Goal: Task Accomplishment & Management: Manage account settings

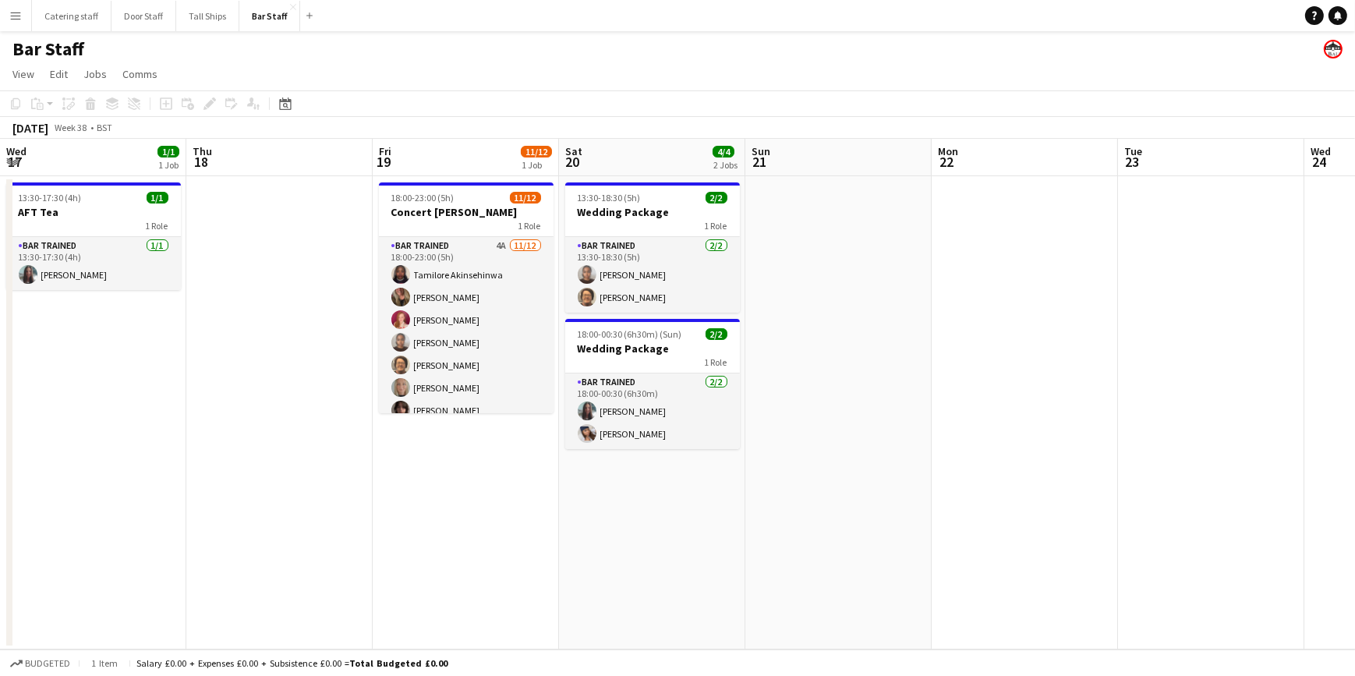
scroll to position [0, 373]
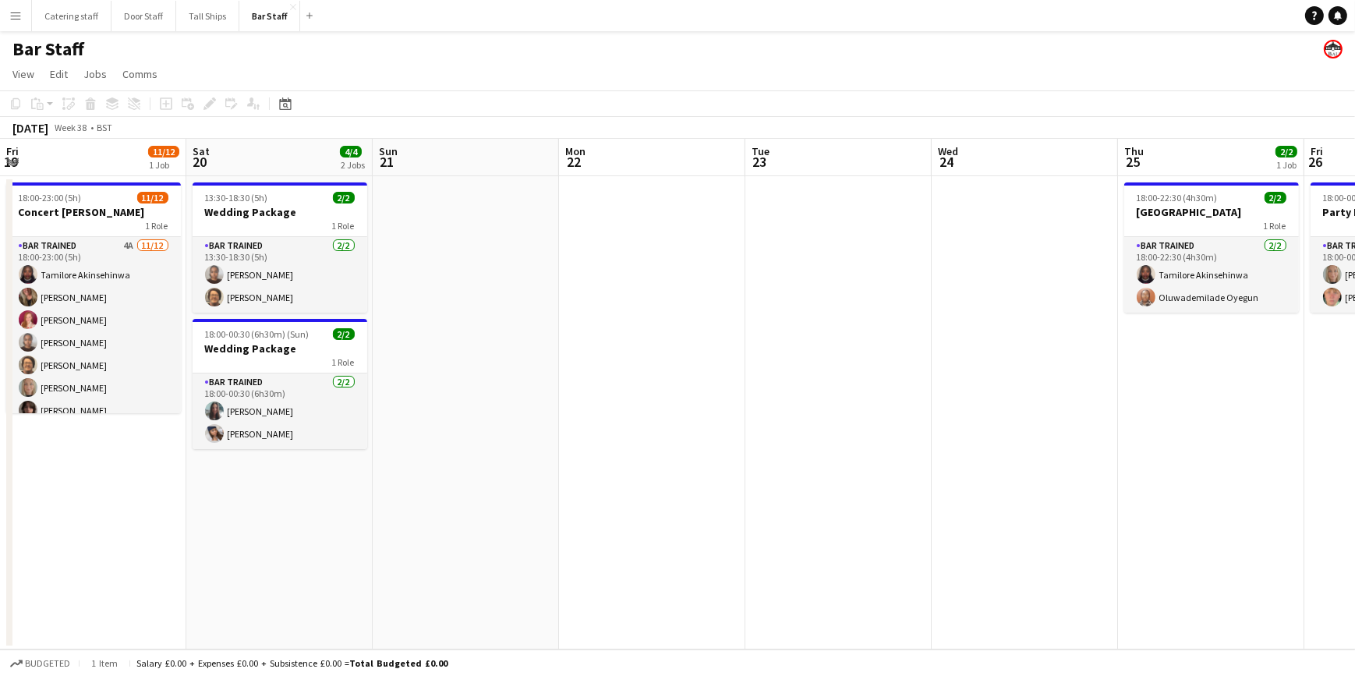
click at [14, 16] on app-icon "Menu" at bounding box center [15, 15] width 12 height 12
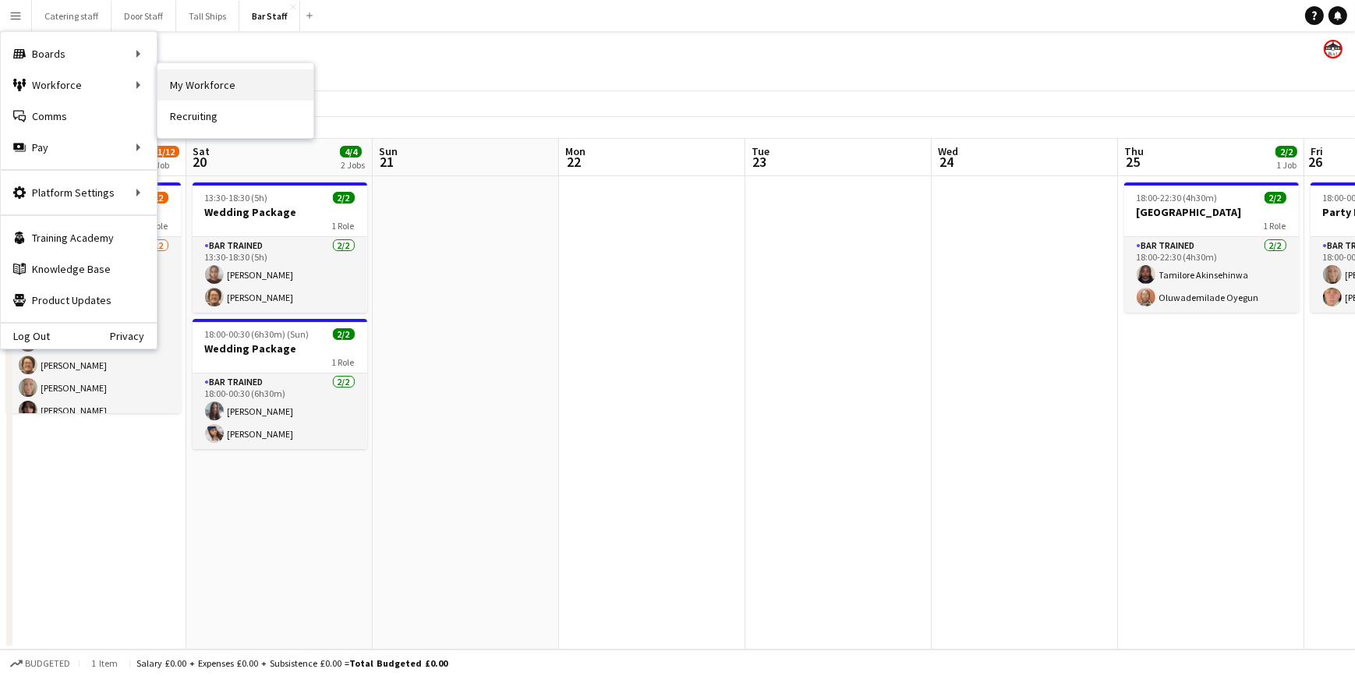
click at [179, 78] on link "My Workforce" at bounding box center [235, 84] width 156 height 31
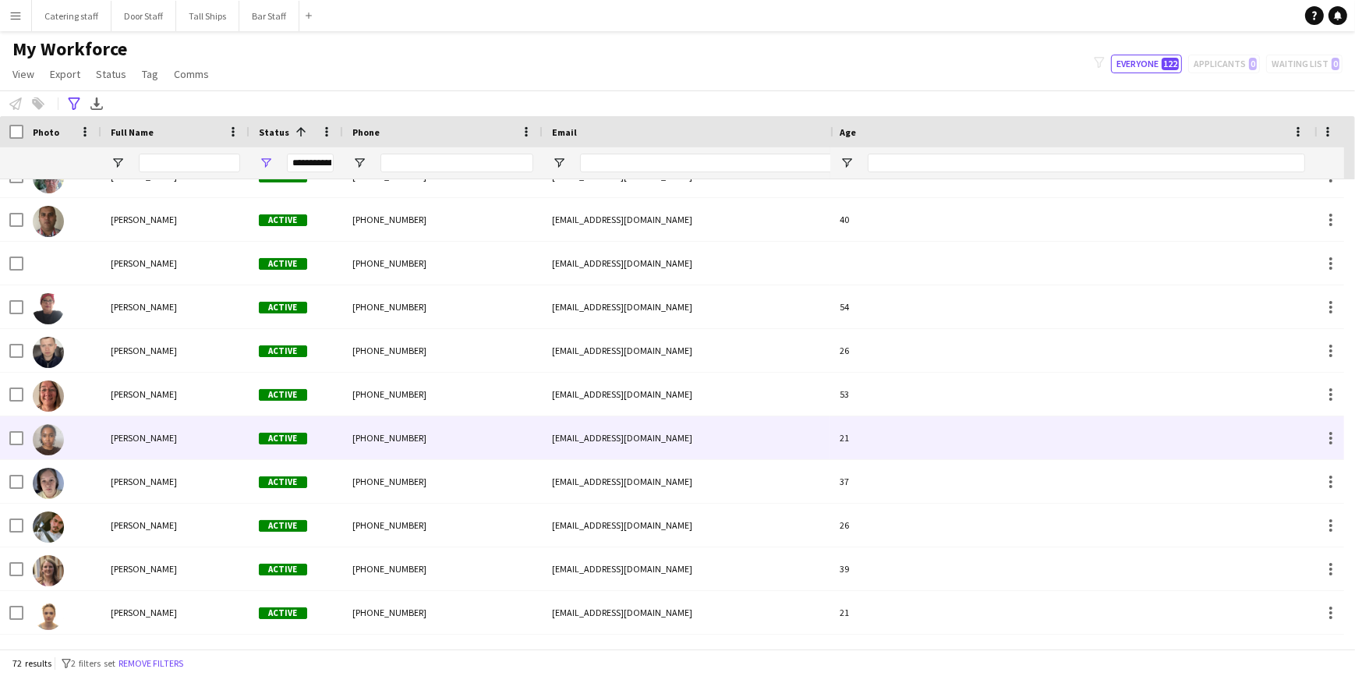
scroll to position [2684, 0]
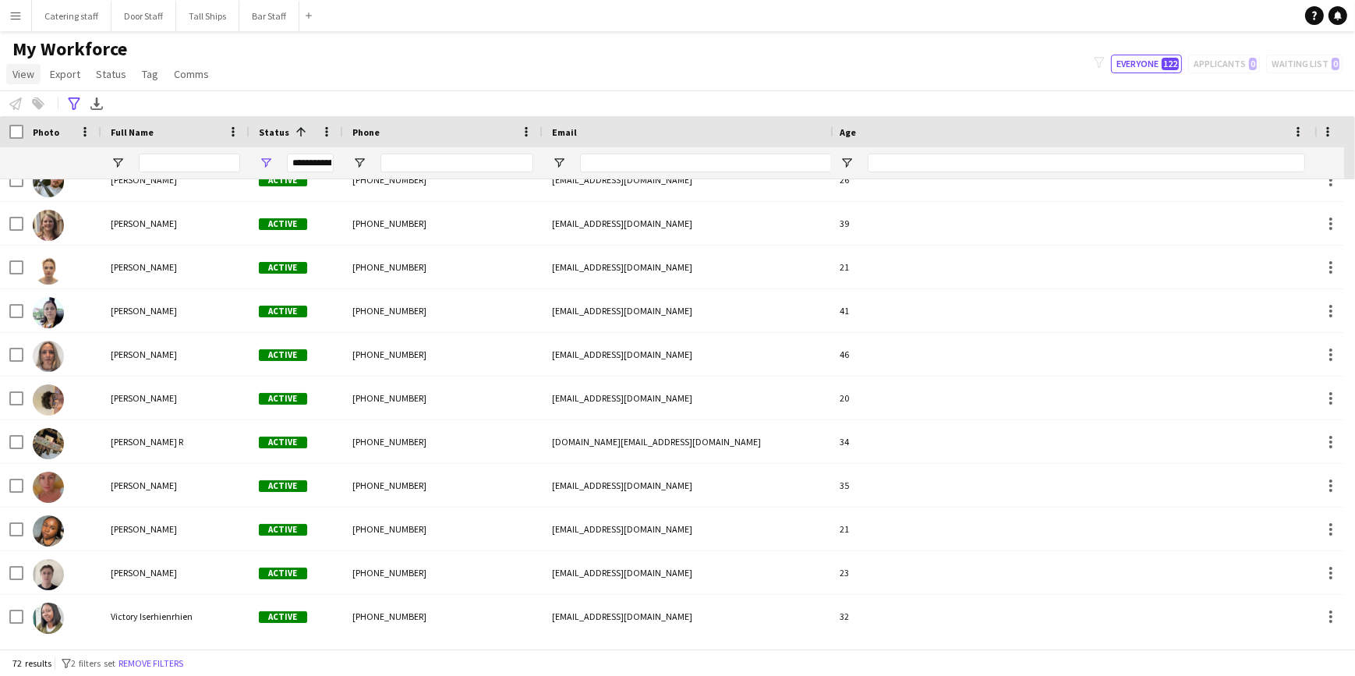
click at [21, 82] on link "View" at bounding box center [23, 74] width 34 height 20
click at [52, 164] on link "Customise view" at bounding box center [61, 153] width 109 height 33
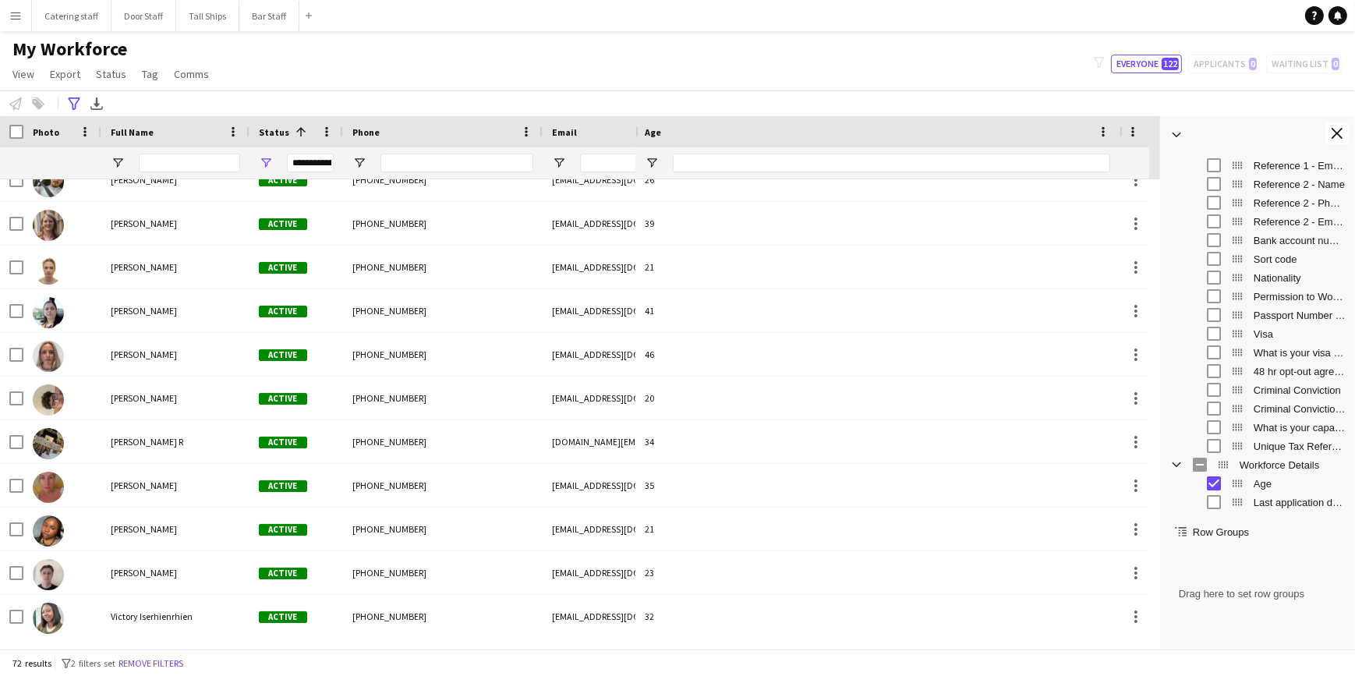
click at [1185, 465] on div "Workforce Details" at bounding box center [1257, 464] width 176 height 19
click at [1336, 128] on app-icon "Close tool panel" at bounding box center [1337, 133] width 11 height 11
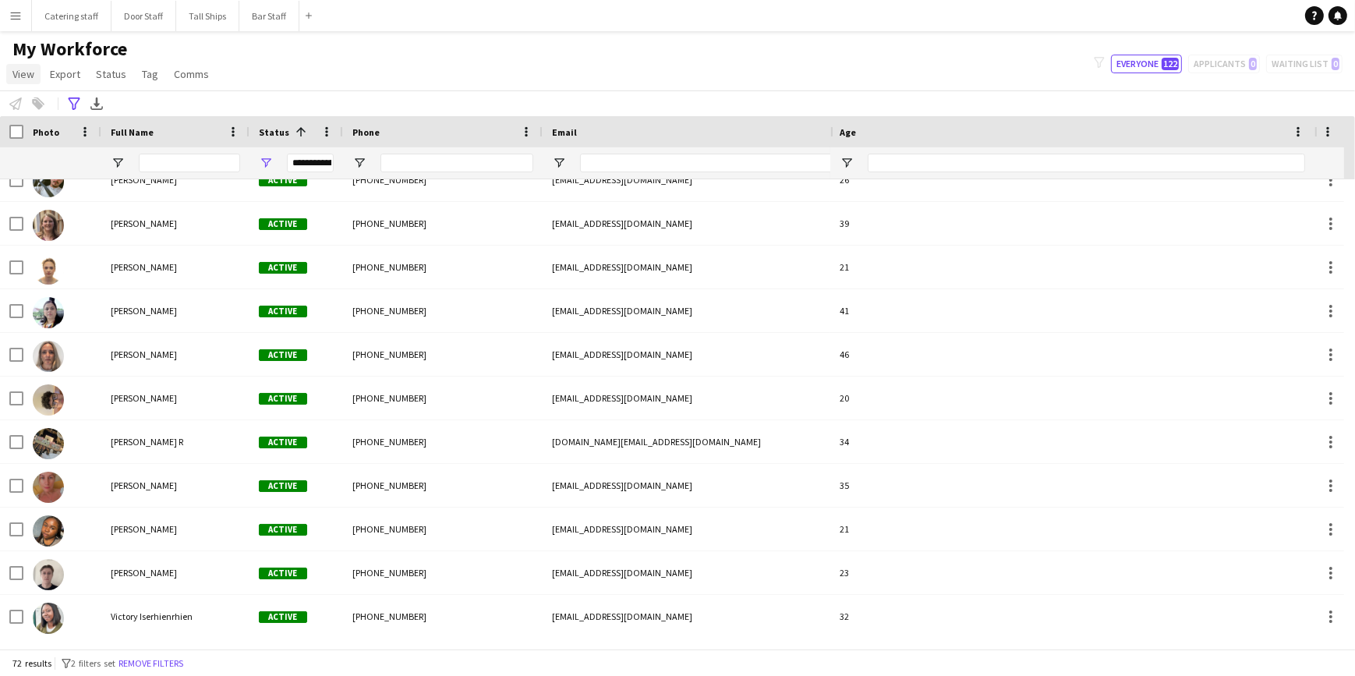
click at [21, 70] on span "View" at bounding box center [23, 74] width 22 height 14
click at [68, 182] on span "Customise filters" at bounding box center [59, 187] width 80 height 14
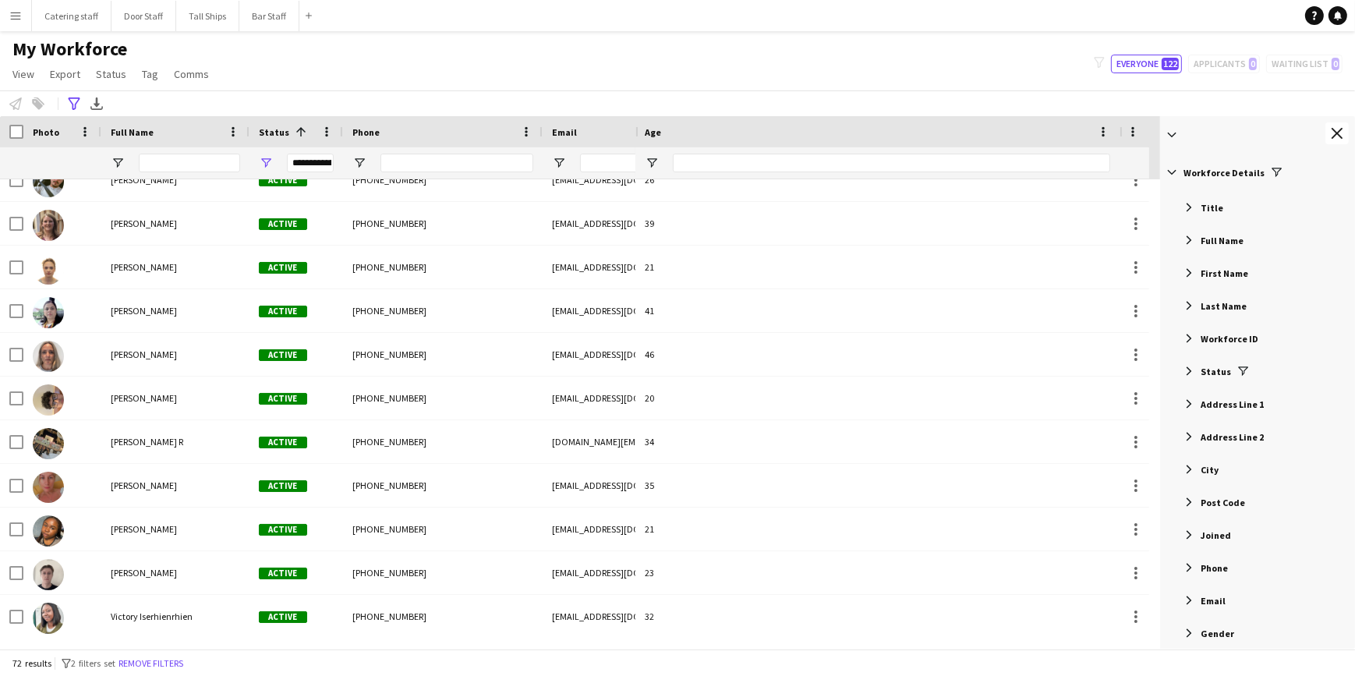
click at [1193, 366] on span "Filter List 56 Filters" at bounding box center [1189, 371] width 14 height 14
click at [899, 76] on div "My Workforce View Views Default view New view Update view Delete view Edit name…" at bounding box center [677, 63] width 1355 height 53
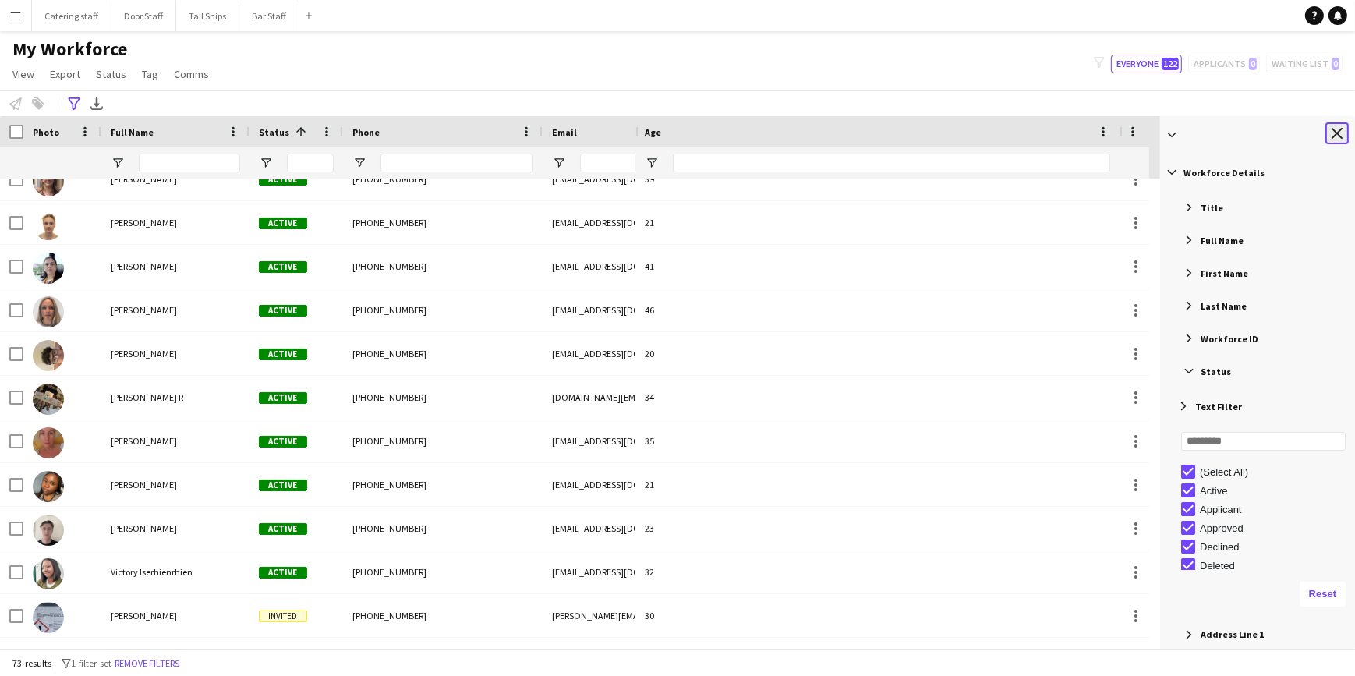
click at [1339, 129] on app-icon "Close tool panel" at bounding box center [1337, 133] width 11 height 11
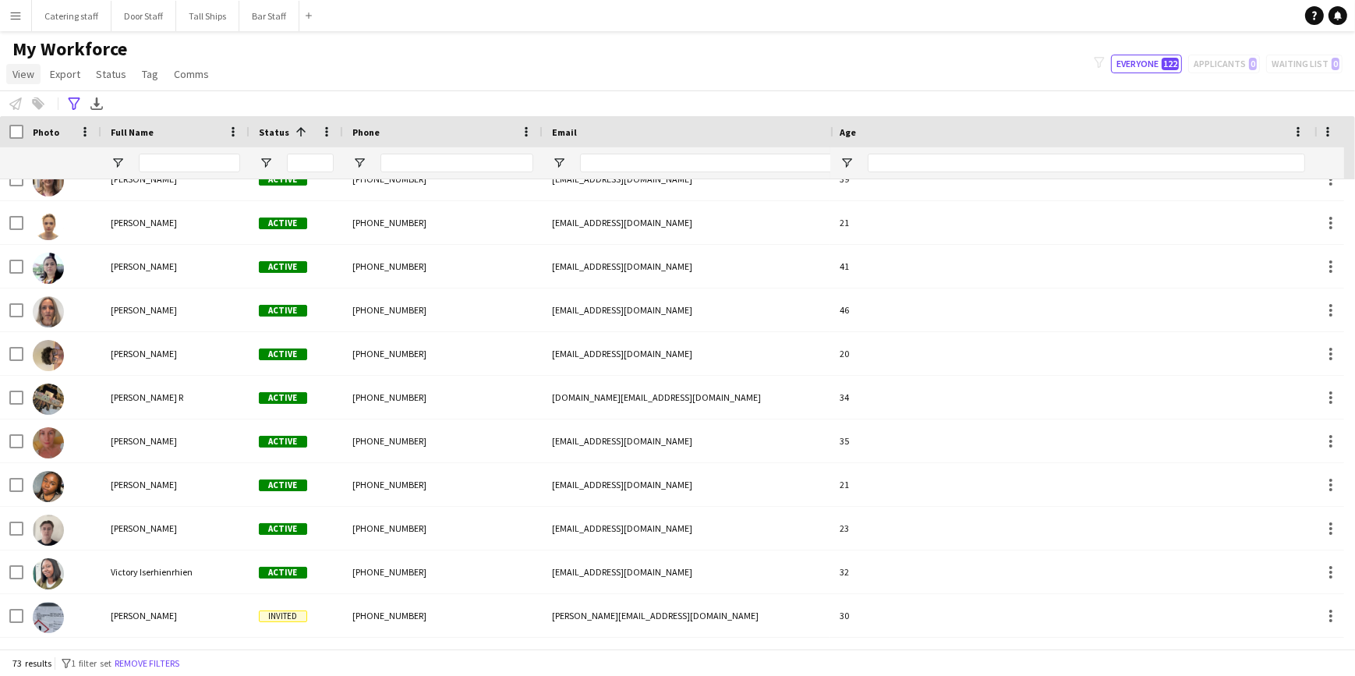
click at [27, 73] on span "View" at bounding box center [23, 74] width 22 height 14
click at [164, 93] on div "**********" at bounding box center [677, 103] width 1355 height 26
click at [73, 101] on icon "Advanced filters" at bounding box center [74, 103] width 12 height 12
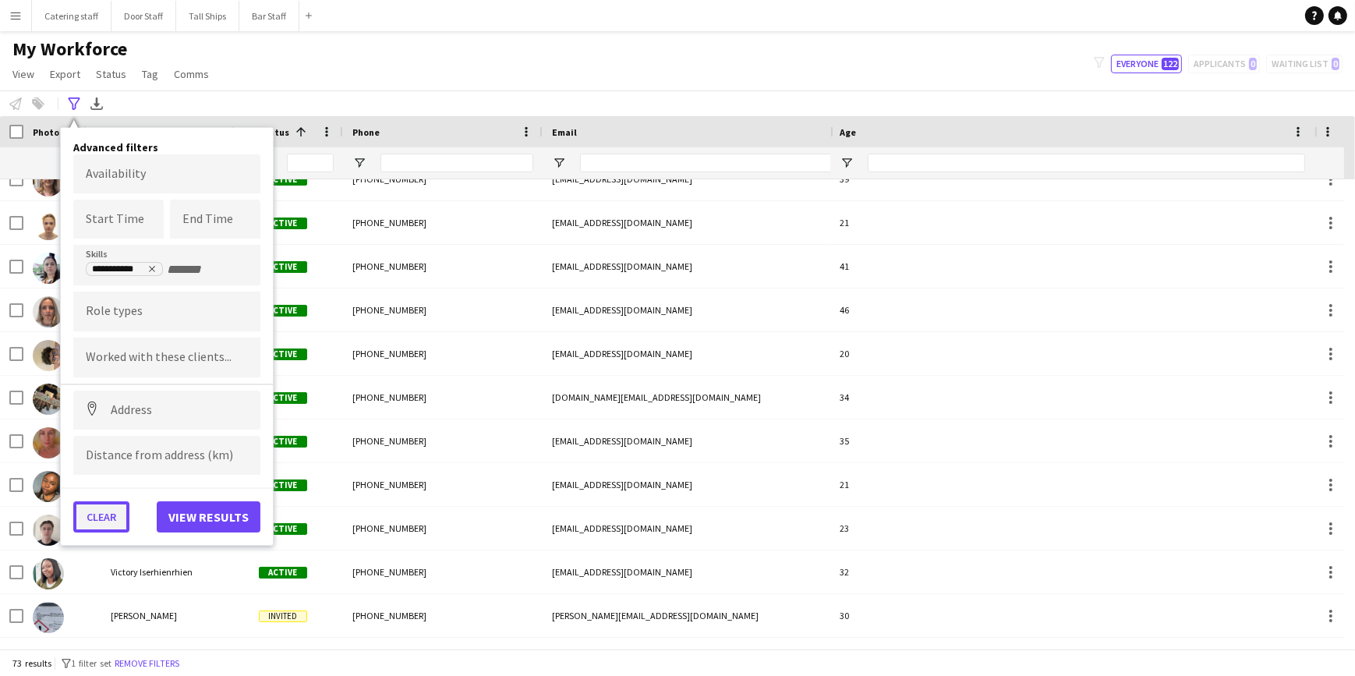
click at [93, 509] on button "Clear" at bounding box center [101, 516] width 56 height 31
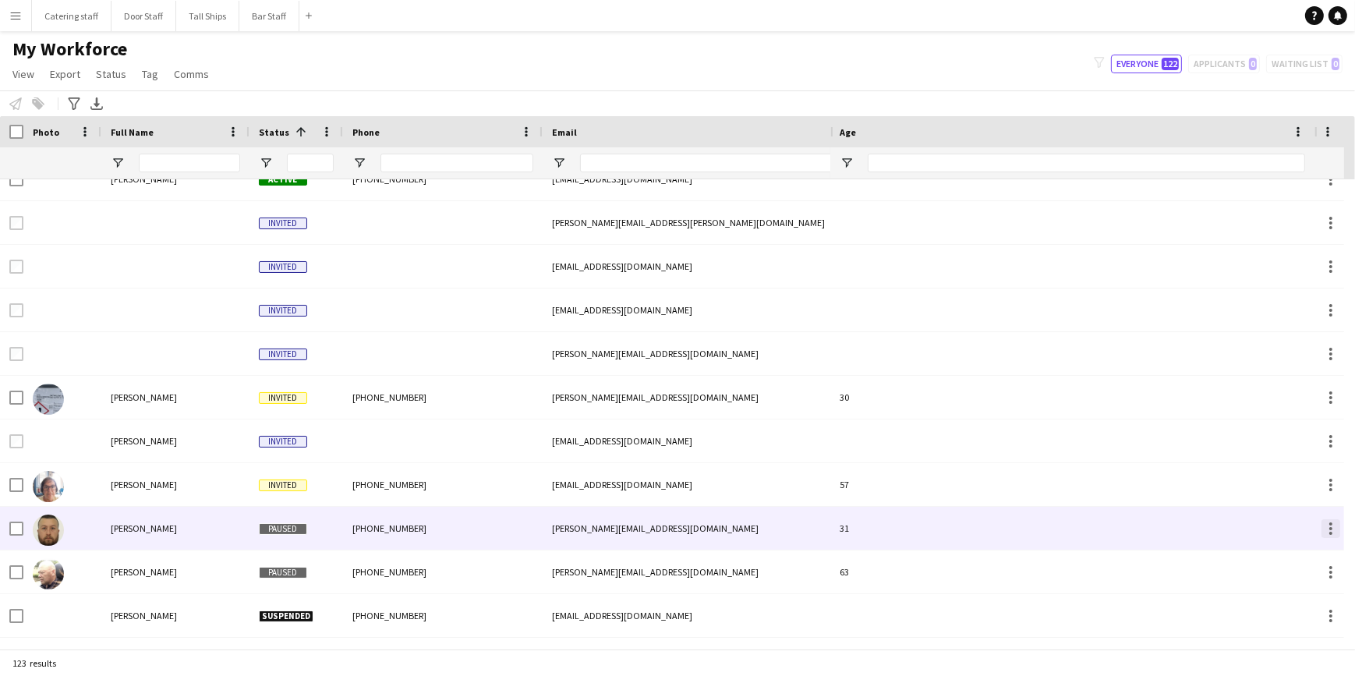
click at [1327, 530] on div at bounding box center [1330, 528] width 19 height 19
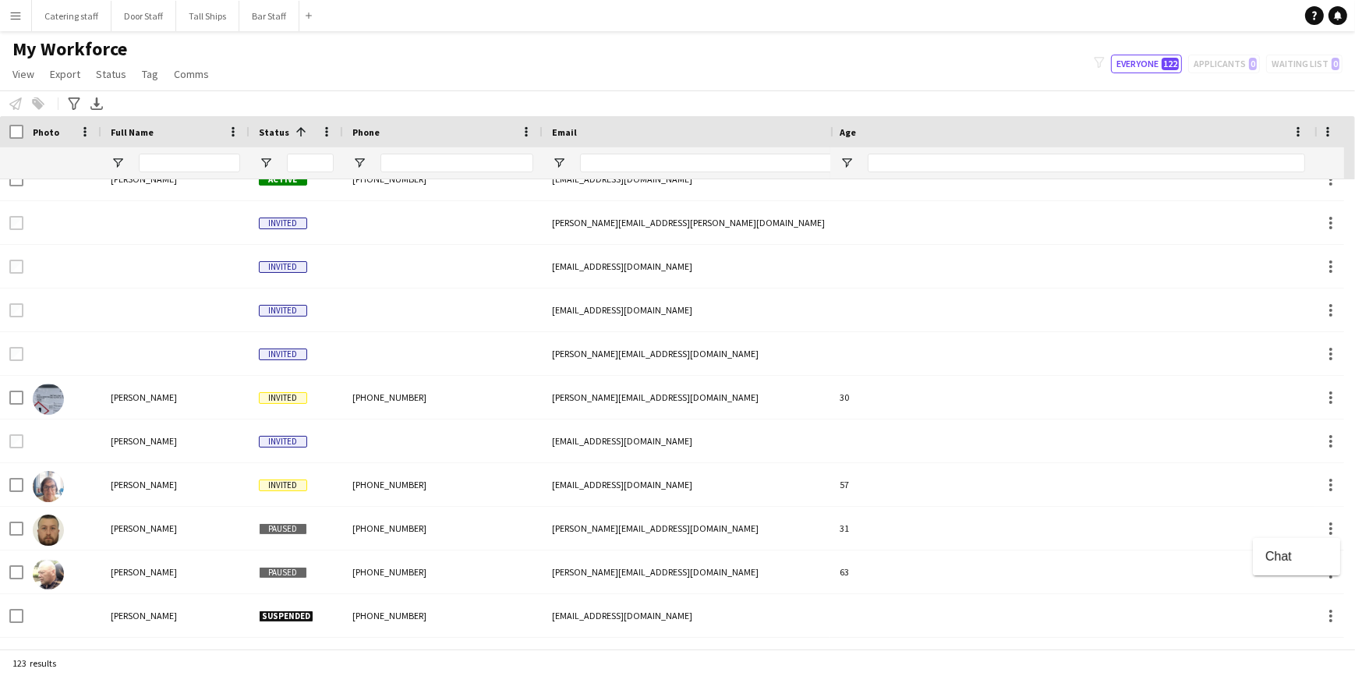
click at [1246, 530] on div at bounding box center [677, 338] width 1355 height 676
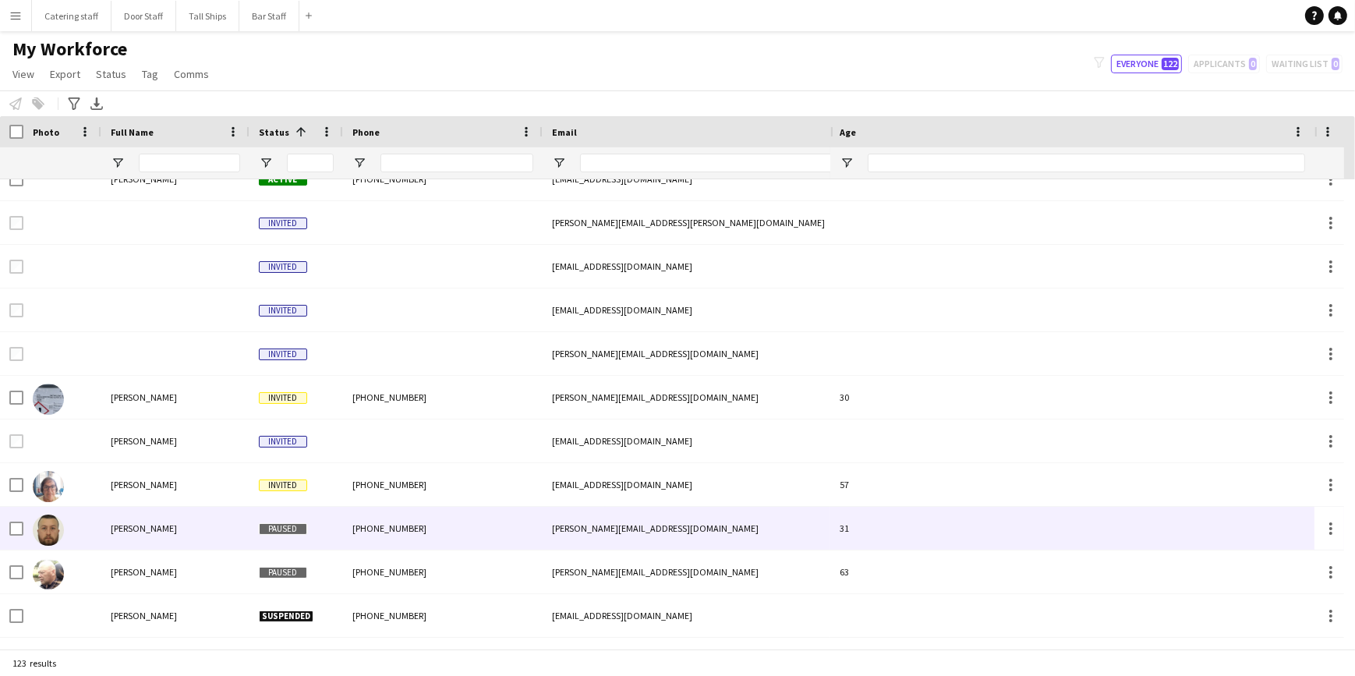
click at [280, 530] on span "Paused" at bounding box center [283, 529] width 48 height 12
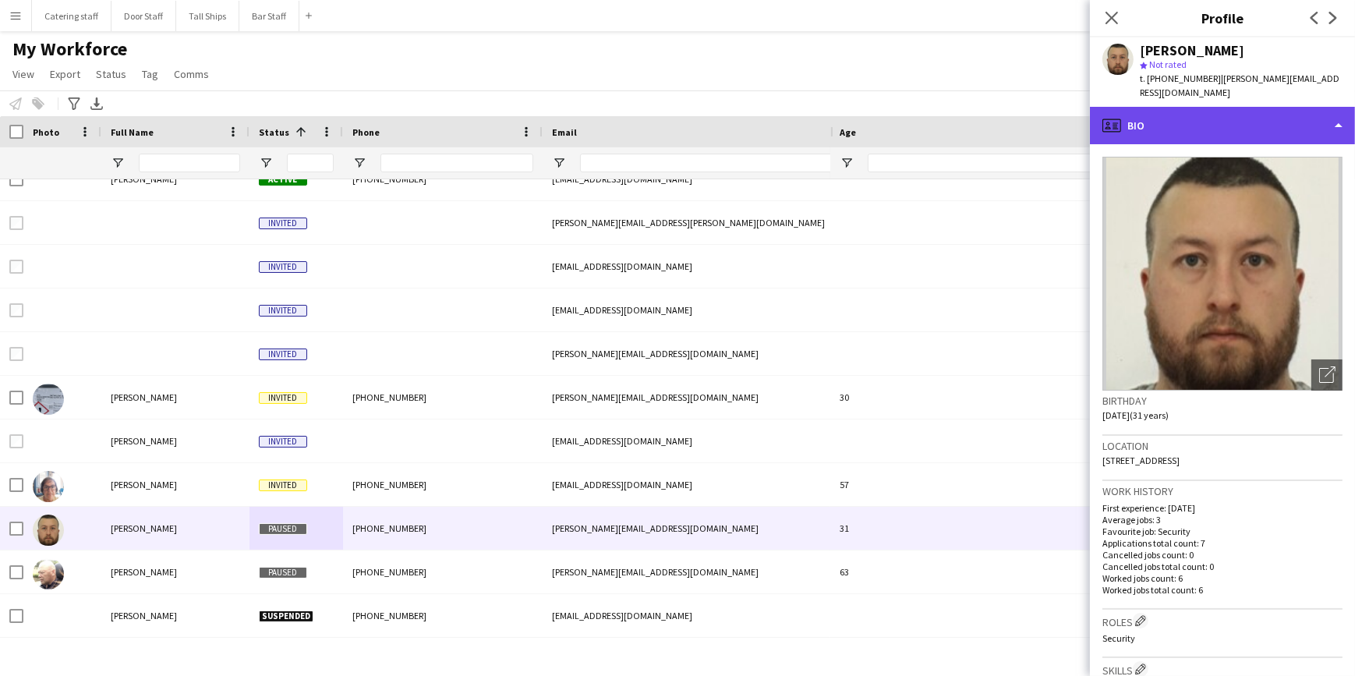
click at [1332, 121] on div "profile Bio" at bounding box center [1222, 125] width 265 height 37
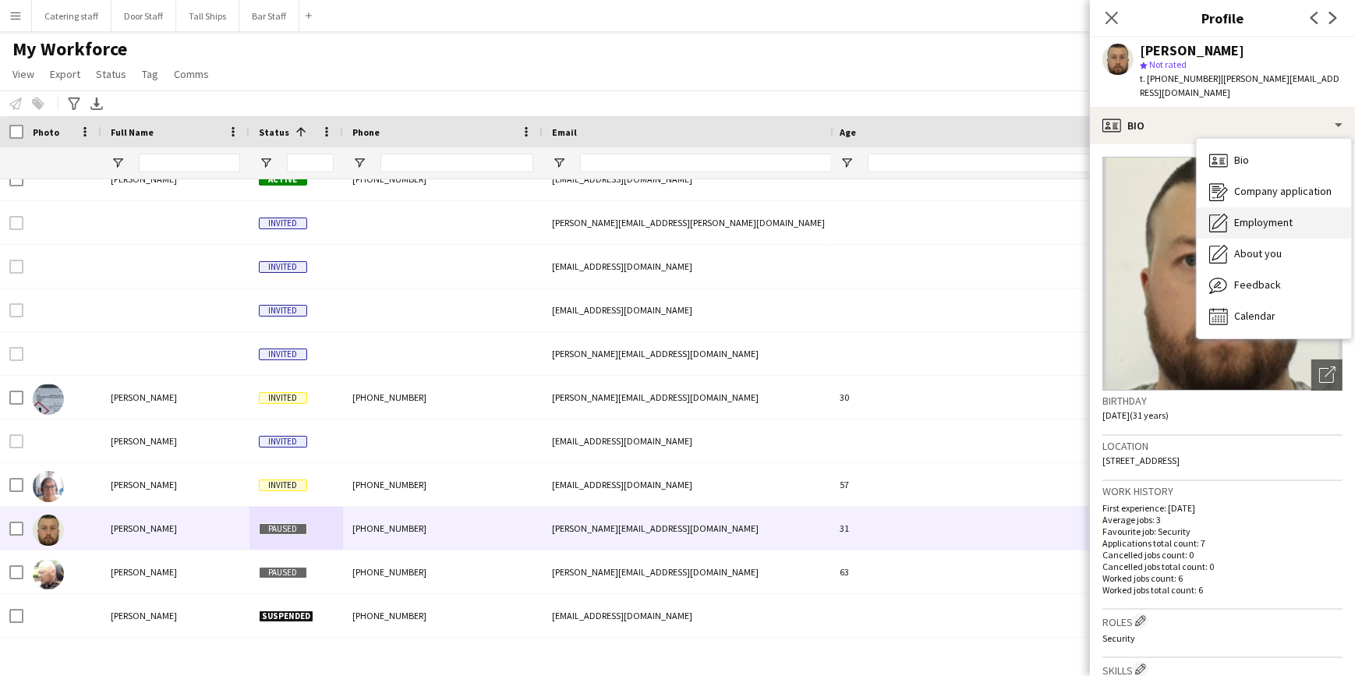
click at [1287, 213] on div "Employment Employment" at bounding box center [1274, 222] width 154 height 31
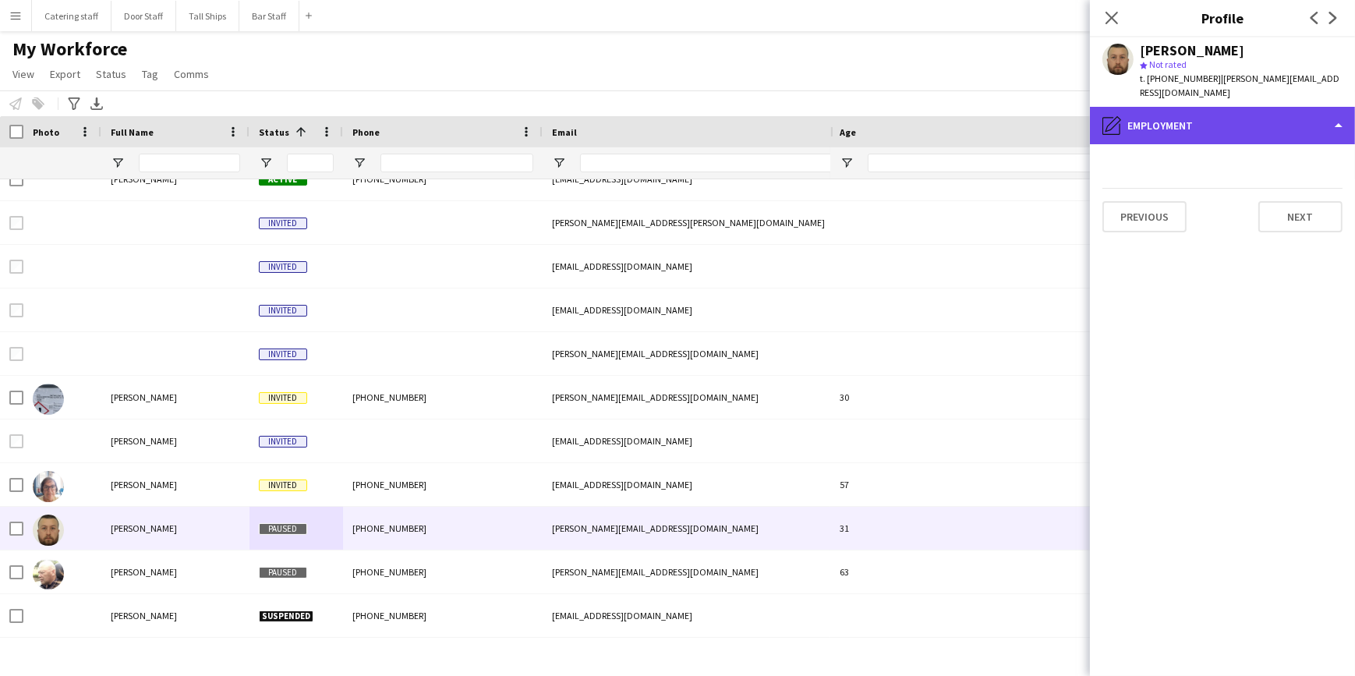
click at [1305, 129] on div "pencil4 Employment" at bounding box center [1222, 125] width 265 height 37
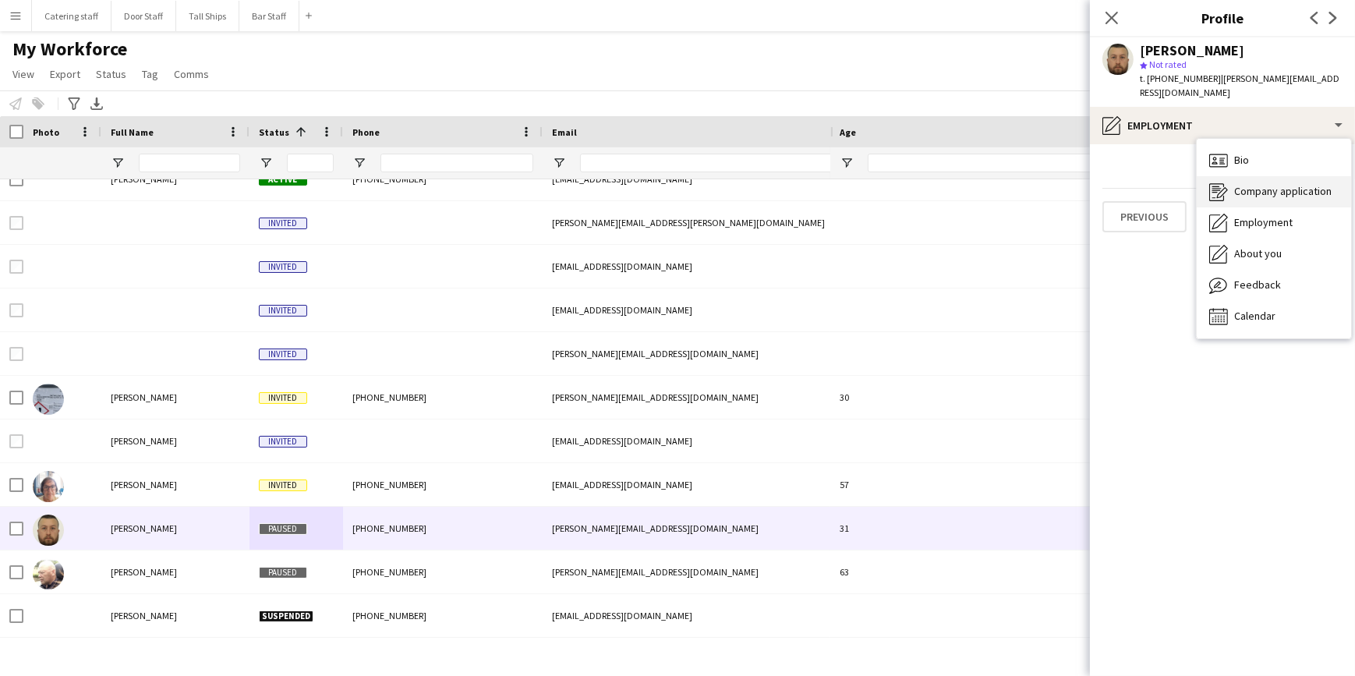
click at [1287, 186] on span "Company application" at bounding box center [1282, 191] width 97 height 14
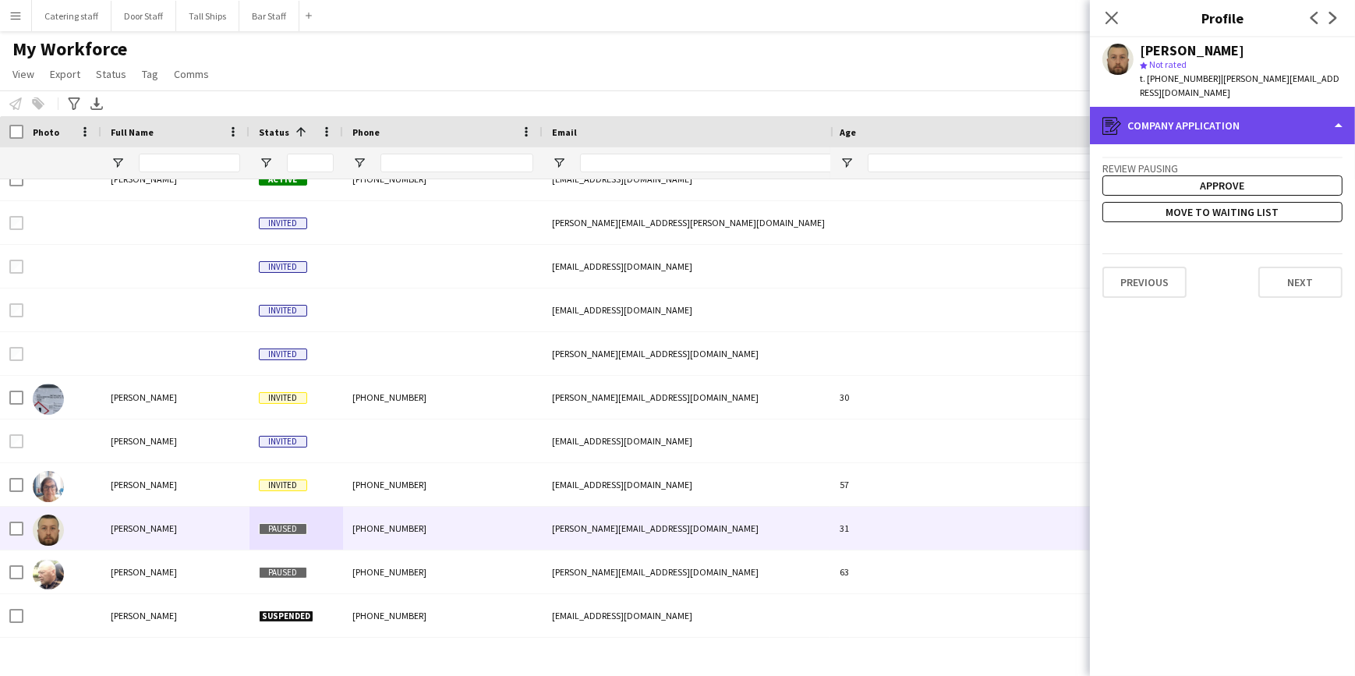
click at [1301, 129] on div "register Company application" at bounding box center [1222, 125] width 265 height 37
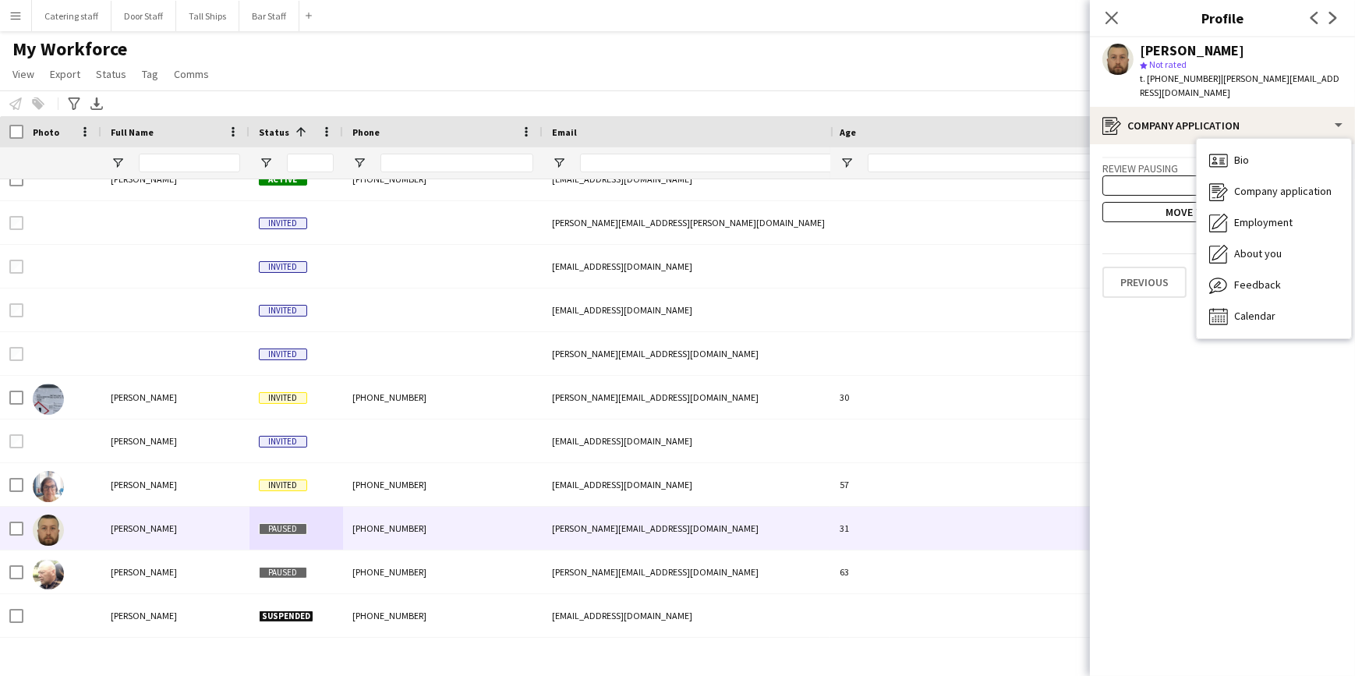
click at [1208, 59] on div "star Not rated" at bounding box center [1241, 65] width 203 height 14
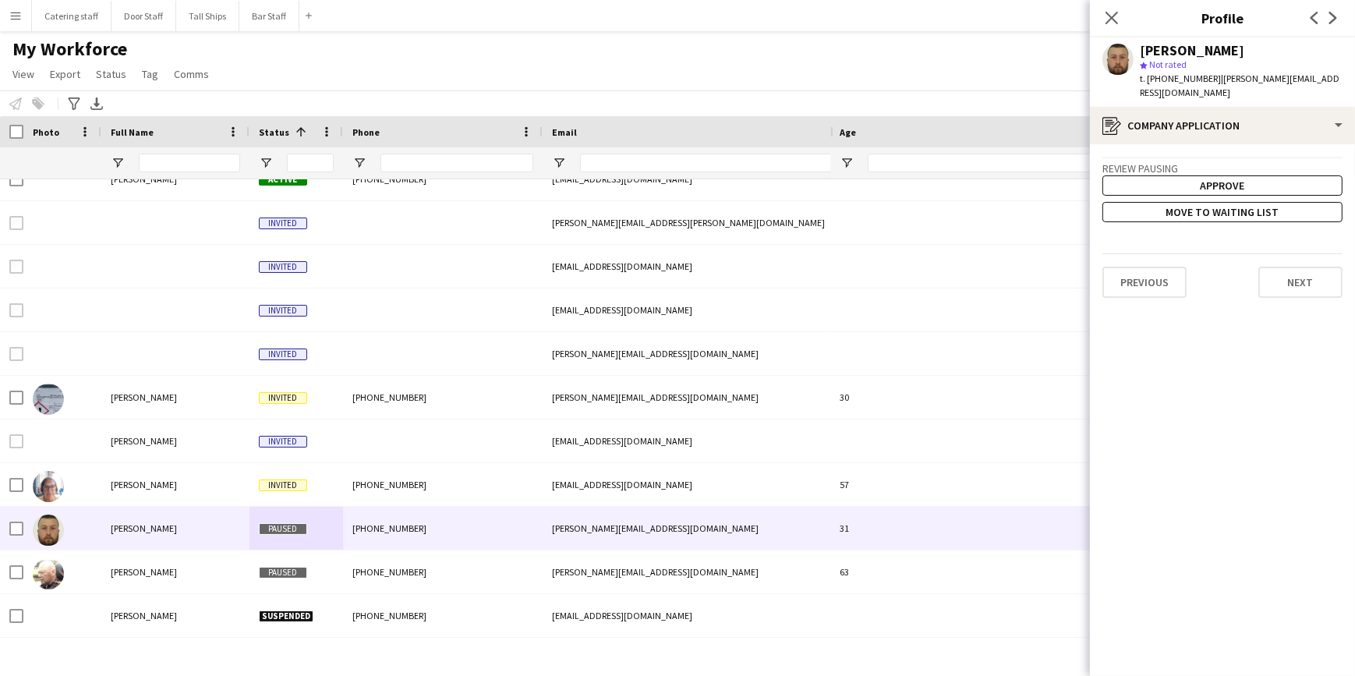
click at [1201, 55] on div "[PERSON_NAME]" at bounding box center [1192, 51] width 104 height 14
click at [1159, 49] on div "[PERSON_NAME]" at bounding box center [1192, 51] width 104 height 14
click at [1121, 62] on app-user-avatar at bounding box center [1117, 59] width 31 height 31
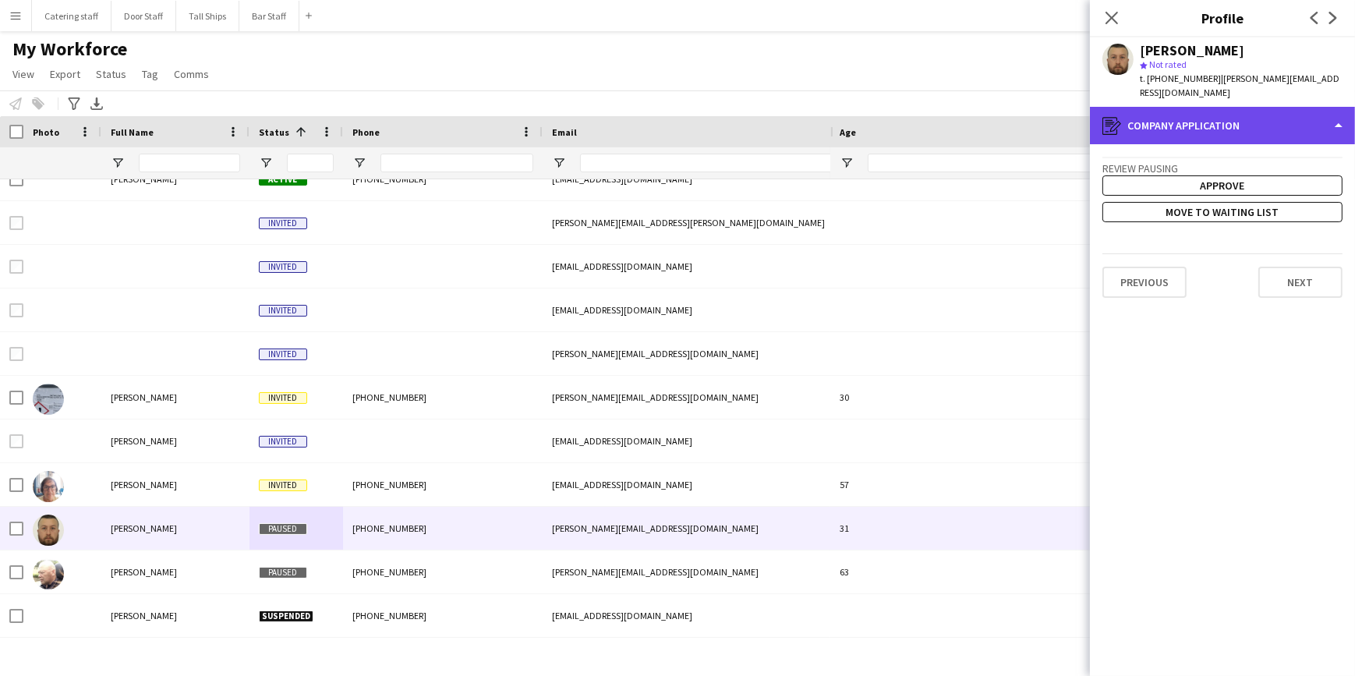
click at [1255, 131] on div "register Company application" at bounding box center [1222, 125] width 265 height 37
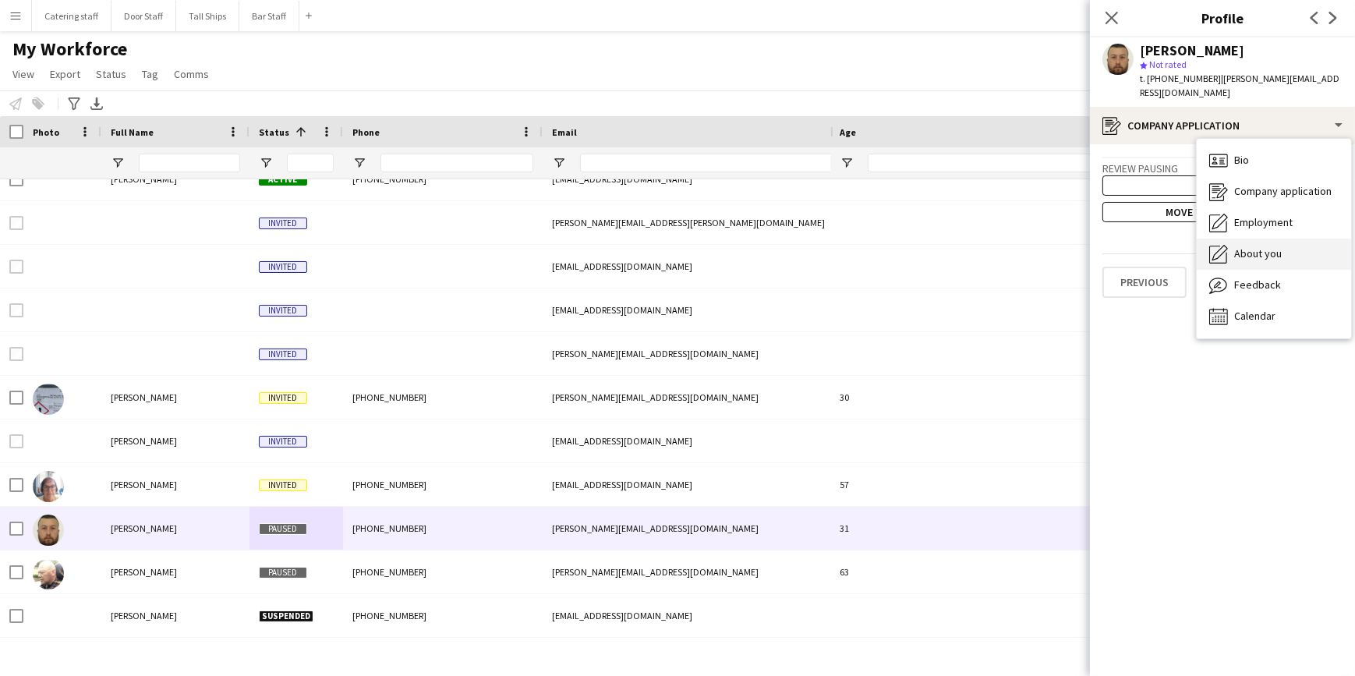
click at [1287, 253] on div "About you About you" at bounding box center [1274, 254] width 154 height 31
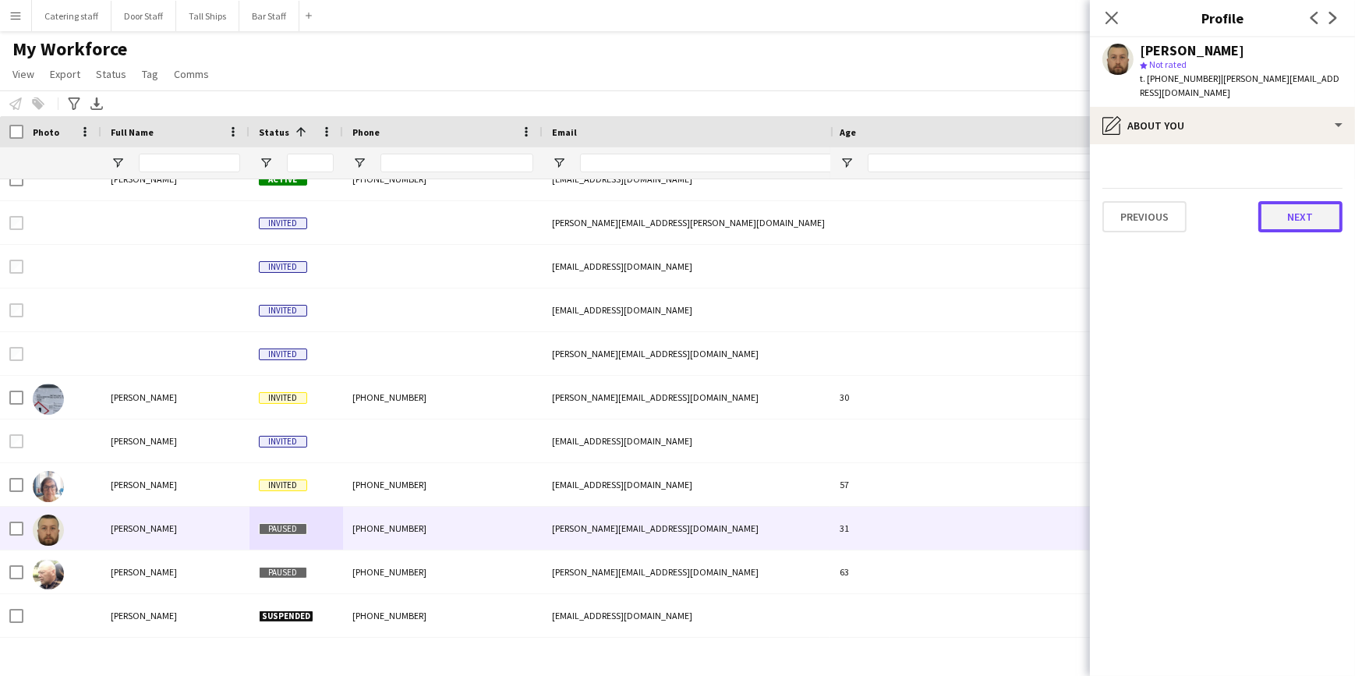
click at [1301, 215] on button "Next" at bounding box center [1300, 216] width 84 height 31
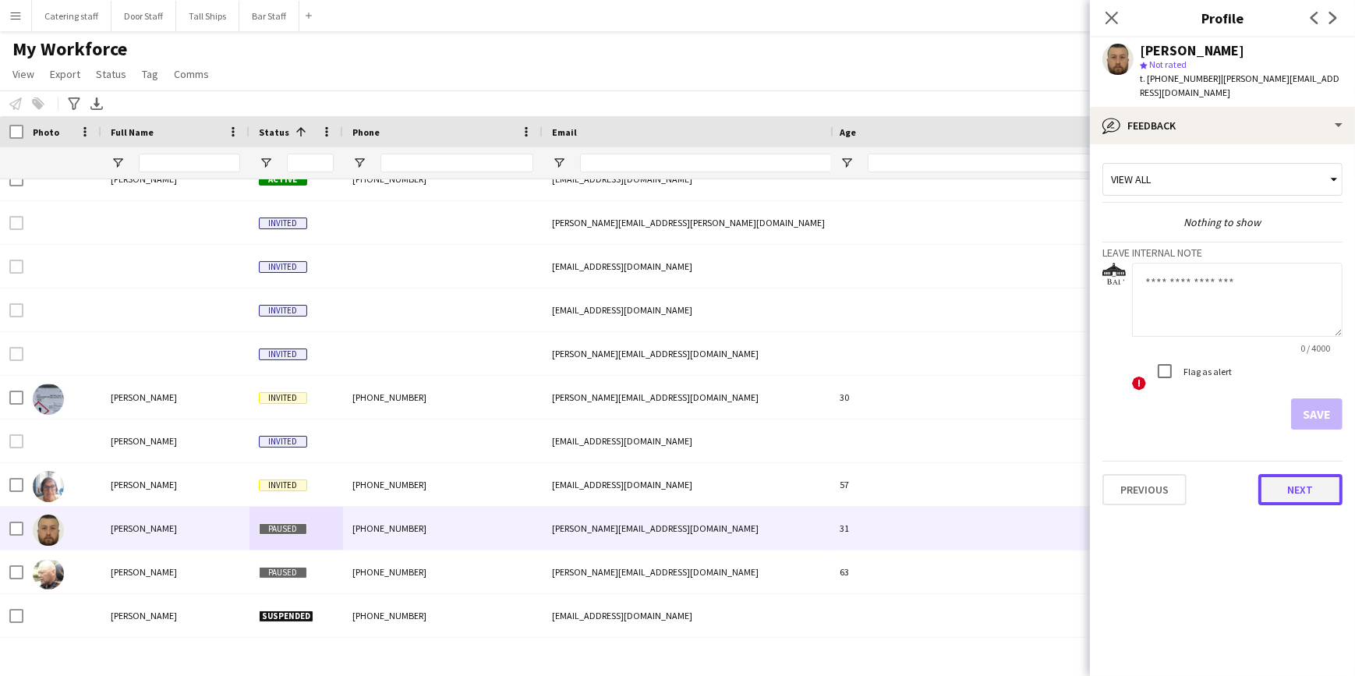
click at [1292, 492] on button "Next" at bounding box center [1300, 489] width 84 height 31
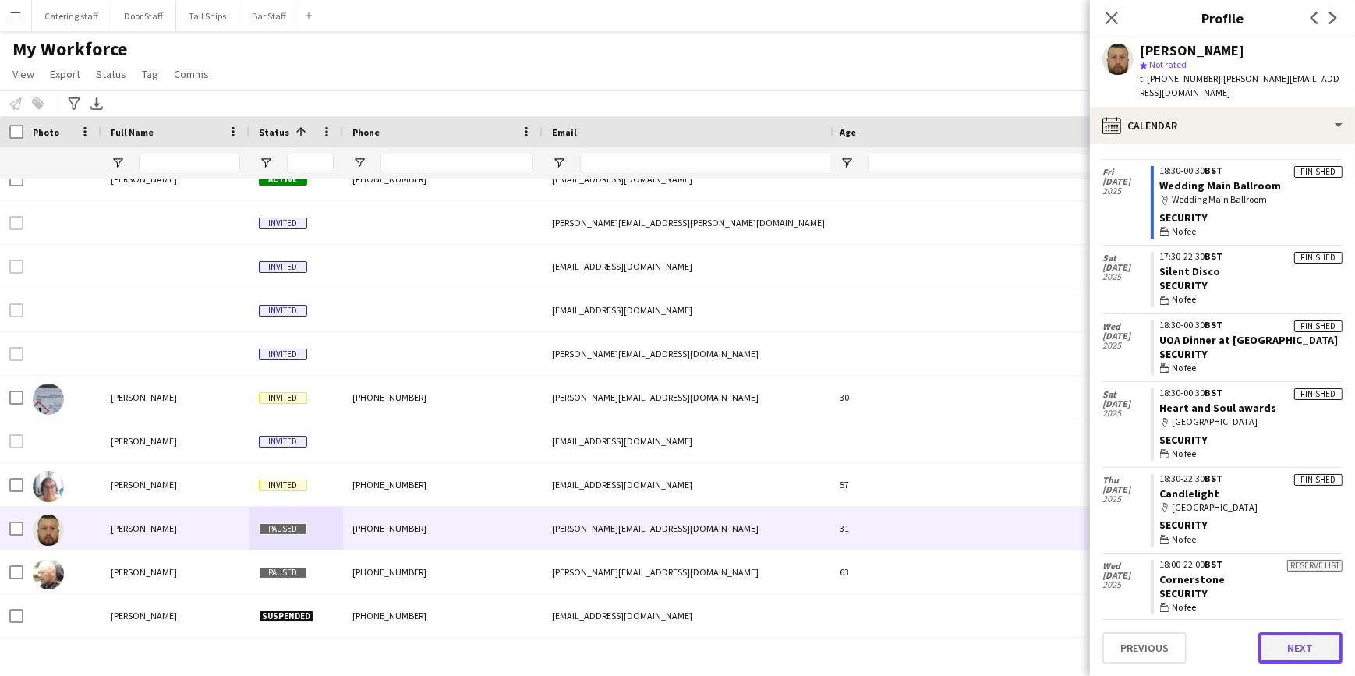
click at [1292, 651] on button "Next" at bounding box center [1300, 647] width 84 height 31
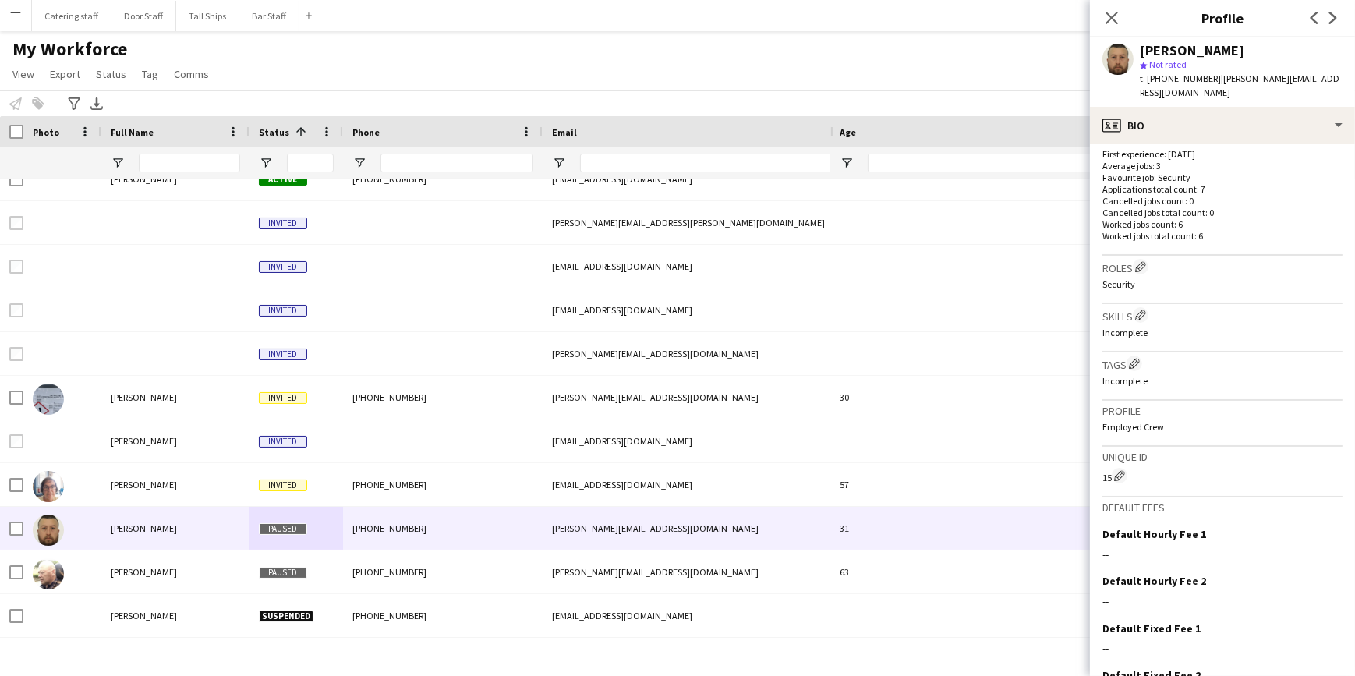
scroll to position [450, 0]
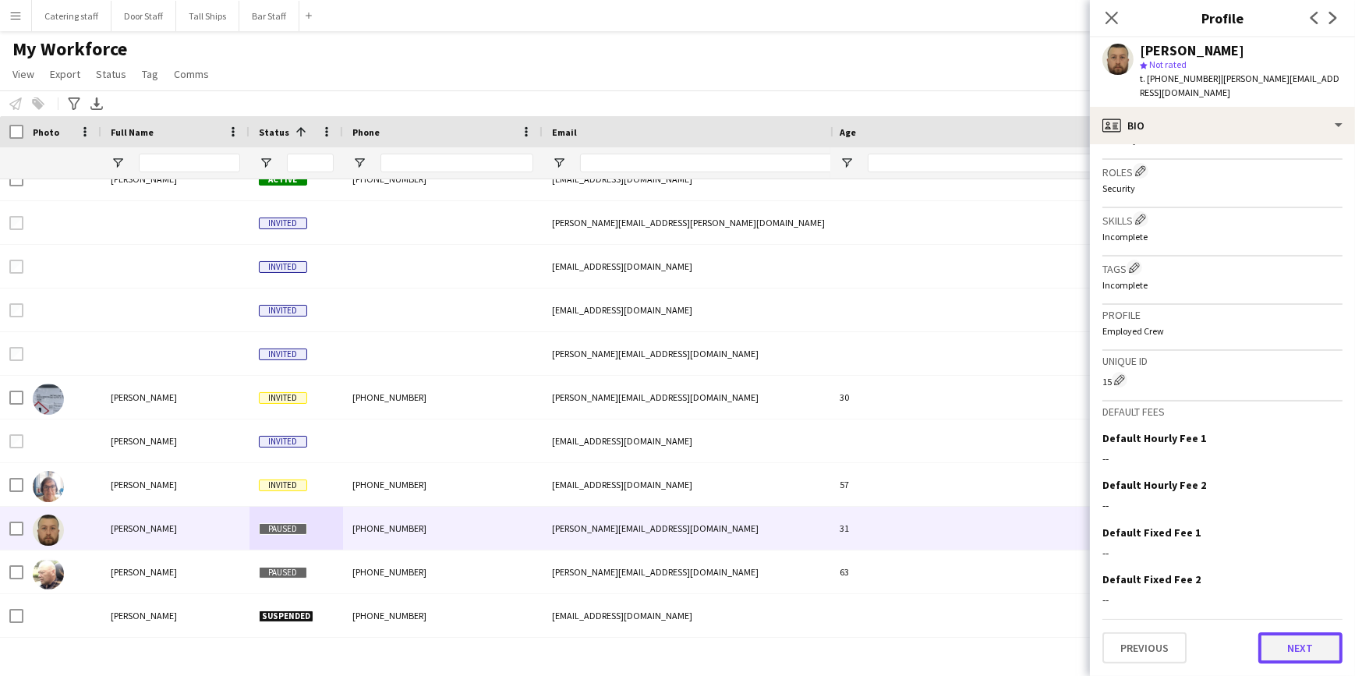
click at [1268, 647] on button "Next" at bounding box center [1300, 647] width 84 height 31
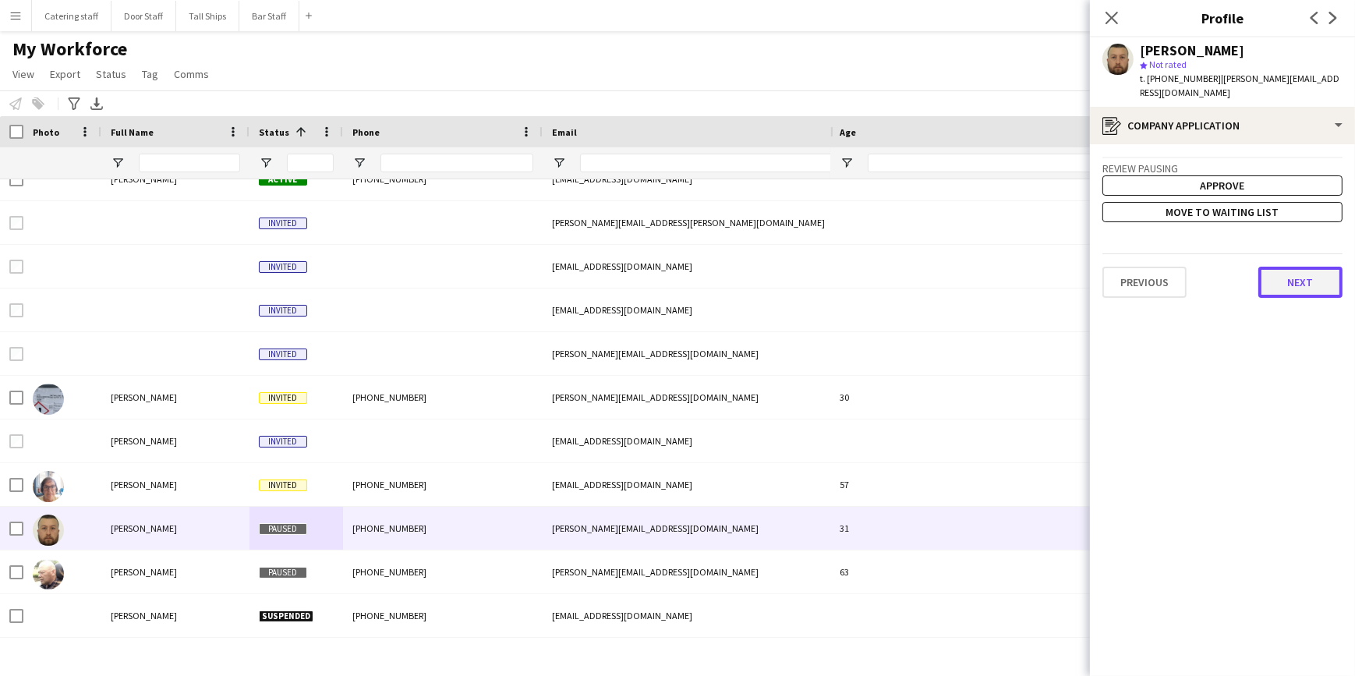
click at [1287, 285] on button "Next" at bounding box center [1300, 282] width 84 height 31
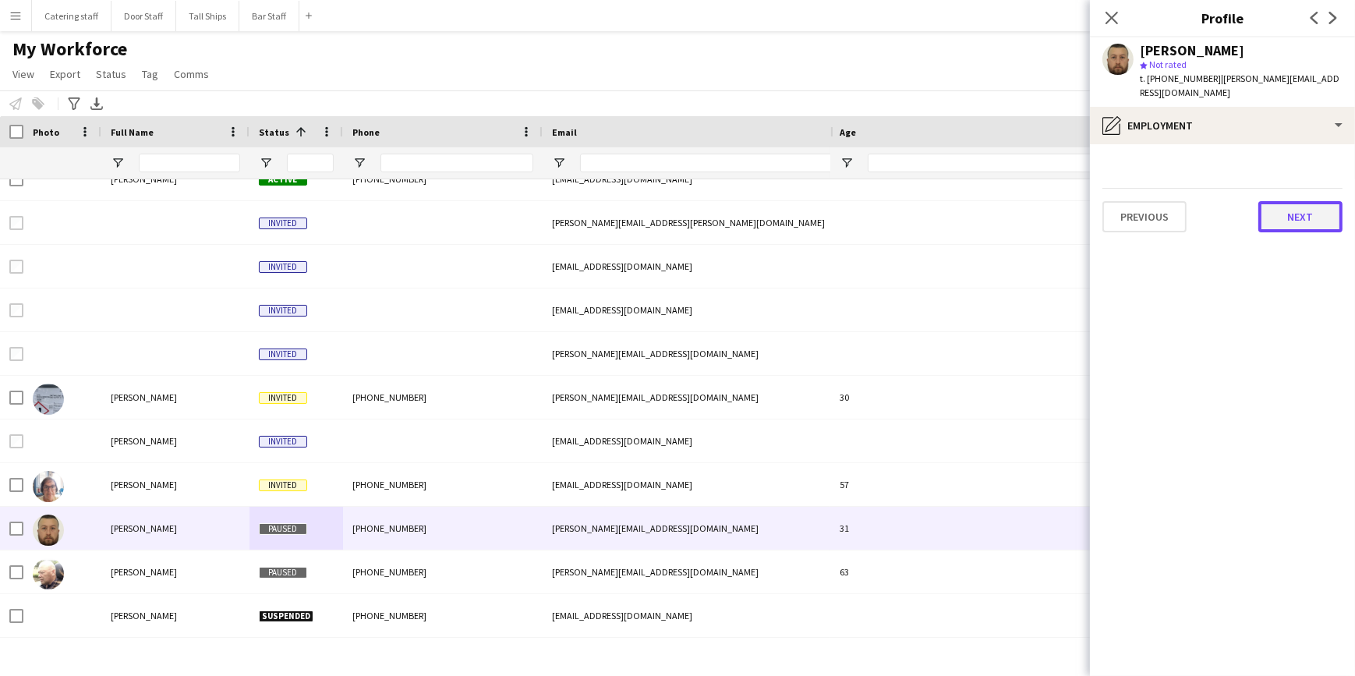
click at [1287, 223] on button "Next" at bounding box center [1300, 216] width 84 height 31
click at [1177, 218] on button "Previous" at bounding box center [1144, 216] width 84 height 31
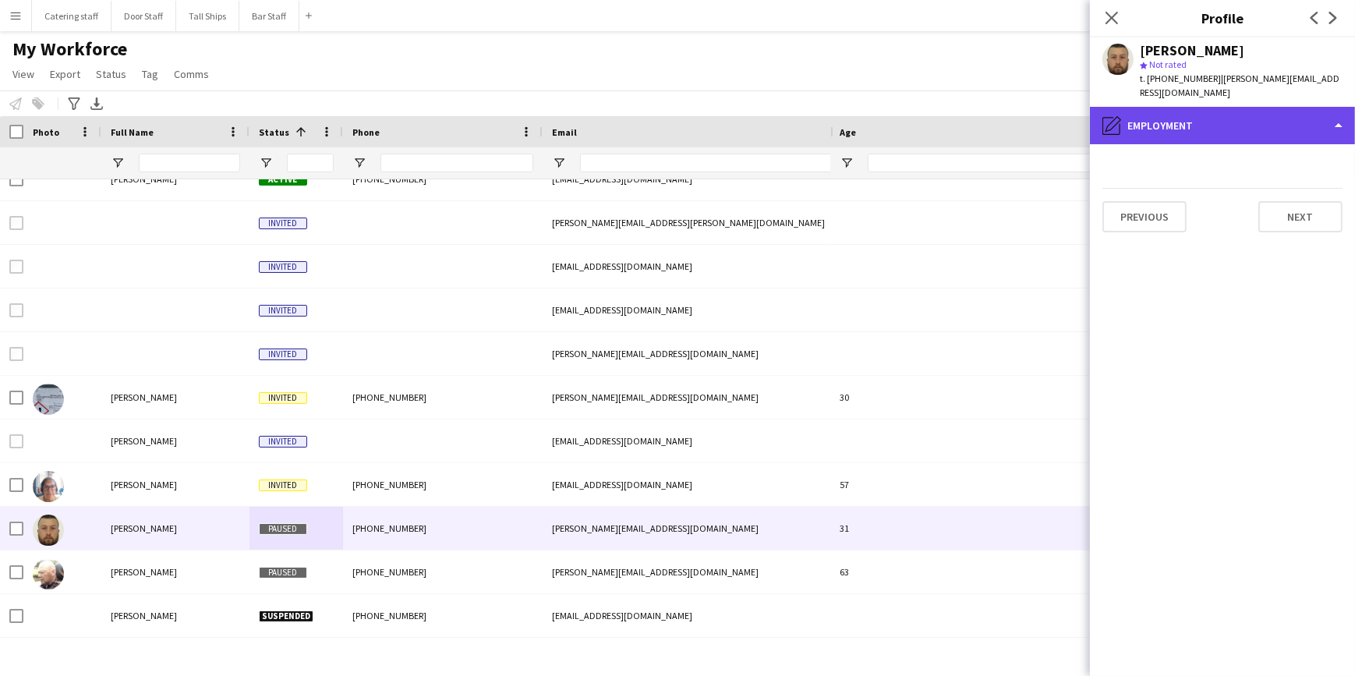
click at [1226, 118] on div "pencil4 Employment" at bounding box center [1222, 125] width 265 height 37
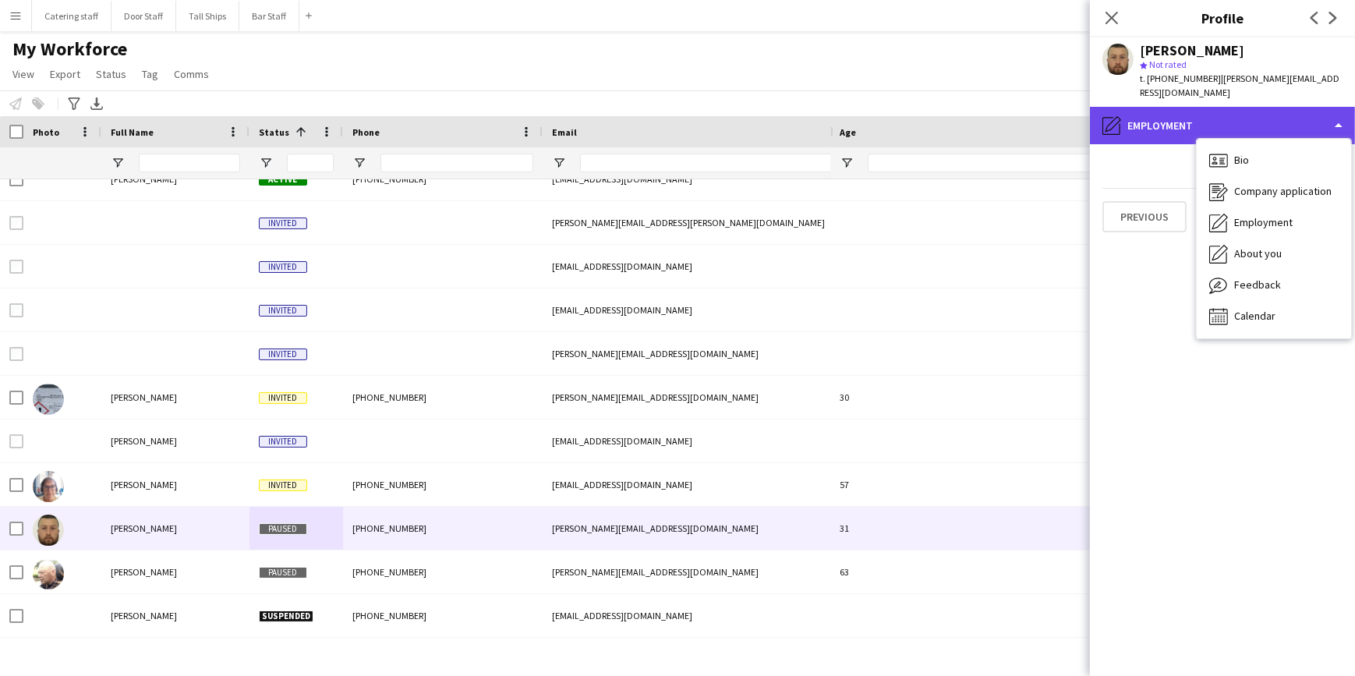
click at [1226, 118] on div "pencil4 Employment" at bounding box center [1222, 125] width 265 height 37
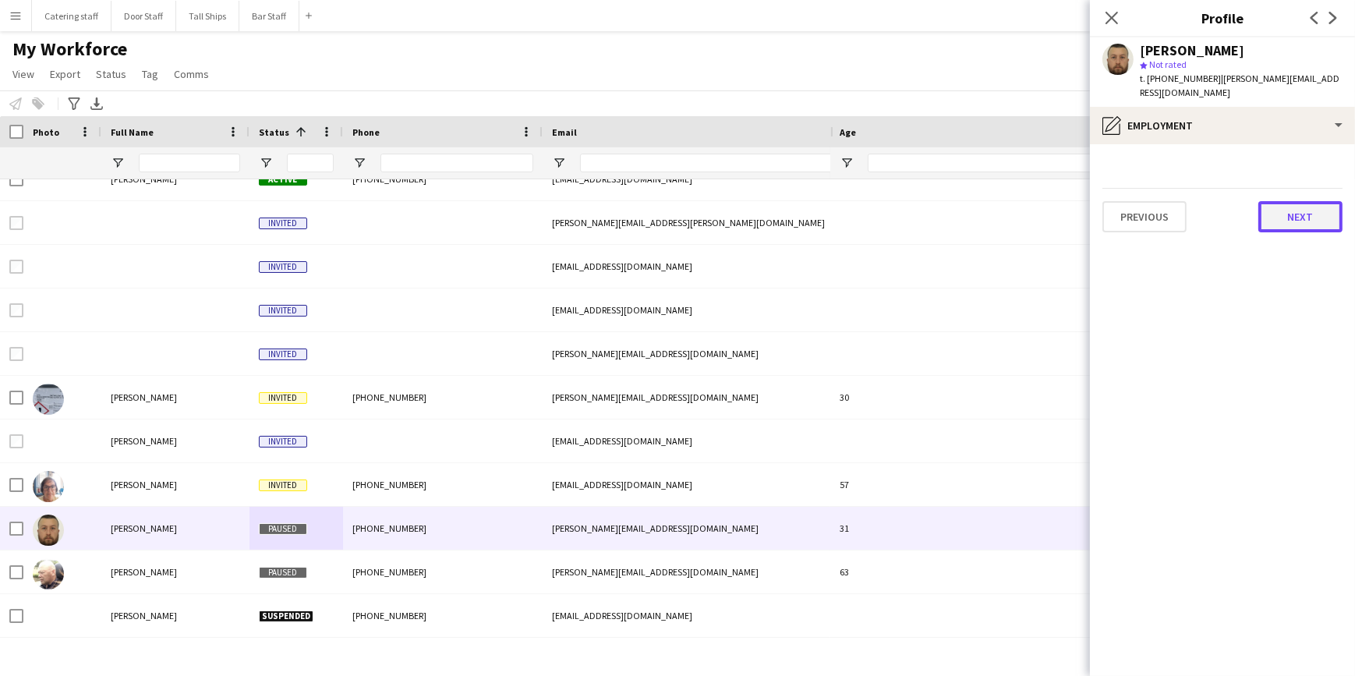
click at [1296, 221] on button "Next" at bounding box center [1300, 216] width 84 height 31
click at [383, 20] on app-navbar "Menu Boards Boards Boards All jobs Status Workforce Workforce My Workforce Recr…" at bounding box center [677, 15] width 1355 height 31
click at [547, 78] on div "My Workforce View Views Default view New view Update view Delete view Edit name…" at bounding box center [677, 63] width 1355 height 53
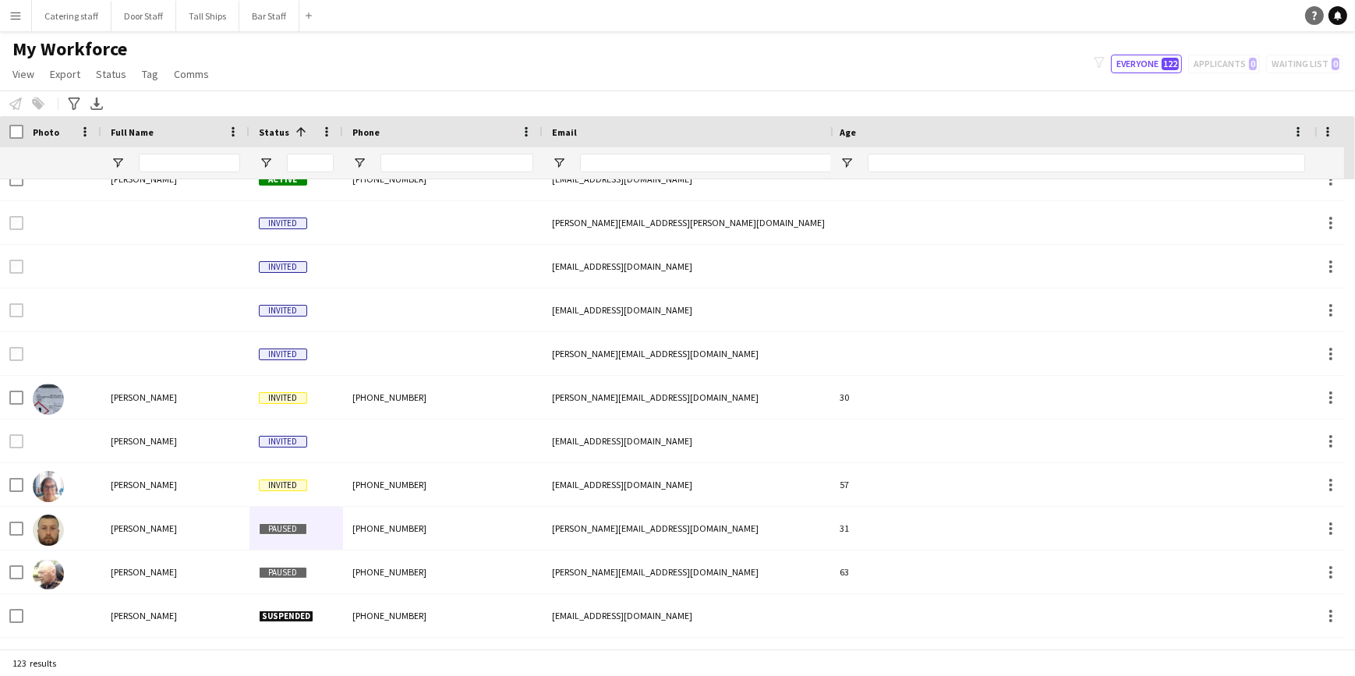
click at [1313, 13] on icon "Help" at bounding box center [1314, 15] width 9 height 9
click at [607, 62] on div "My Workforce View Views Default view New view Update view Delete view Edit name…" at bounding box center [677, 63] width 1355 height 53
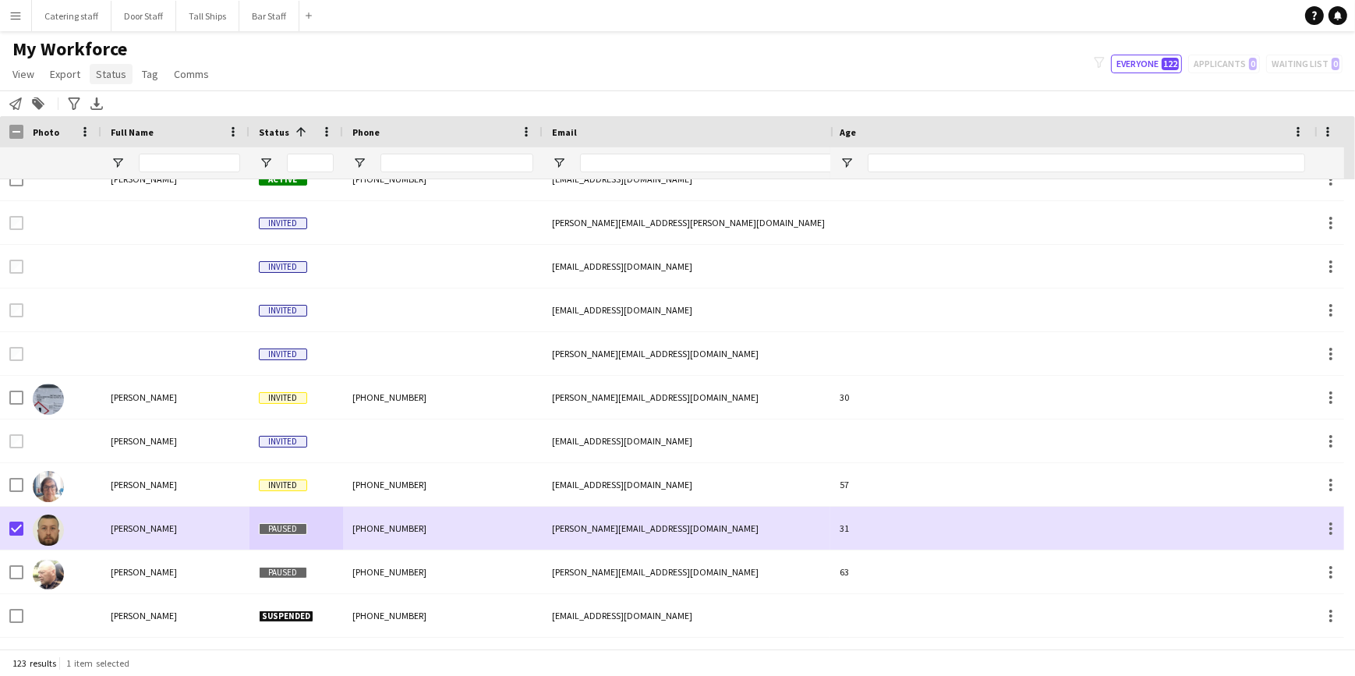
click at [111, 77] on span "Status" at bounding box center [111, 74] width 30 height 14
click at [112, 97] on link "Edit" at bounding box center [144, 107] width 109 height 33
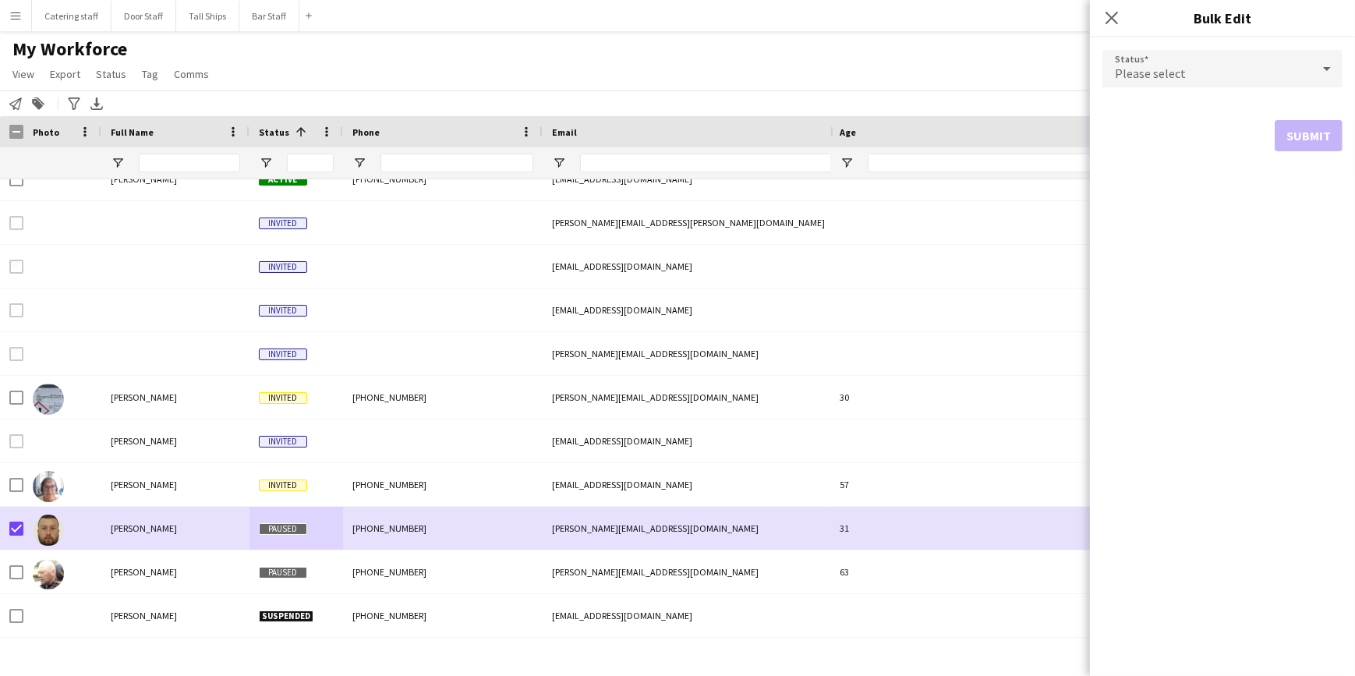
click at [1153, 78] on span "Please select" at bounding box center [1150, 73] width 71 height 16
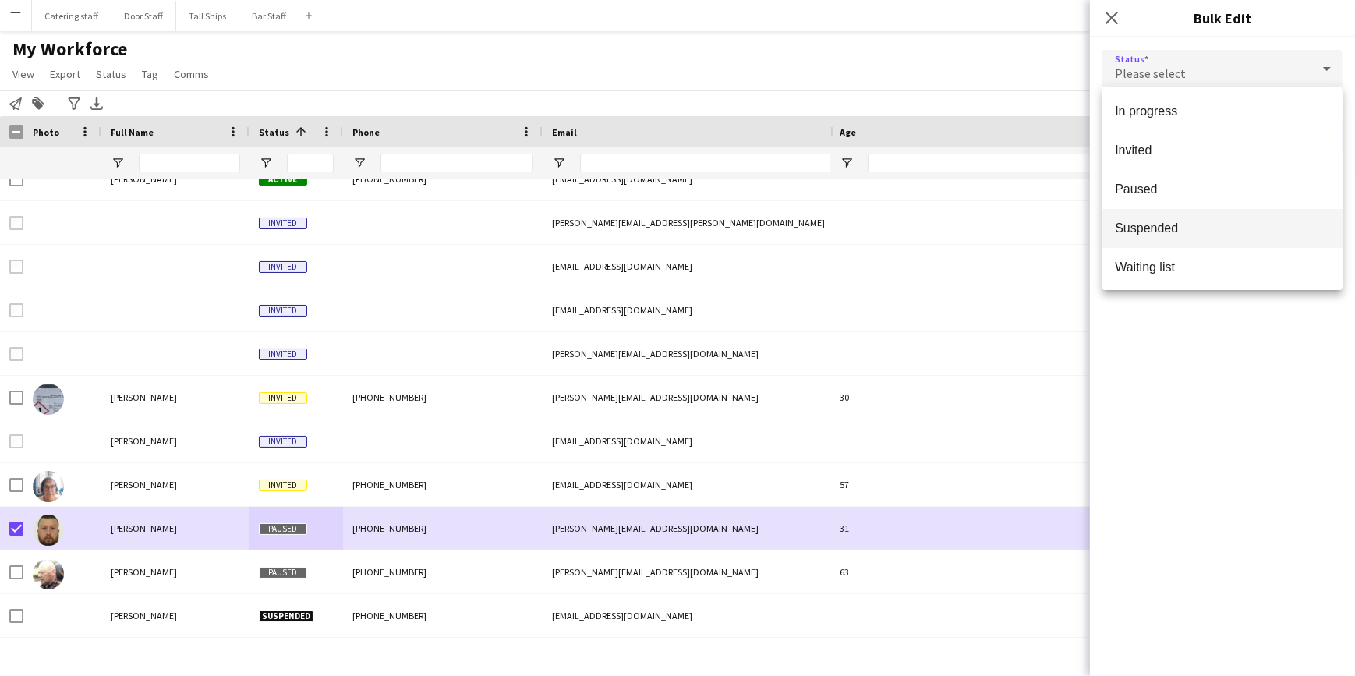
scroll to position [161, 0]
click at [1176, 221] on span "Suspended" at bounding box center [1222, 225] width 215 height 15
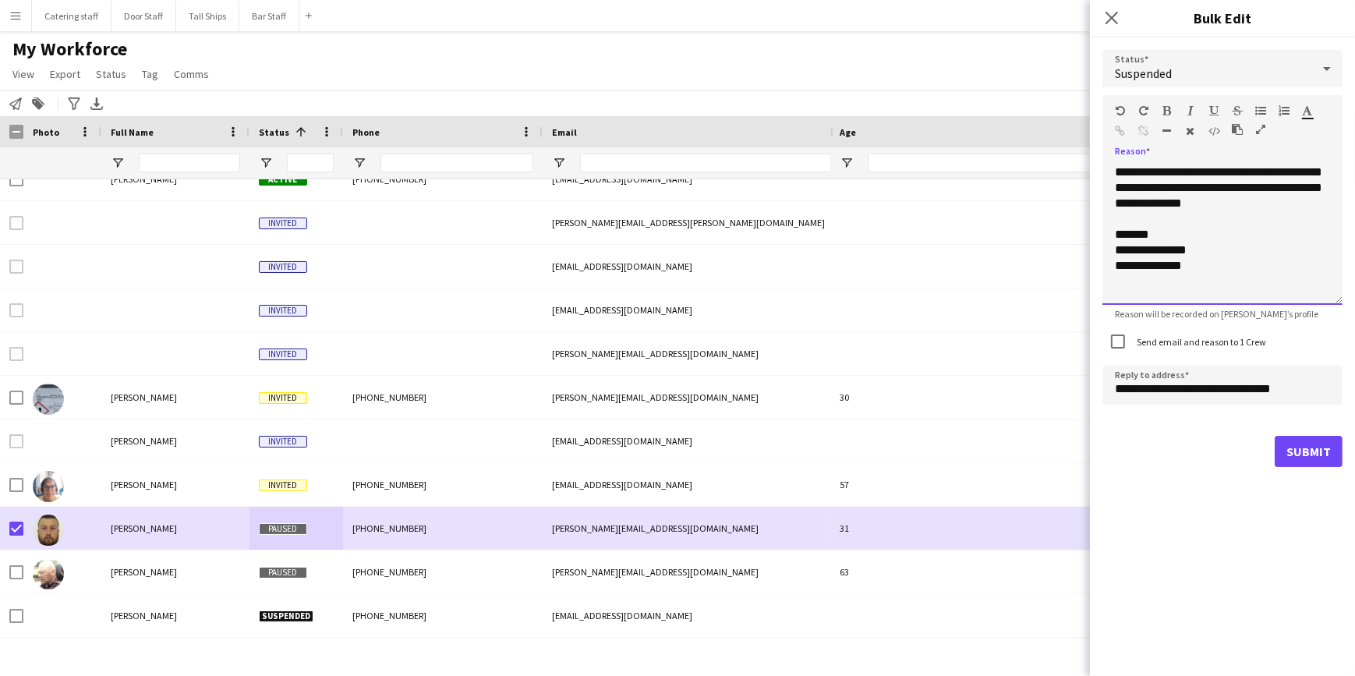
drag, startPoint x: 1244, startPoint y: 203, endPoint x: 1298, endPoint y: 171, distance: 62.6
click at [1298, 171] on div "**********" at bounding box center [1222, 234] width 240 height 140
drag, startPoint x: 1213, startPoint y: 238, endPoint x: 1107, endPoint y: 239, distance: 106.0
click at [1107, 239] on div "**********" at bounding box center [1222, 234] width 240 height 140
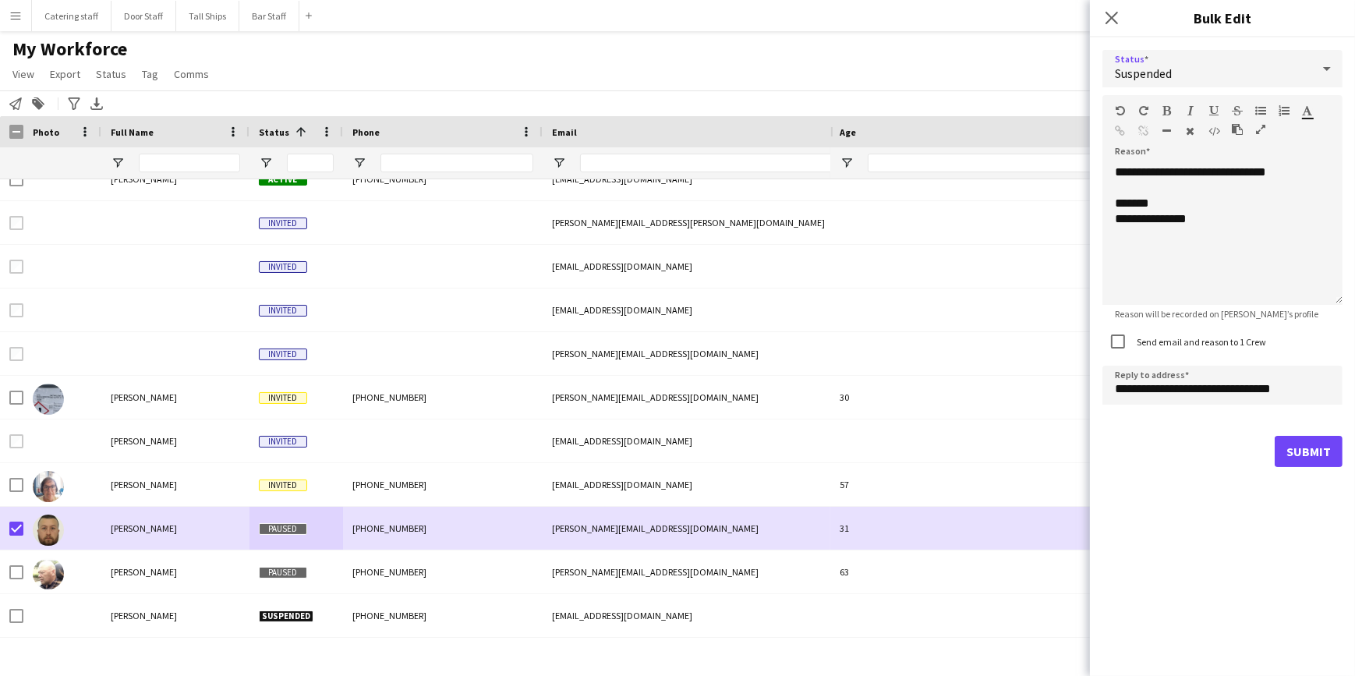
click at [1323, 73] on icon at bounding box center [1327, 68] width 19 height 31
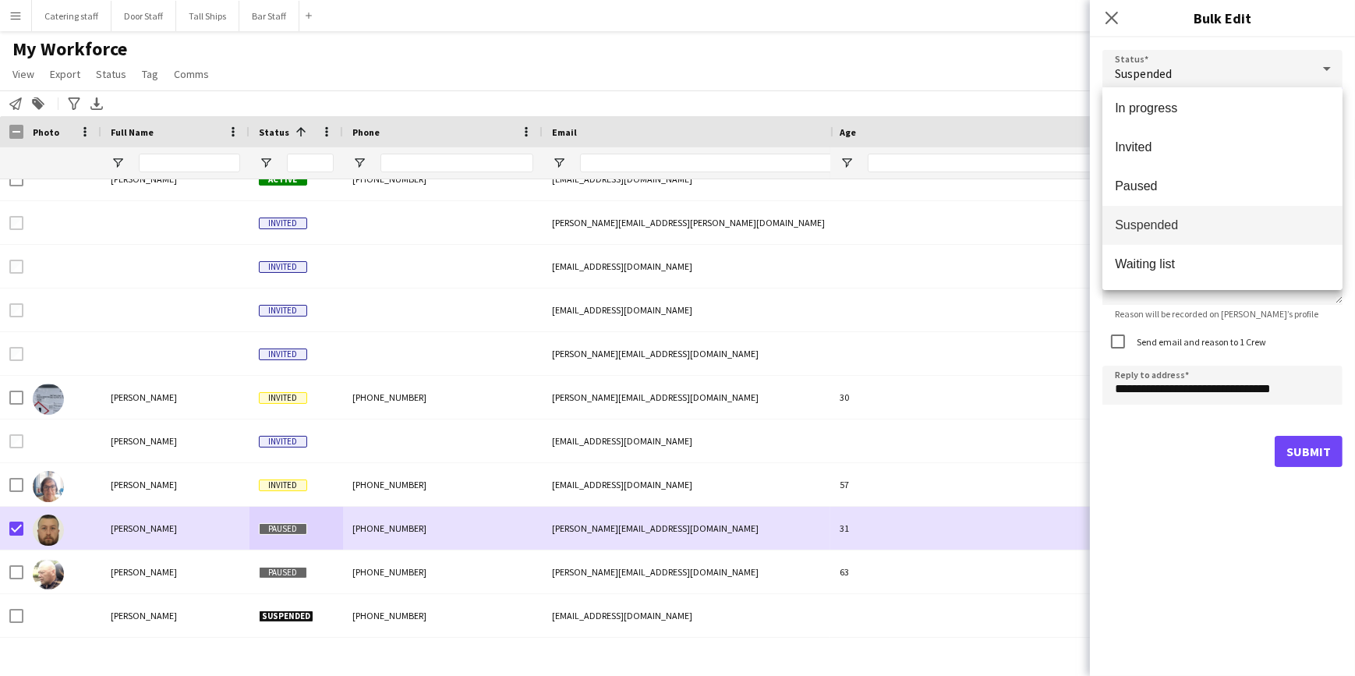
click at [1294, 329] on div at bounding box center [677, 338] width 1355 height 676
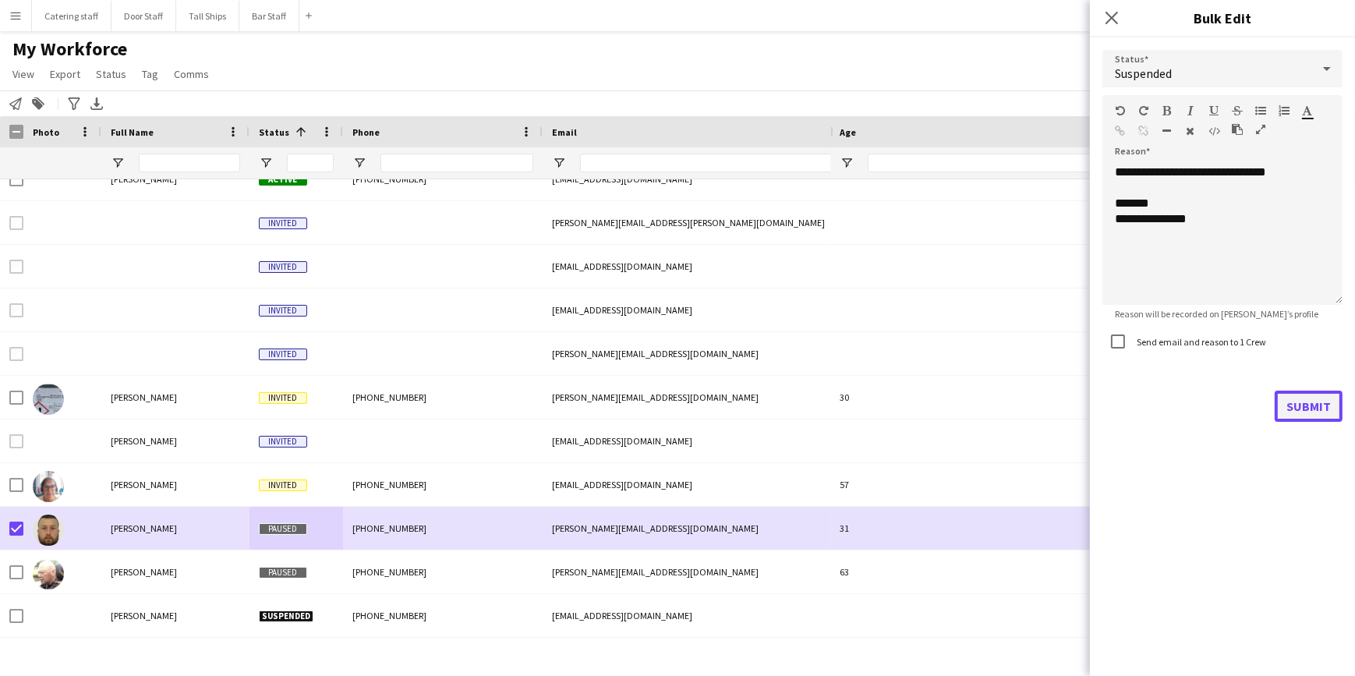
click at [1306, 405] on button "Submit" at bounding box center [1309, 406] width 68 height 31
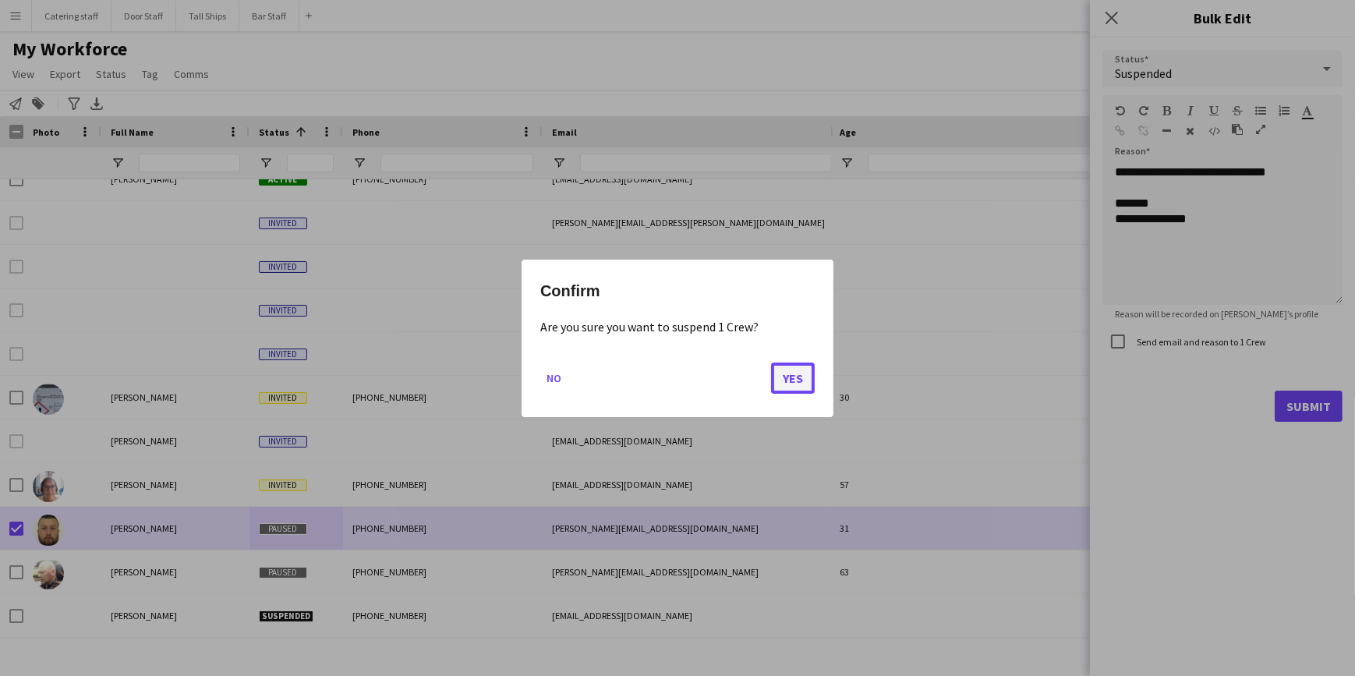
click at [798, 381] on button "Yes" at bounding box center [793, 377] width 44 height 31
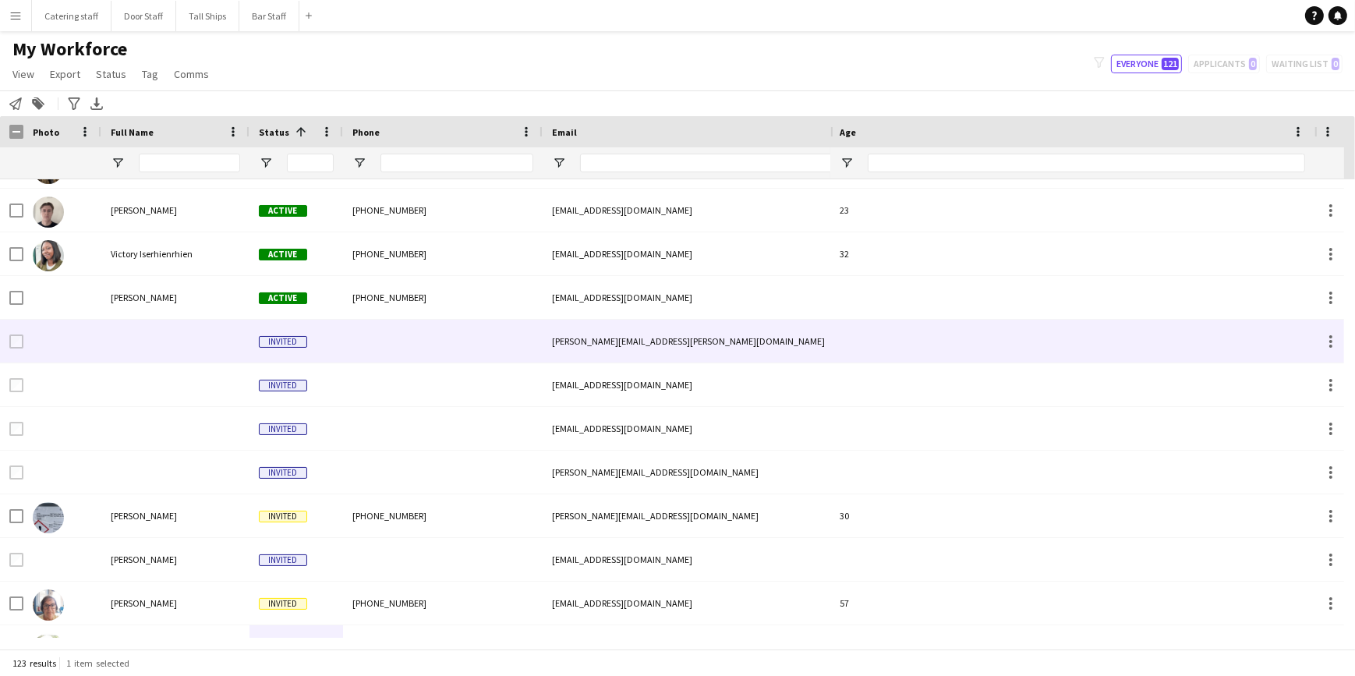
scroll to position [4770, 0]
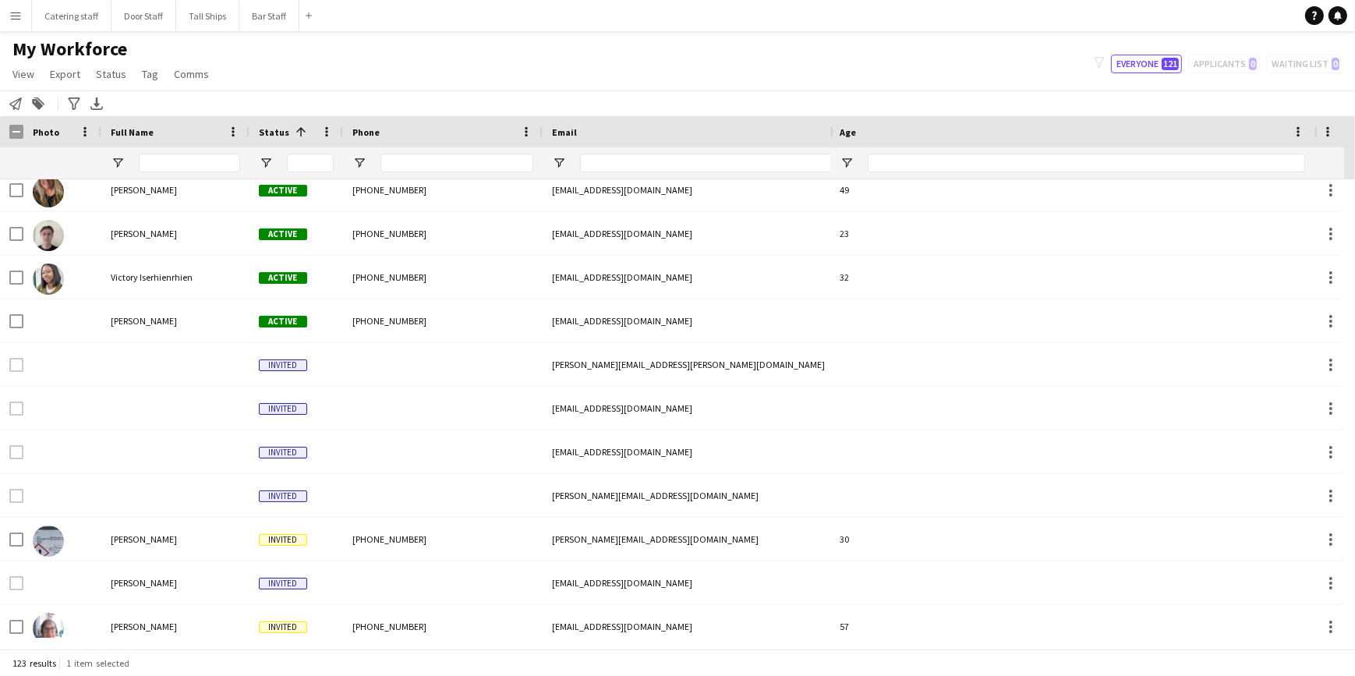
click at [23, 16] on button "Menu" at bounding box center [15, 15] width 31 height 31
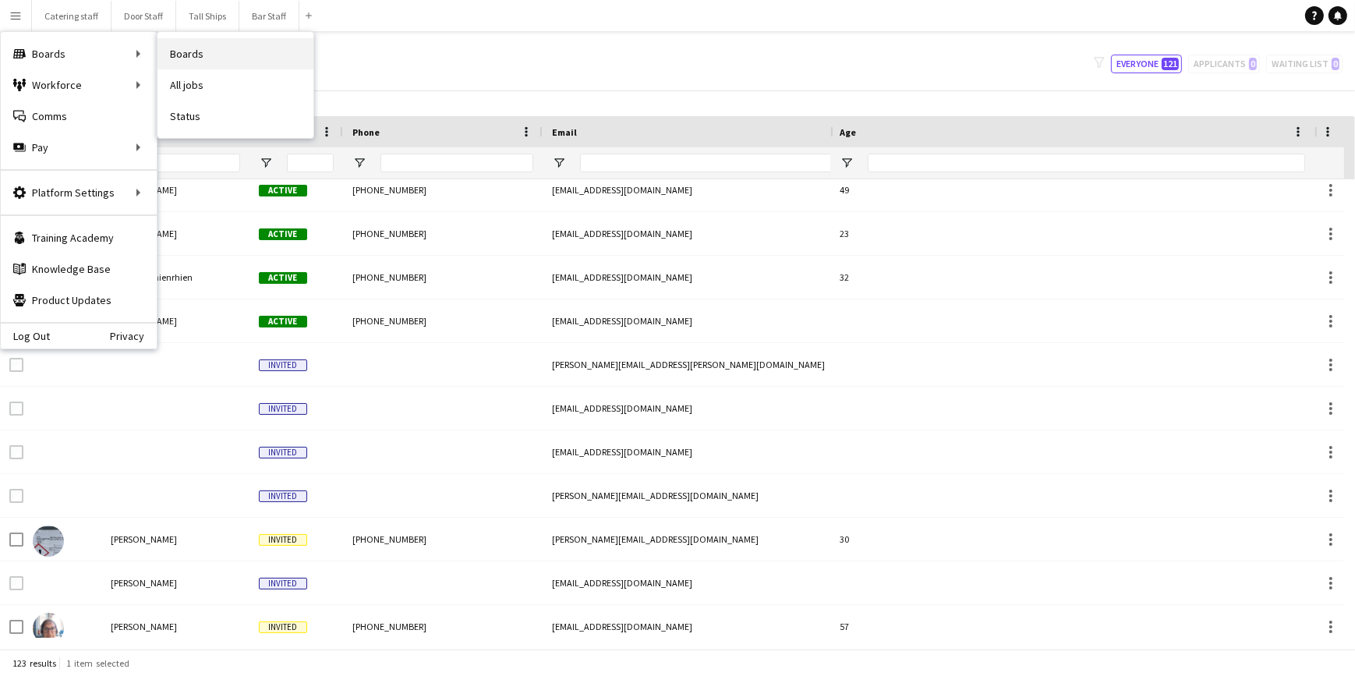
click at [186, 51] on link "Boards" at bounding box center [235, 53] width 156 height 31
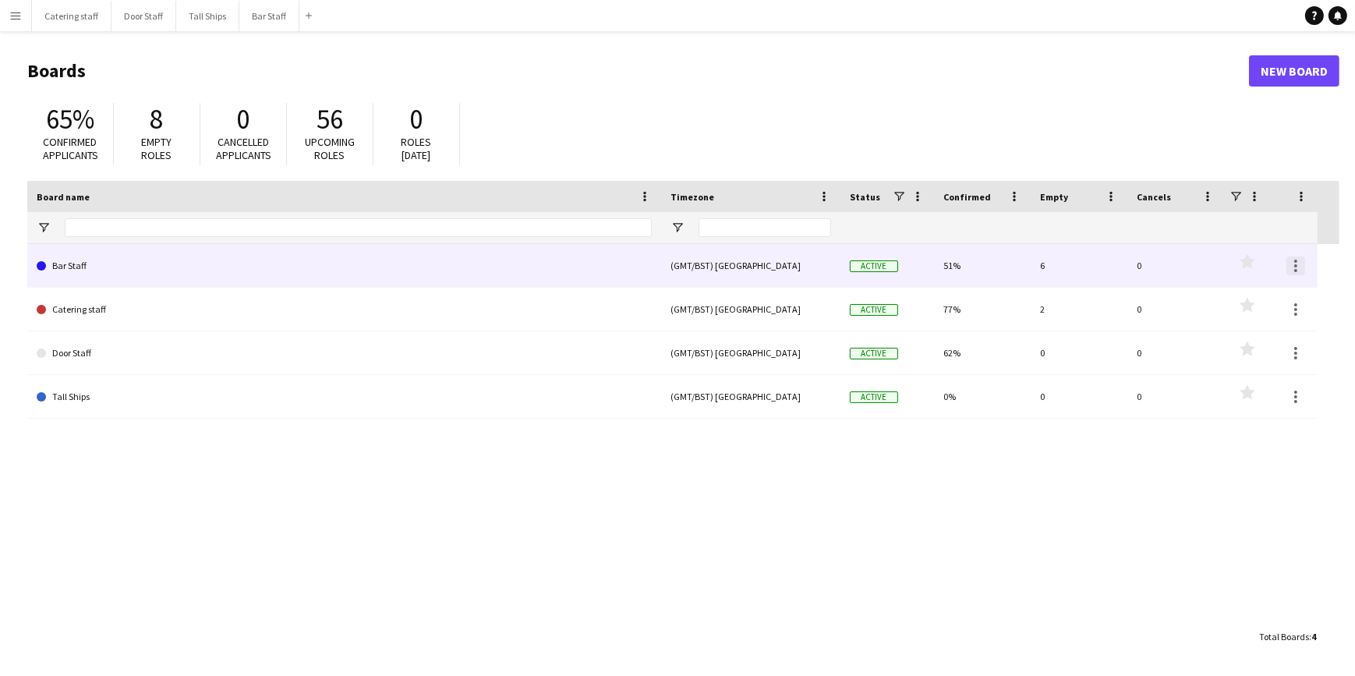
click at [1296, 263] on div at bounding box center [1295, 265] width 19 height 19
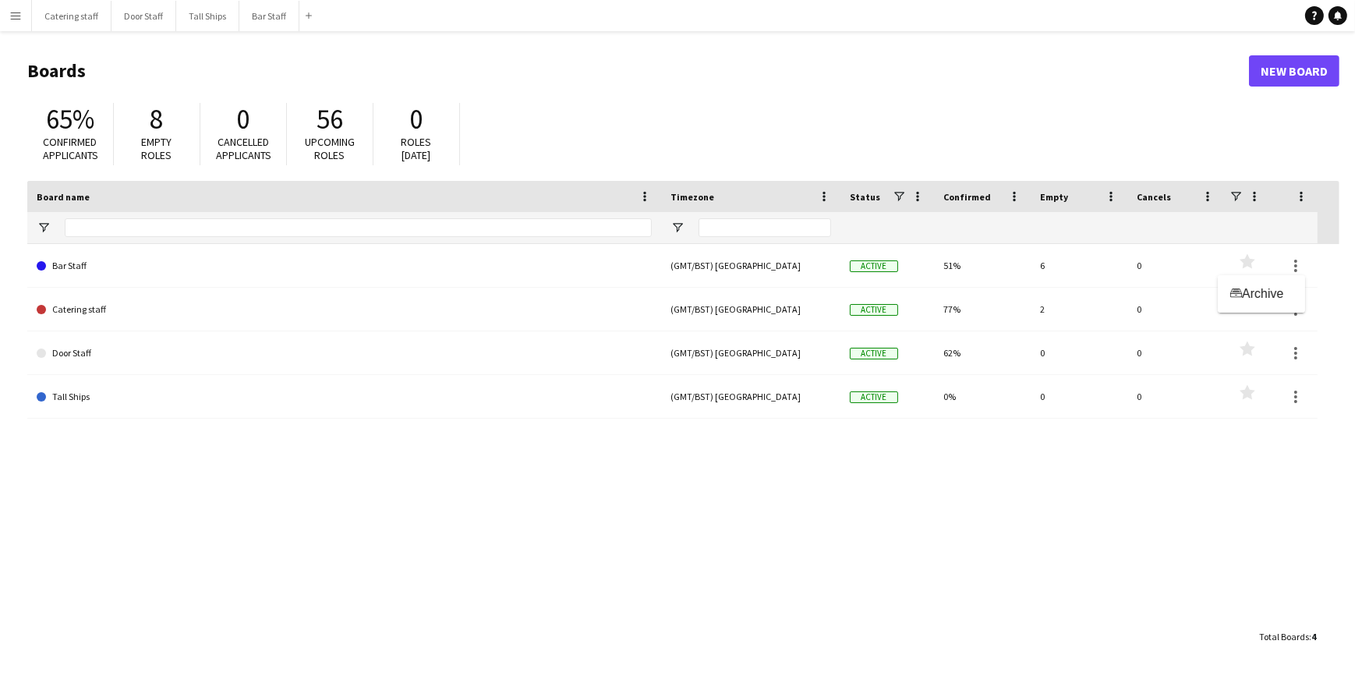
click at [1162, 122] on div at bounding box center [677, 338] width 1355 height 676
click at [255, 25] on button "Bar Staff Close" at bounding box center [269, 16] width 60 height 30
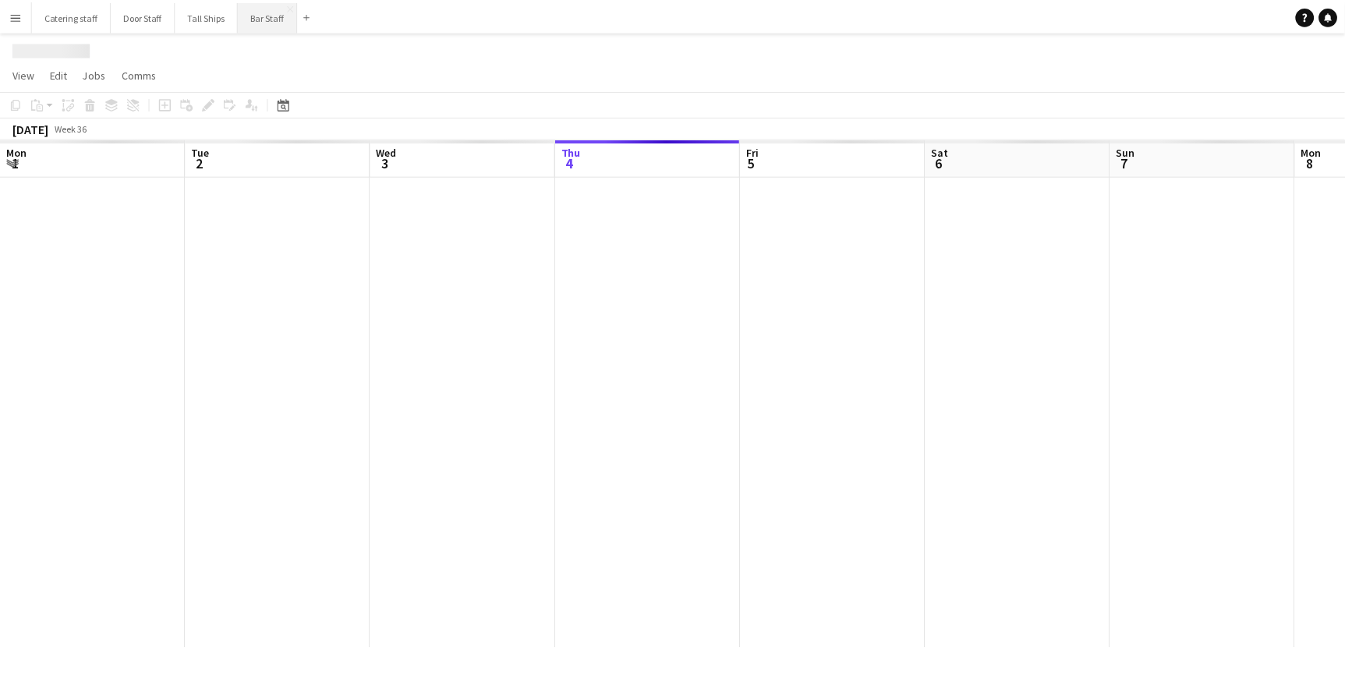
scroll to position [0, 373]
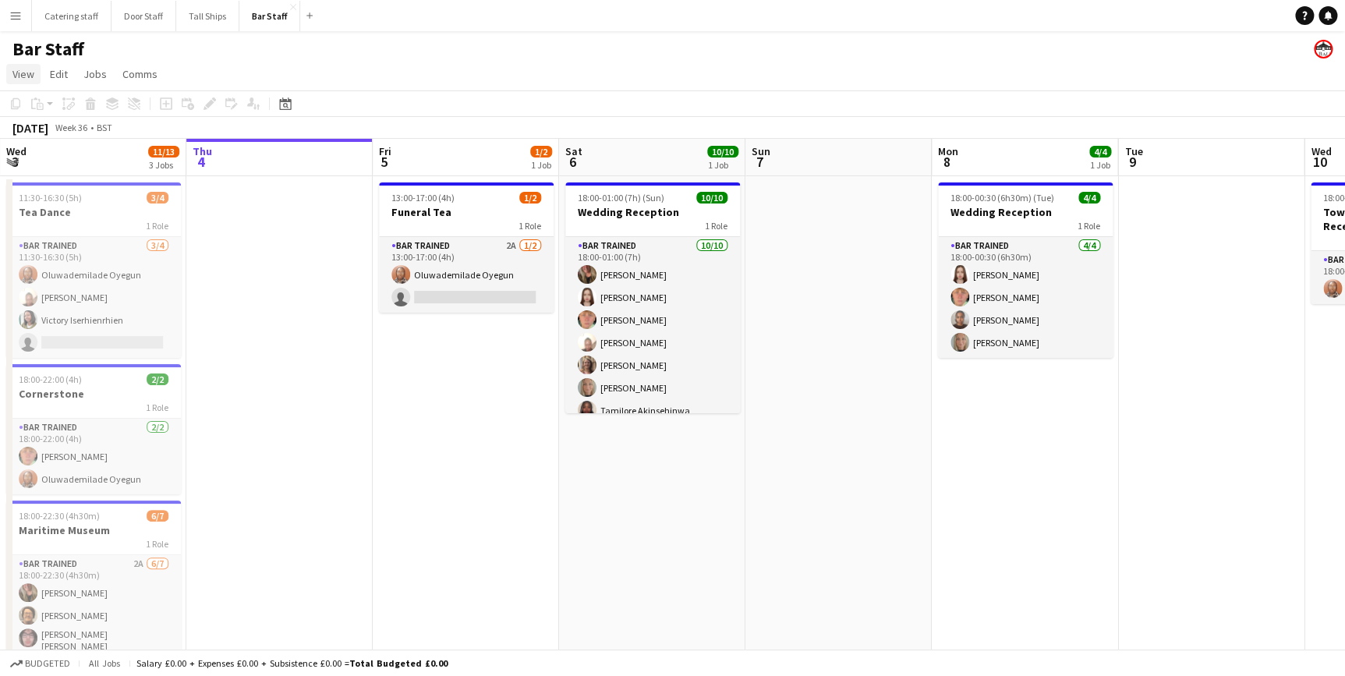
click at [23, 78] on span "View" at bounding box center [23, 74] width 22 height 14
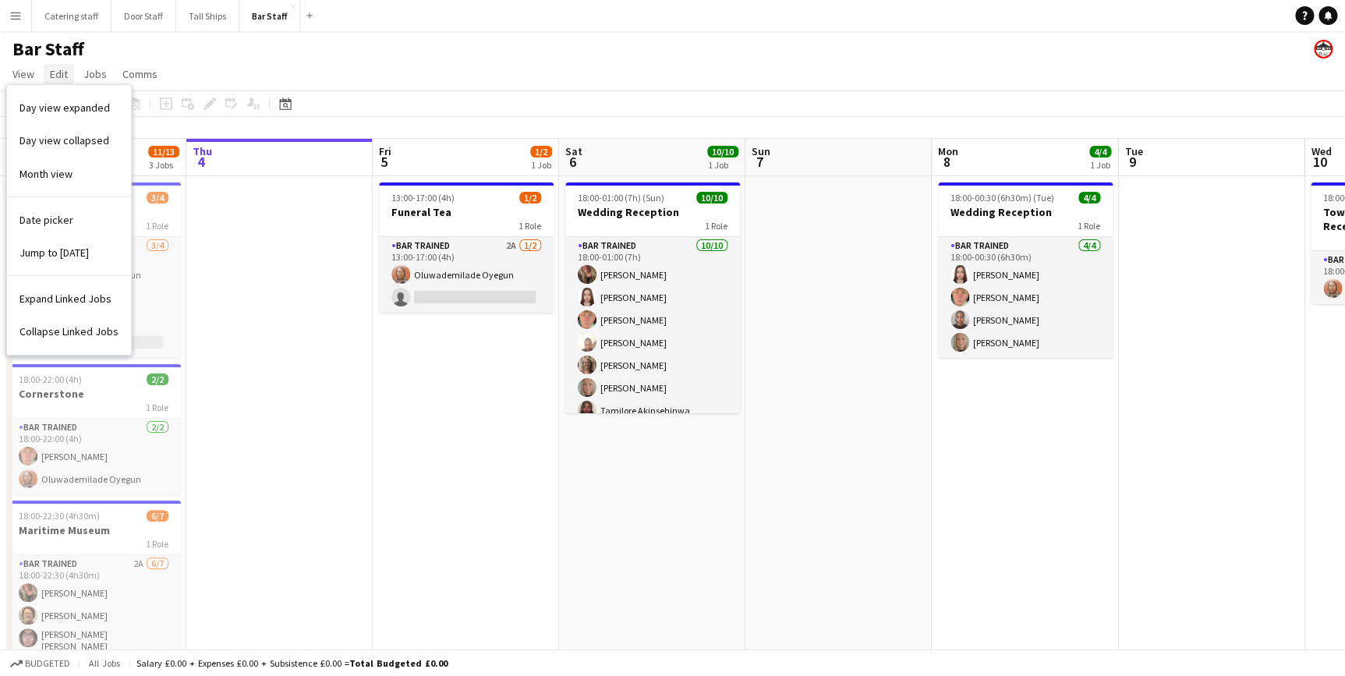
click at [58, 73] on span "Edit" at bounding box center [59, 74] width 18 height 14
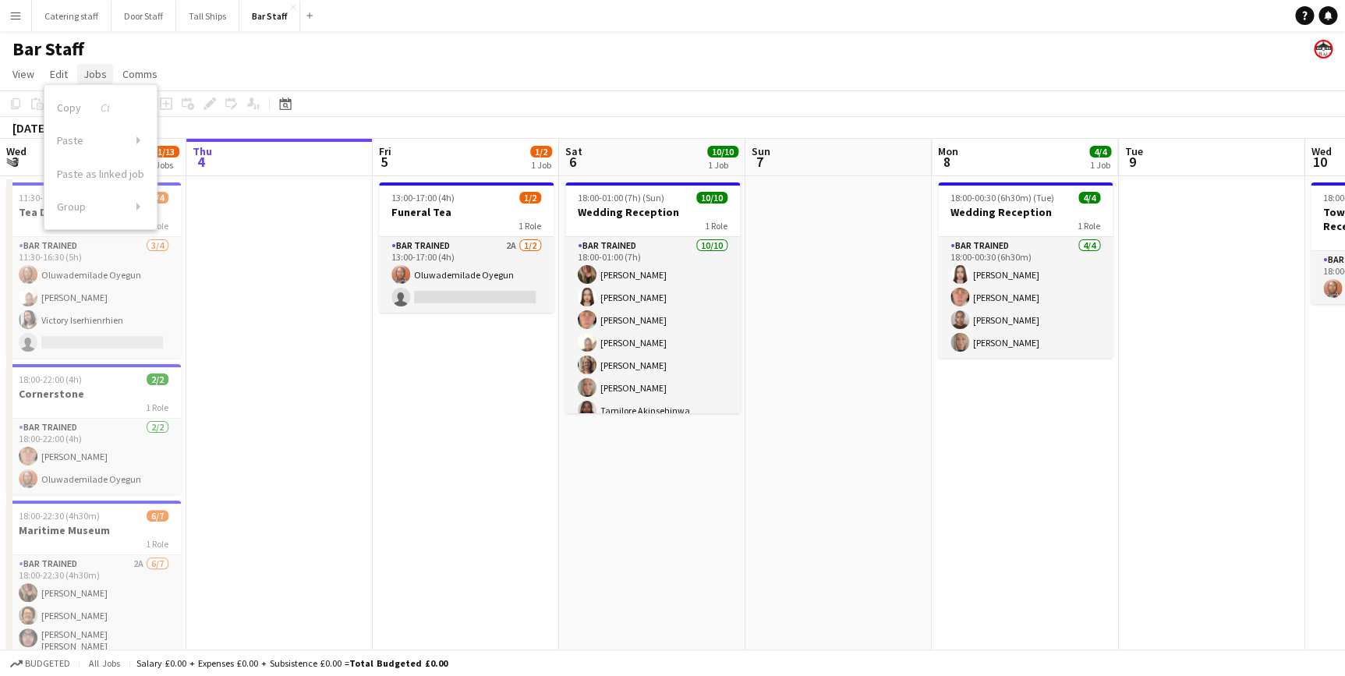
click at [93, 71] on span "Jobs" at bounding box center [94, 74] width 23 height 14
click at [127, 73] on span "Comms" at bounding box center [139, 74] width 35 height 14
click at [31, 77] on span "View" at bounding box center [23, 74] width 22 height 14
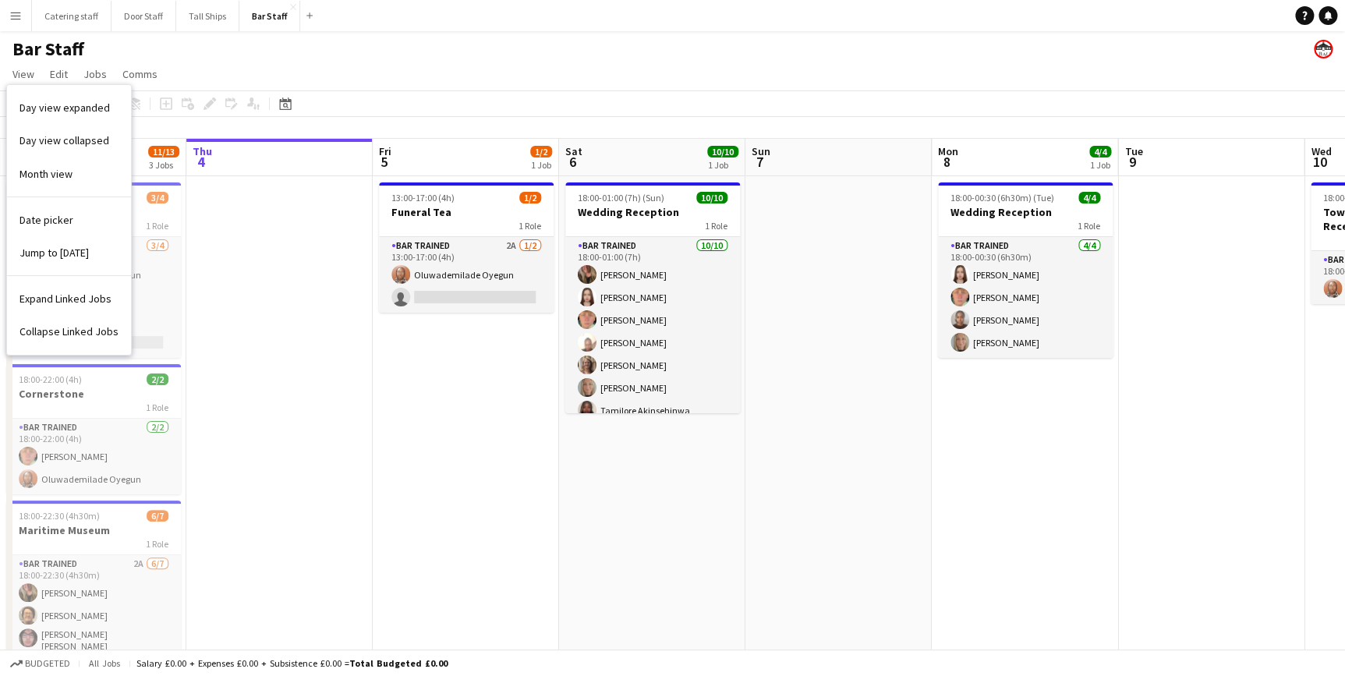
click at [202, 58] on div "Bar Staff" at bounding box center [672, 46] width 1345 height 30
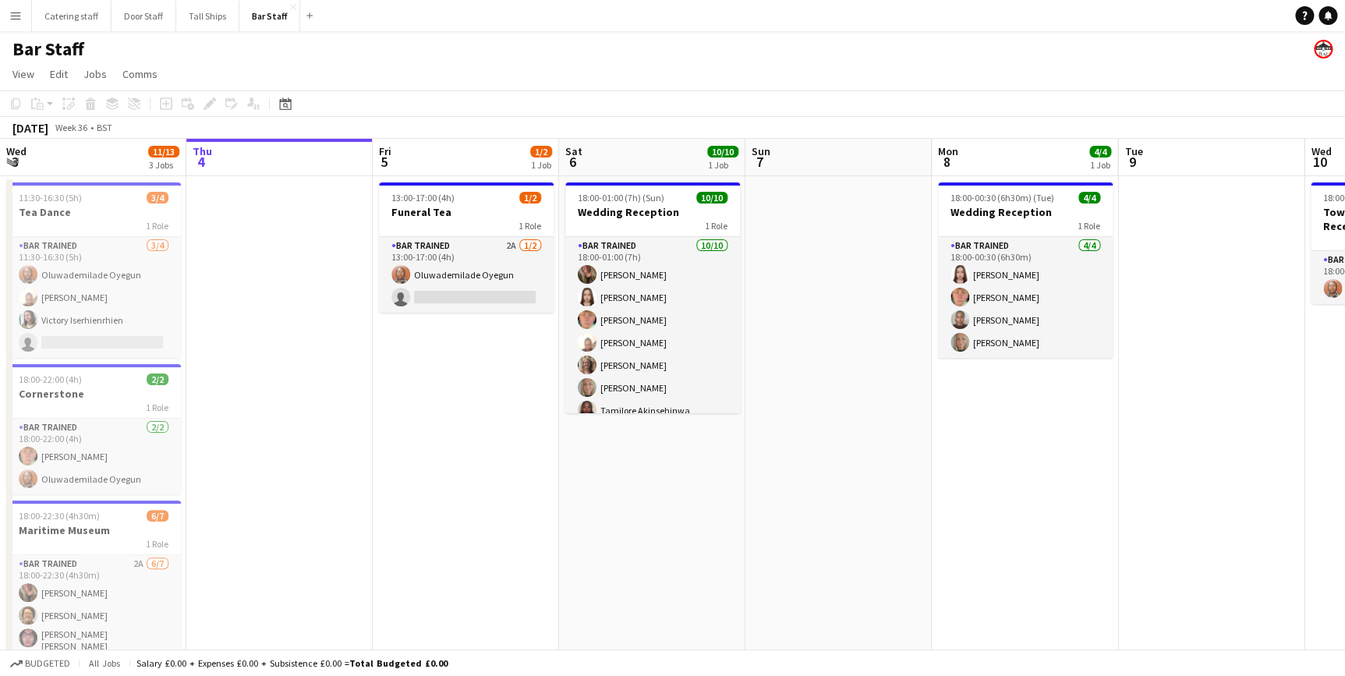
click at [27, 16] on button "Menu" at bounding box center [15, 15] width 31 height 31
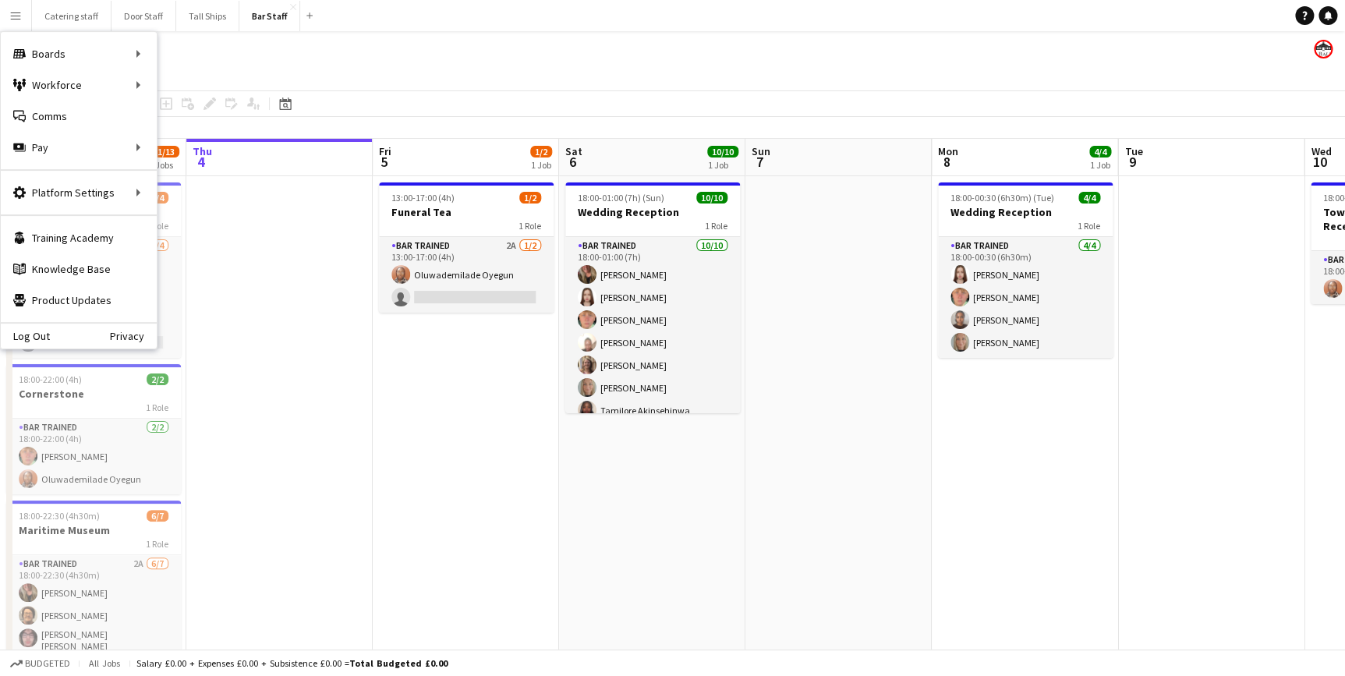
click at [18, 19] on app-icon "Menu" at bounding box center [15, 15] width 12 height 12
click at [205, 250] on link "Profiles" at bounding box center [235, 254] width 156 height 31
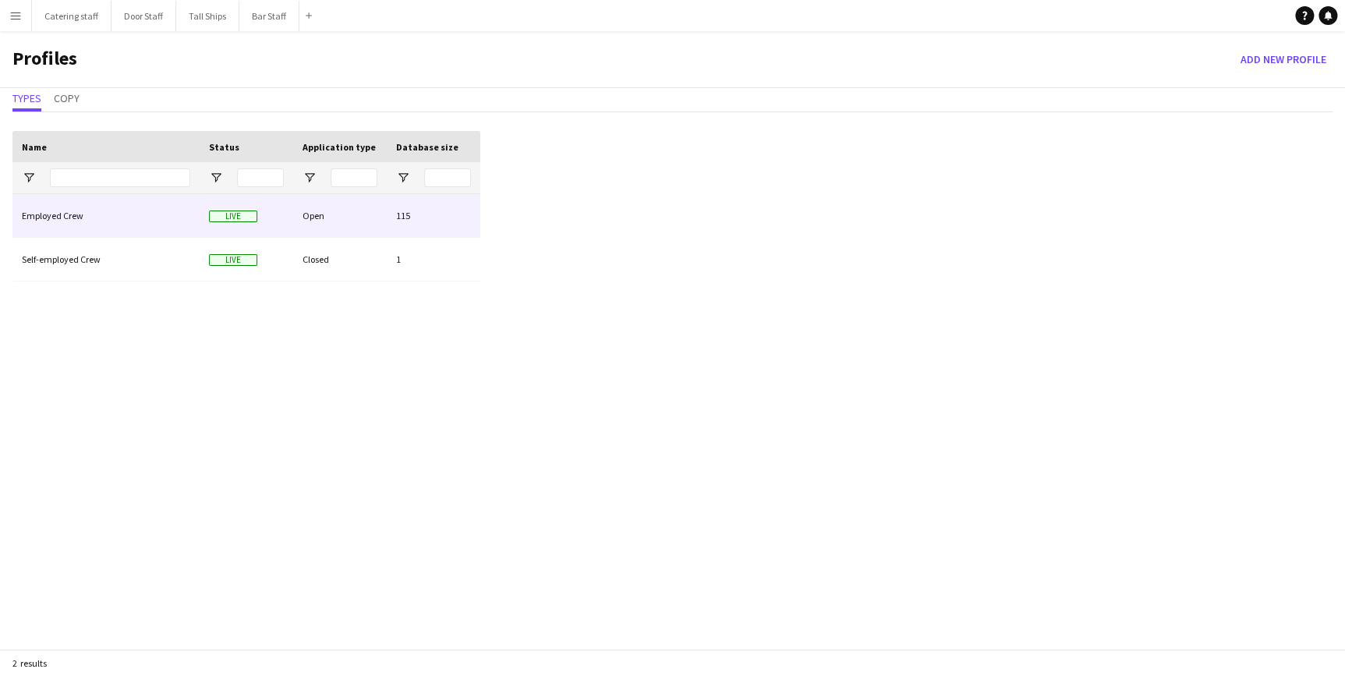
click at [105, 210] on div "Employed Crew" at bounding box center [105, 215] width 187 height 43
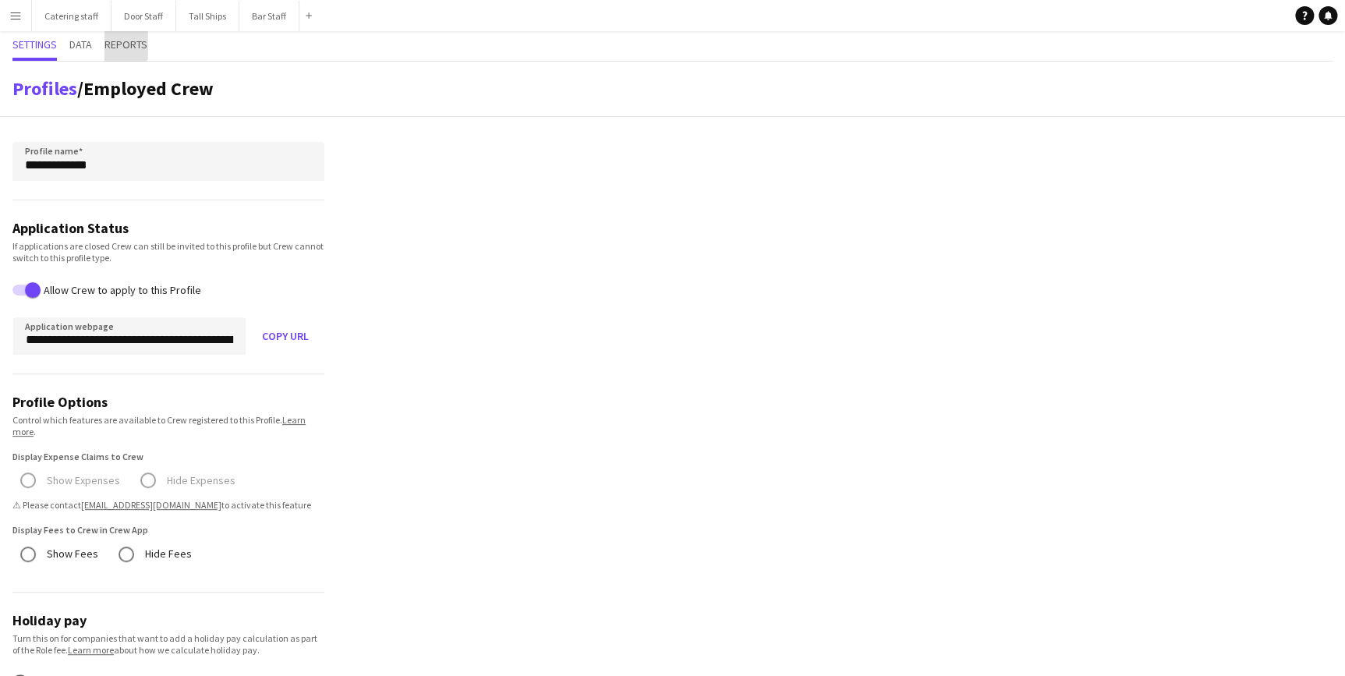
click at [120, 41] on span "Reports" at bounding box center [125, 44] width 43 height 11
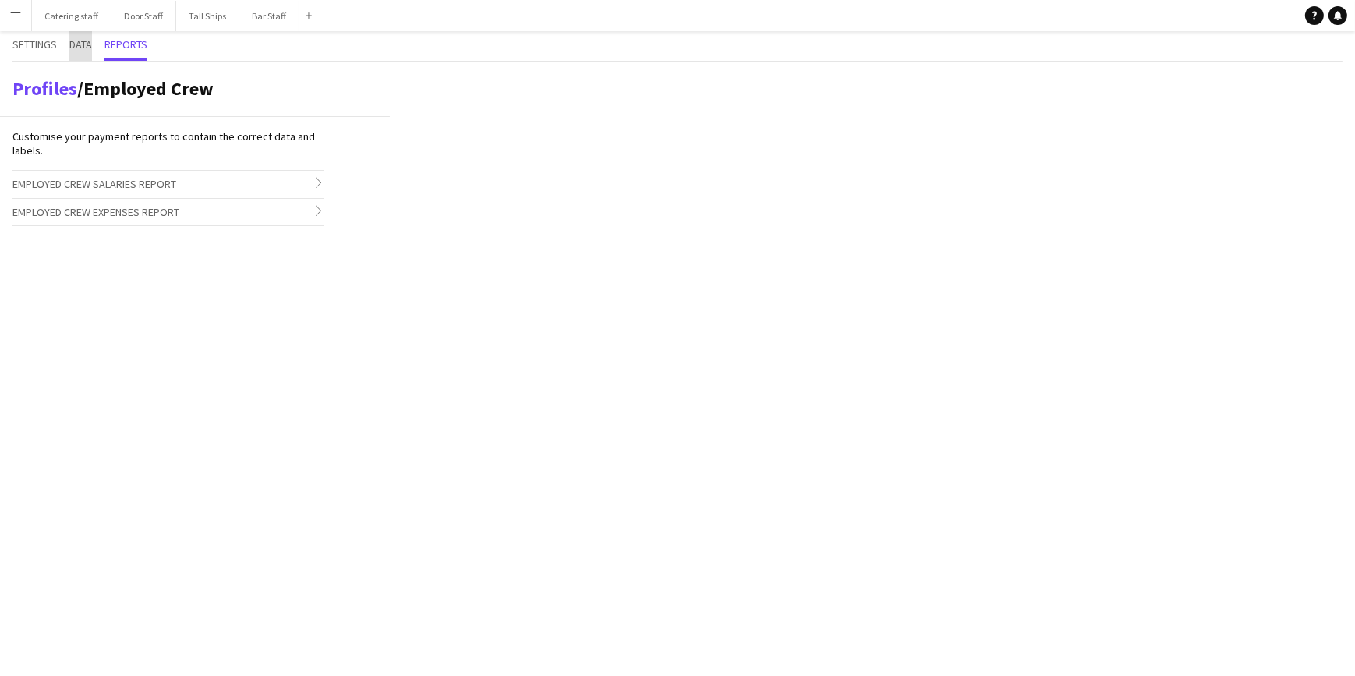
click at [84, 48] on span "Data" at bounding box center [80, 44] width 23 height 11
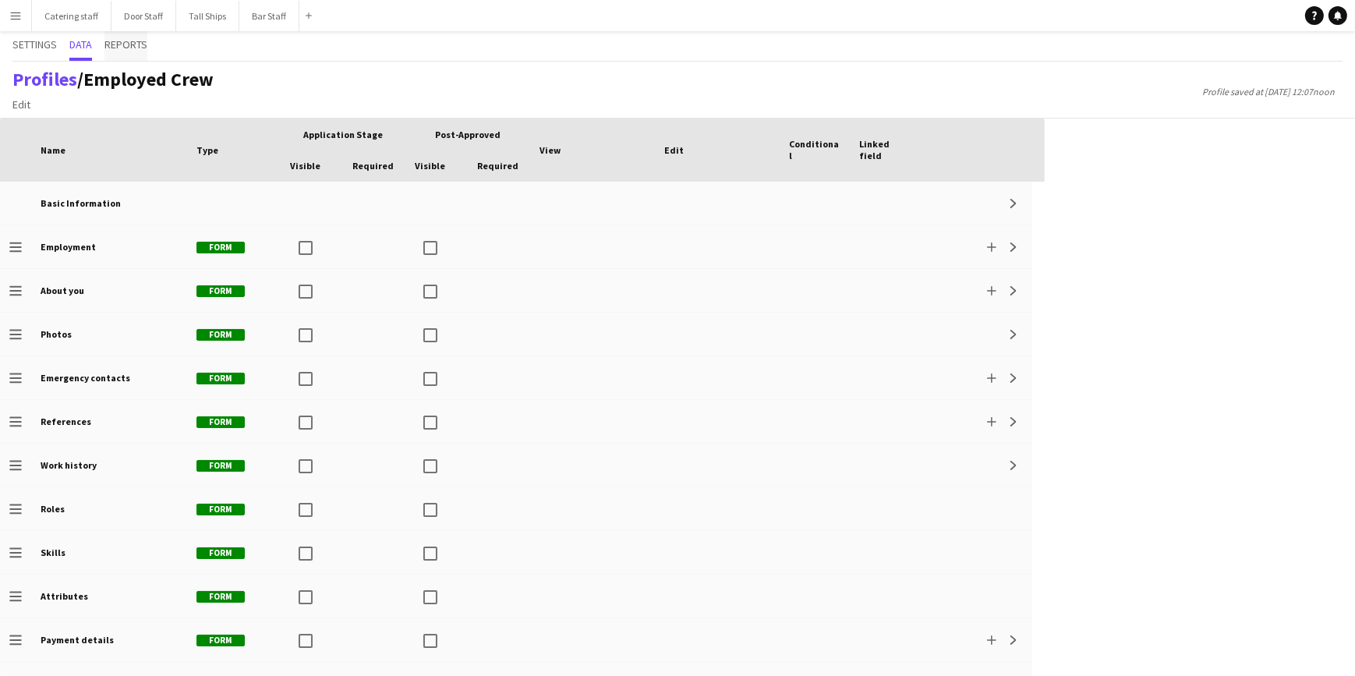
click at [125, 44] on span "Reports" at bounding box center [125, 44] width 43 height 11
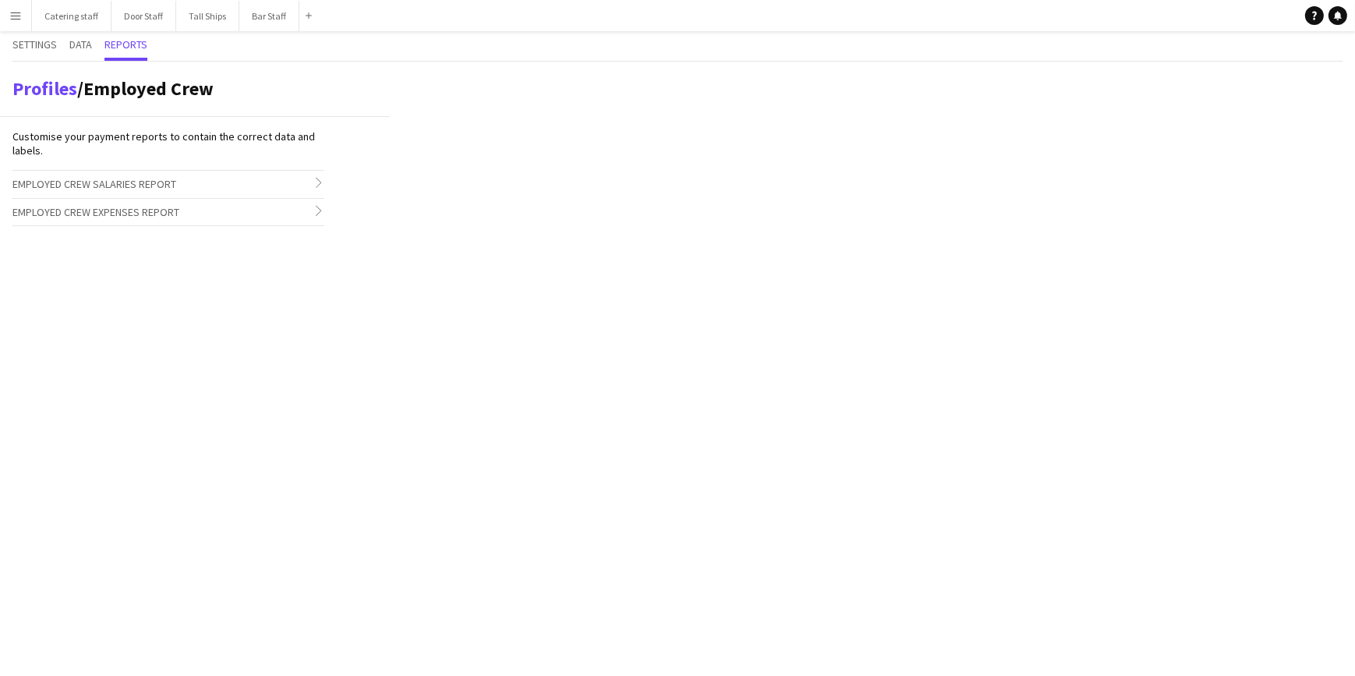
click at [126, 182] on span "Employed Crew Salaries Report" at bounding box center [94, 184] width 164 height 14
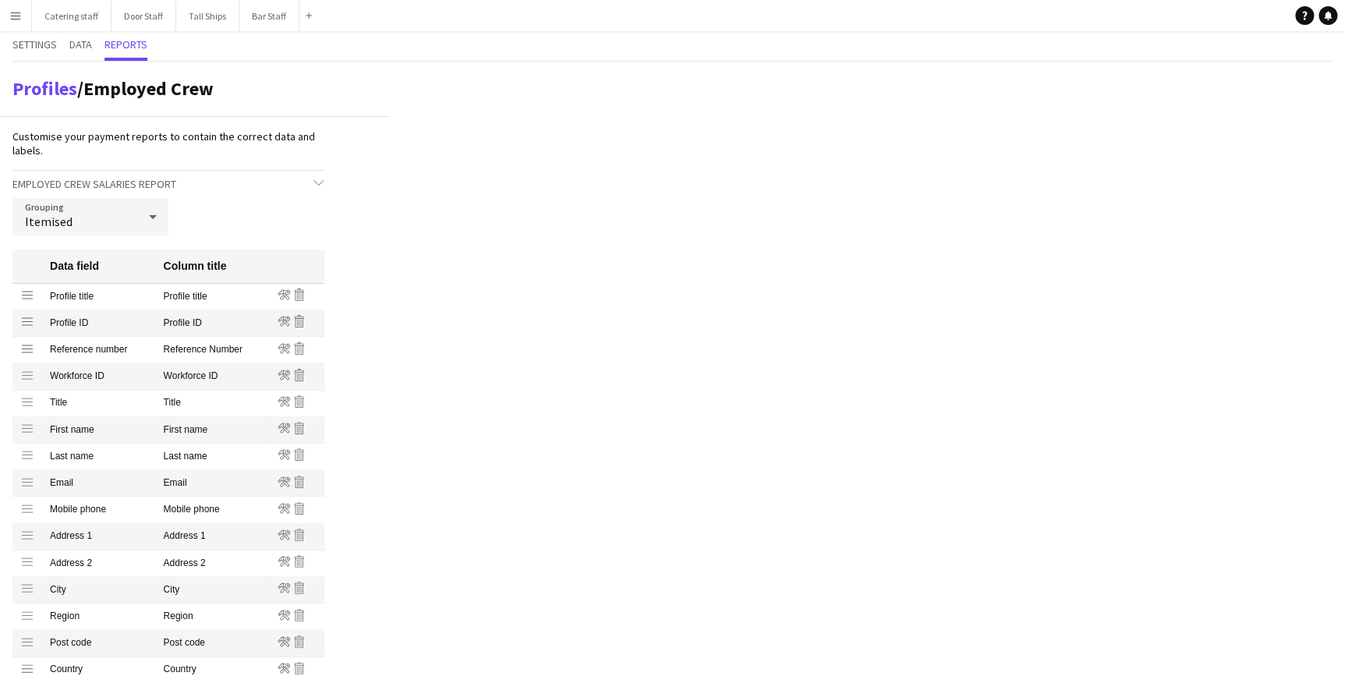
click at [148, 210] on icon at bounding box center [152, 216] width 19 height 31
click at [199, 210] on div at bounding box center [672, 338] width 1345 height 676
click at [32, 41] on span "Settings" at bounding box center [34, 44] width 44 height 11
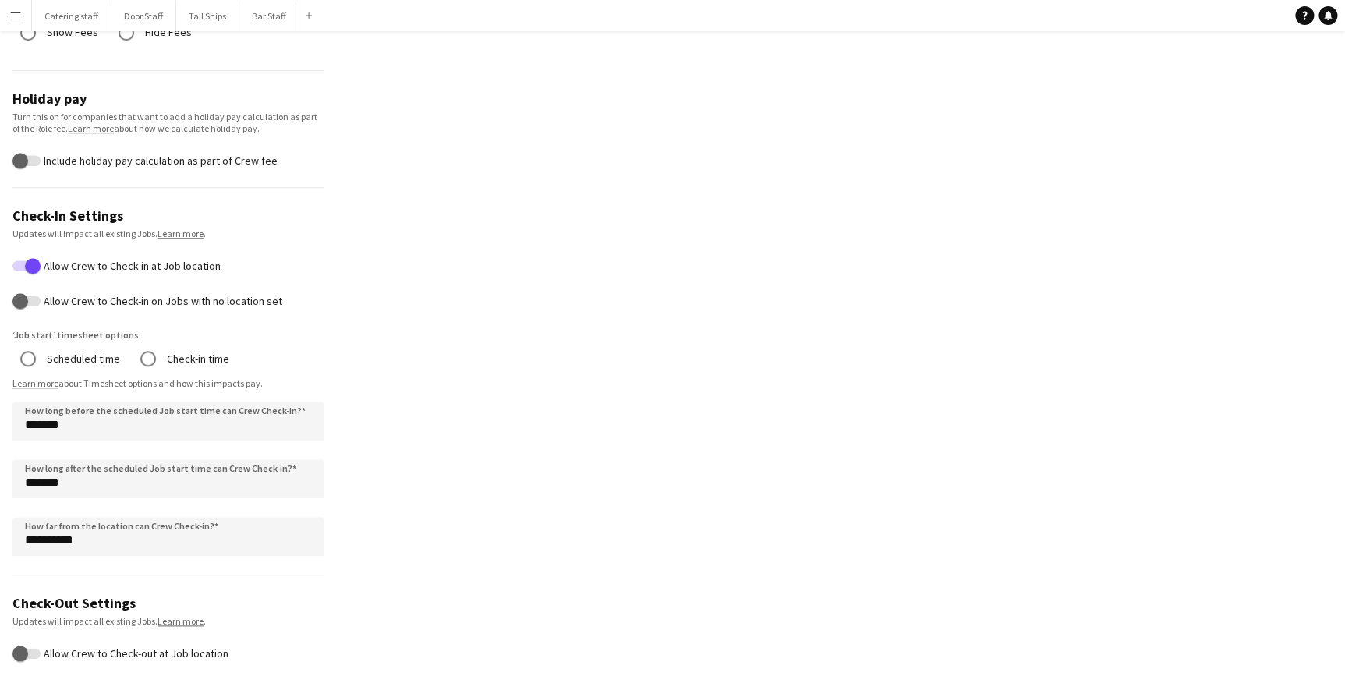
scroll to position [237, 0]
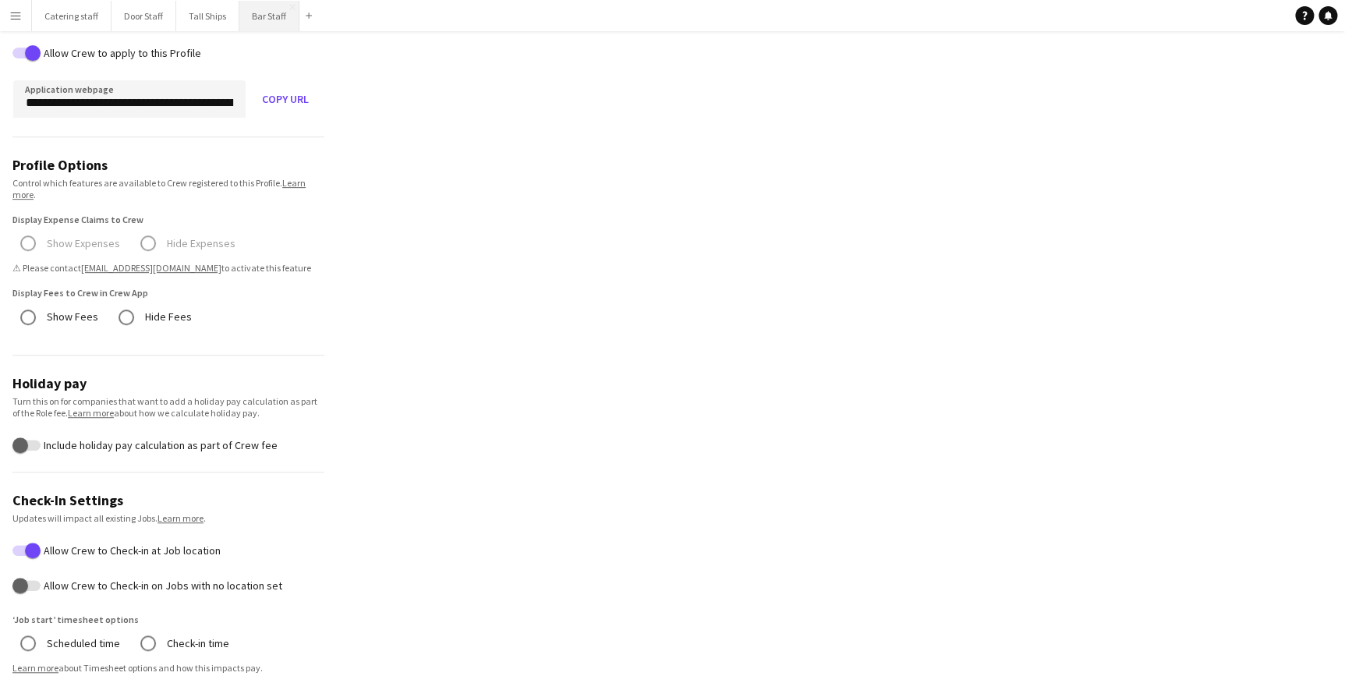
click at [249, 12] on button "Bar Staff Close" at bounding box center [269, 16] width 60 height 30
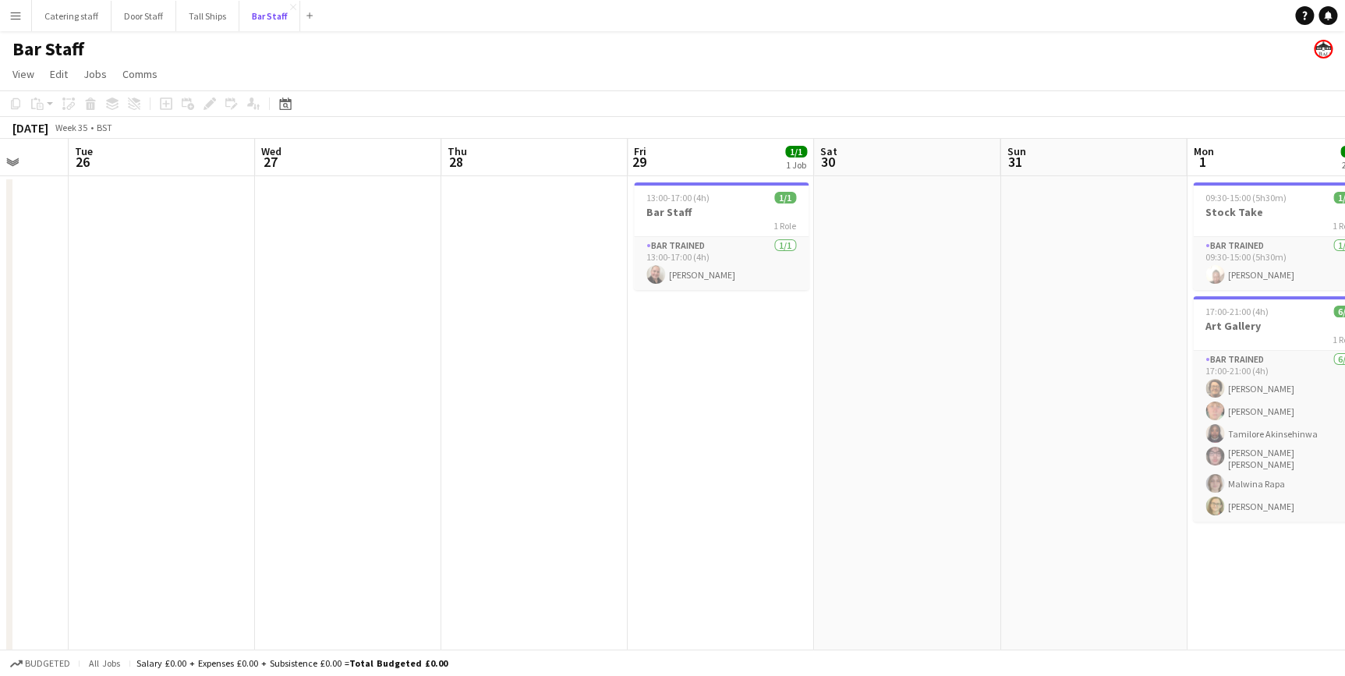
scroll to position [0, 419]
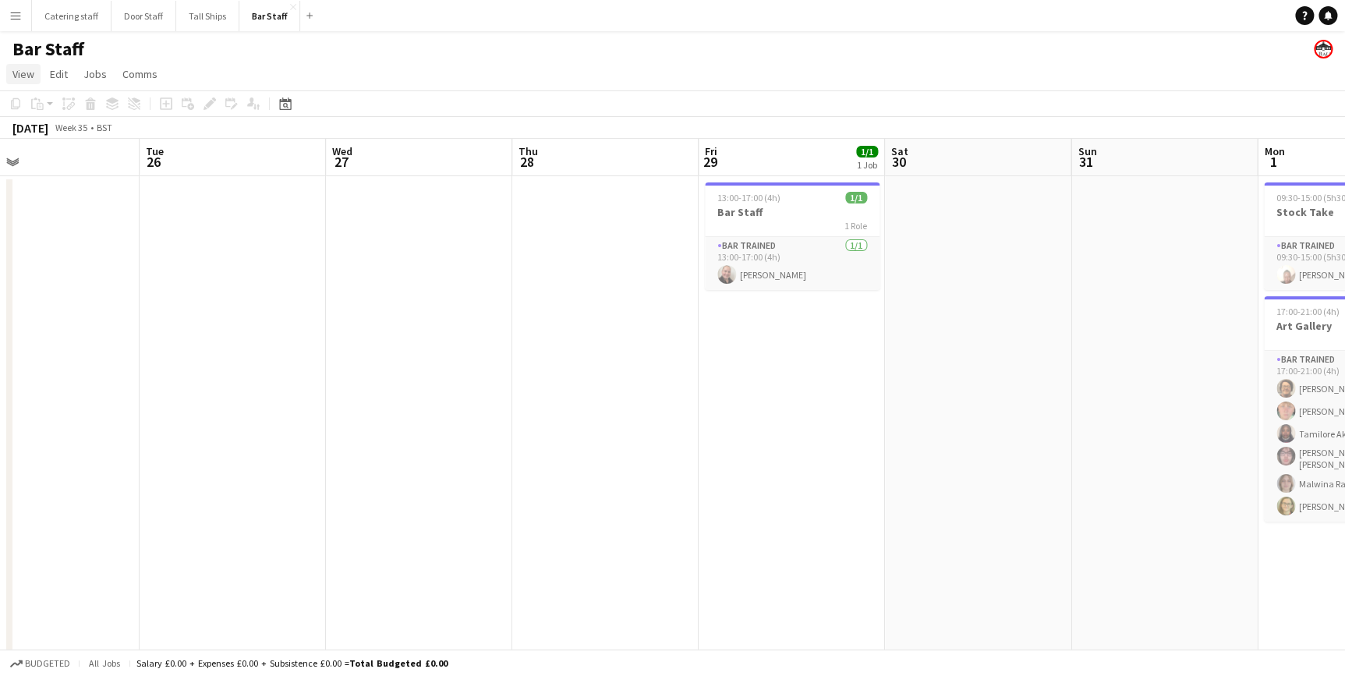
click at [23, 74] on span "View" at bounding box center [23, 74] width 22 height 14
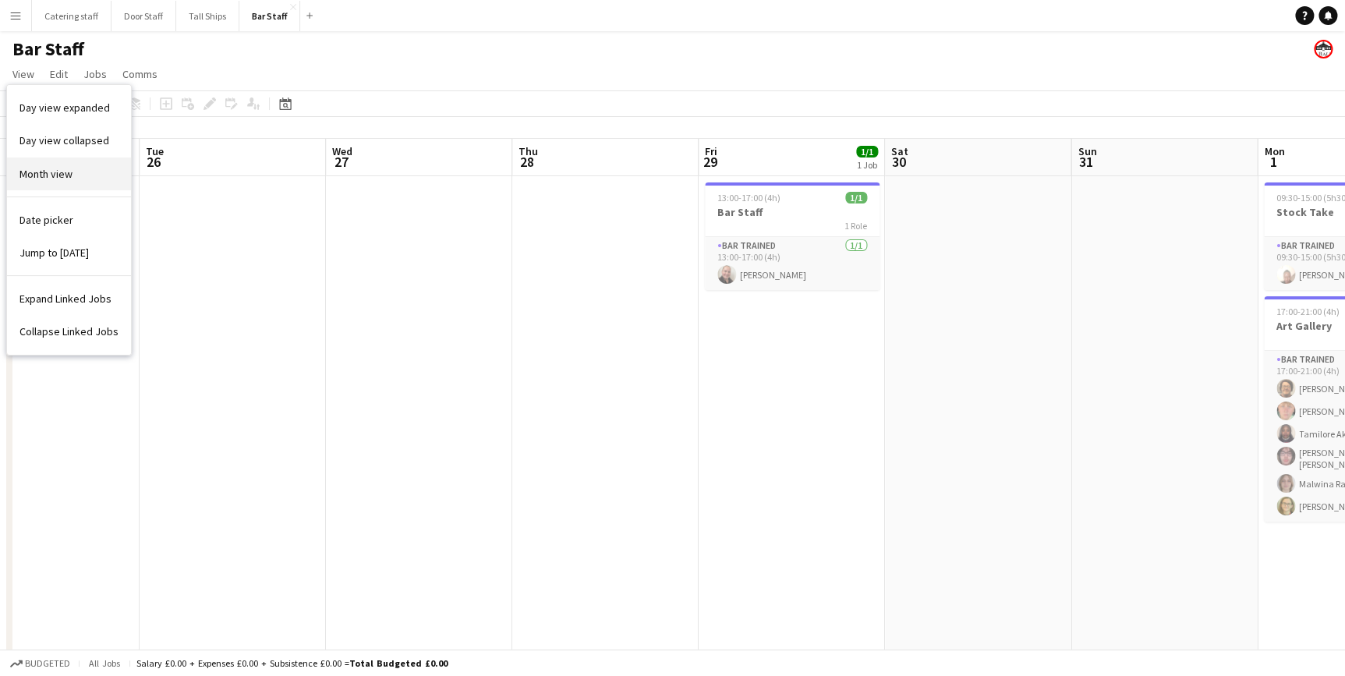
click at [44, 174] on span "Month view" at bounding box center [45, 174] width 53 height 14
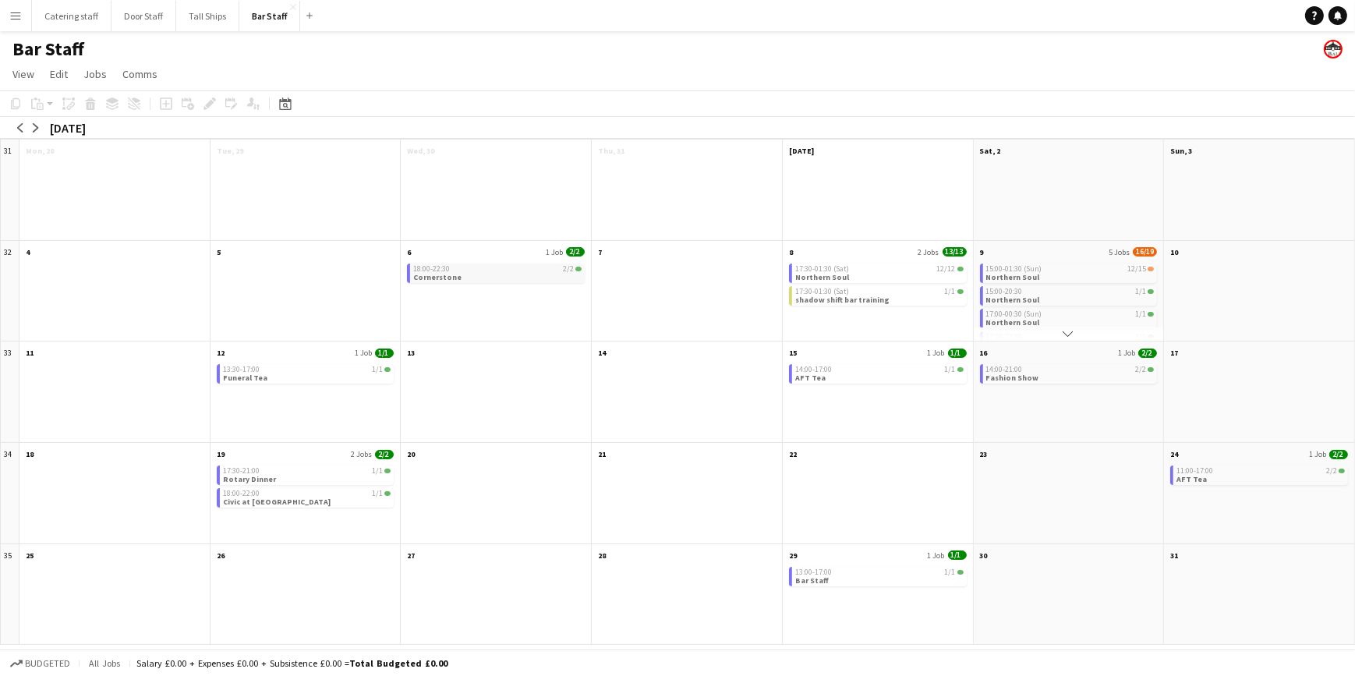
click at [491, 274] on app-month-view-job-card "18:00-22:30 2/2 Cornerstone" at bounding box center [496, 273] width 178 height 19
drag, startPoint x: 491, startPoint y: 274, endPoint x: 507, endPoint y: 384, distance: 111.8
click at [507, 384] on div at bounding box center [496, 401] width 190 height 81
click at [497, 276] on app-month-view-job-card "18:00-22:30 2/2 Cornerstone" at bounding box center [496, 273] width 178 height 19
click at [854, 275] on app-month-view-job-card "17:30-01:30 (Sat) 12/12 Northern Soul" at bounding box center [878, 273] width 178 height 19
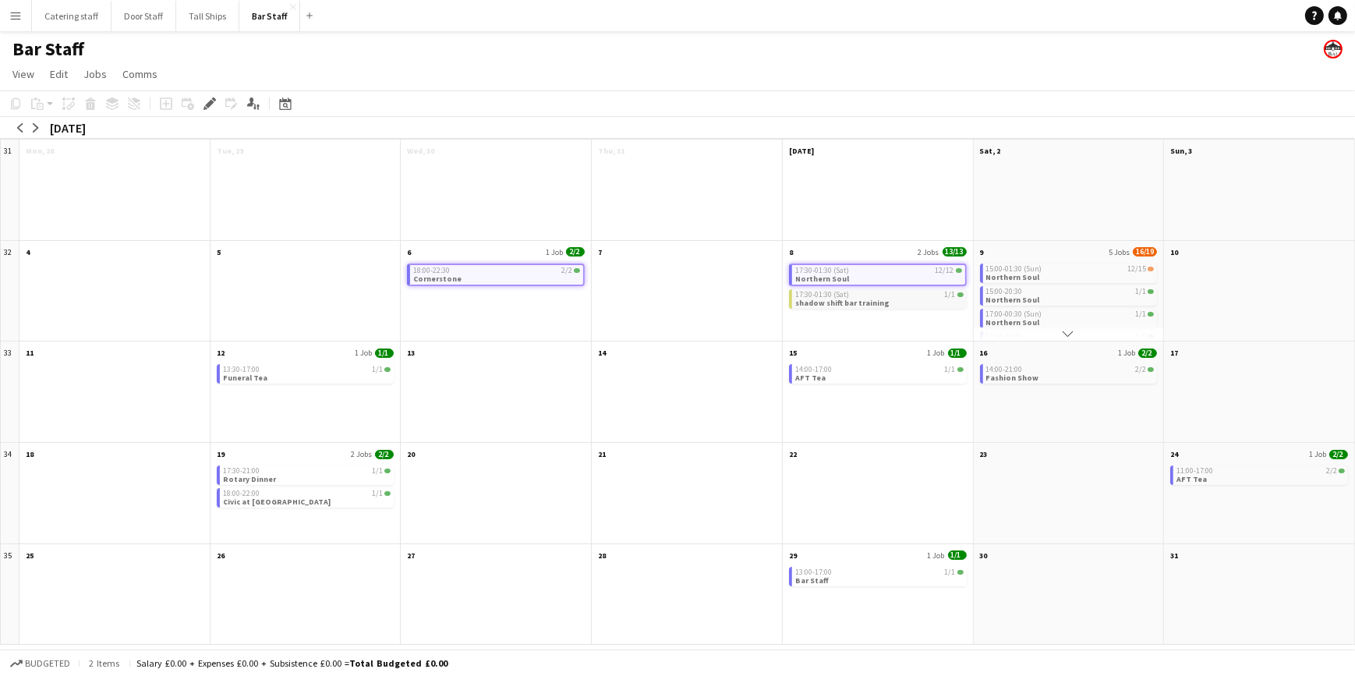
drag, startPoint x: 854, startPoint y: 275, endPoint x: 886, endPoint y: 302, distance: 40.9
click at [886, 302] on app-month-view-job-card "17:30-01:30 (Sat) 1/1 shadow shift bar training" at bounding box center [878, 298] width 178 height 19
drag, startPoint x: 886, startPoint y: 302, endPoint x: 1056, endPoint y: 274, distance: 172.9
click at [1056, 274] on app-month-view-job-card "15:00-01:30 (Sun) 12/15 Northern Soul" at bounding box center [1069, 273] width 178 height 19
drag, startPoint x: 1056, startPoint y: 274, endPoint x: 1059, endPoint y: 319, distance: 44.5
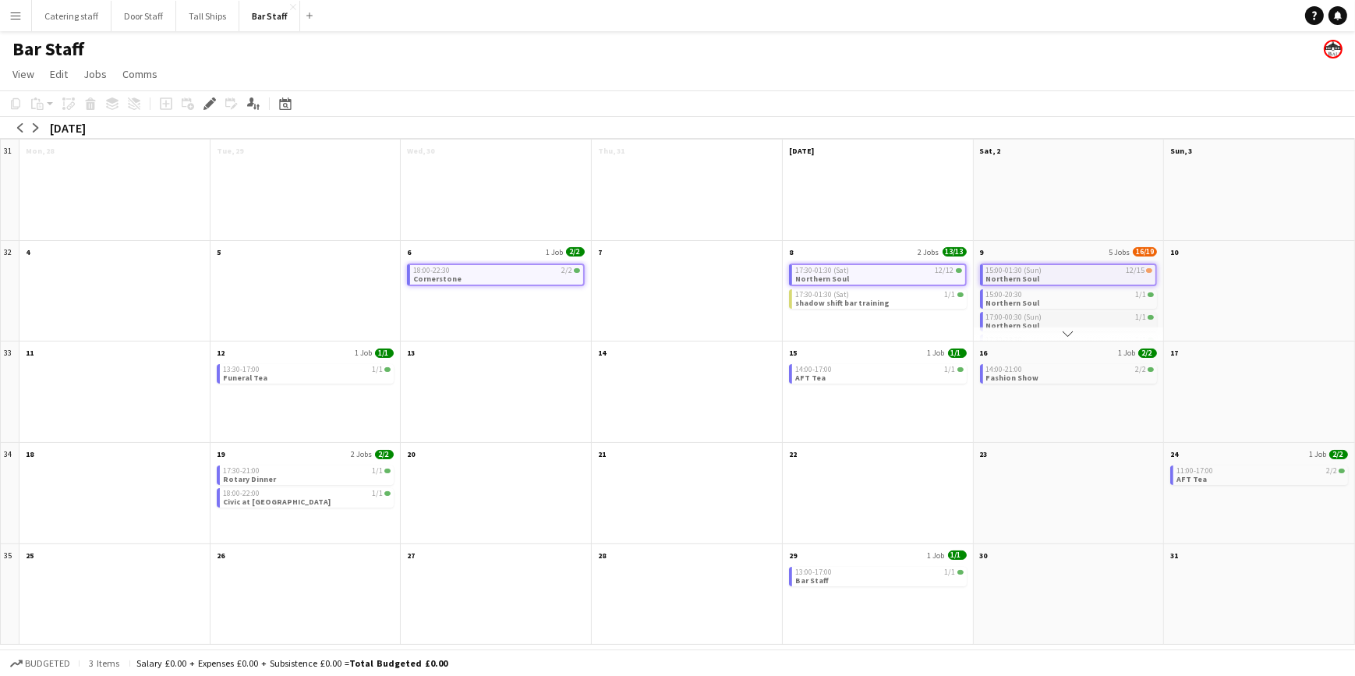
click at [1059, 319] on div "17:00-00:30 (Sun) 1/1" at bounding box center [1070, 317] width 168 height 8
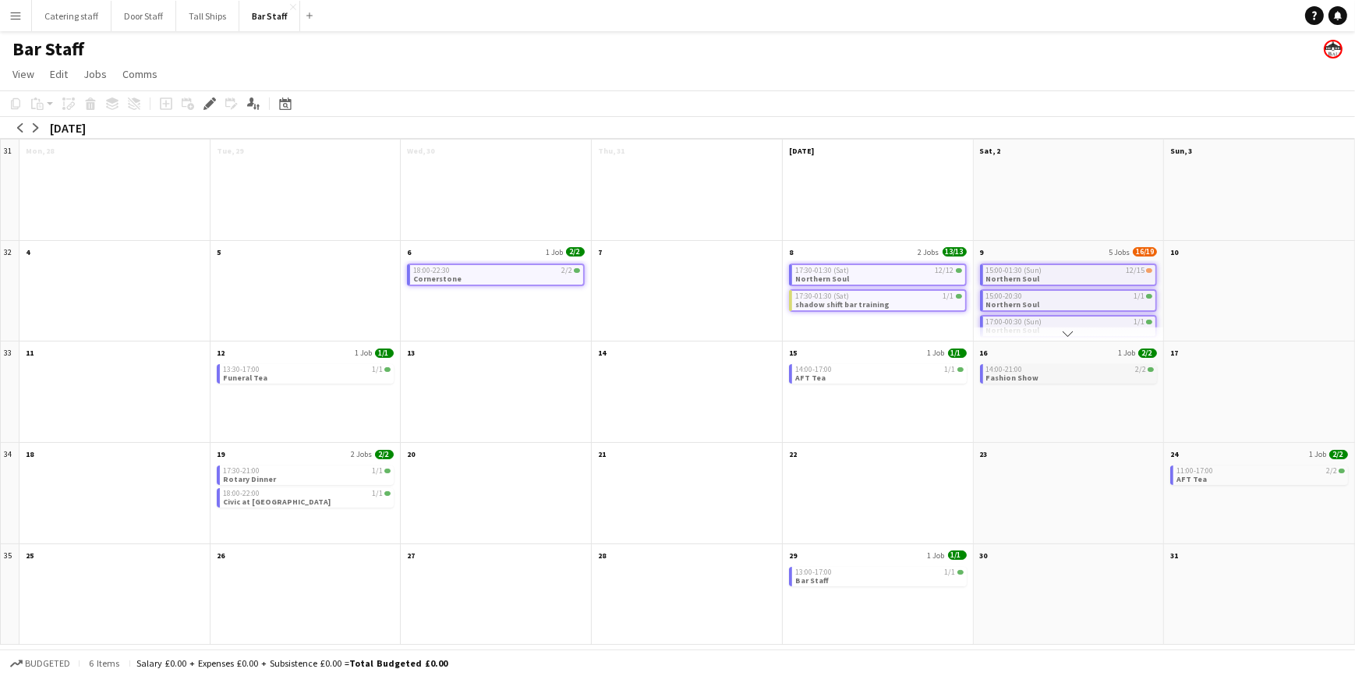
click at [1055, 373] on app-month-view-job-card "14:00-21:00 2/2 Fashion Show" at bounding box center [1069, 373] width 178 height 19
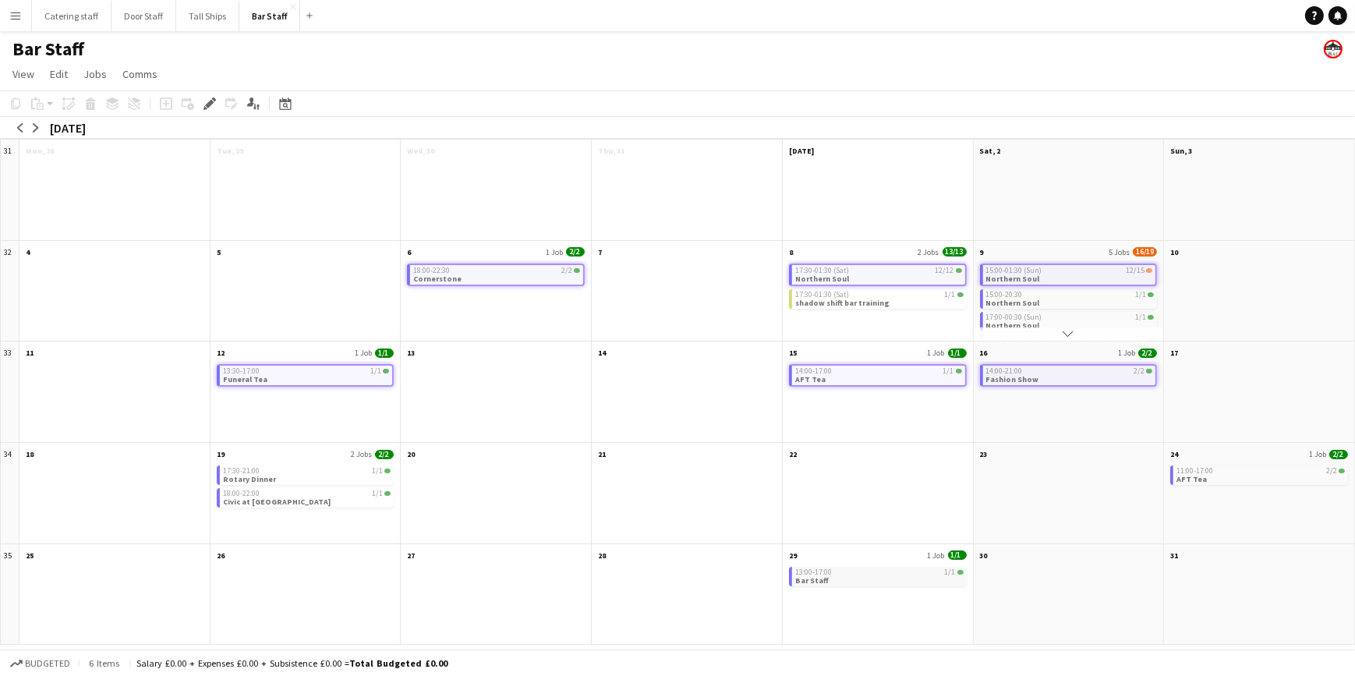
click at [897, 575] on div "13:00-17:00 1/1" at bounding box center [879, 572] width 168 height 8
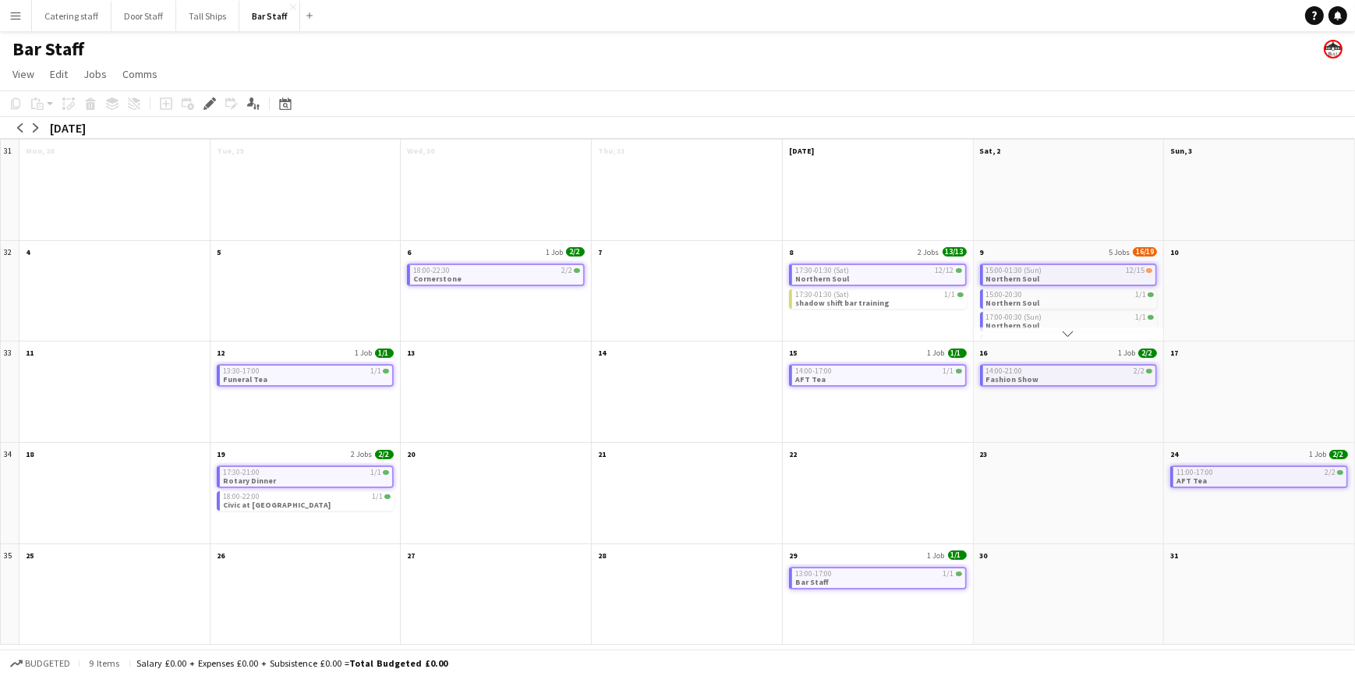
click at [504, 314] on div "18:00-22:30 2/2 Cornerstone" at bounding box center [496, 300] width 190 height 81
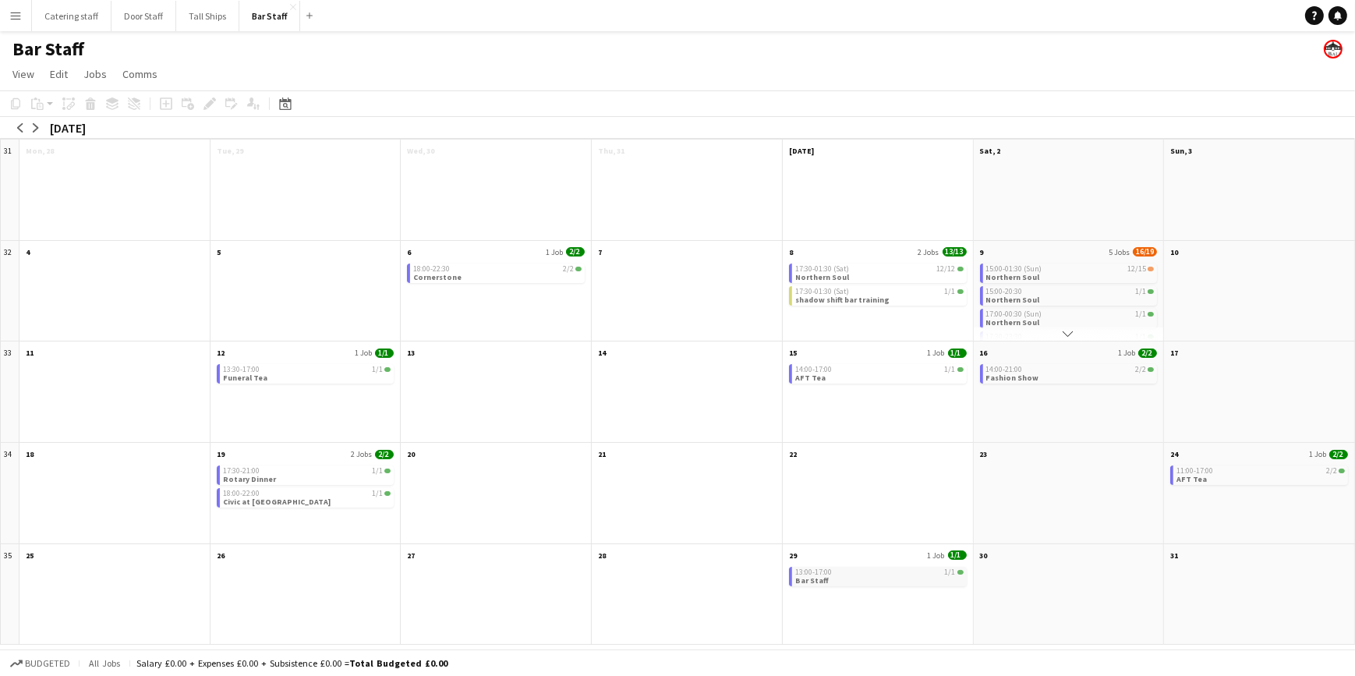
click at [853, 572] on div "13:00-17:00 1/1" at bounding box center [879, 572] width 168 height 8
click at [635, 429] on div at bounding box center [687, 401] width 190 height 81
click at [21, 83] on link "View" at bounding box center [23, 74] width 34 height 20
click at [58, 116] on link "Day view expanded" at bounding box center [69, 107] width 124 height 33
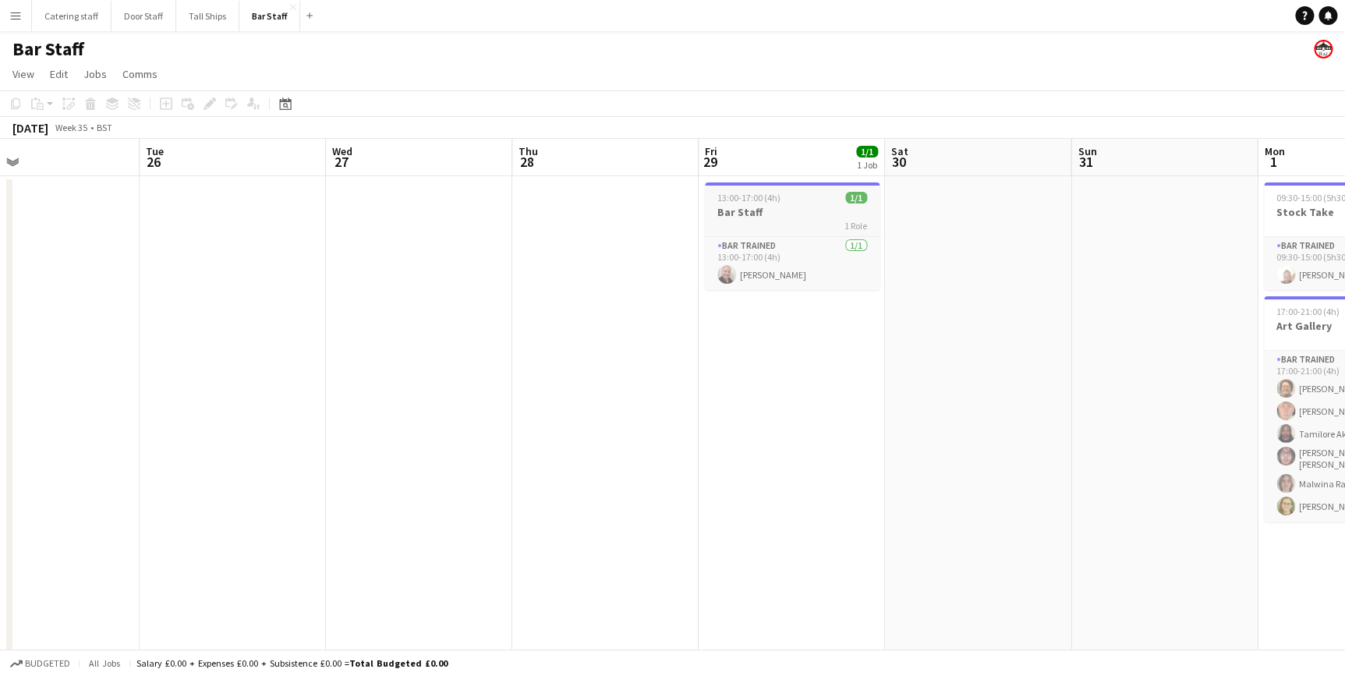
click at [794, 218] on h3 "Bar Staff" at bounding box center [792, 212] width 175 height 14
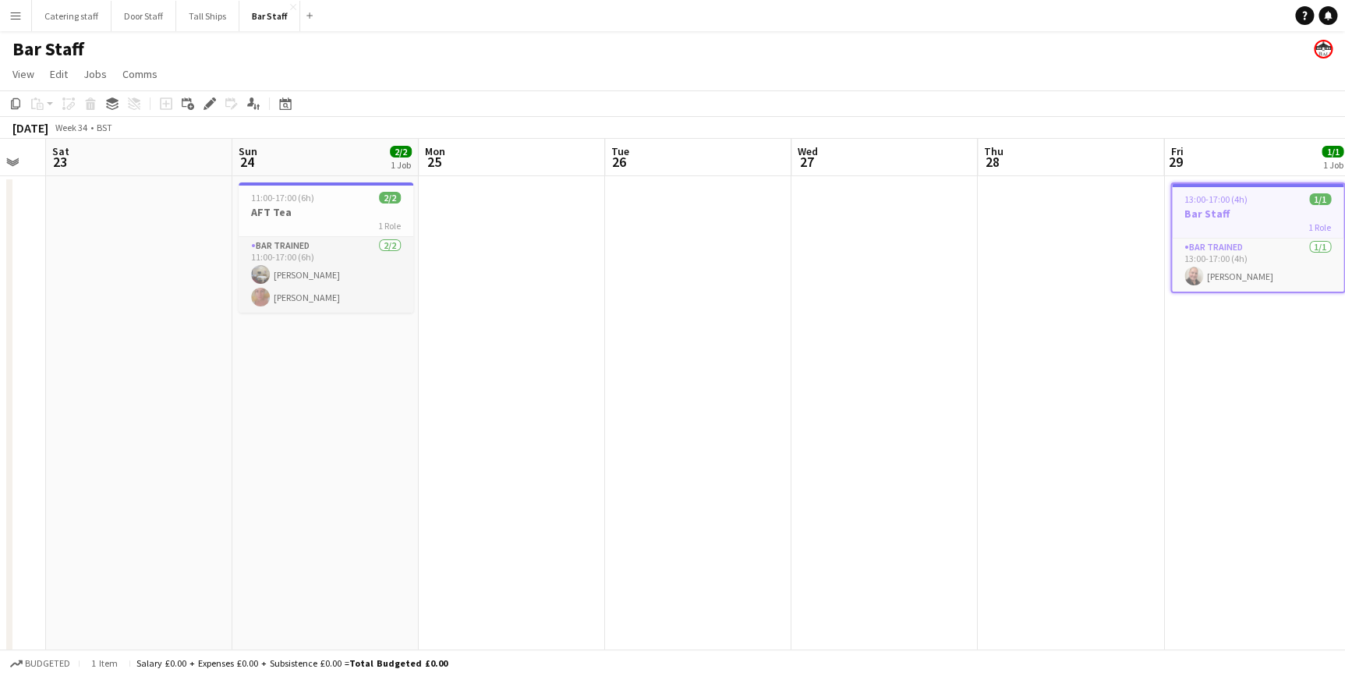
scroll to position [0, 366]
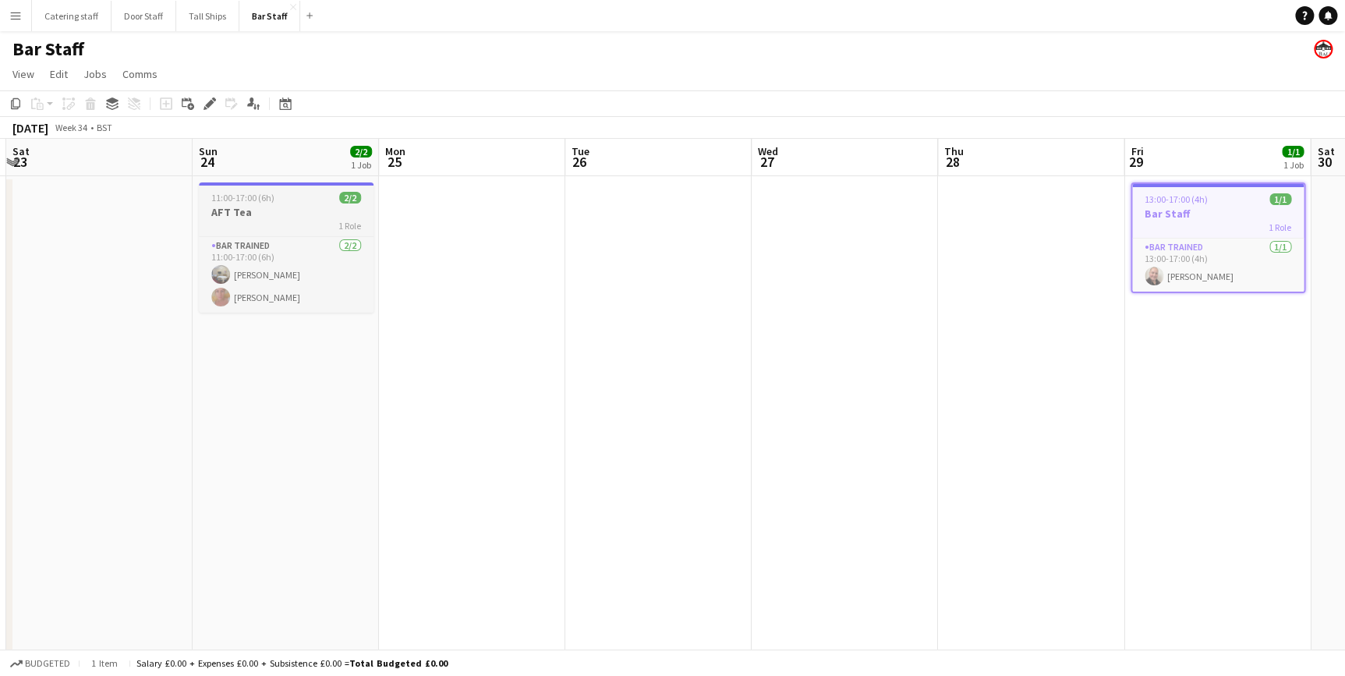
click at [314, 207] on h3 "AFT Tea" at bounding box center [286, 212] width 175 height 14
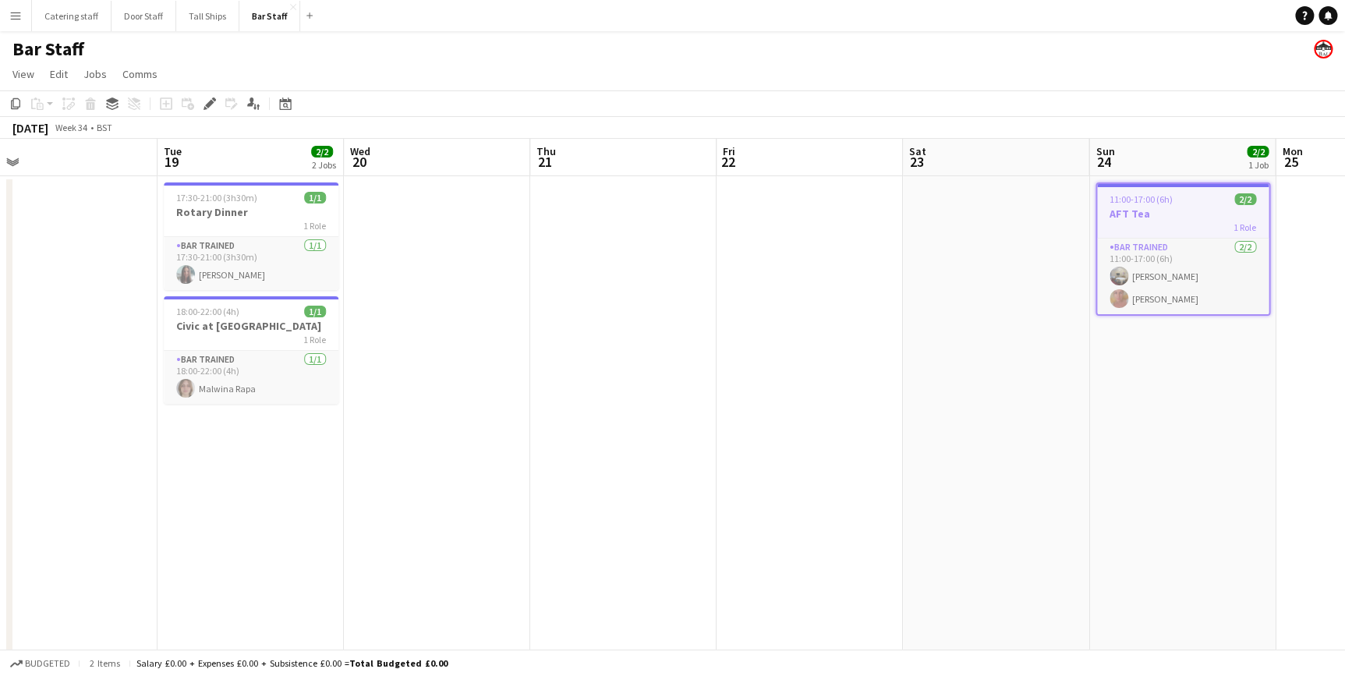
scroll to position [0, 377]
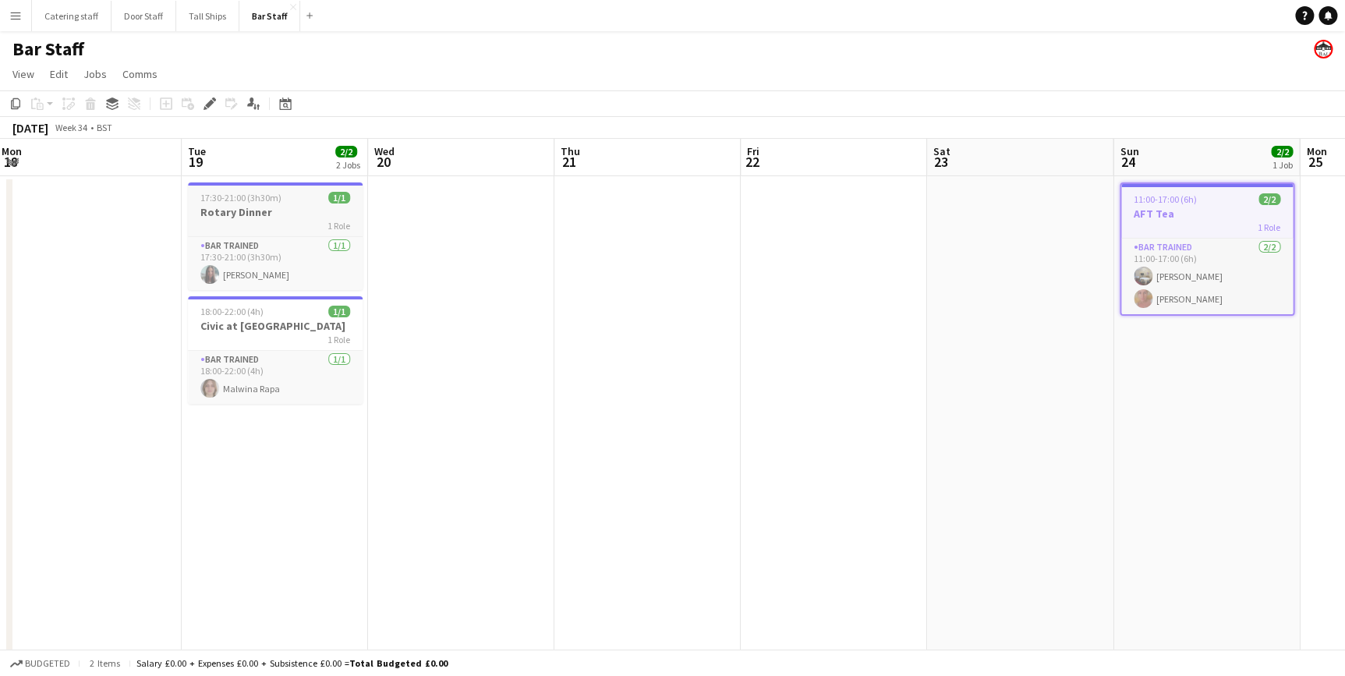
click at [311, 213] on h3 "Rotary Dinner" at bounding box center [275, 212] width 175 height 14
click at [311, 319] on div "18:00-22:00 (4h) 1/1" at bounding box center [275, 315] width 175 height 12
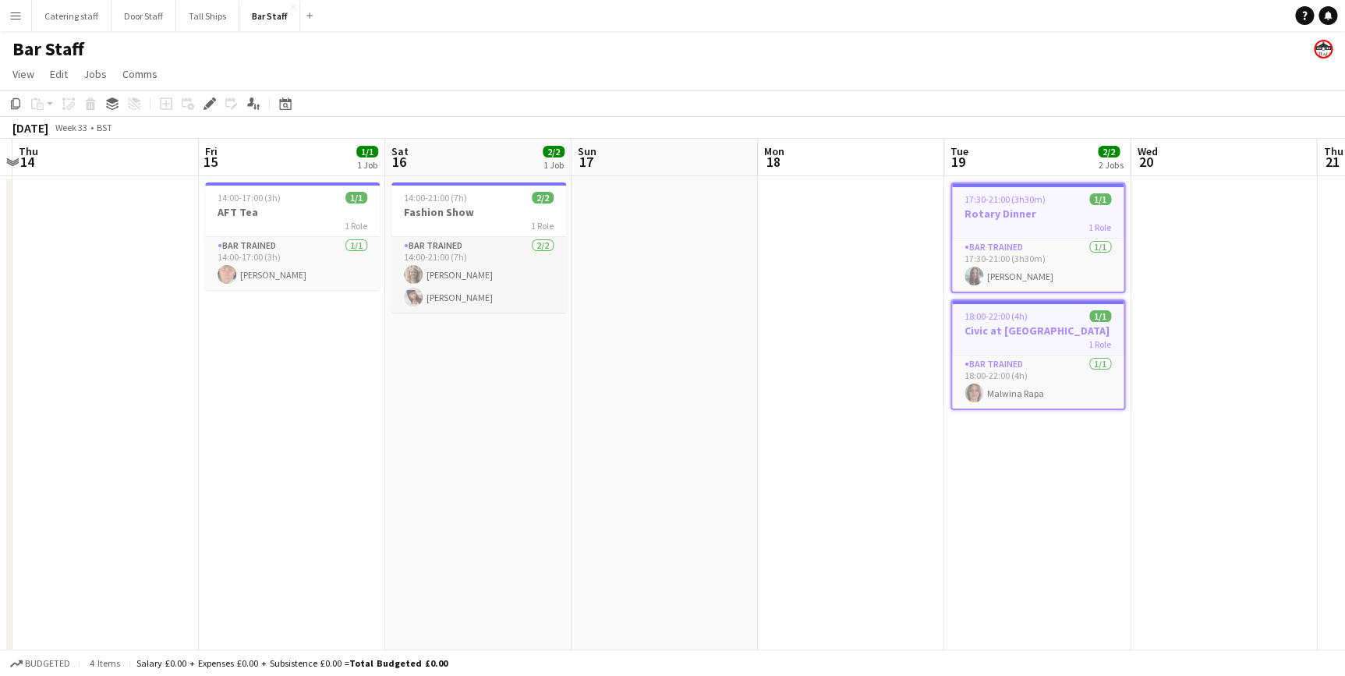
scroll to position [0, 343]
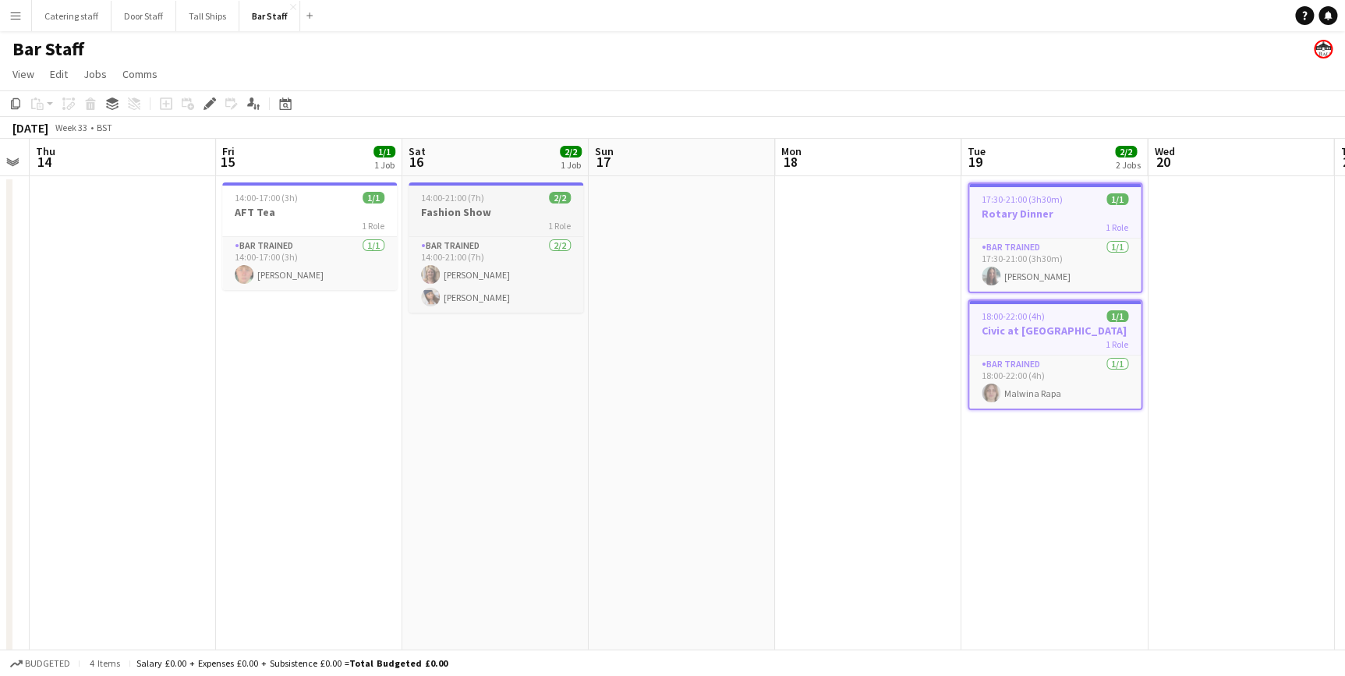
click at [499, 201] on div "14:00-21:00 (7h) 2/2" at bounding box center [496, 198] width 175 height 12
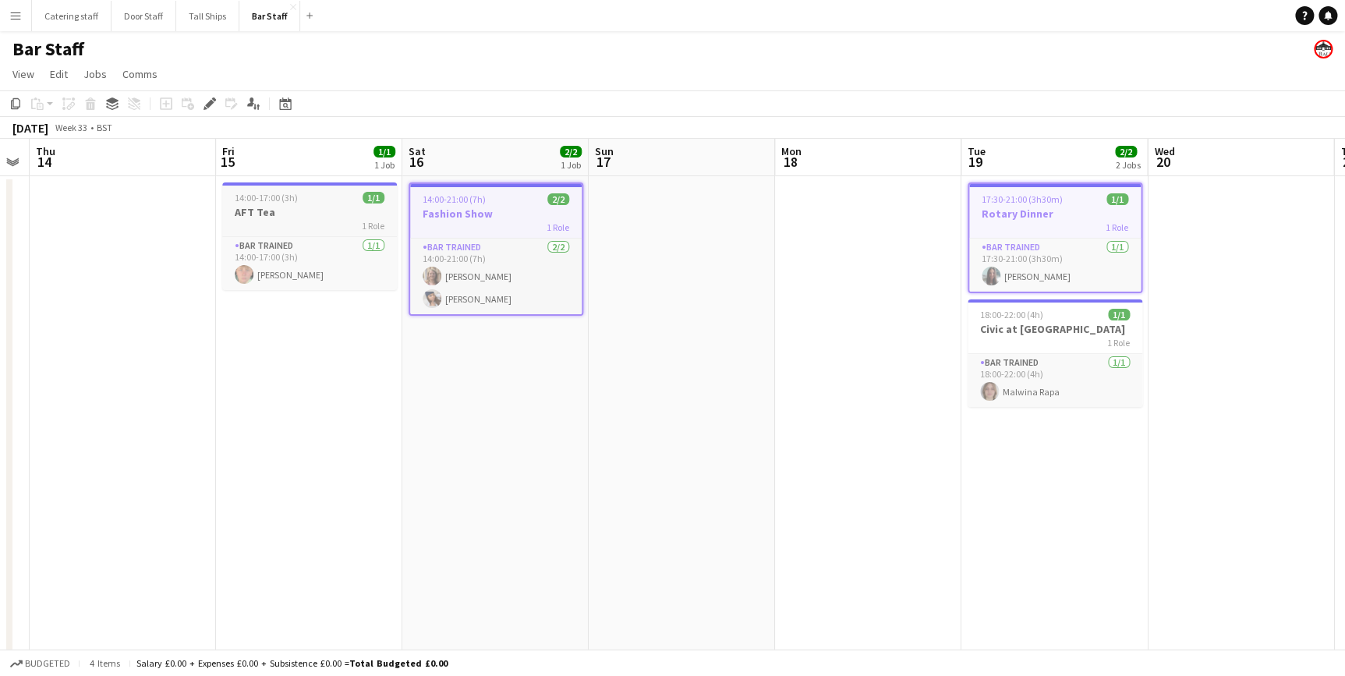
click at [341, 205] on h3 "AFT Tea" at bounding box center [309, 212] width 175 height 14
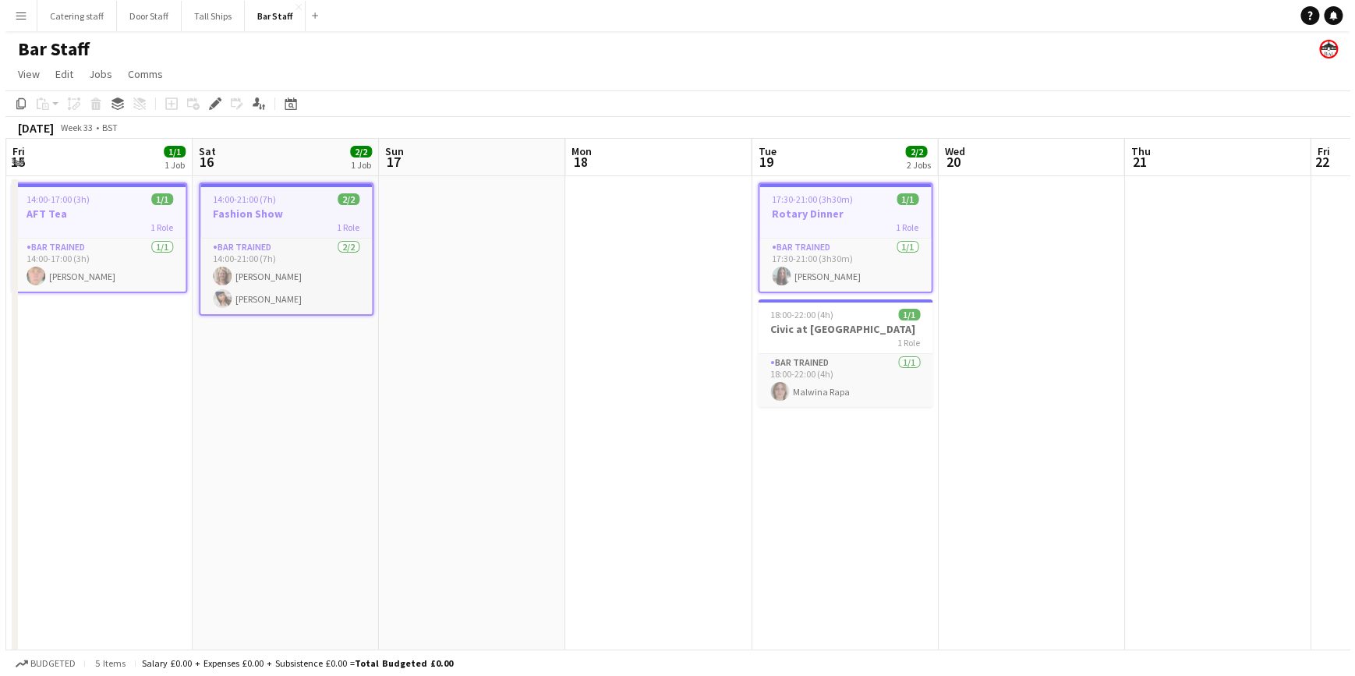
scroll to position [0, 459]
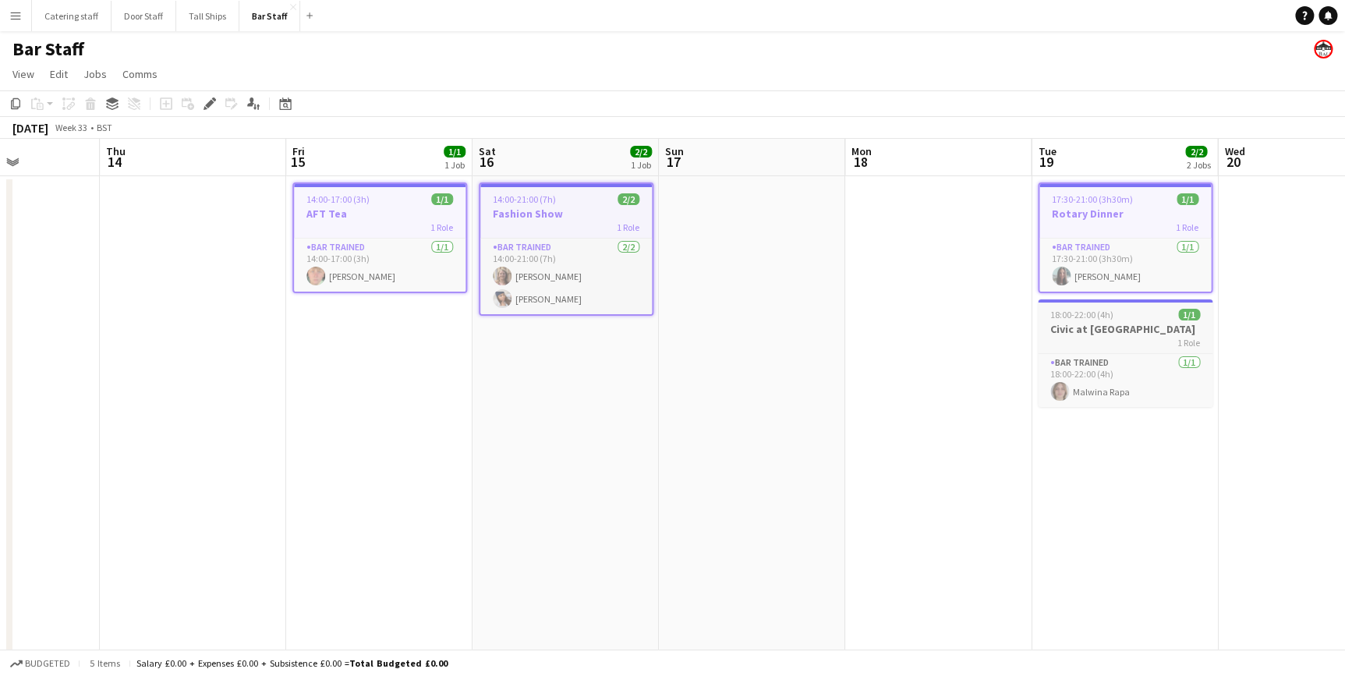
click at [1160, 328] on h3 "Civic at [GEOGRAPHIC_DATA]" at bounding box center [1125, 329] width 175 height 14
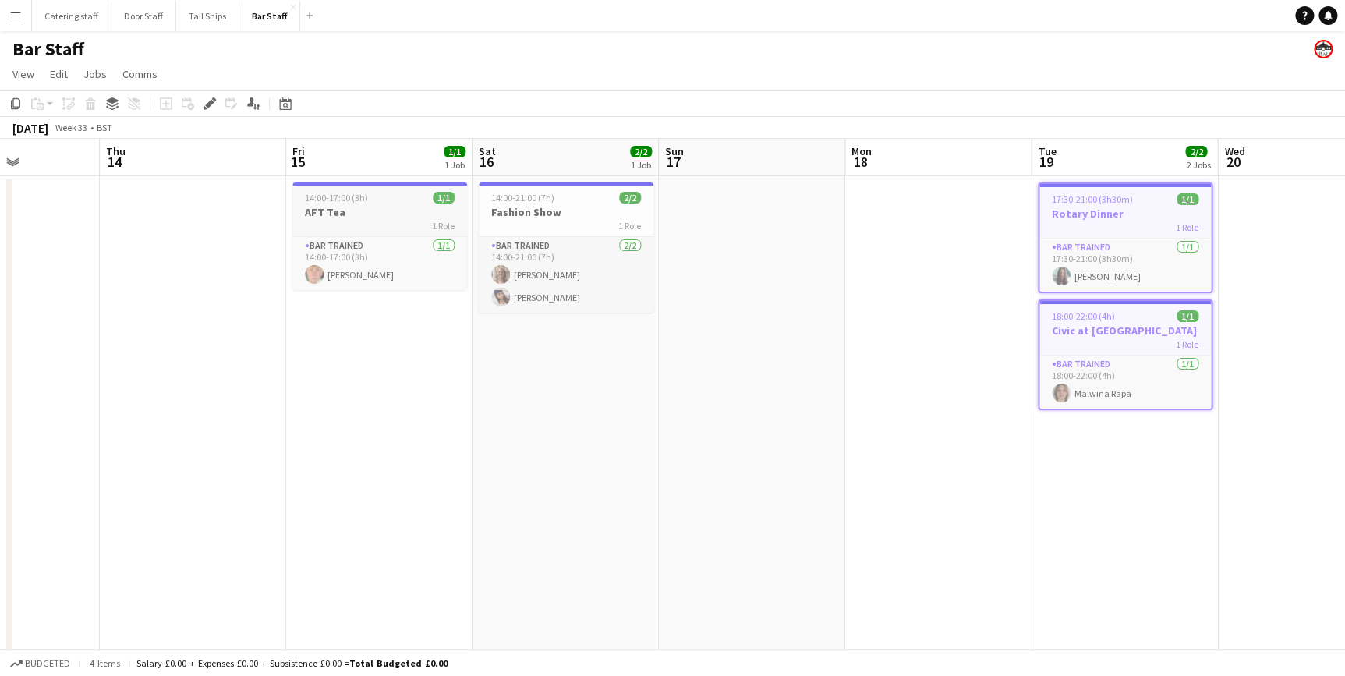
click at [421, 210] on h3 "AFT Tea" at bounding box center [379, 212] width 175 height 14
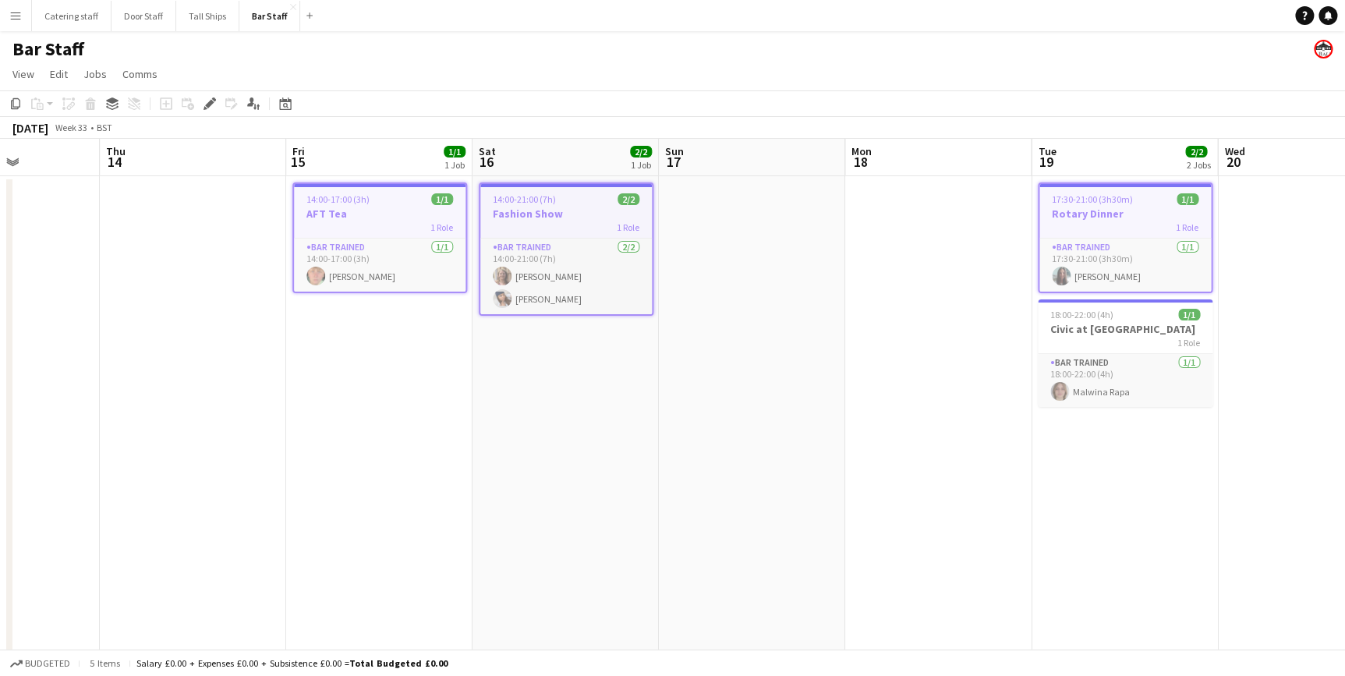
click at [427, 393] on app-date-cell "14:00-17:00 (3h) 1/1 AFT Tea 1 Role Bar trained [DATE] 14:00-17:00 (3h) [PERSON…" at bounding box center [379, 540] width 186 height 728
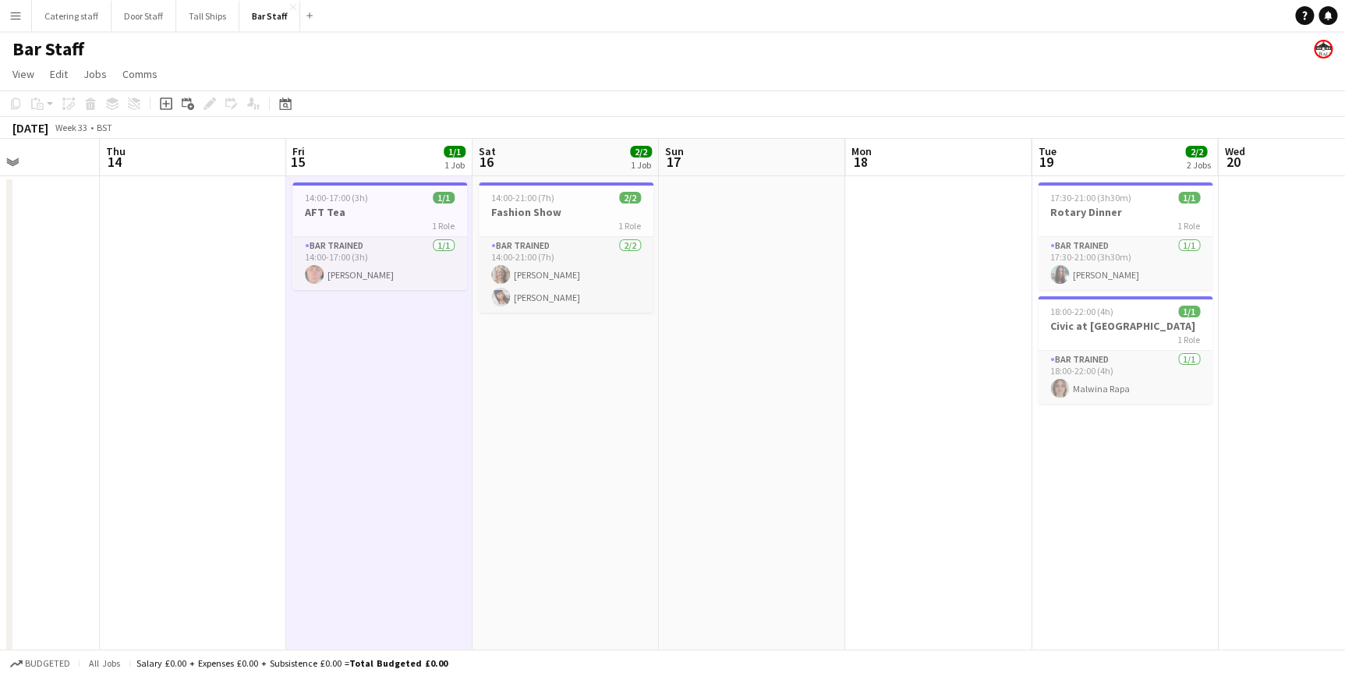
click at [747, 387] on app-date-cell at bounding box center [752, 540] width 186 height 728
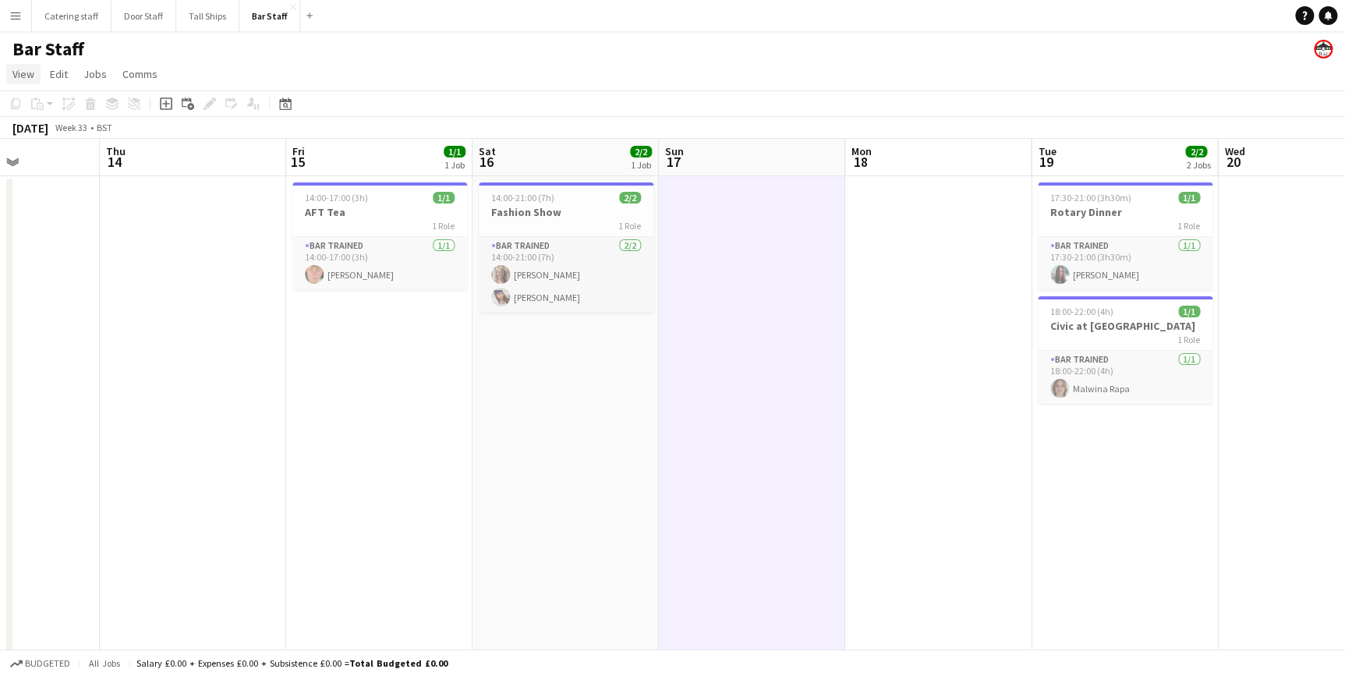
click at [27, 78] on span "View" at bounding box center [23, 74] width 22 height 14
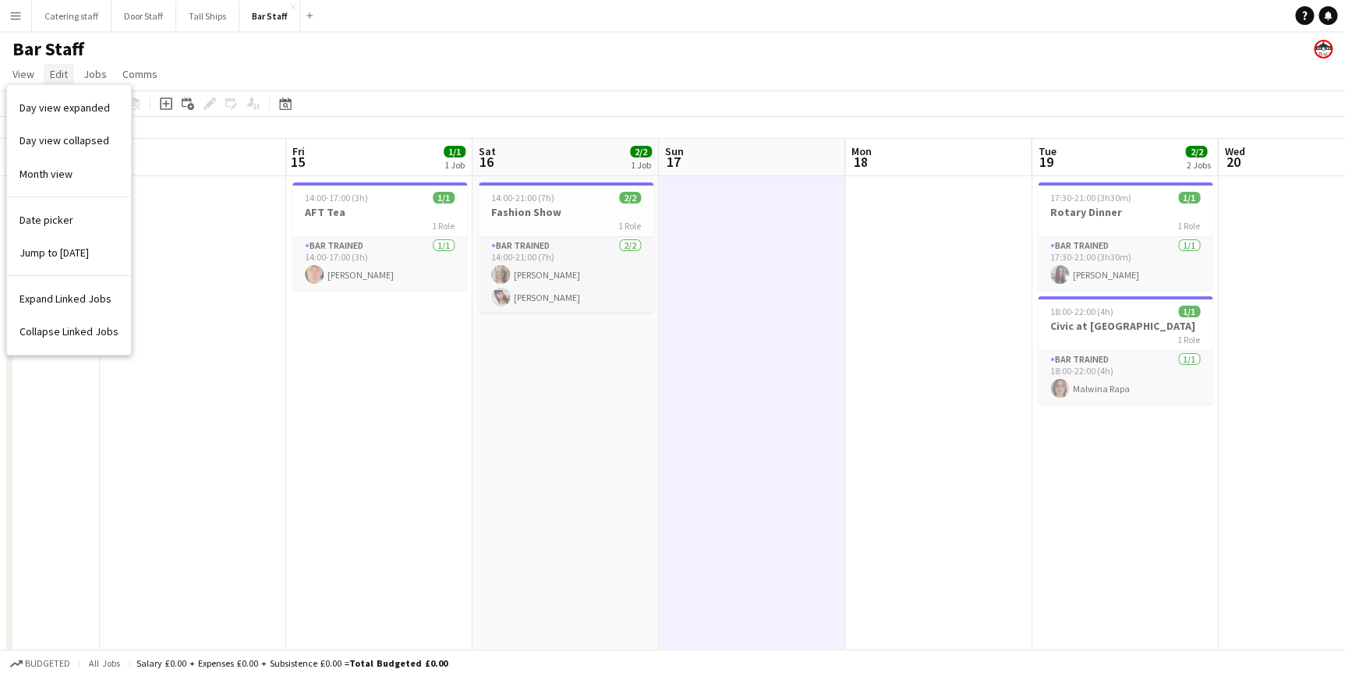
click at [48, 78] on link "Edit" at bounding box center [59, 74] width 30 height 20
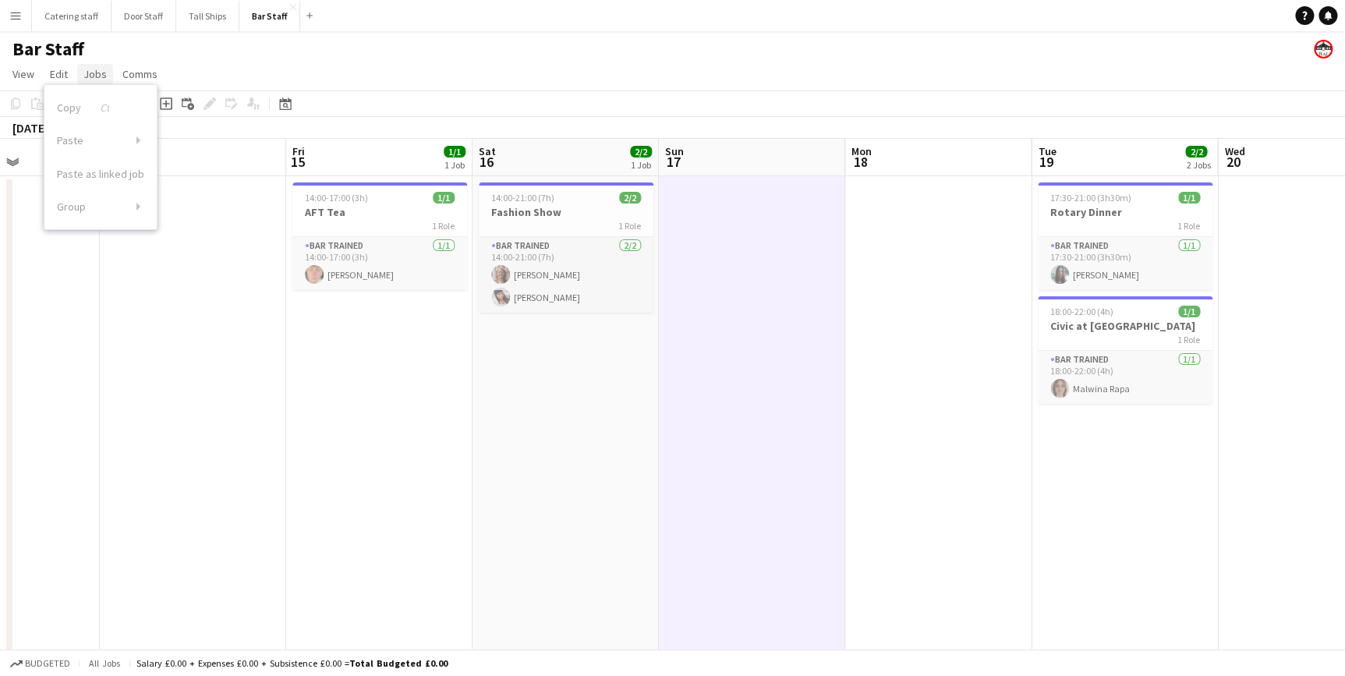
click at [87, 77] on span "Jobs" at bounding box center [94, 74] width 23 height 14
click at [148, 77] on span "Comms" at bounding box center [139, 74] width 35 height 14
click at [221, 70] on app-page-menu "View Day view expanded Day view collapsed Month view Date picker Jump to [DATE]…" at bounding box center [672, 76] width 1345 height 30
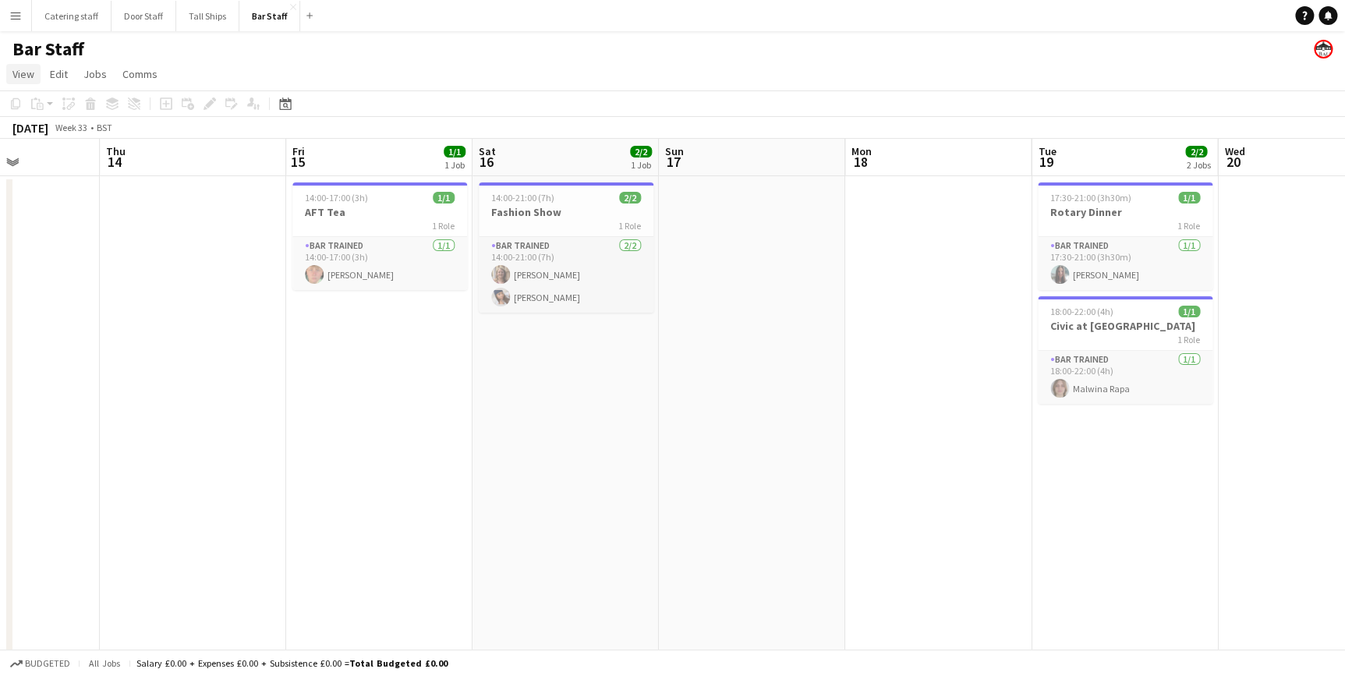
click at [30, 73] on span "View" at bounding box center [23, 74] width 22 height 14
click at [195, 62] on app-page-menu "View Day view expanded Day view collapsed Month view Date picker Jump to [DATE]…" at bounding box center [672, 76] width 1345 height 30
click at [12, 10] on app-icon "Menu" at bounding box center [15, 15] width 12 height 12
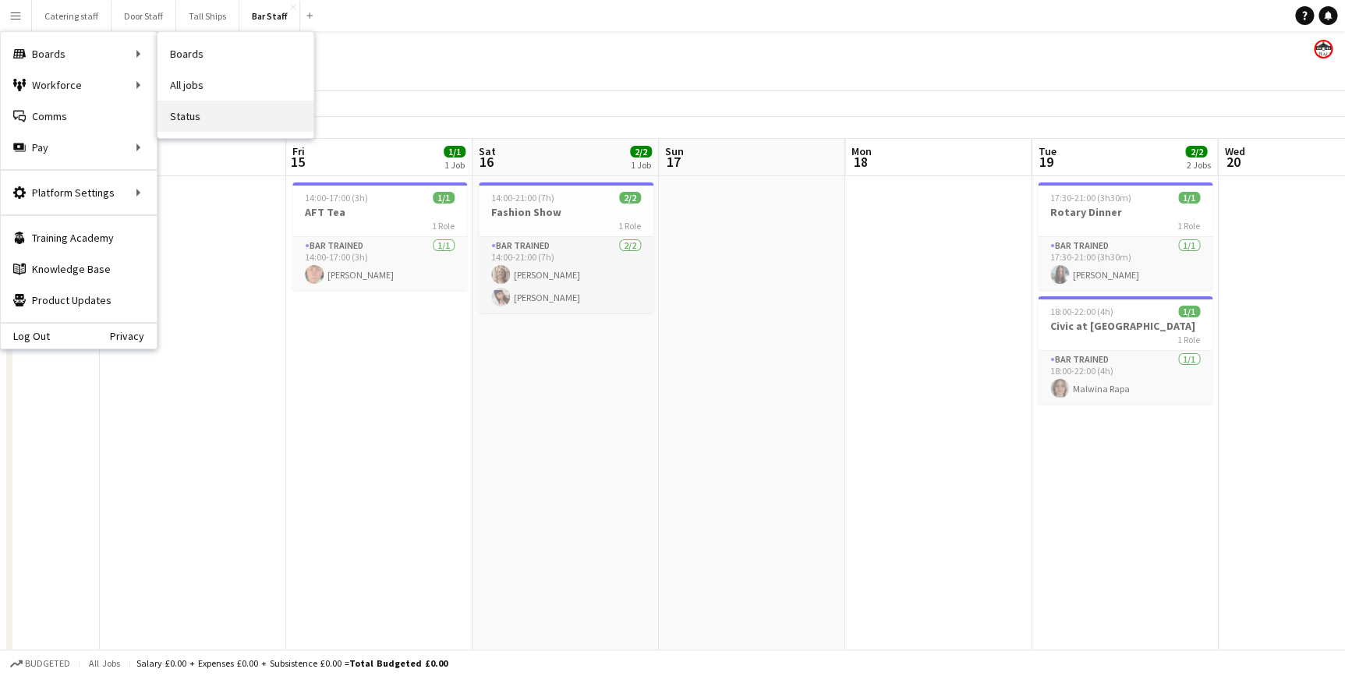
click at [197, 111] on link "Status" at bounding box center [235, 116] width 156 height 31
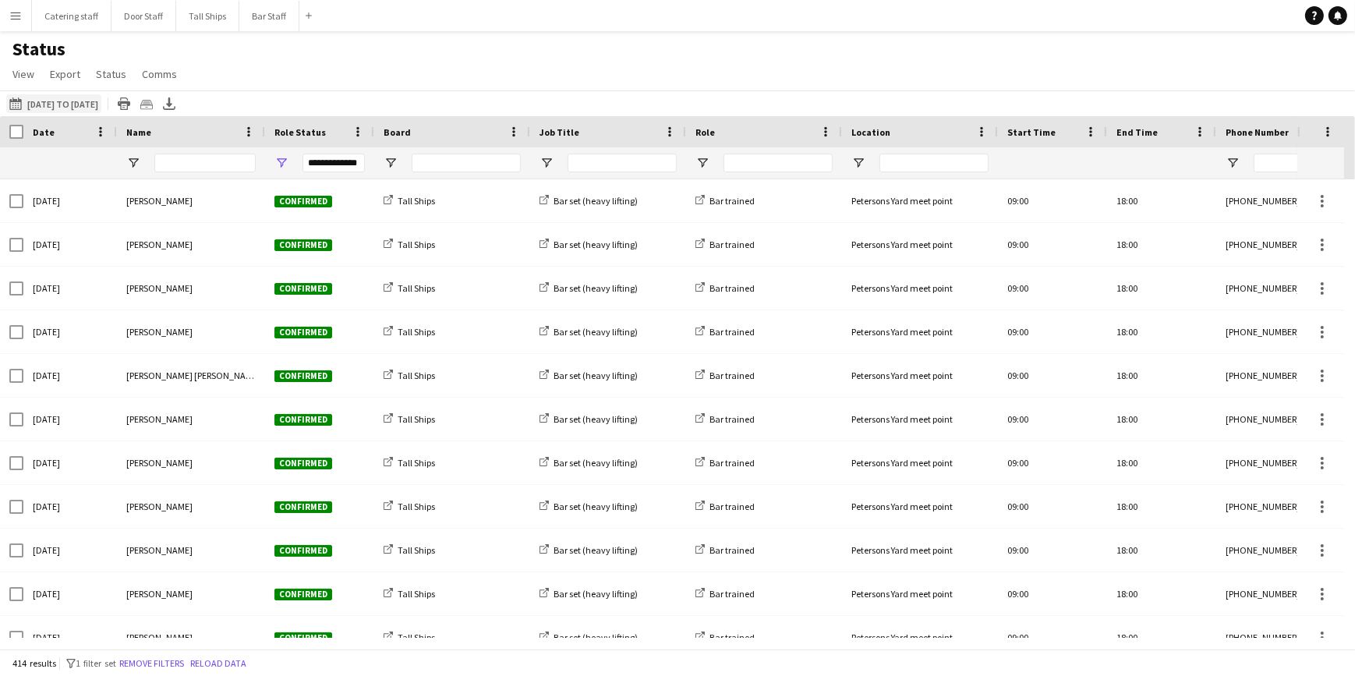
click at [101, 103] on button "[DATE] to [DATE] [DATE] to [DATE]" at bounding box center [53, 103] width 95 height 19
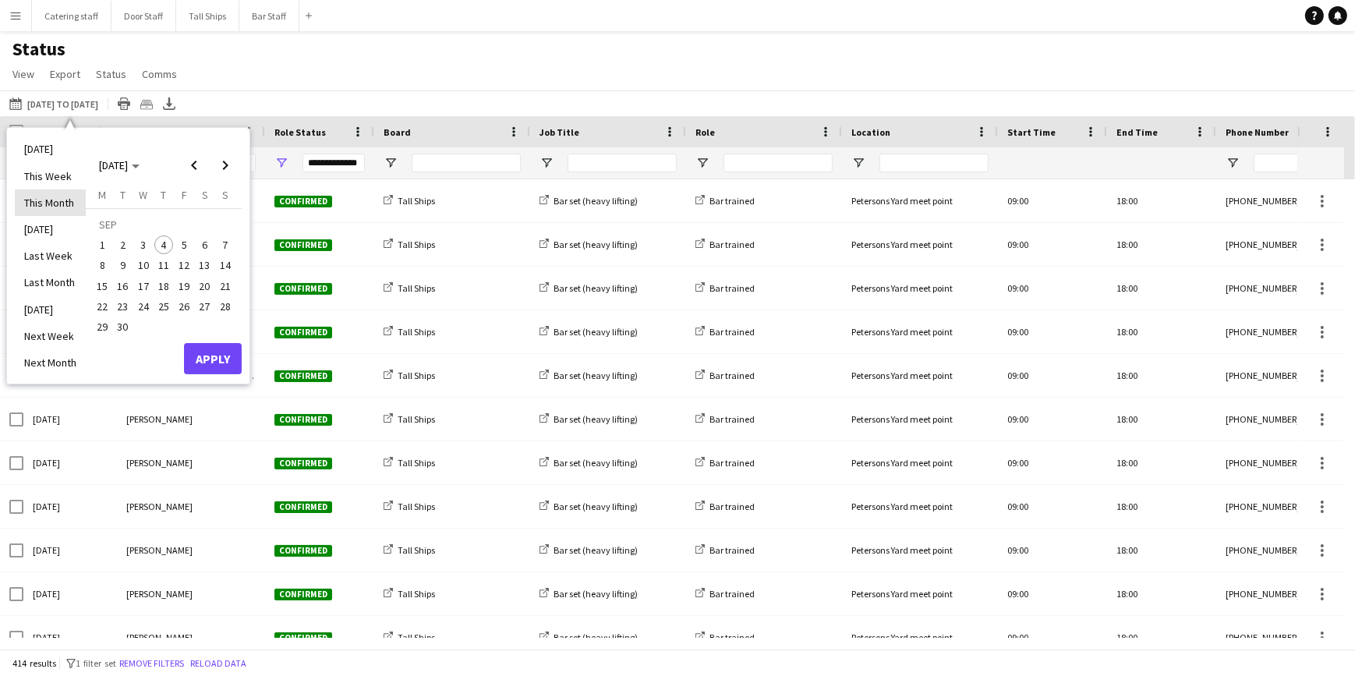
click at [67, 210] on li "This Month" at bounding box center [50, 202] width 71 height 27
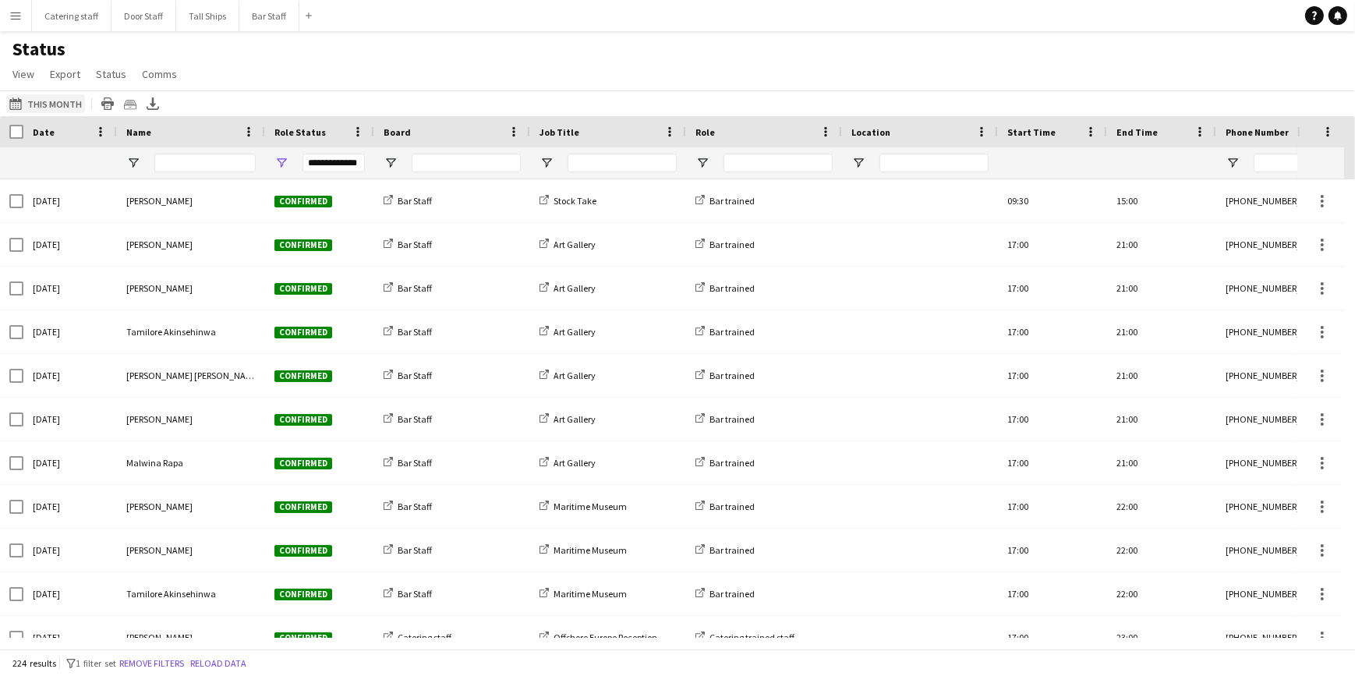
click at [46, 101] on button "[DATE] to [DATE] This Month" at bounding box center [45, 103] width 79 height 19
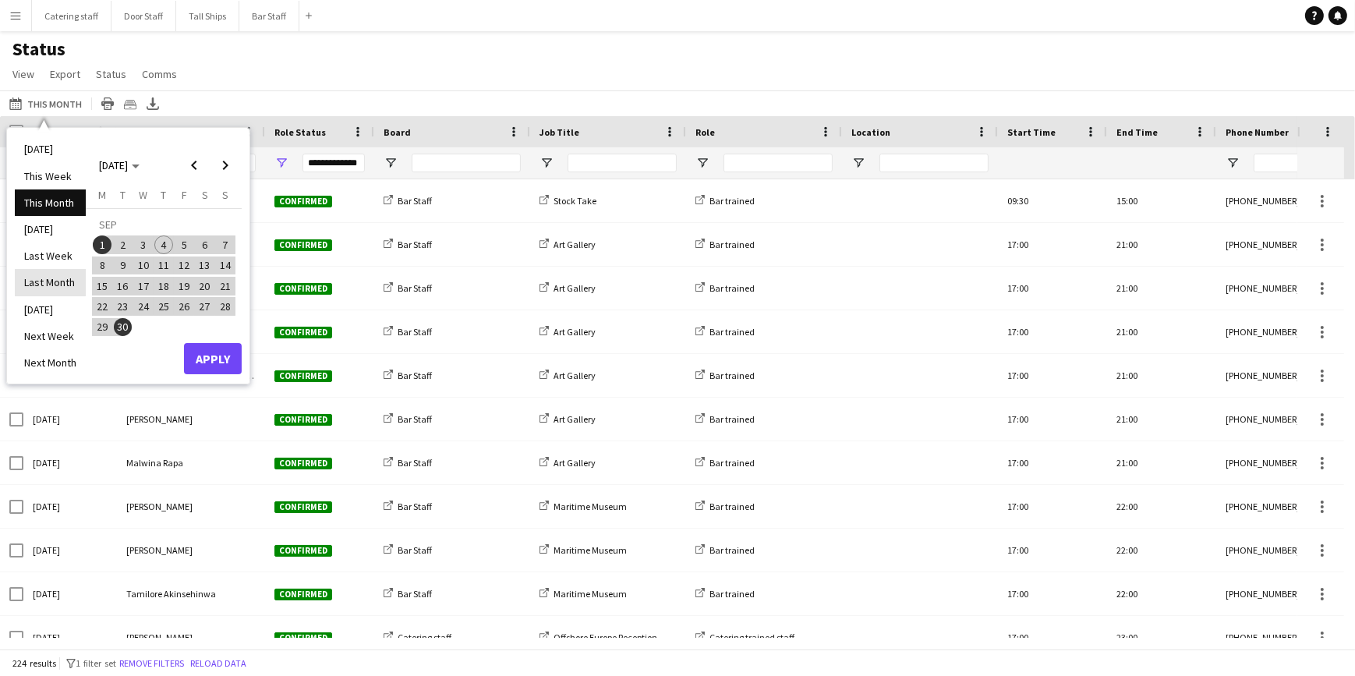
click at [61, 275] on li "Last Month" at bounding box center [50, 282] width 71 height 27
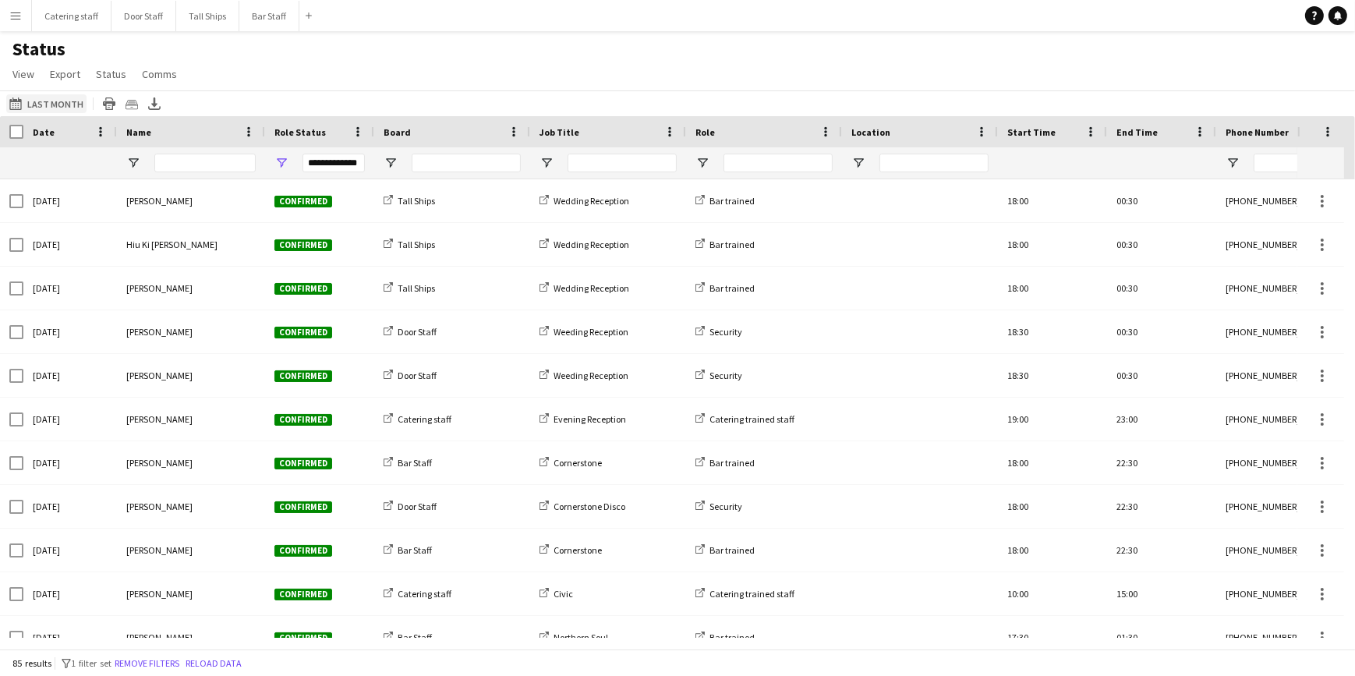
click at [58, 105] on button "[DATE] to [DATE] Last Month" at bounding box center [46, 103] width 80 height 19
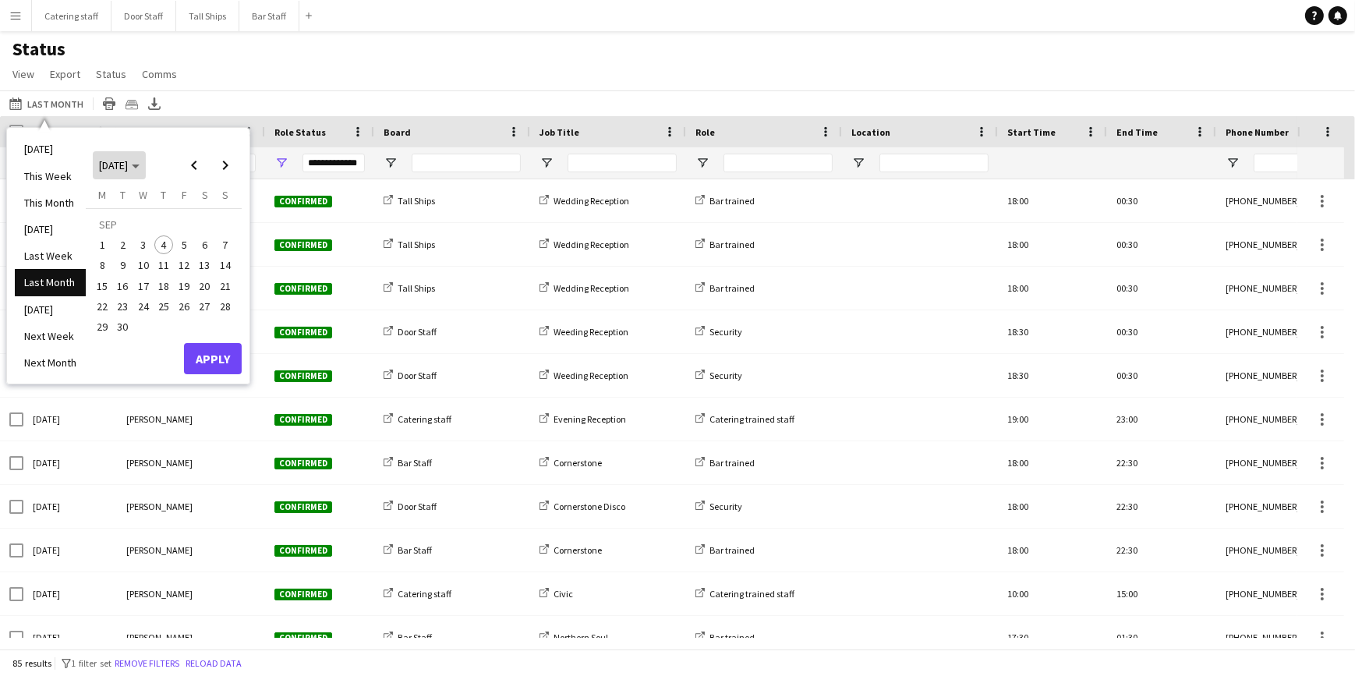
click at [140, 168] on span "[DATE]" at bounding box center [119, 165] width 41 height 14
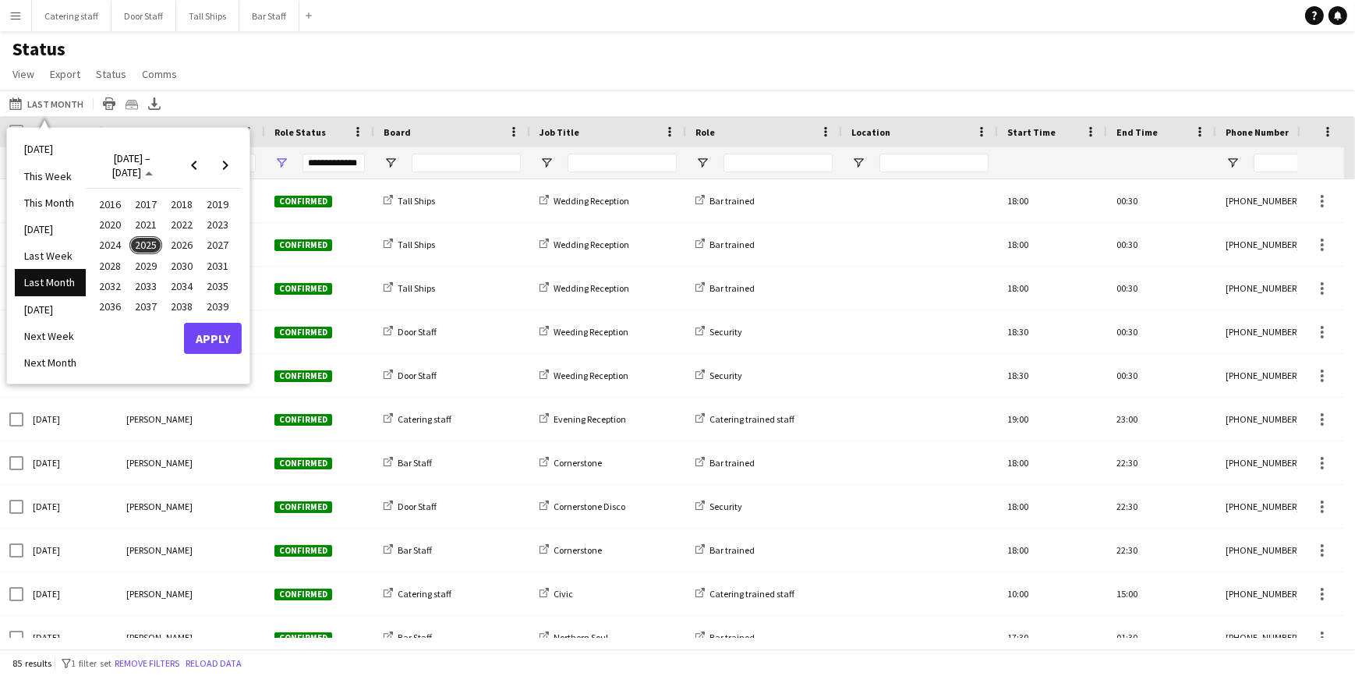
click at [148, 242] on span "2025" at bounding box center [145, 245] width 32 height 19
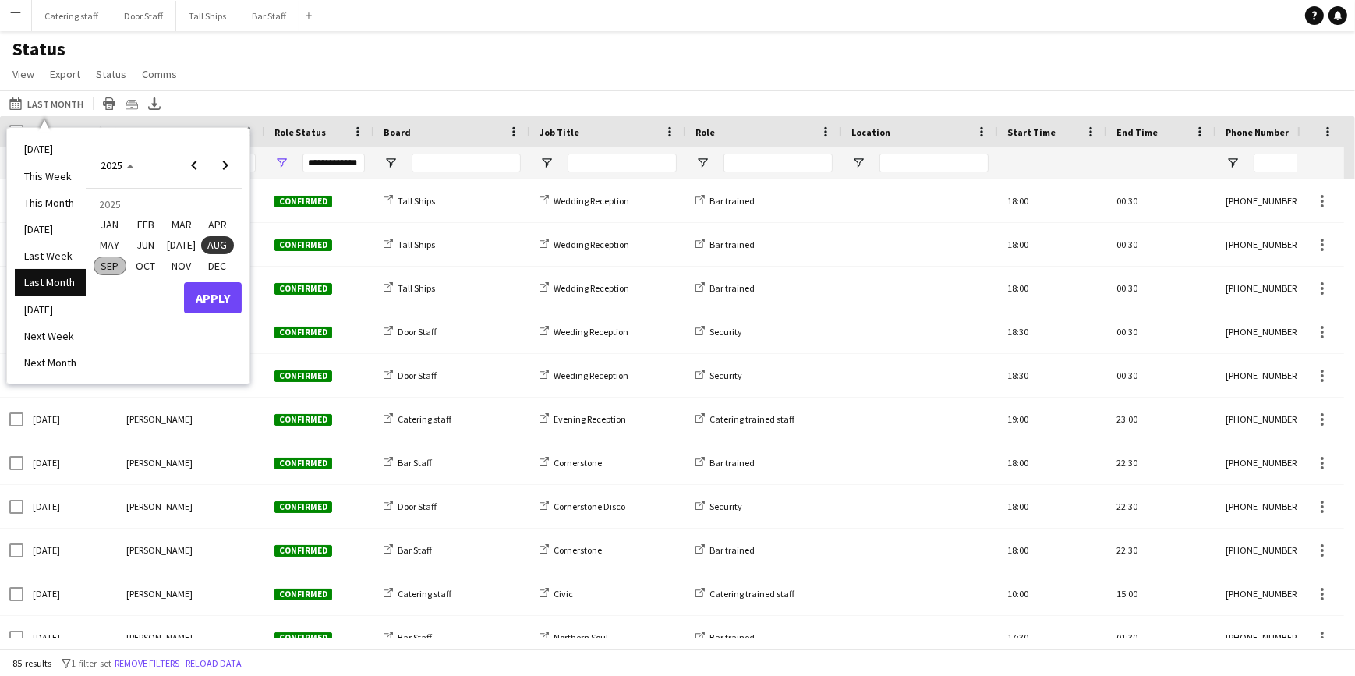
click at [215, 246] on span "AUG" at bounding box center [217, 245] width 32 height 19
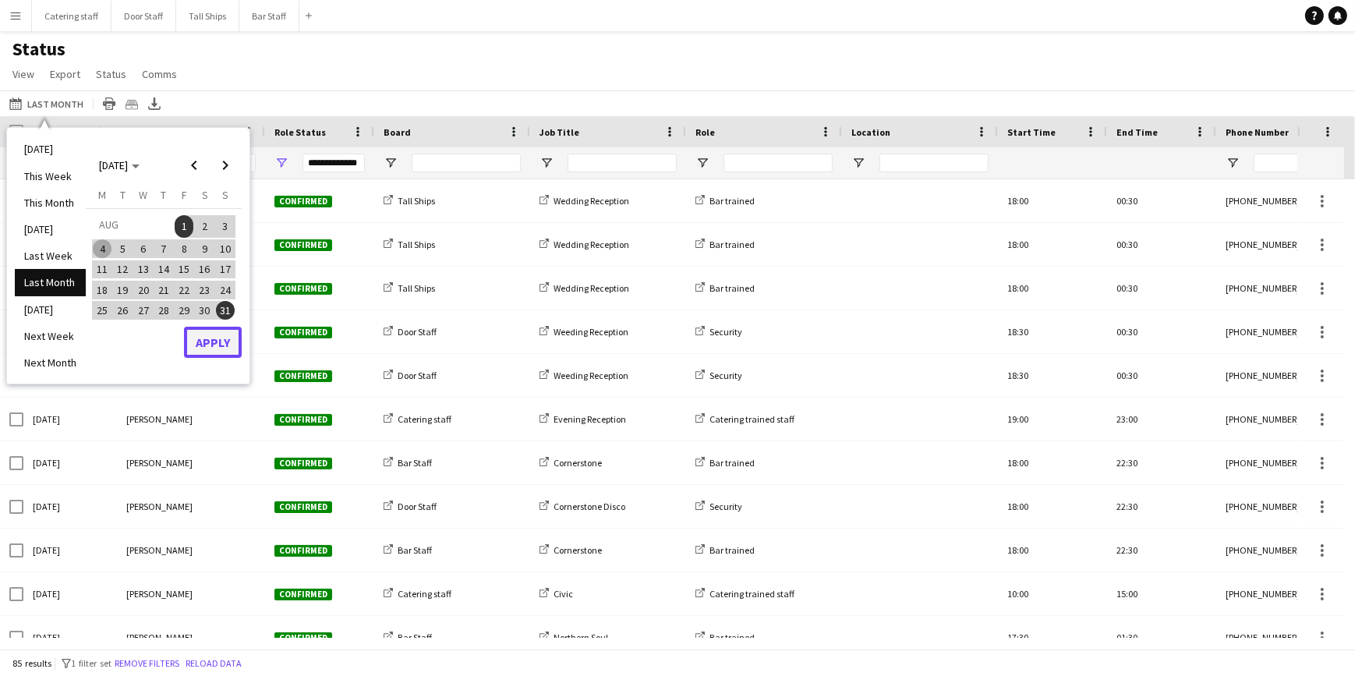
click at [213, 337] on button "Apply" at bounding box center [213, 342] width 58 height 31
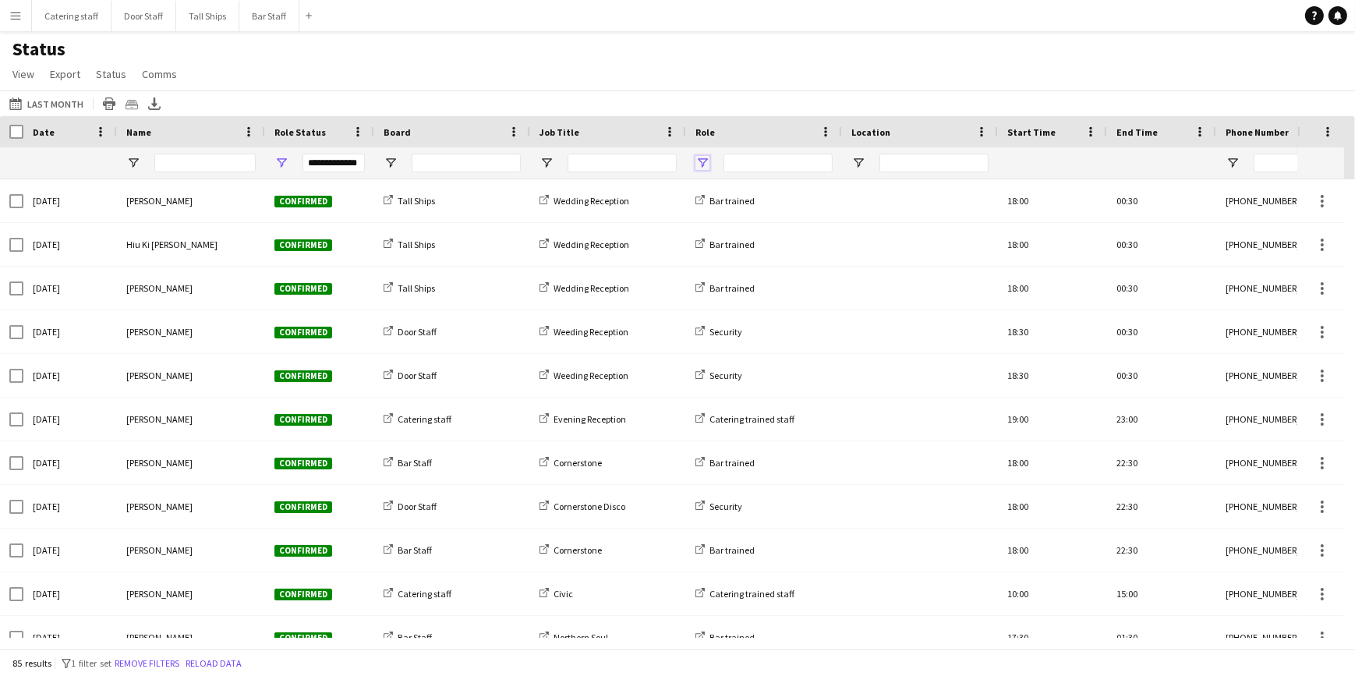
click at [709, 165] on span "Open Filter Menu" at bounding box center [702, 163] width 14 height 14
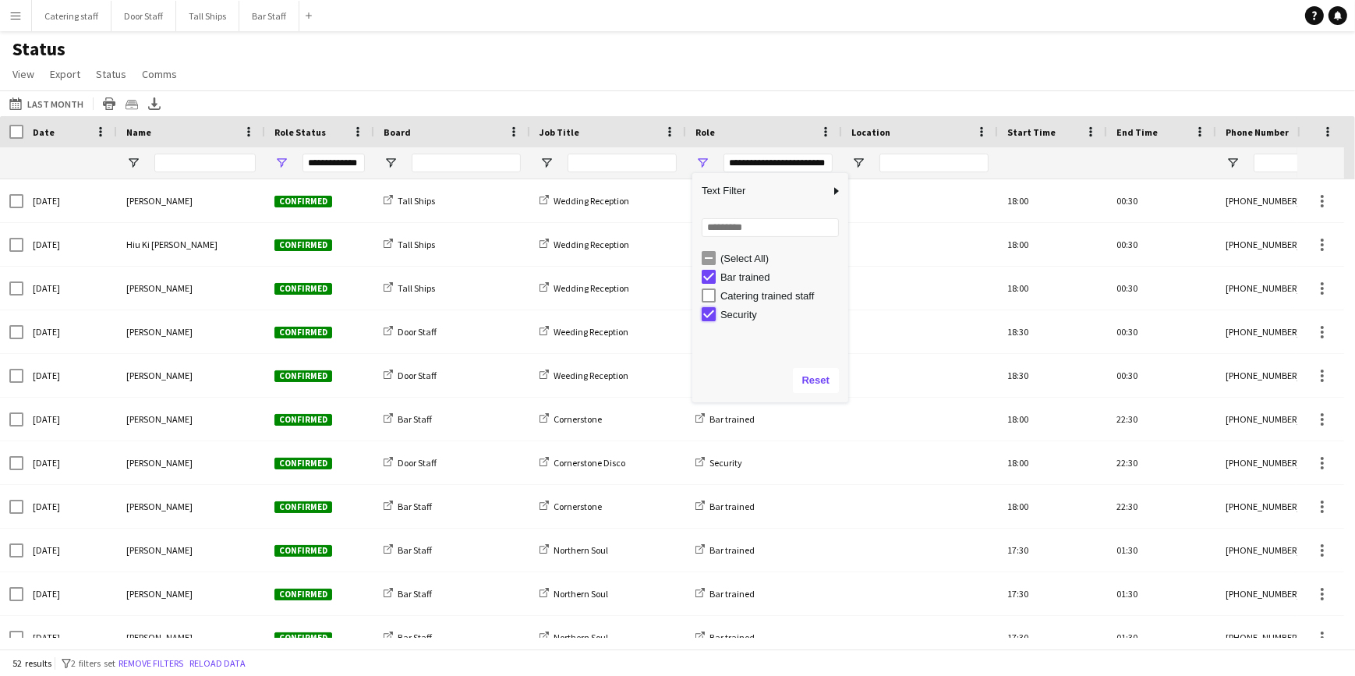
type input "**********"
click at [728, 83] on div "Status View Views Default view New view Update view Delete view Edit name Custo…" at bounding box center [677, 63] width 1355 height 53
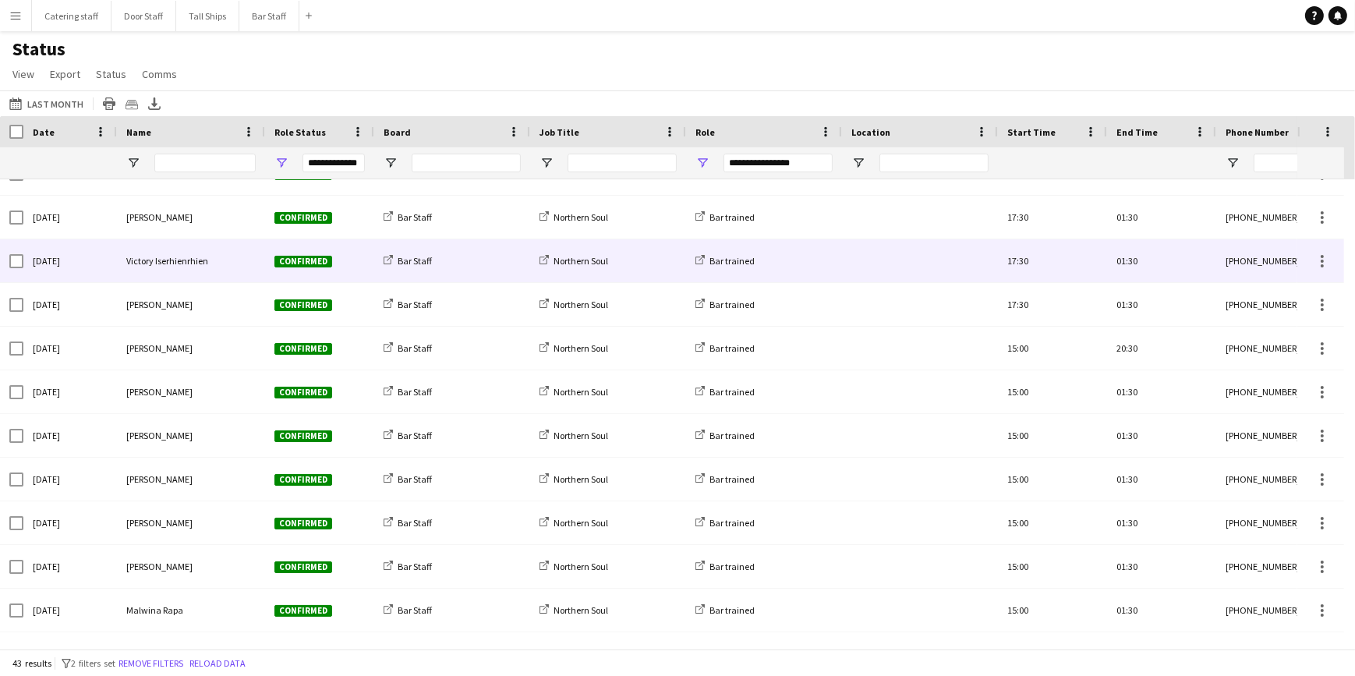
scroll to position [709, 0]
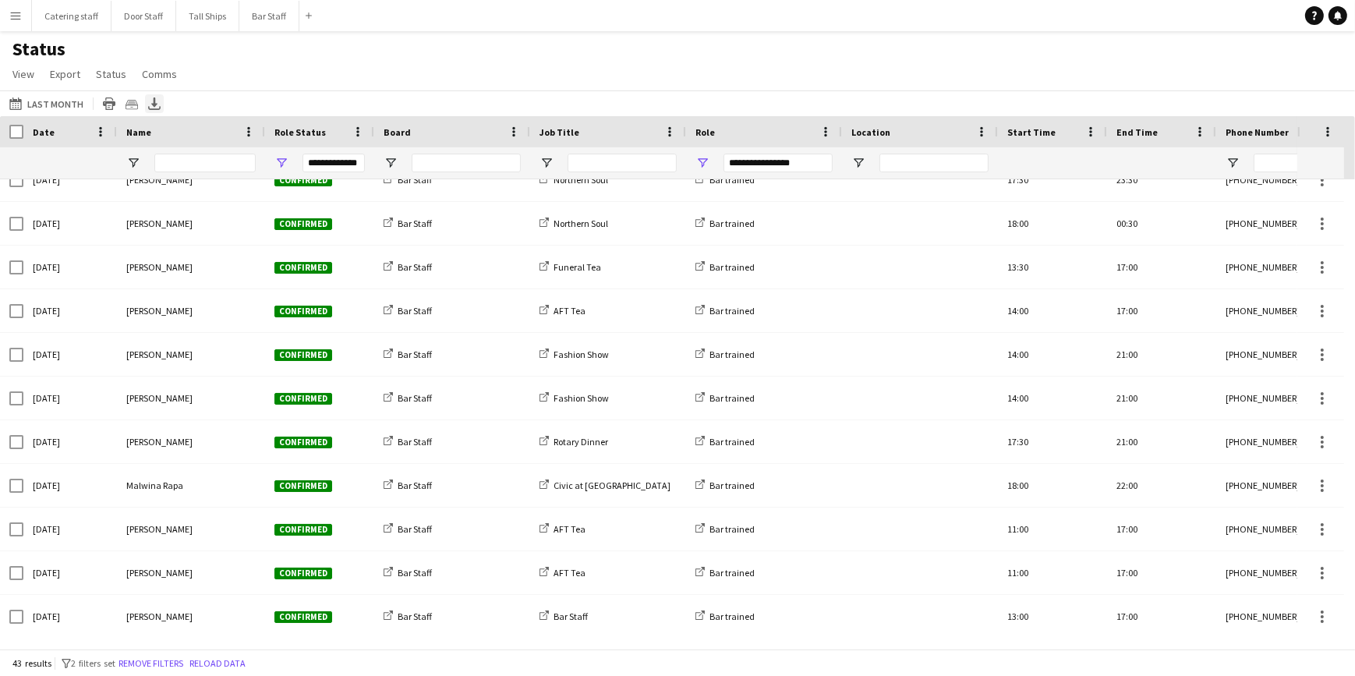
click at [154, 108] on icon "Export XLSX" at bounding box center [154, 103] width 12 height 12
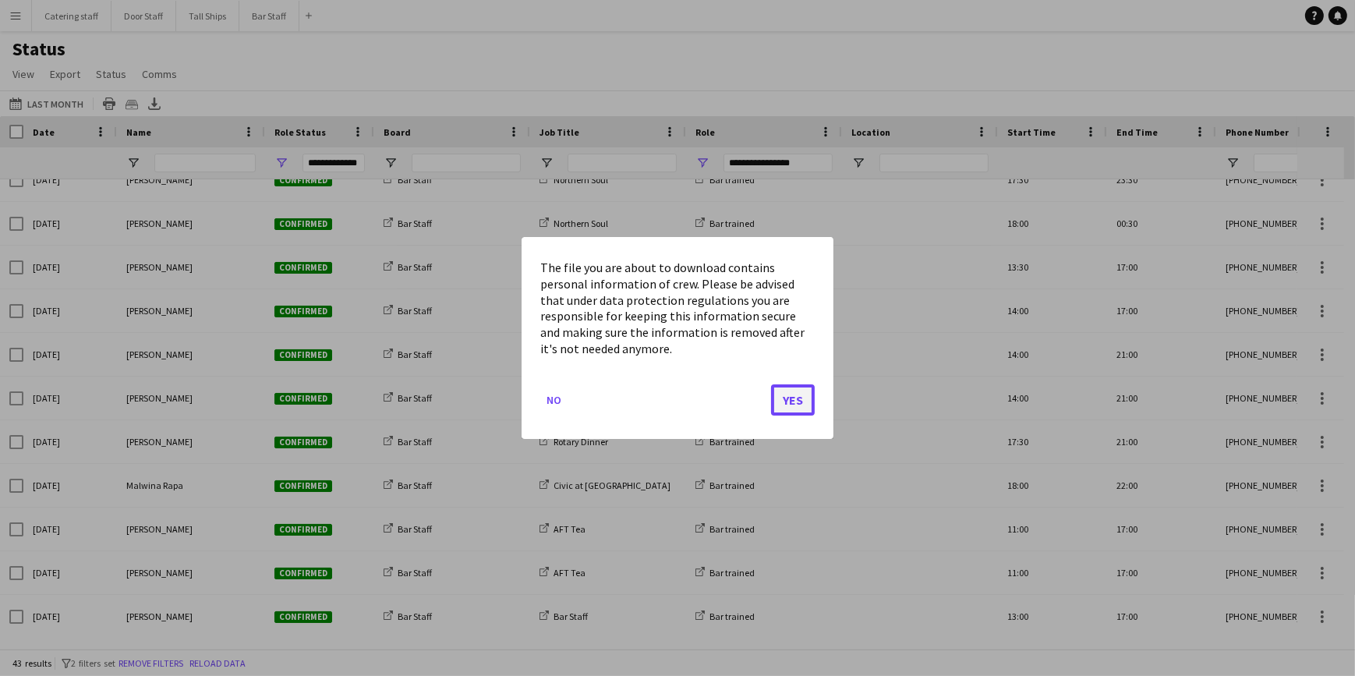
click at [776, 397] on button "Yes" at bounding box center [793, 399] width 44 height 31
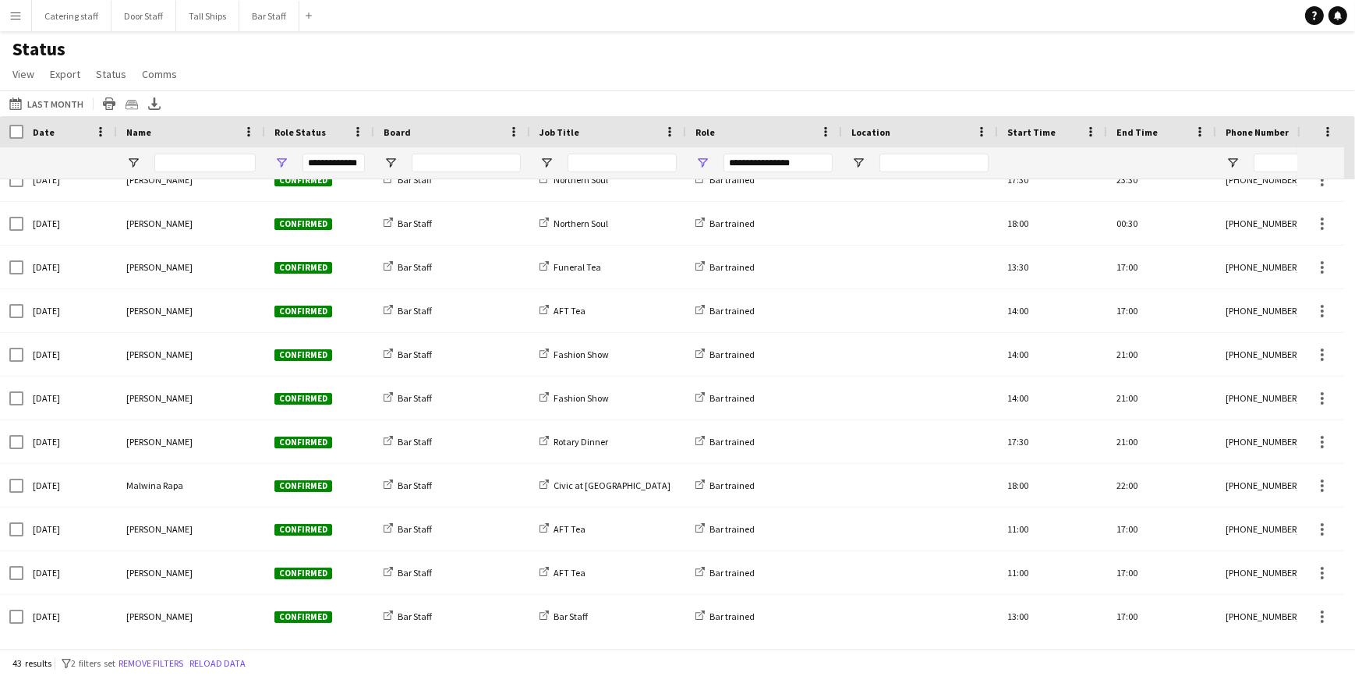
click at [313, 101] on div "[DATE] to [DATE] Last Month [DATE] This Week This Month [DATE] Last Week Last M…" at bounding box center [677, 103] width 1355 height 26
click at [27, 74] on span "View" at bounding box center [23, 74] width 22 height 14
click at [56, 186] on span "Customise filters" at bounding box center [59, 187] width 80 height 14
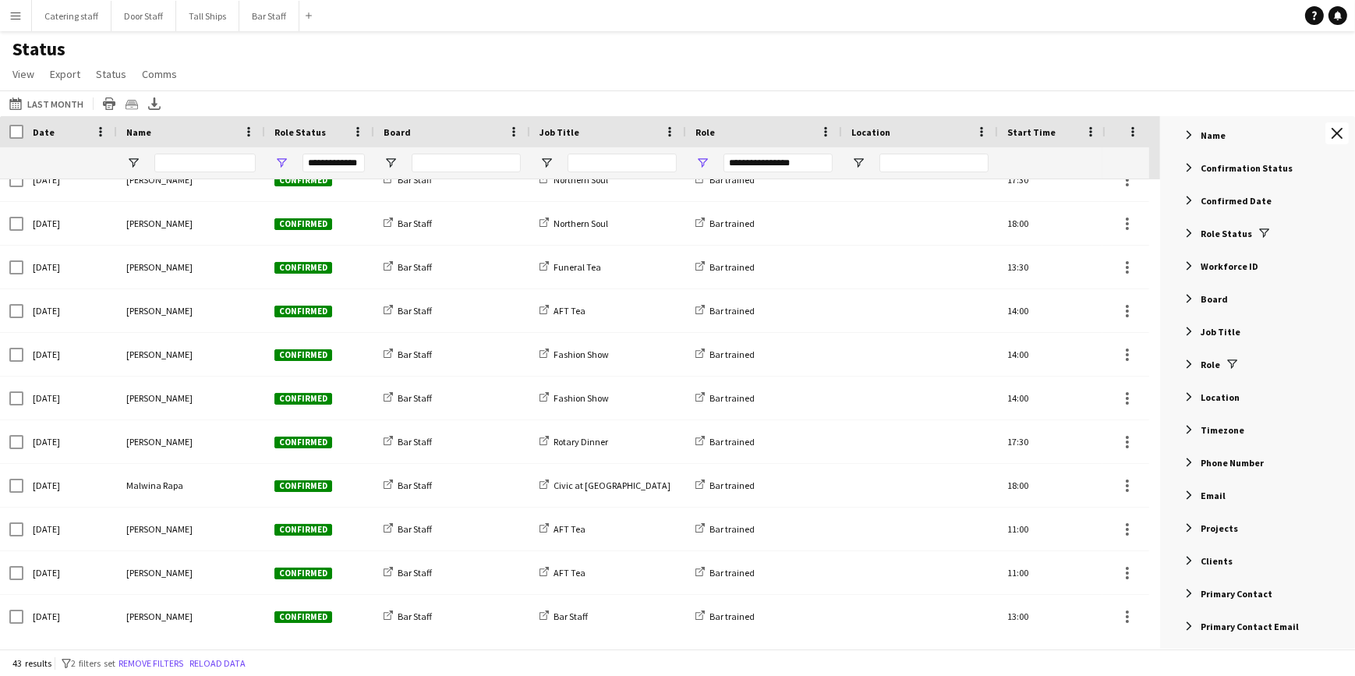
scroll to position [48, 0]
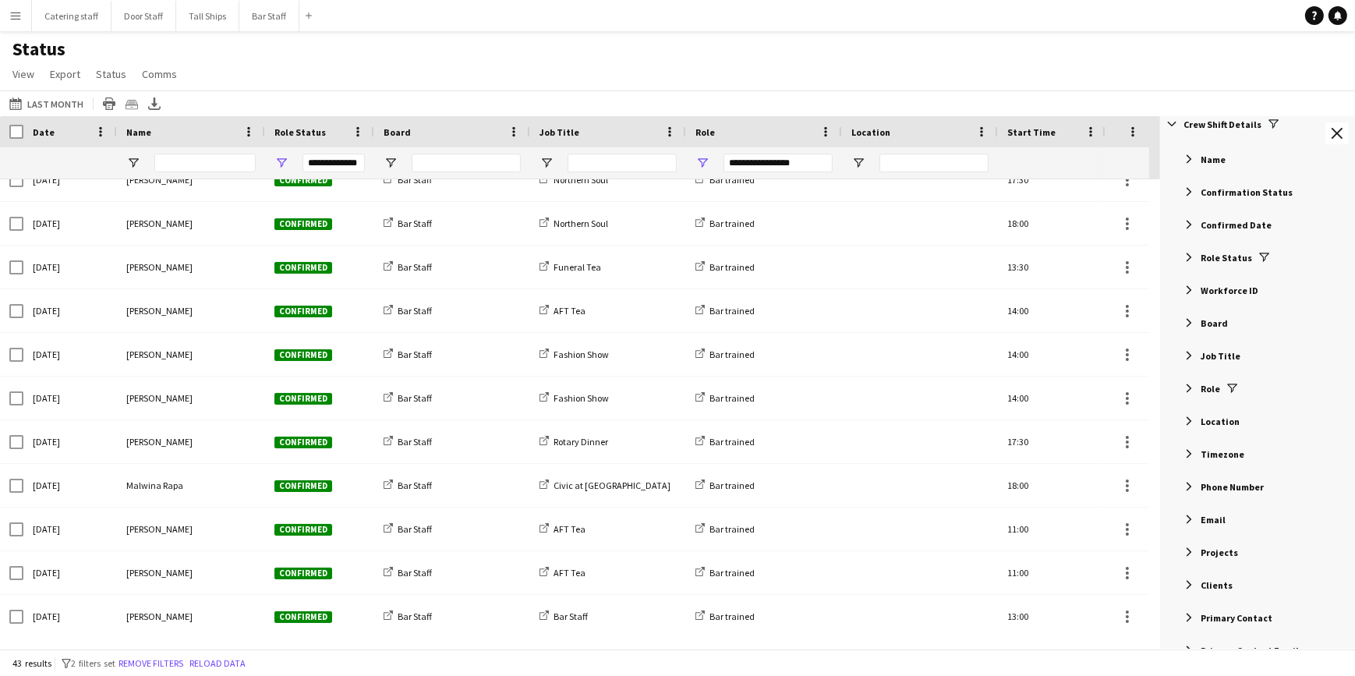
click at [1190, 384] on span "Filter List 50 Filters" at bounding box center [1189, 388] width 14 height 14
click at [1183, 255] on span "Filter List 50 Filters" at bounding box center [1189, 257] width 14 height 14
click at [1184, 253] on span "Filter List 50 Filters" at bounding box center [1189, 257] width 14 height 14
click at [1190, 190] on span "Filter List 50 Filters" at bounding box center [1189, 192] width 14 height 14
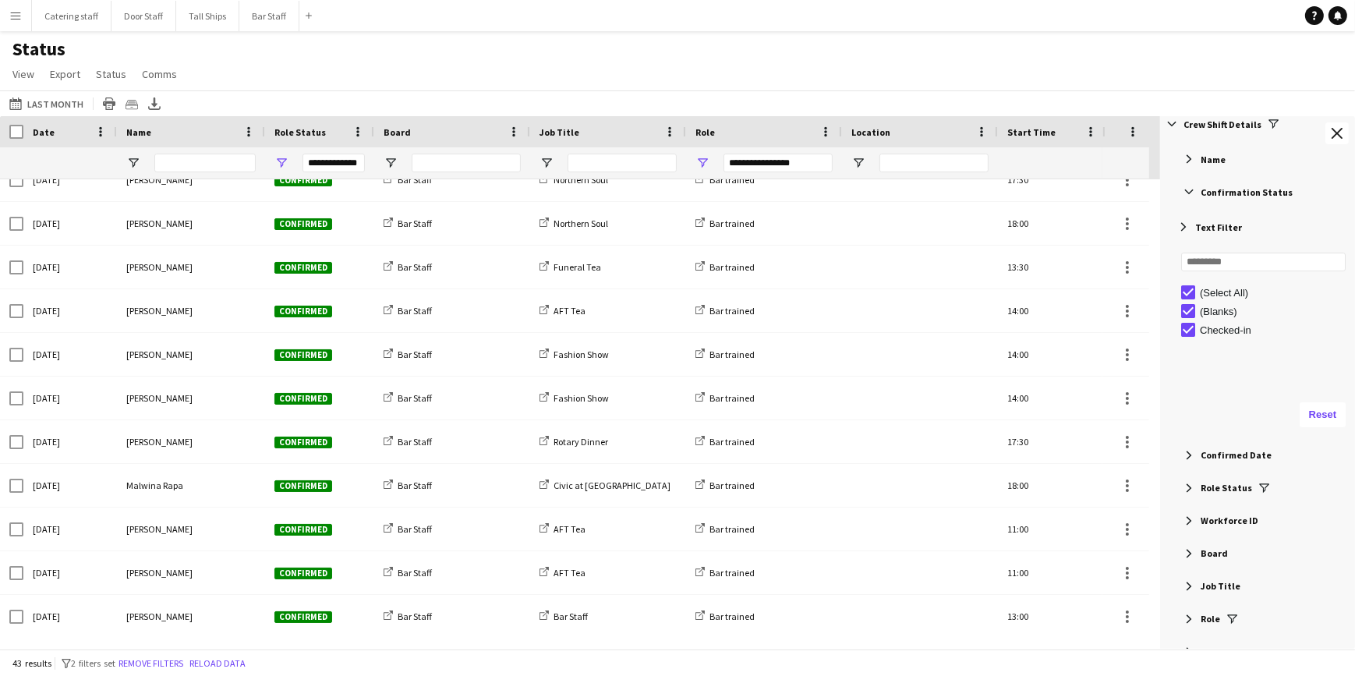
click at [1189, 190] on span "Filter List 50 Filters" at bounding box center [1189, 192] width 14 height 14
click at [1187, 222] on span "Filter List 50 Filters" at bounding box center [1189, 225] width 14 height 14
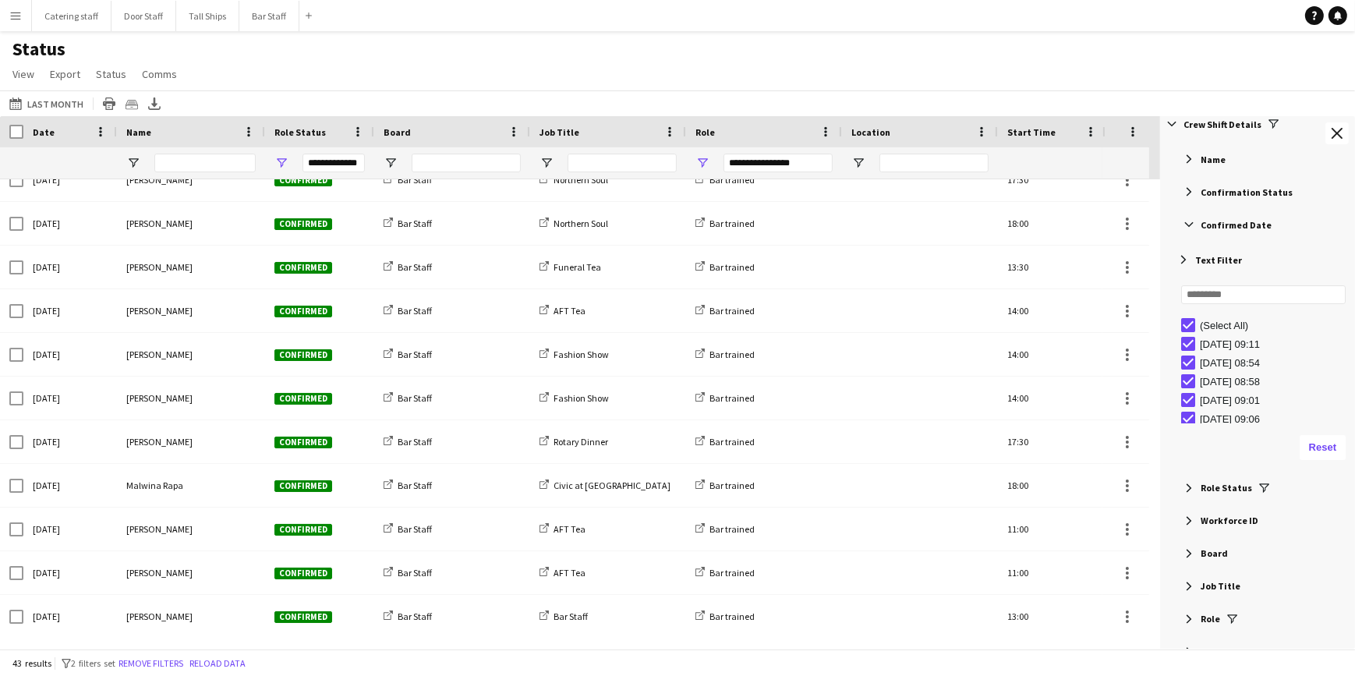
click at [1187, 222] on span "Filter List 50 Filters" at bounding box center [1189, 225] width 14 height 14
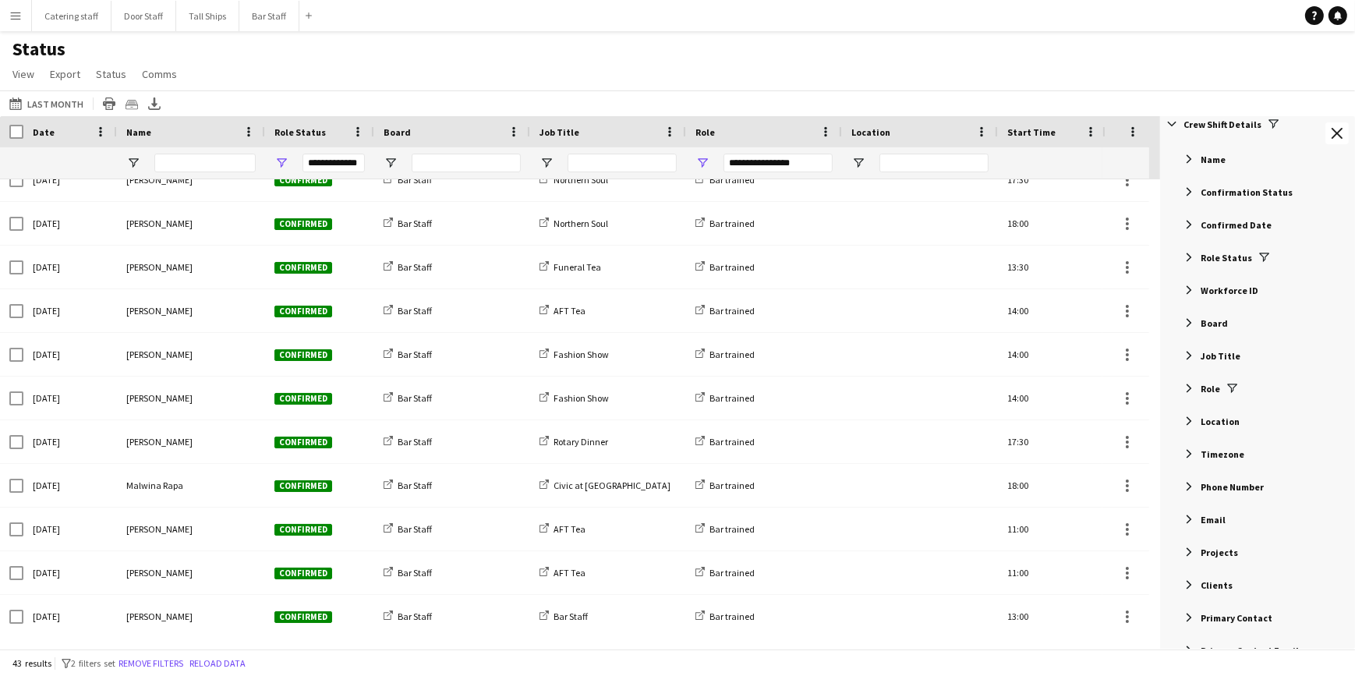
scroll to position [0, 0]
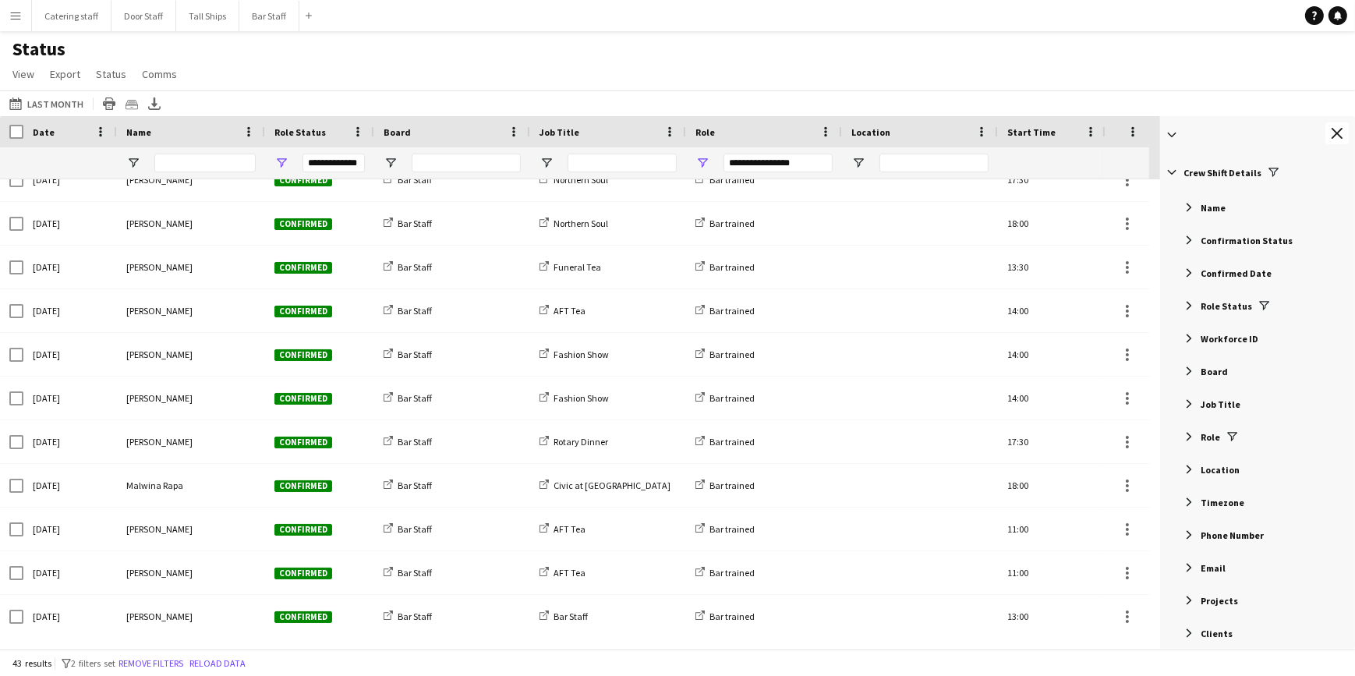
click at [1185, 500] on span "Filter List 50 Filters" at bounding box center [1189, 502] width 14 height 14
click at [1193, 469] on span "Filter List 50 Filters" at bounding box center [1189, 469] width 14 height 14
click at [1192, 469] on span "Filter List 50 Filters" at bounding box center [1189, 469] width 14 height 14
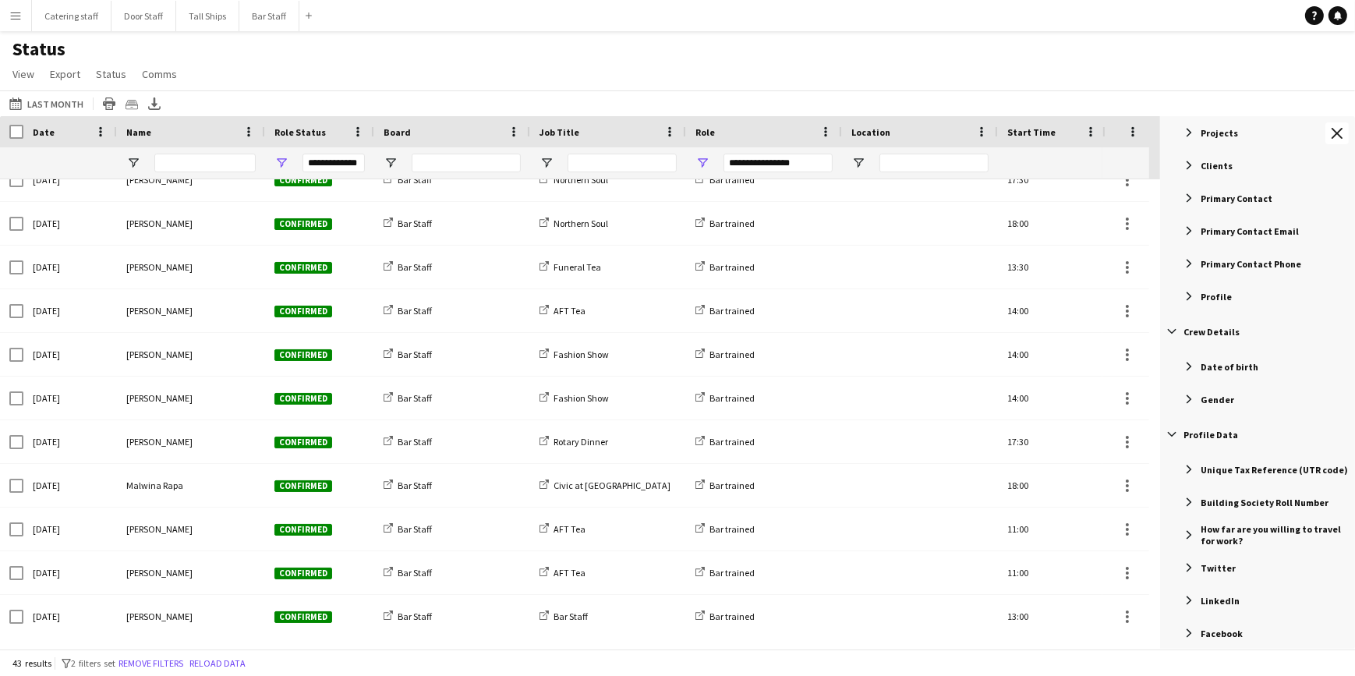
scroll to position [332, 0]
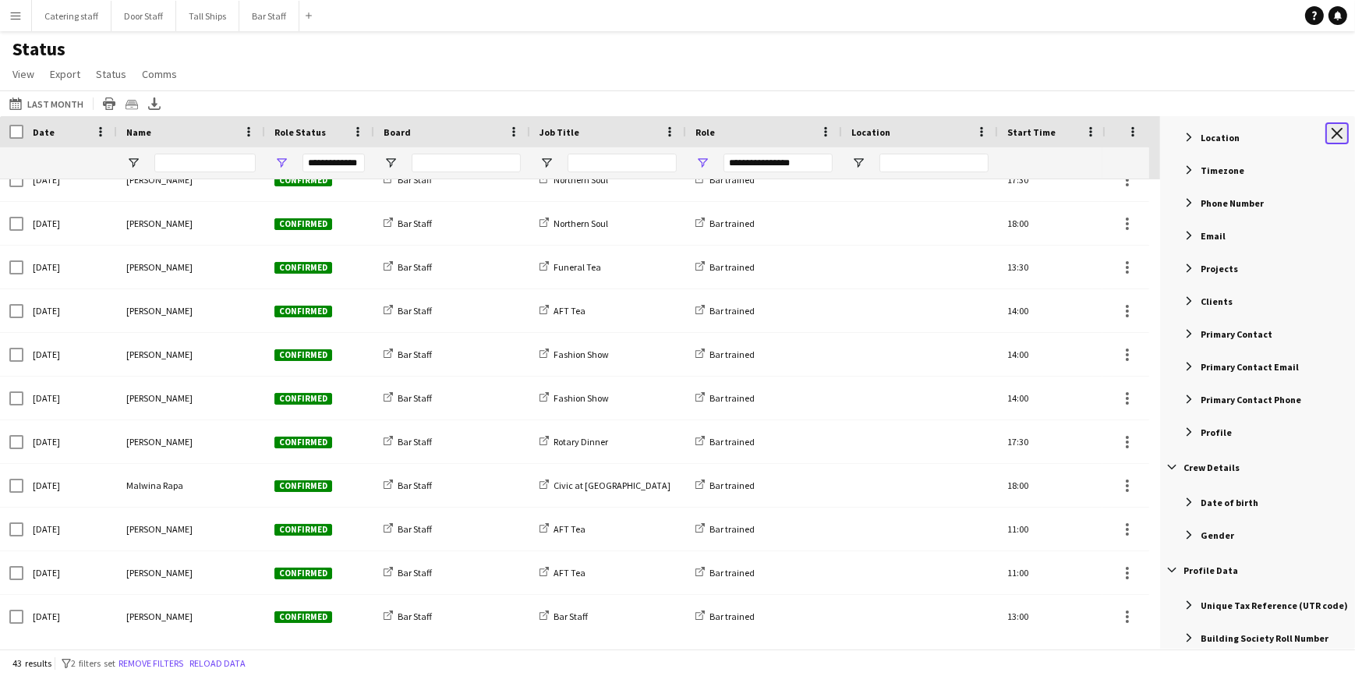
click at [1330, 130] on button "Close tool panel" at bounding box center [1336, 133] width 23 height 22
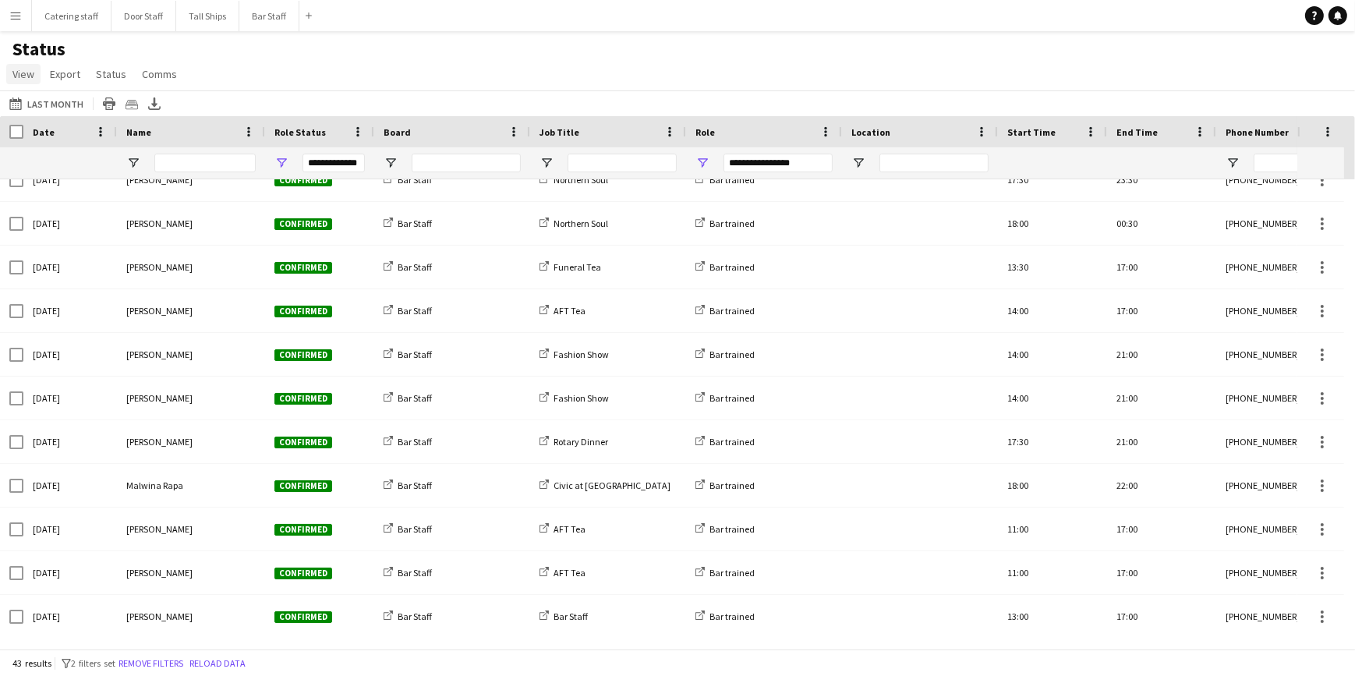
click at [24, 76] on span "View" at bounding box center [23, 74] width 22 height 14
click at [39, 148] on span "Customise view" at bounding box center [56, 154] width 74 height 14
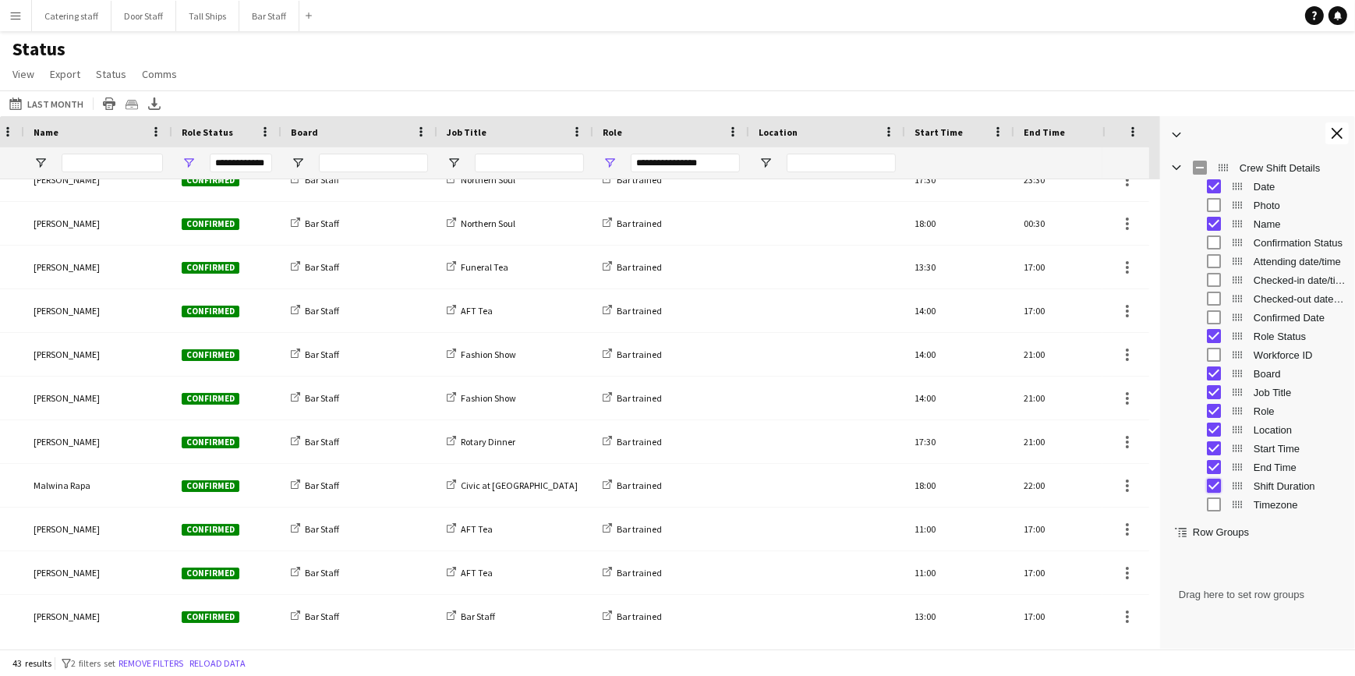
scroll to position [0, 189]
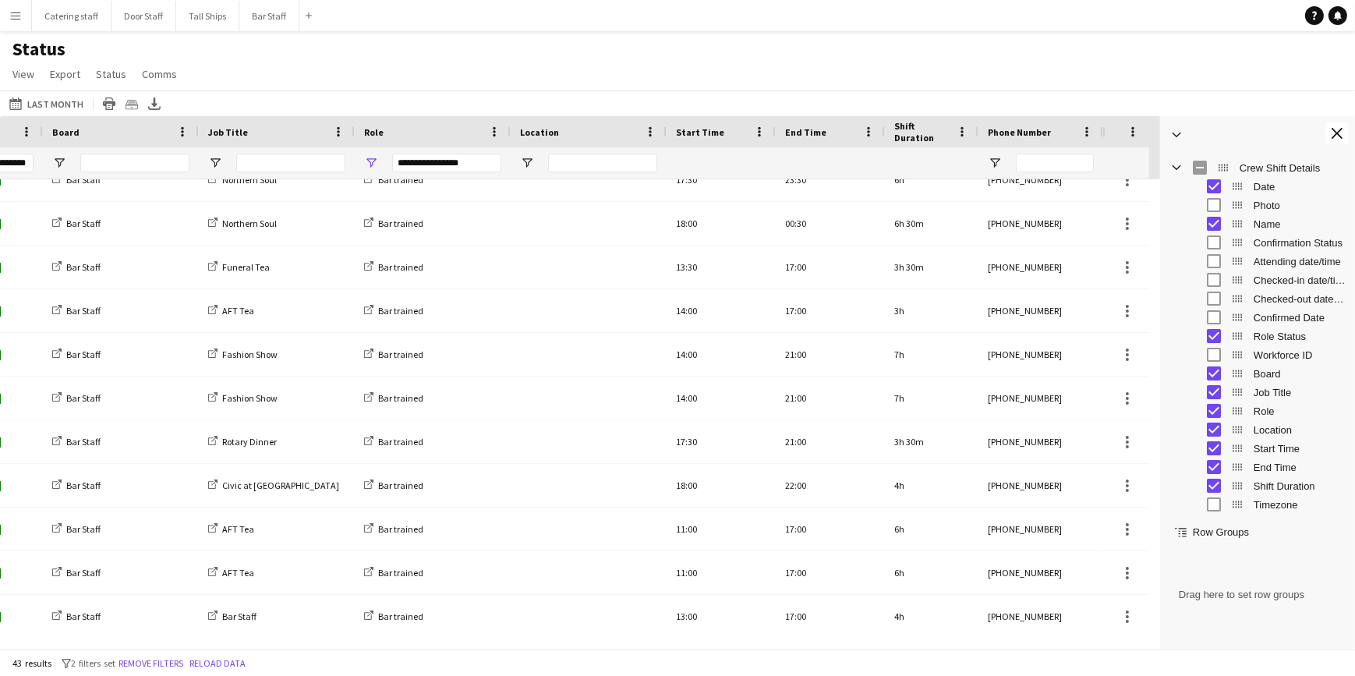
click at [896, 60] on div "Status View Views Default view New view Update view Delete view Edit name Custo…" at bounding box center [677, 63] width 1355 height 53
click at [1184, 78] on div "Status View Views Default view New view Update view Delete view Edit name Custo…" at bounding box center [677, 63] width 1355 height 53
click at [148, 108] on icon "Export XLSX" at bounding box center [154, 103] width 12 height 12
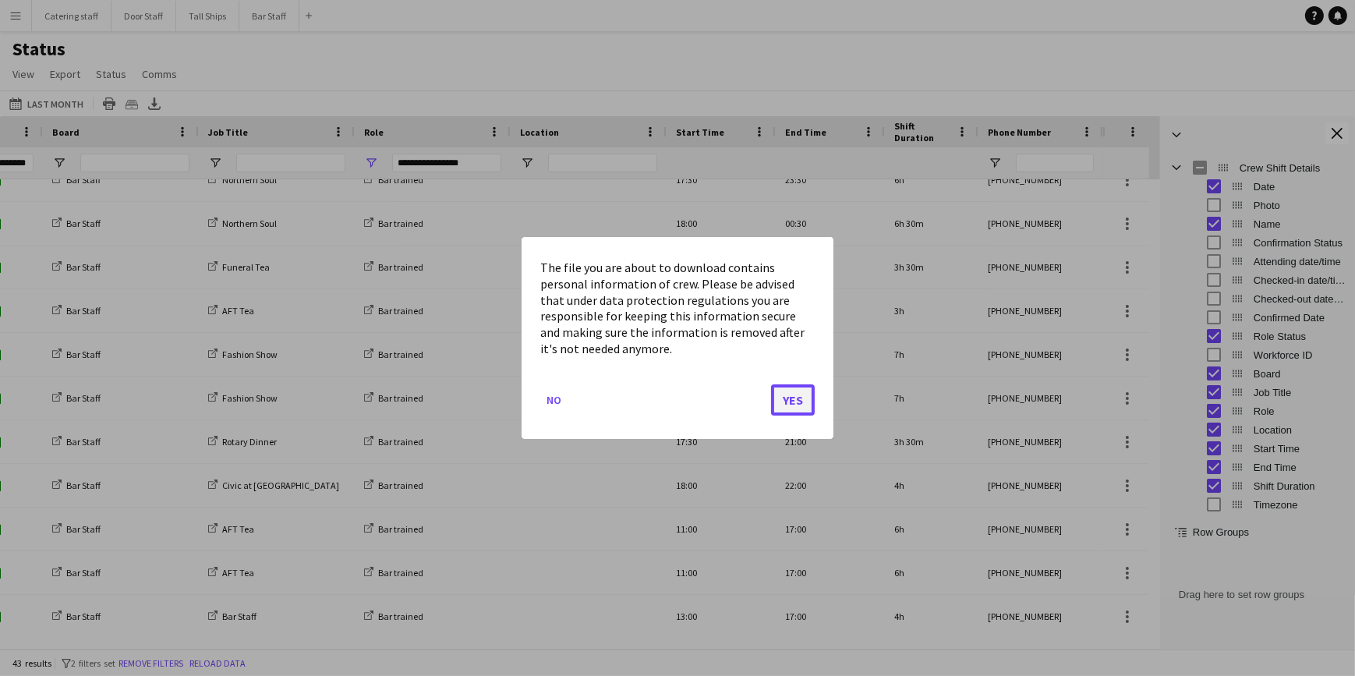
click at [791, 399] on button "Yes" at bounding box center [793, 399] width 44 height 31
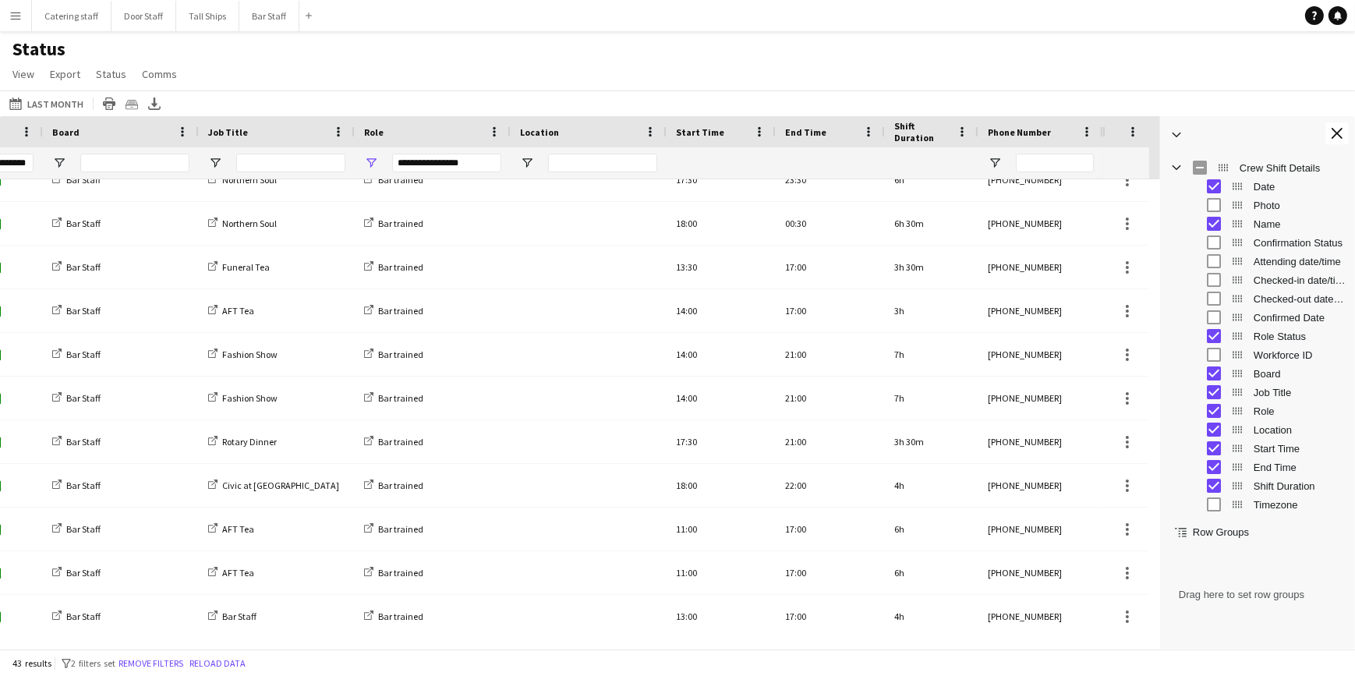
click at [480, 55] on div "Status View Views Default view New view Update view Delete view Edit name Custo…" at bounding box center [677, 63] width 1355 height 53
click at [259, 10] on button "Bar Staff Close" at bounding box center [269, 16] width 60 height 30
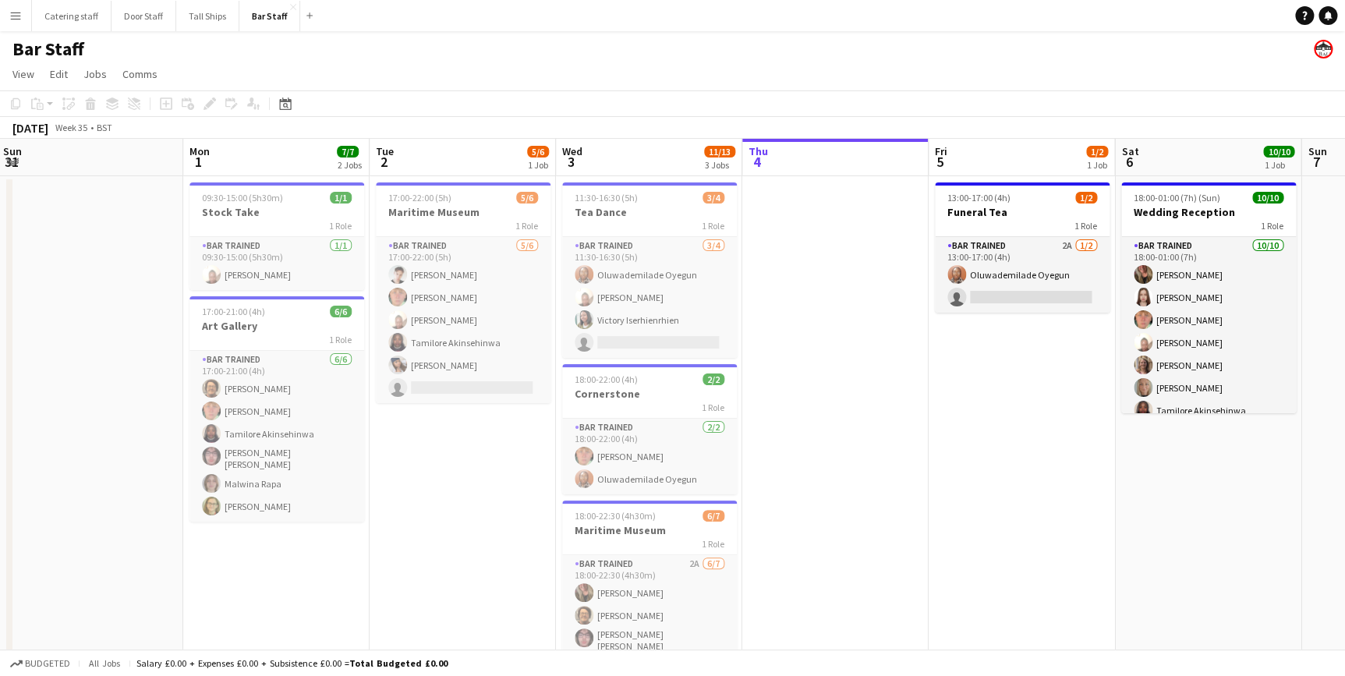
scroll to position [0, 365]
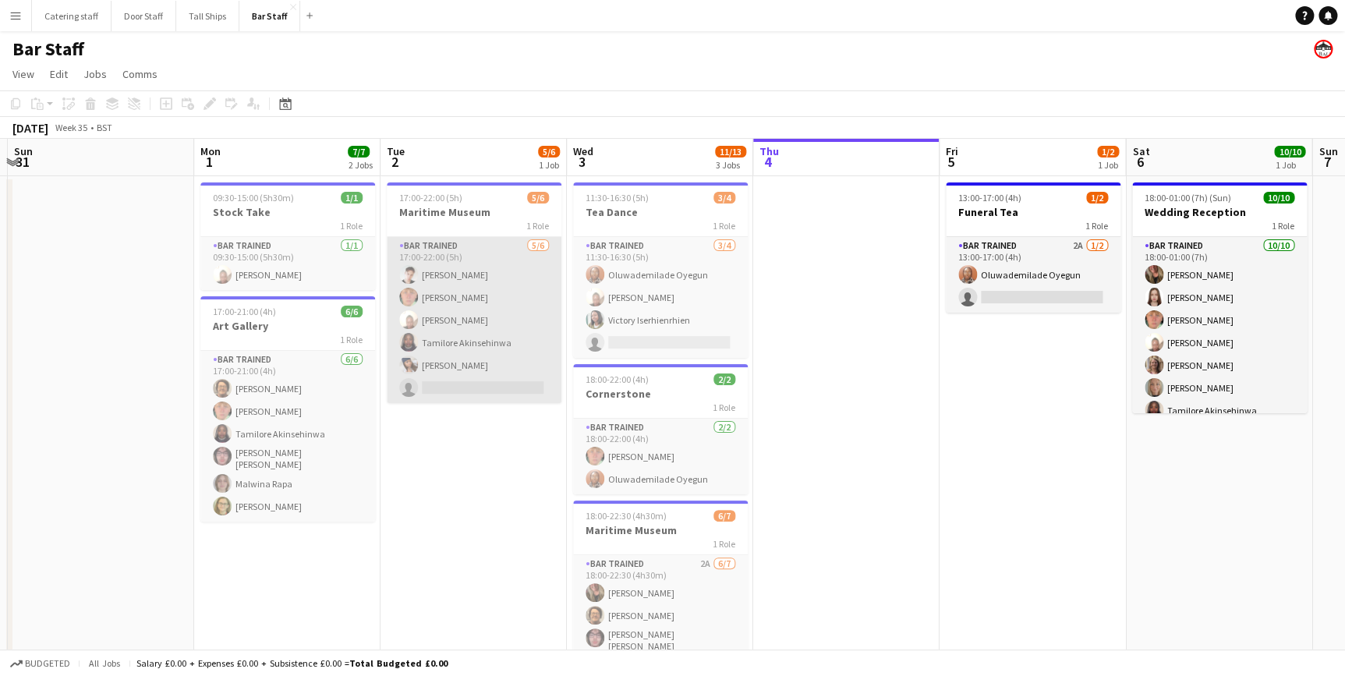
click at [476, 284] on app-card-role "Bar trained [DATE] 17:00-22:00 (5h) [PERSON_NAME] [PERSON_NAME] [PERSON_NAME] […" at bounding box center [474, 320] width 175 height 166
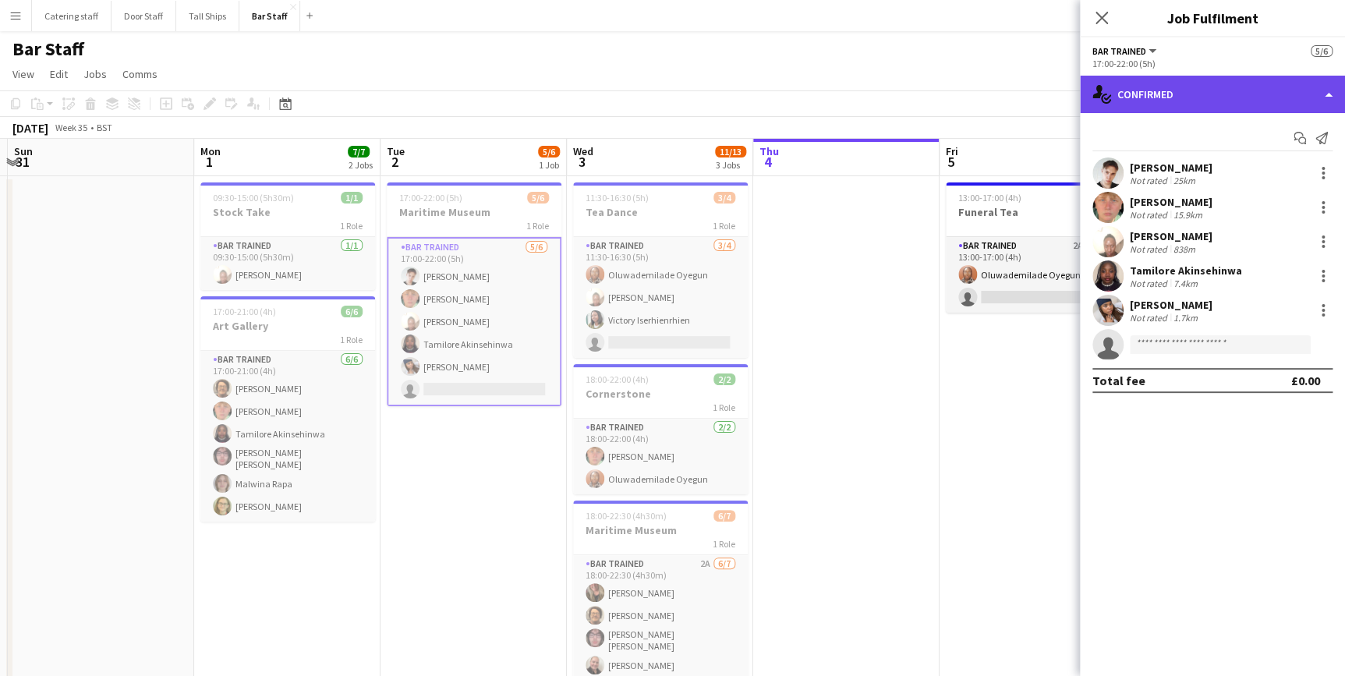
click at [1240, 82] on div "single-neutral-actions-check-2 Confirmed" at bounding box center [1212, 94] width 265 height 37
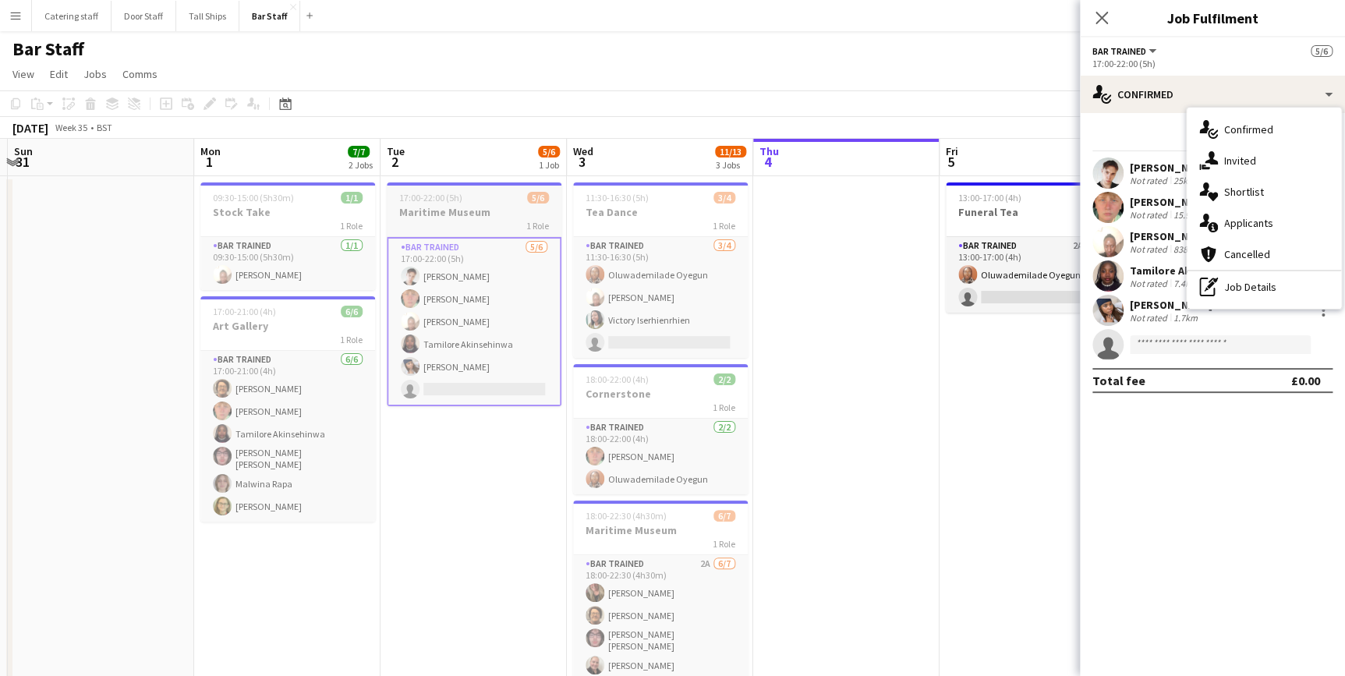
click at [482, 210] on h3 "Maritime Museum" at bounding box center [474, 212] width 175 height 14
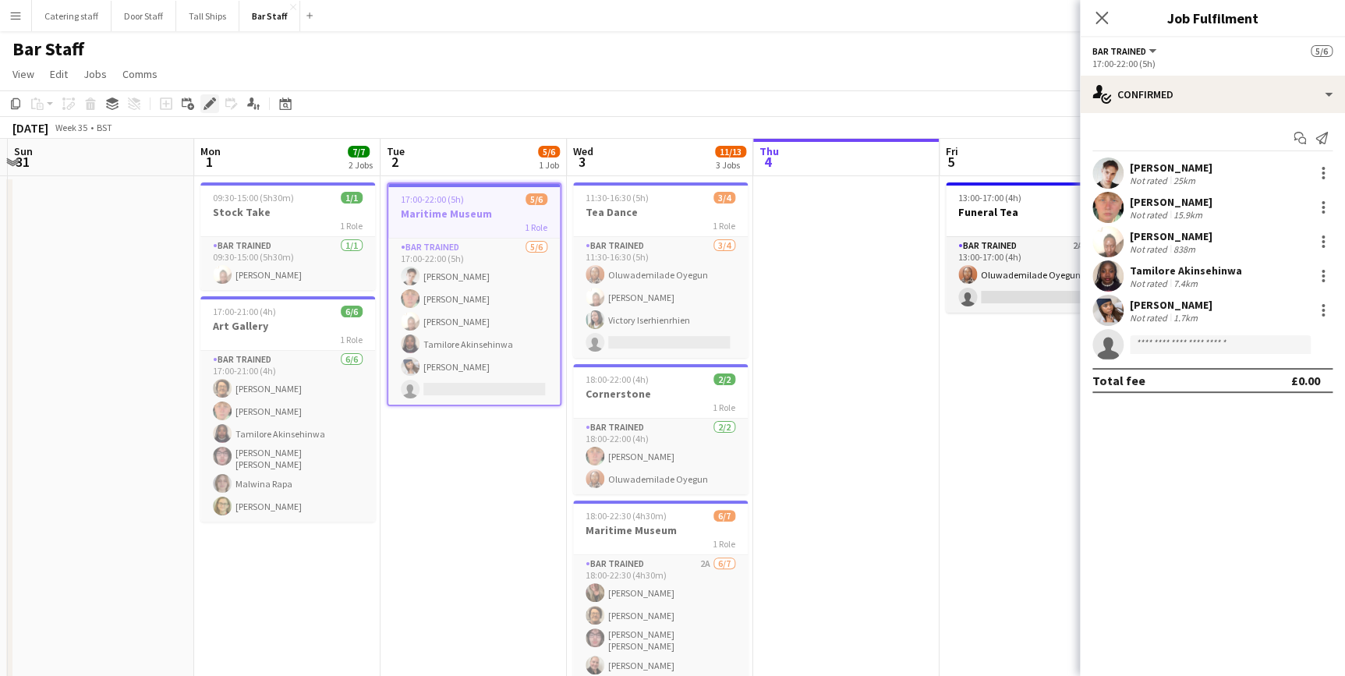
click at [200, 106] on div "Edit" at bounding box center [209, 103] width 19 height 19
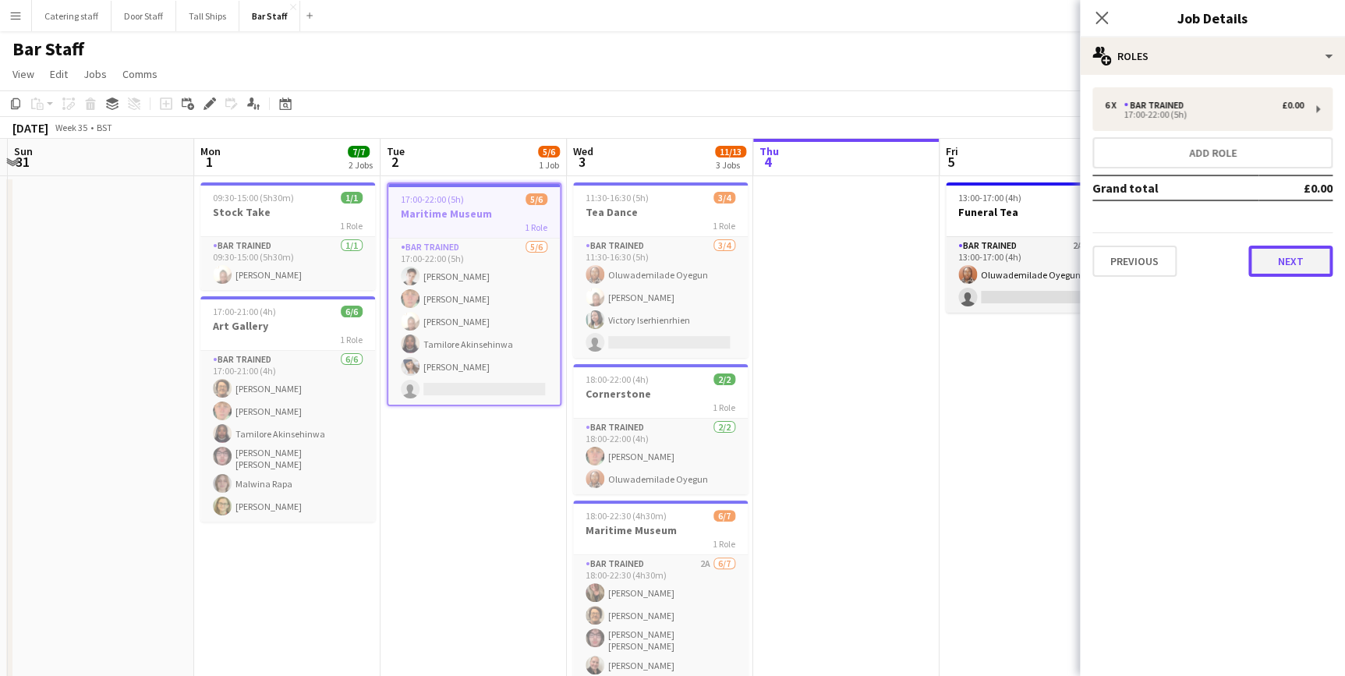
click at [1265, 251] on button "Next" at bounding box center [1290, 261] width 84 height 31
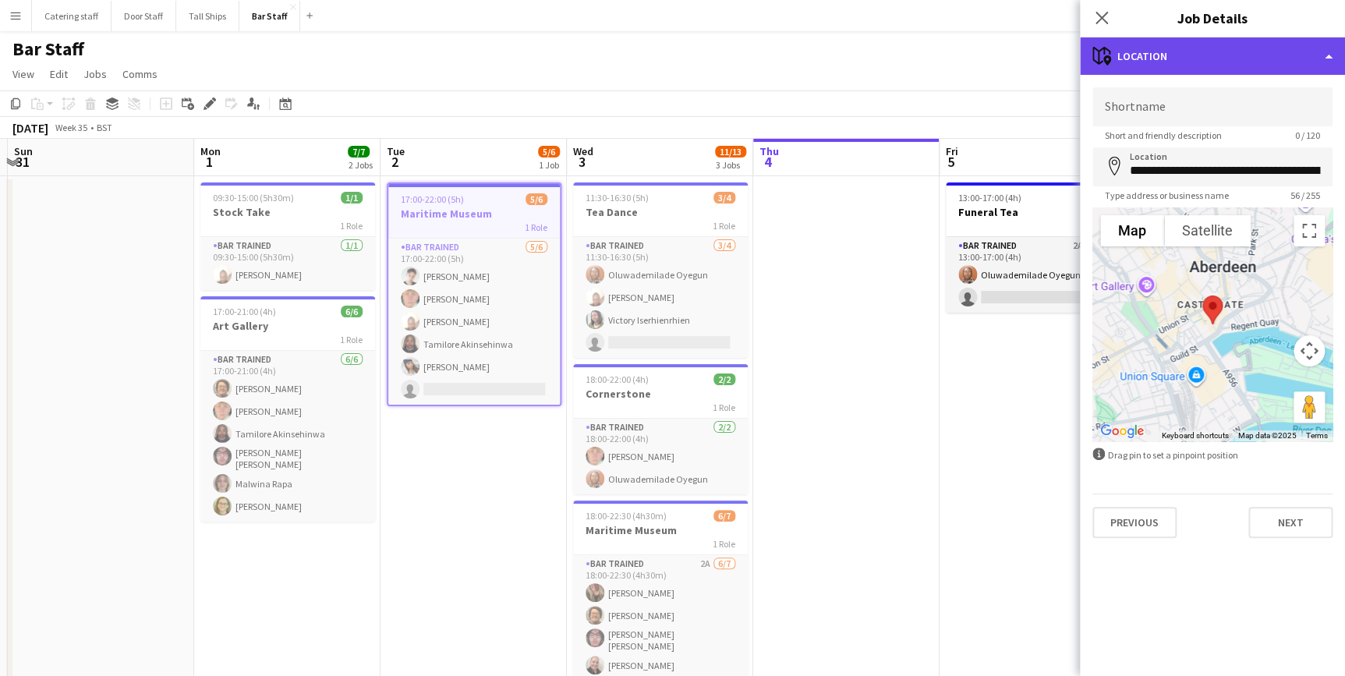
click at [1226, 59] on div "maps-pin-1 Location" at bounding box center [1212, 55] width 265 height 37
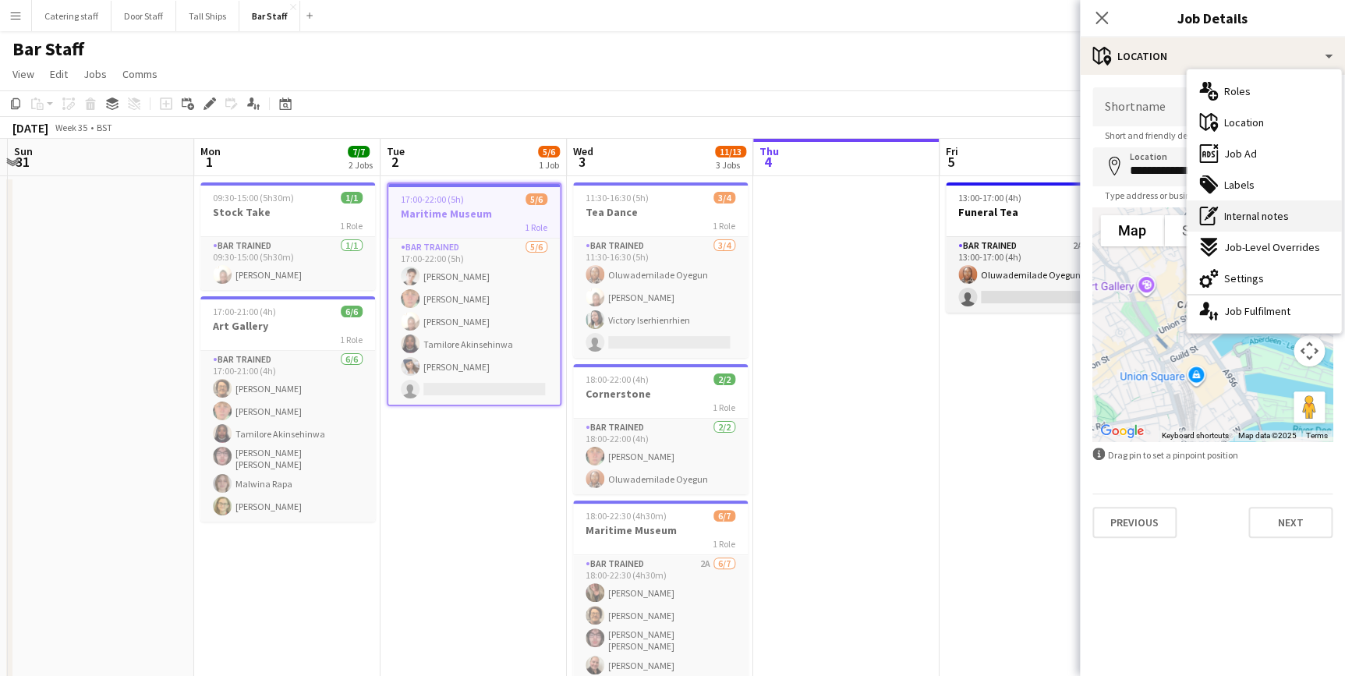
click at [1251, 214] on span "Internal notes" at bounding box center [1256, 216] width 65 height 14
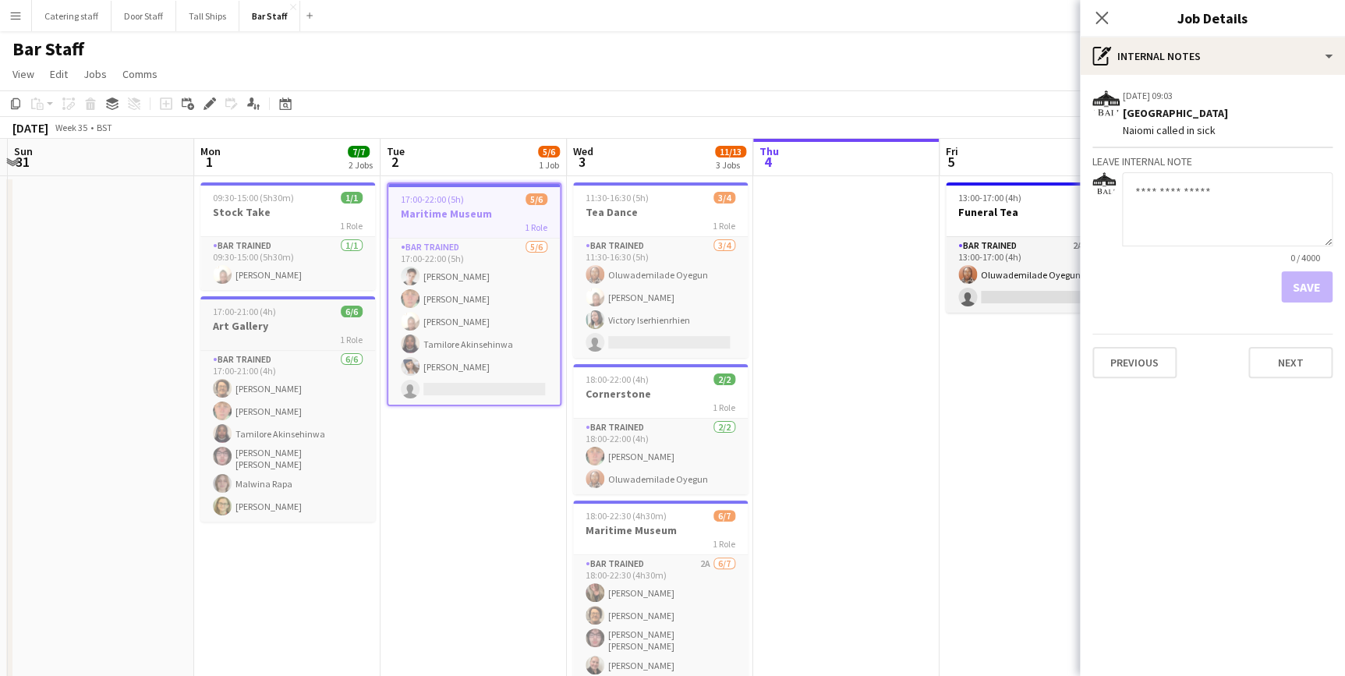
click at [250, 320] on h3 "Art Gallery" at bounding box center [287, 326] width 175 height 14
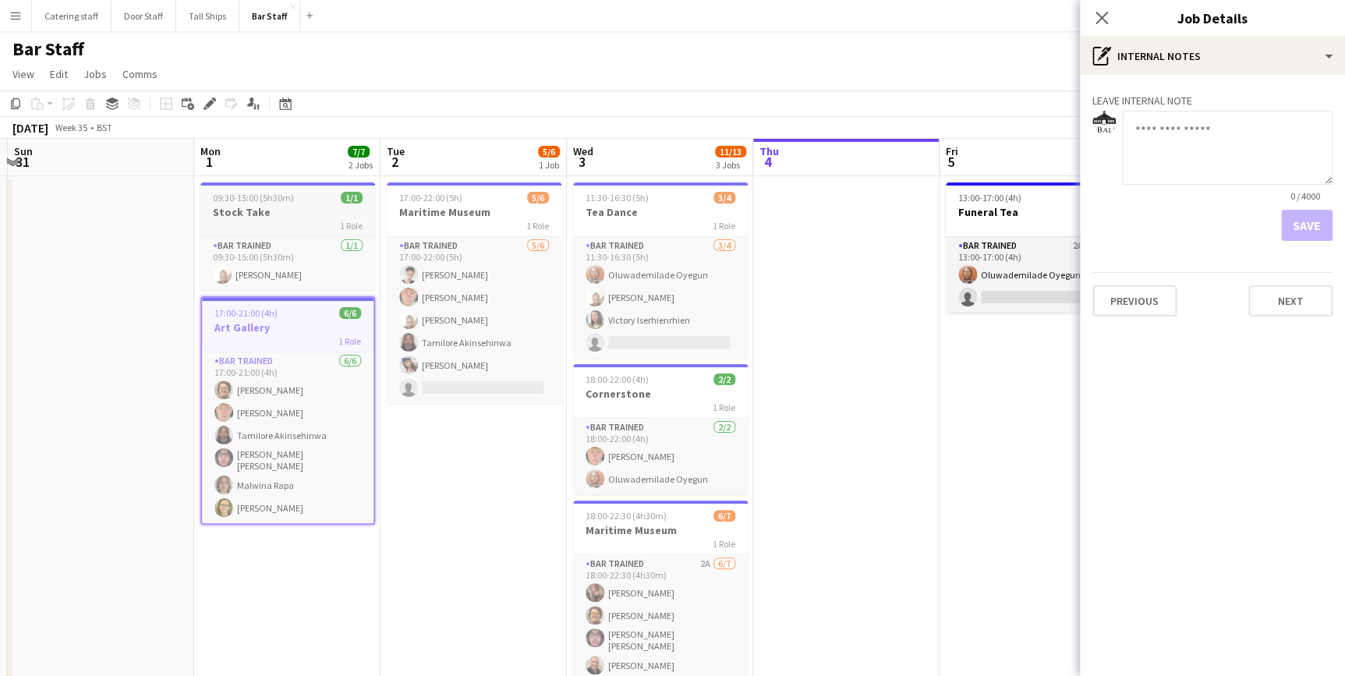
click at [281, 200] on span "09:30-15:00 (5h30m)" at bounding box center [253, 198] width 81 height 12
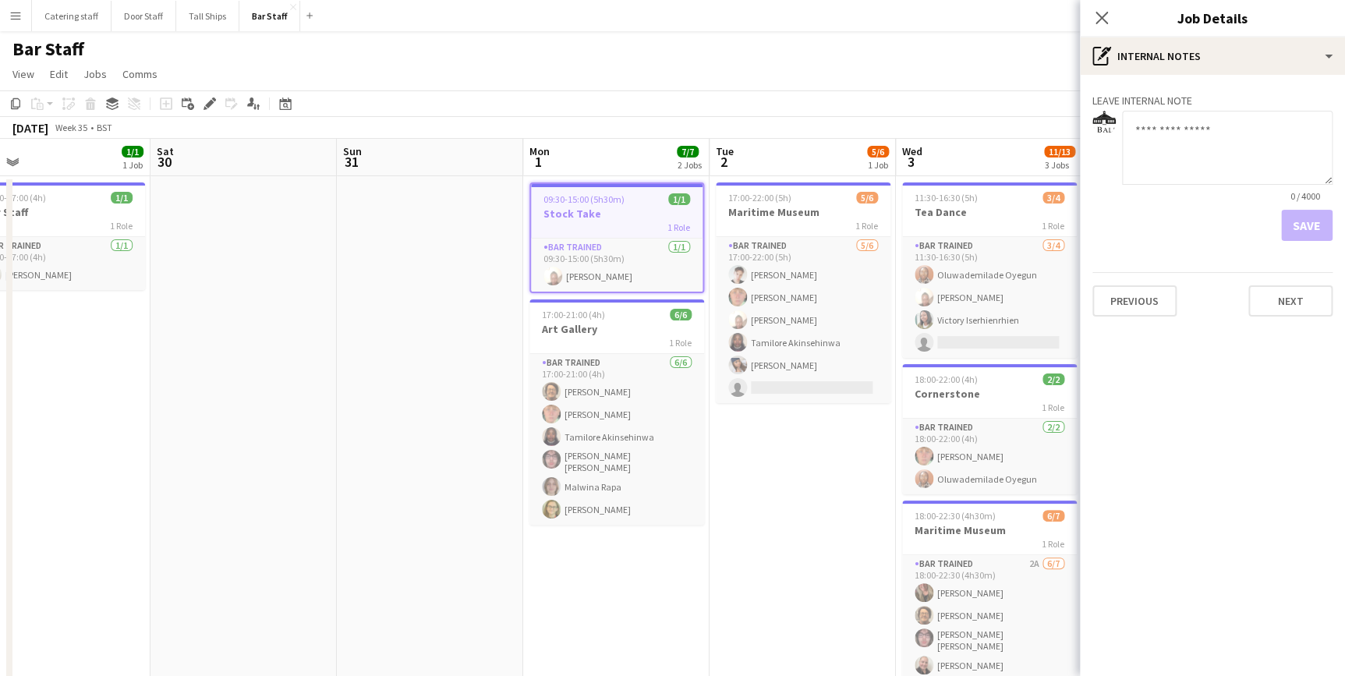
scroll to position [0, 472]
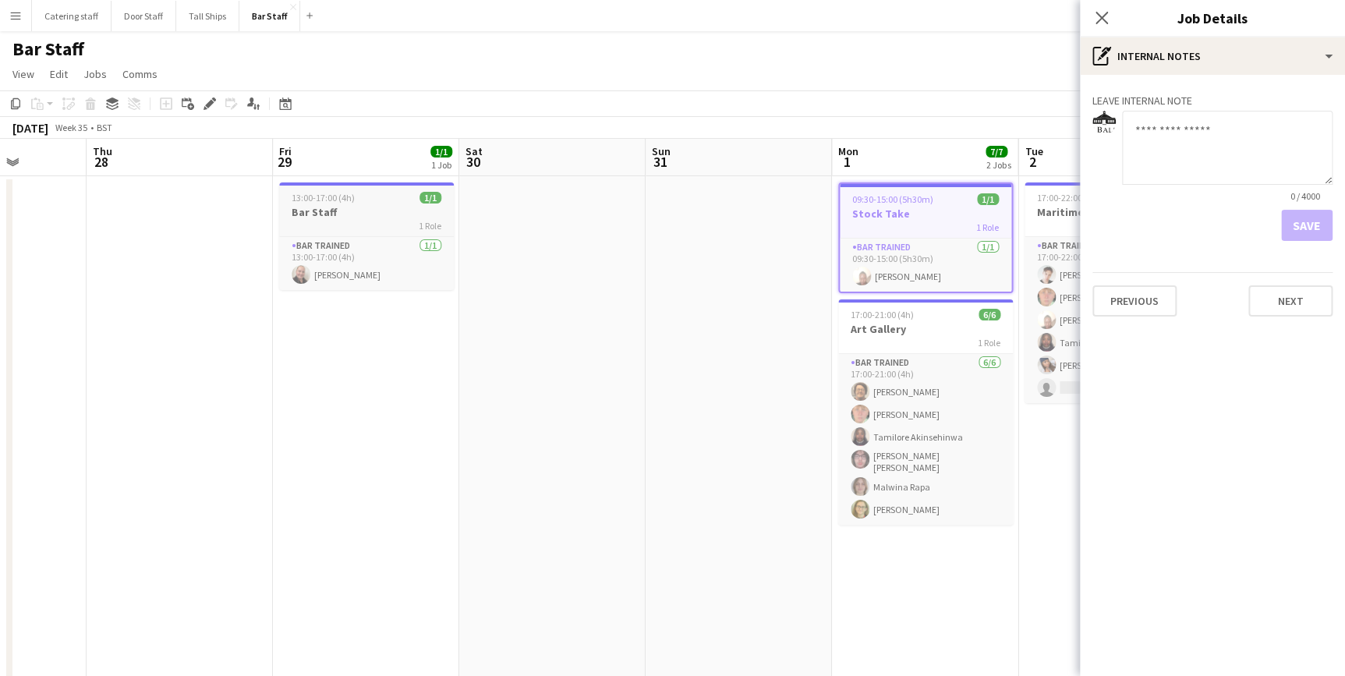
click at [347, 219] on div "1 Role" at bounding box center [366, 225] width 175 height 12
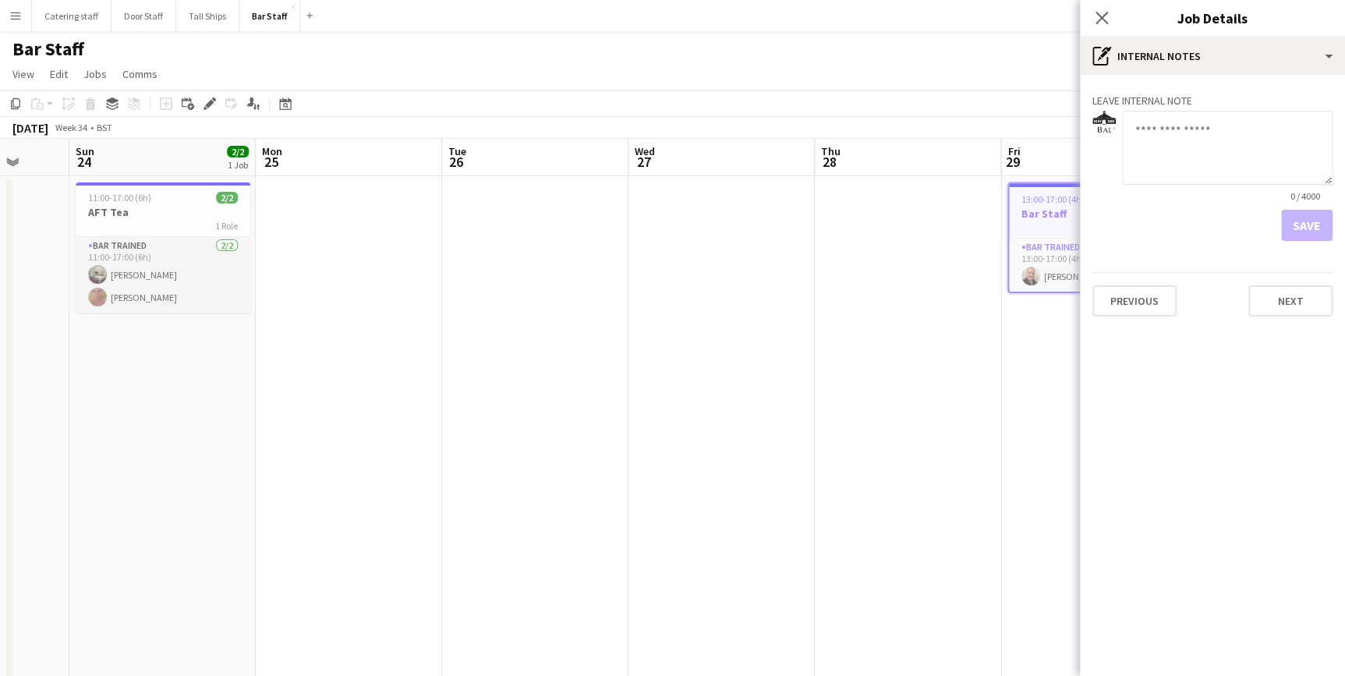
scroll to position [0, 483]
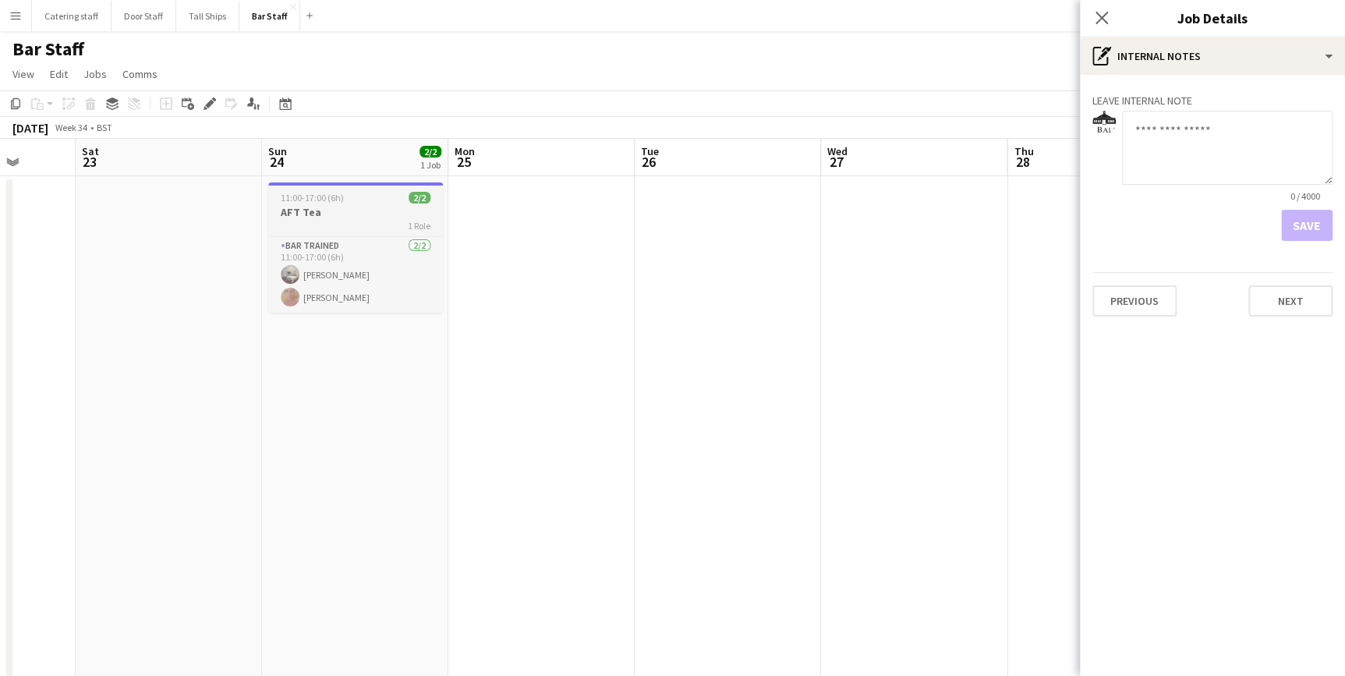
click at [348, 213] on h3 "AFT Tea" at bounding box center [355, 212] width 175 height 14
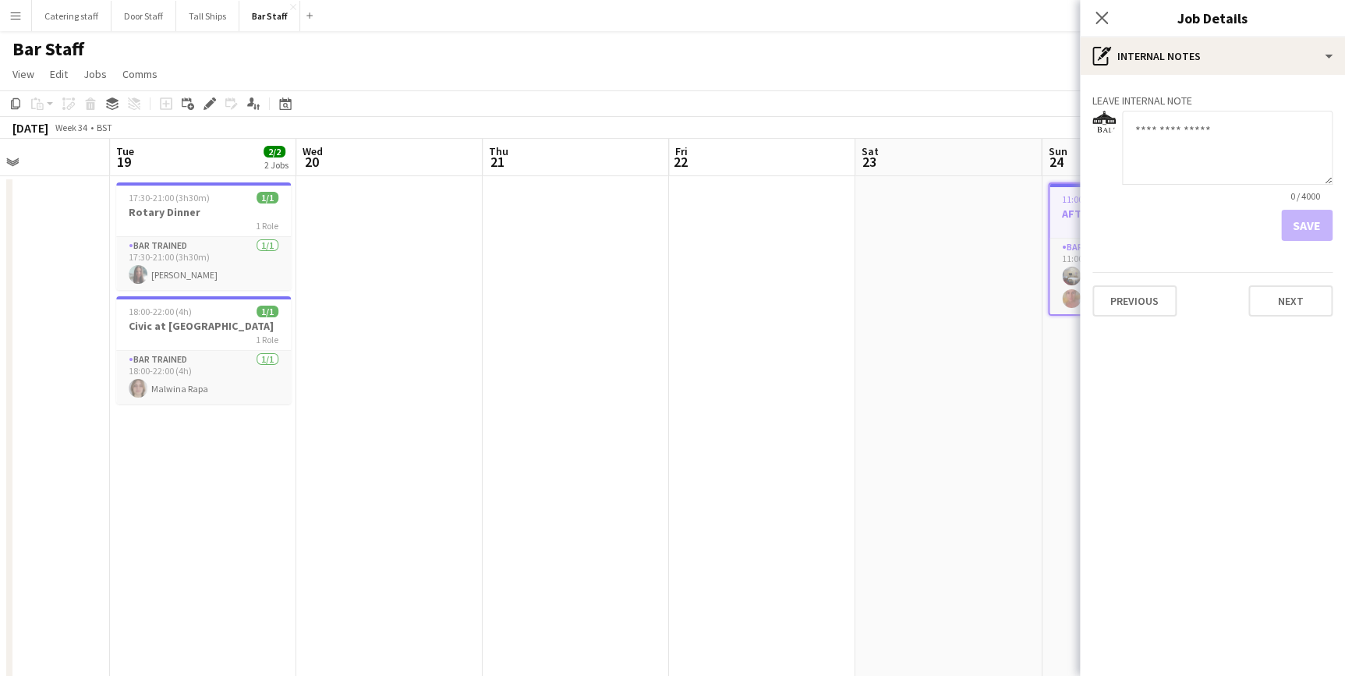
scroll to position [0, 493]
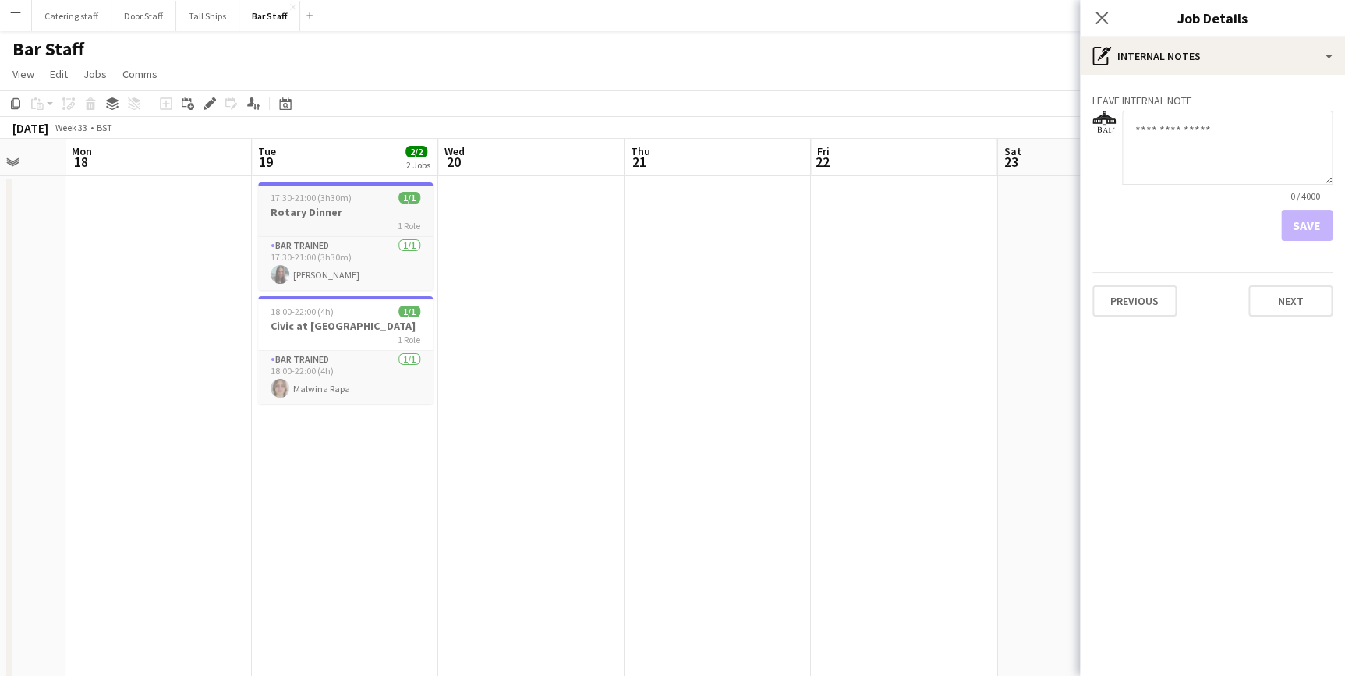
click at [321, 214] on h3 "Rotary Dinner" at bounding box center [345, 212] width 175 height 14
click at [368, 326] on h3 "Civic at [GEOGRAPHIC_DATA]" at bounding box center [344, 329] width 175 height 14
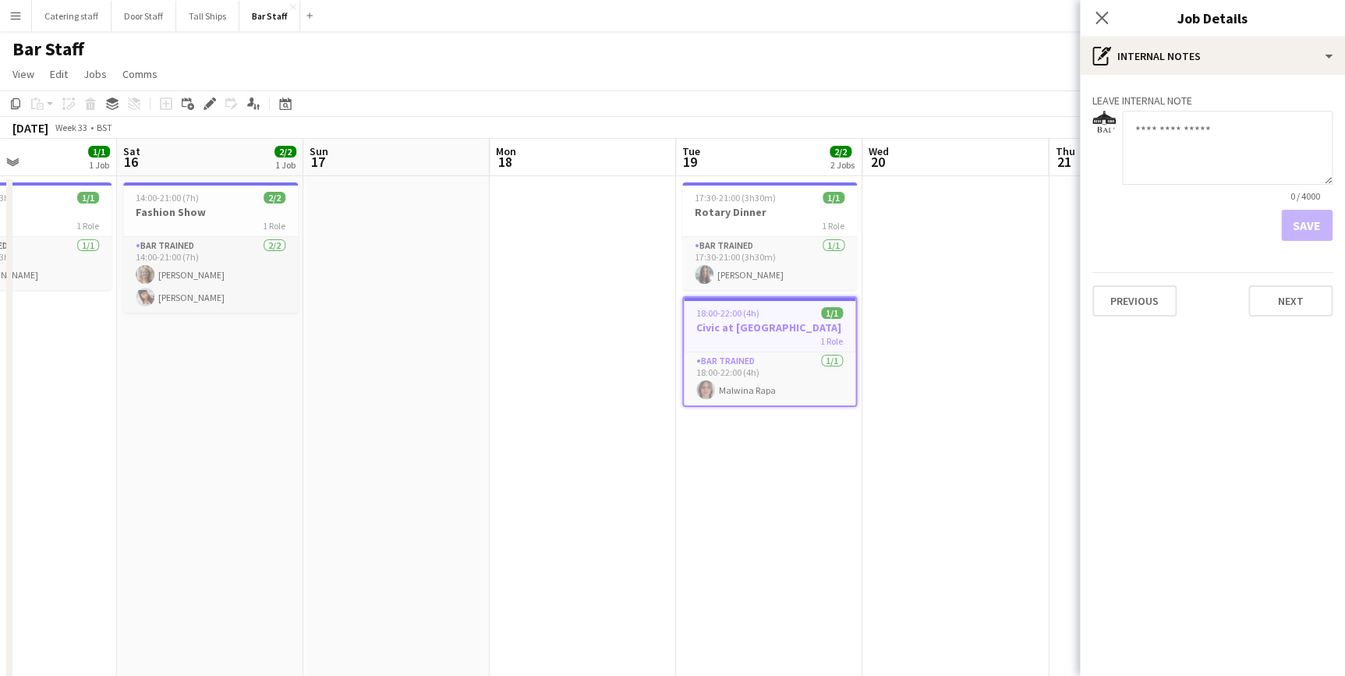
scroll to position [0, 486]
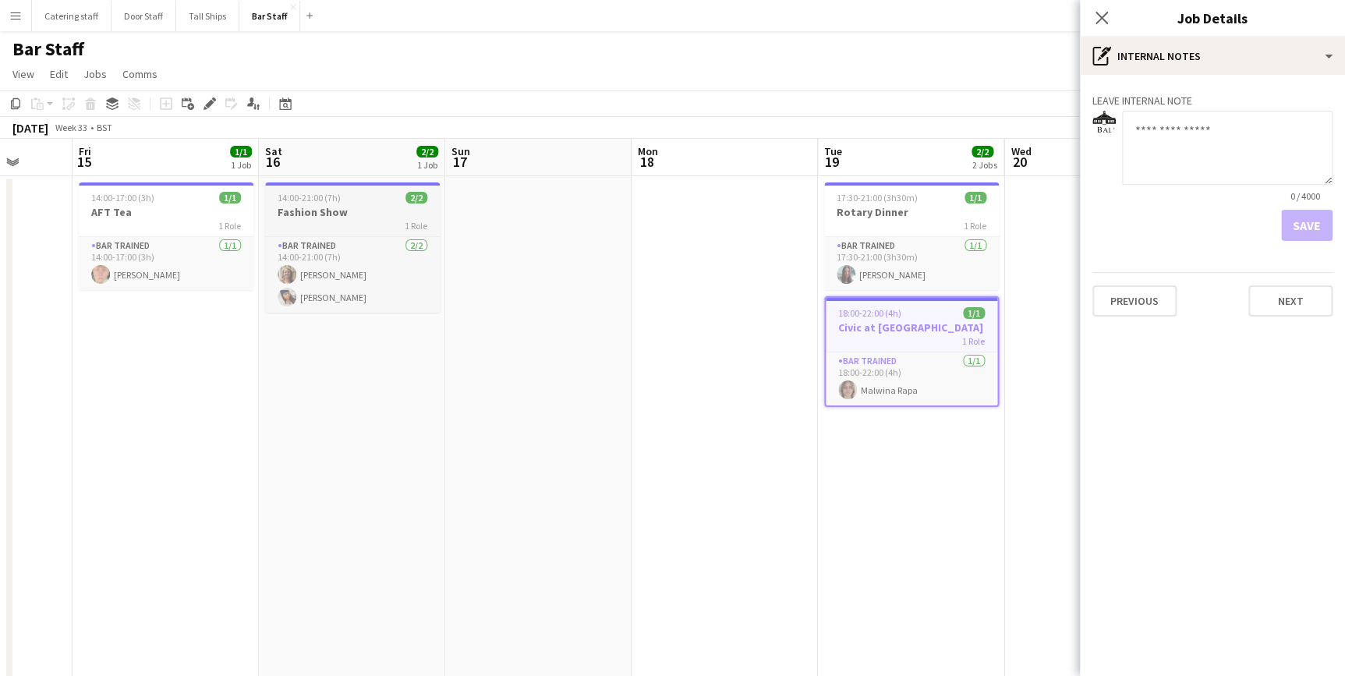
click at [325, 219] on div "1 Role" at bounding box center [352, 225] width 175 height 12
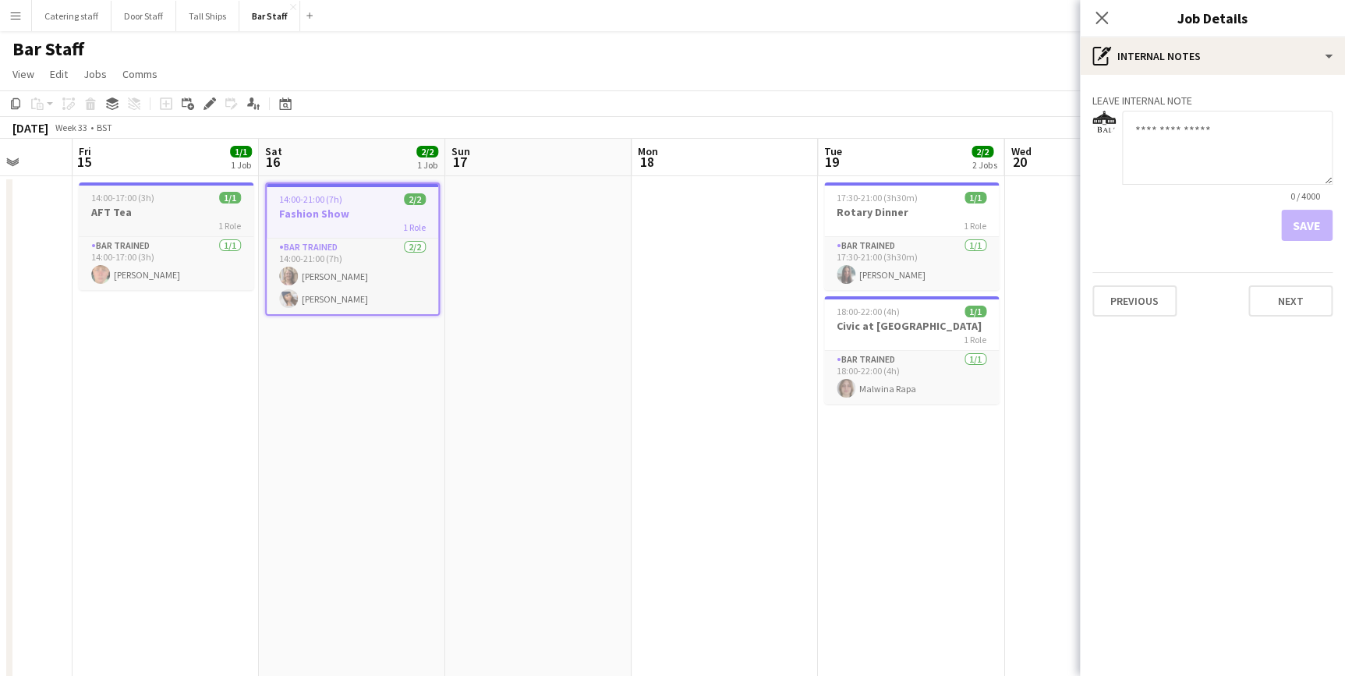
click at [174, 213] on h3 "AFT Tea" at bounding box center [166, 212] width 175 height 14
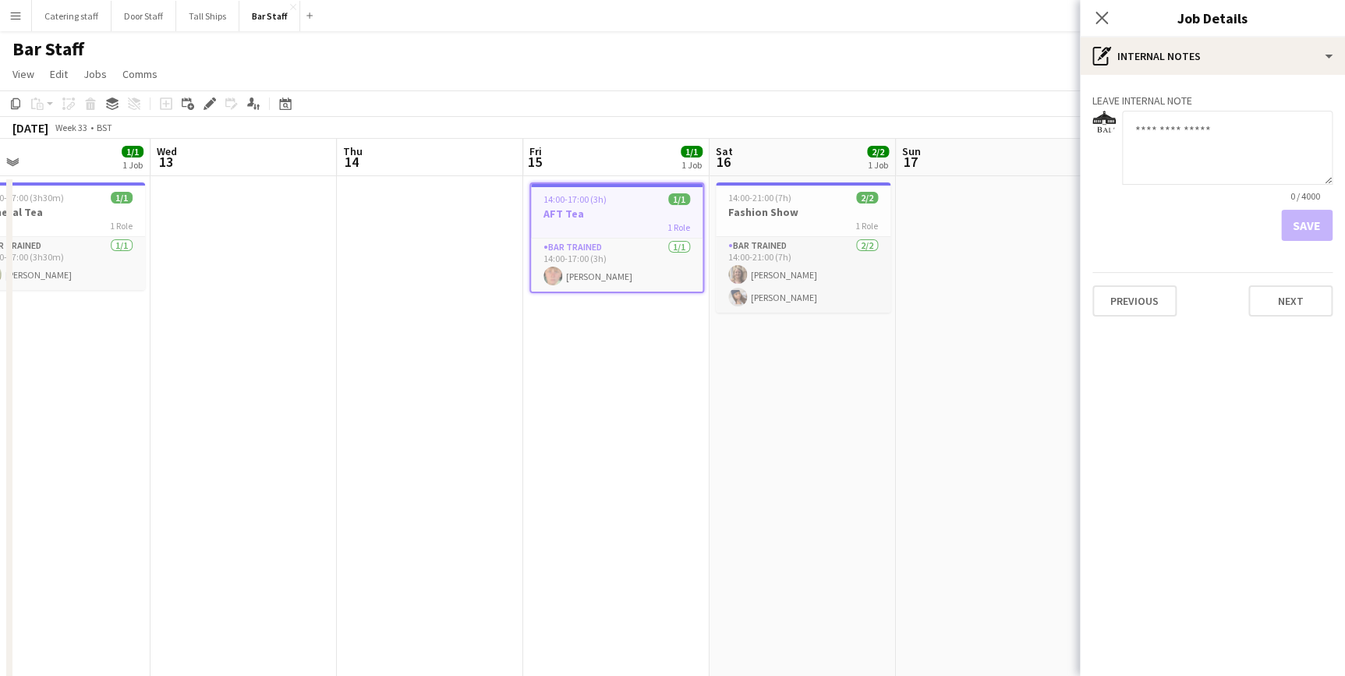
scroll to position [0, 408]
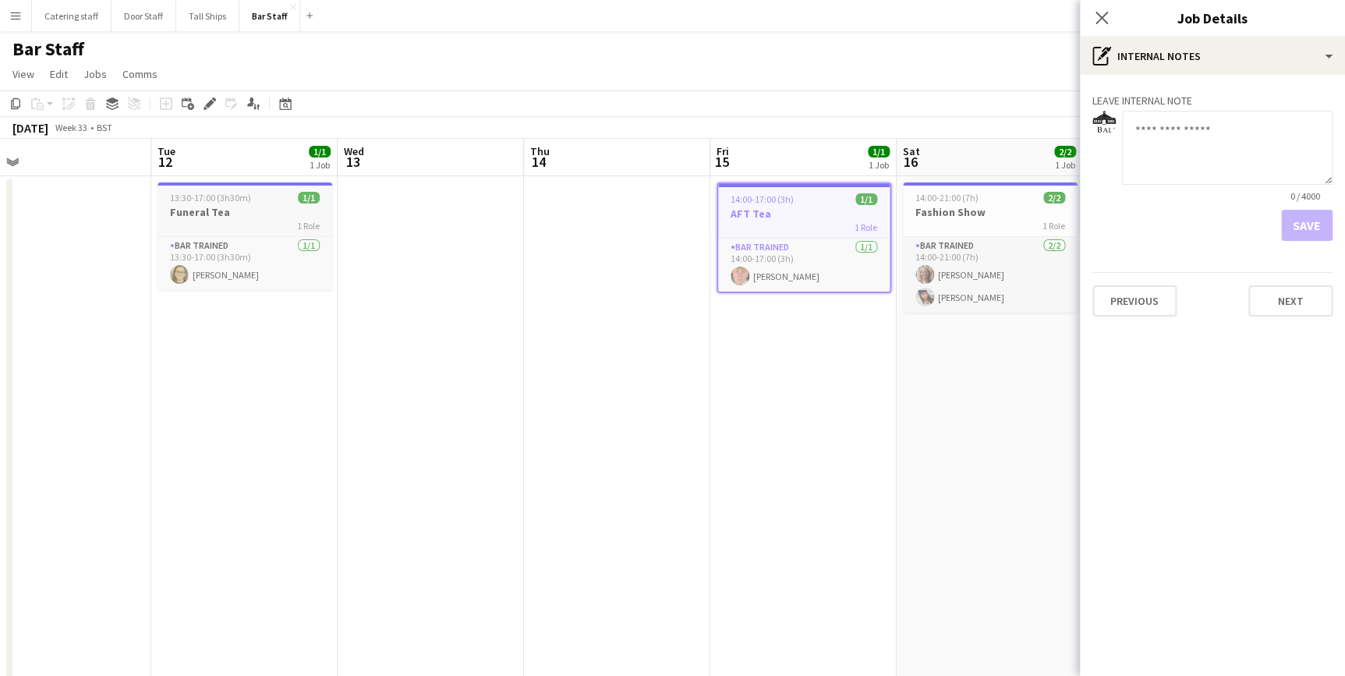
click at [239, 208] on h3 "Funeral Tea" at bounding box center [244, 212] width 175 height 14
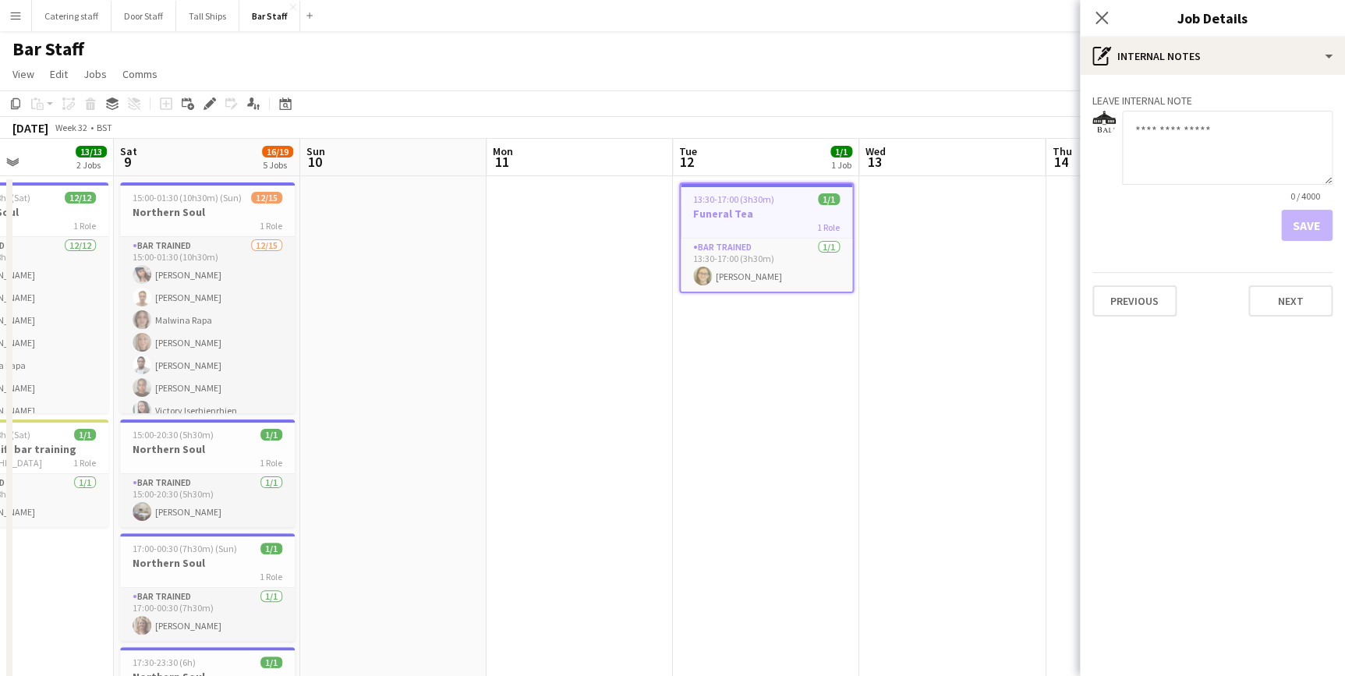
scroll to position [0, 444]
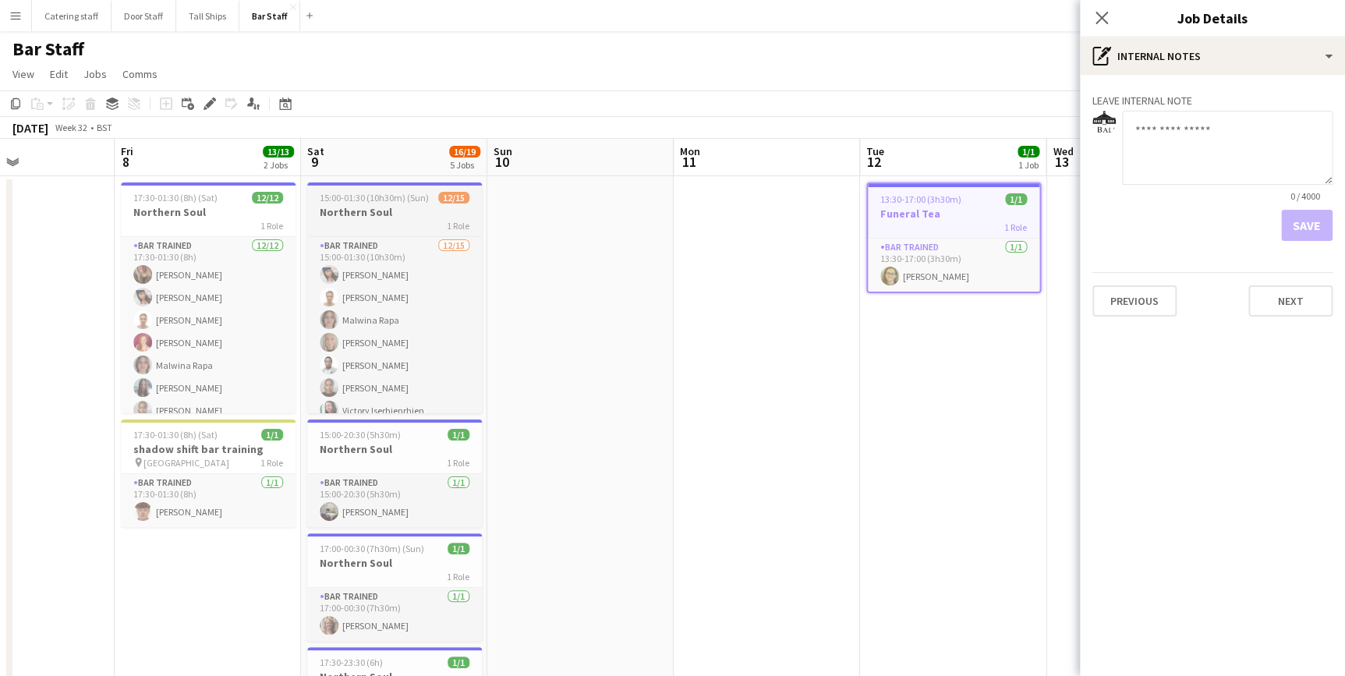
click at [369, 211] on h3 "Northern Soul" at bounding box center [394, 212] width 175 height 14
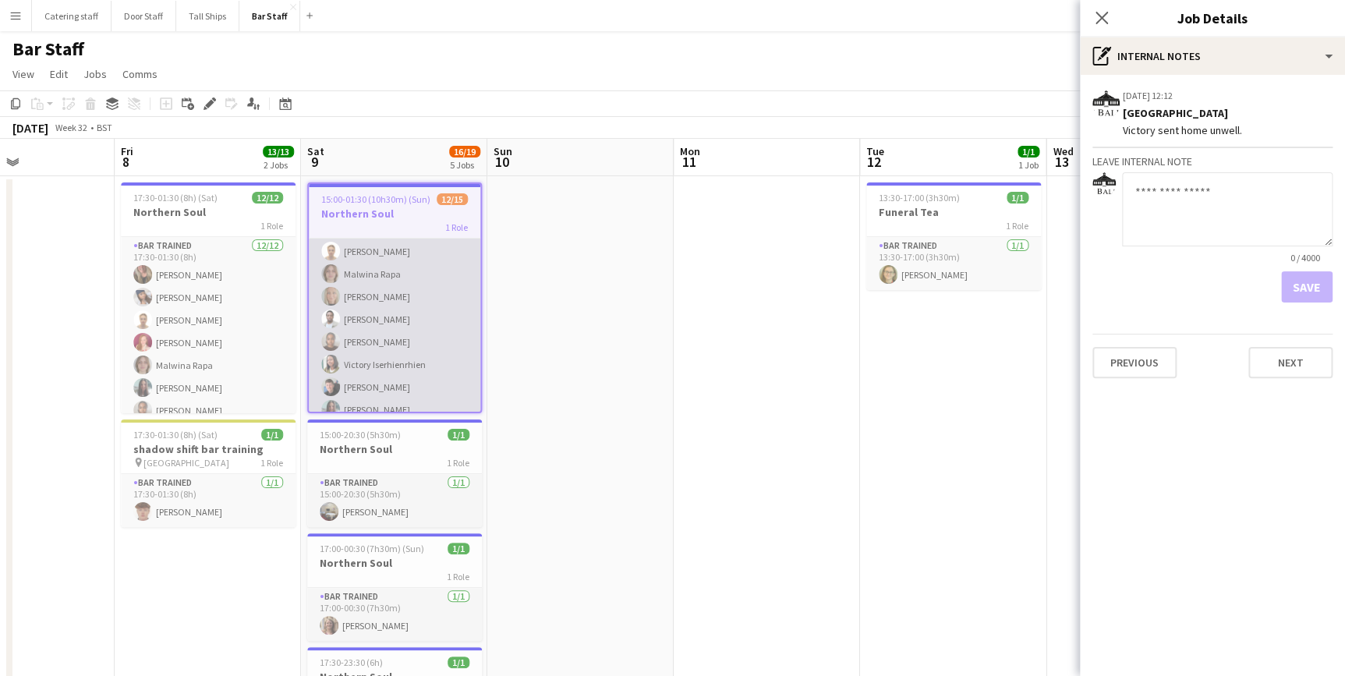
scroll to position [70, 0]
click at [391, 340] on app-card-role "Bar trained [DATE] 15:00-01:30 (10h30m) [PERSON_NAME] [PERSON_NAME] [PERSON_NAM…" at bounding box center [395, 353] width 172 height 370
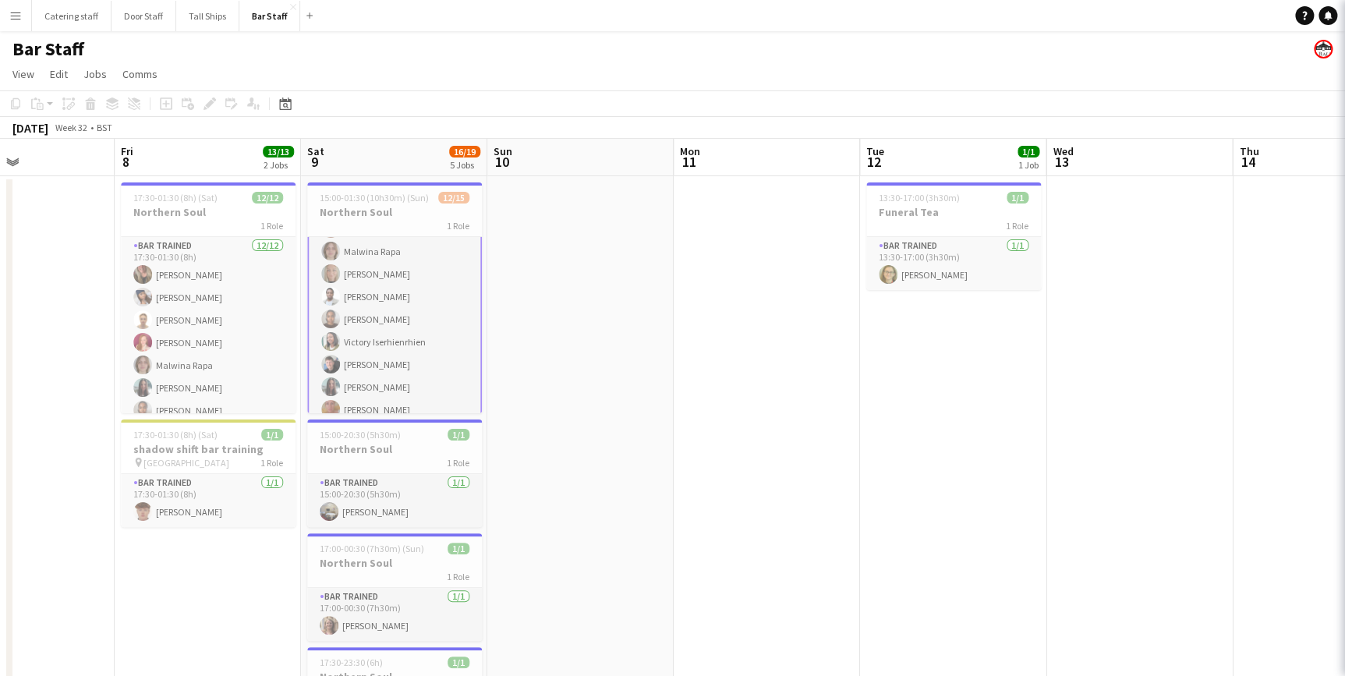
scroll to position [72, 0]
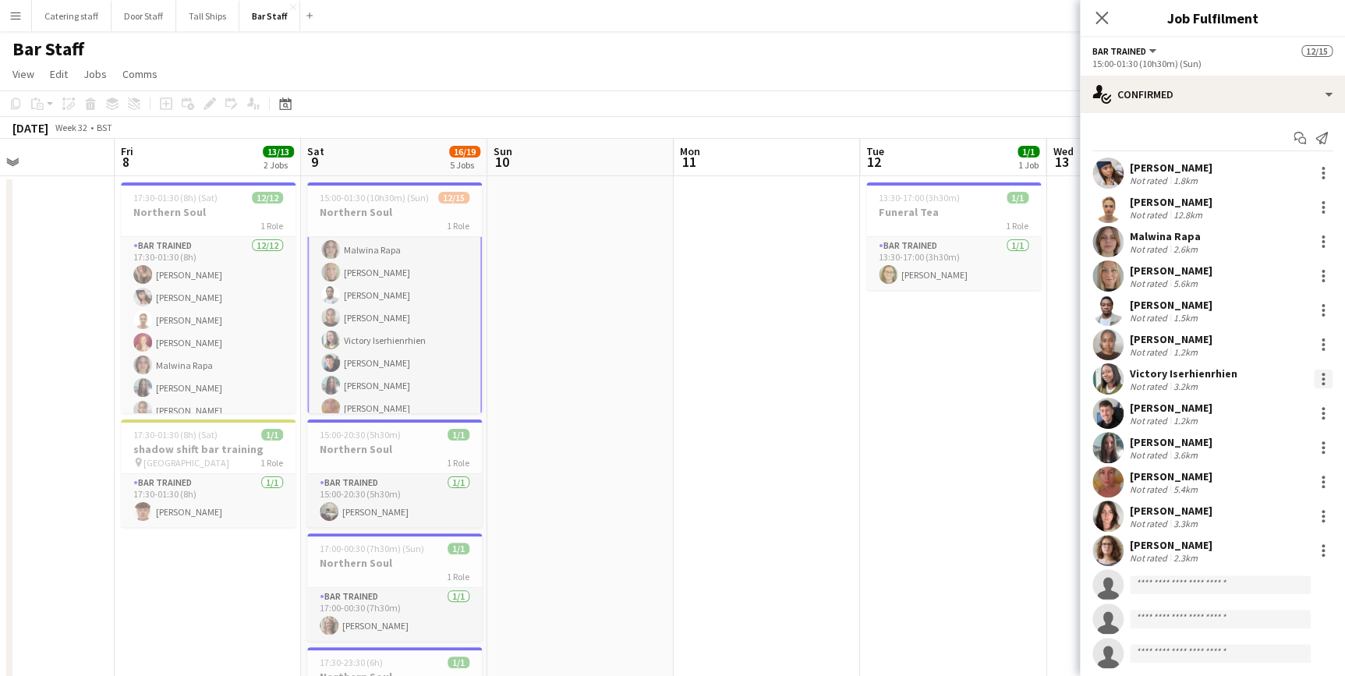
click at [1314, 381] on div at bounding box center [1323, 379] width 19 height 19
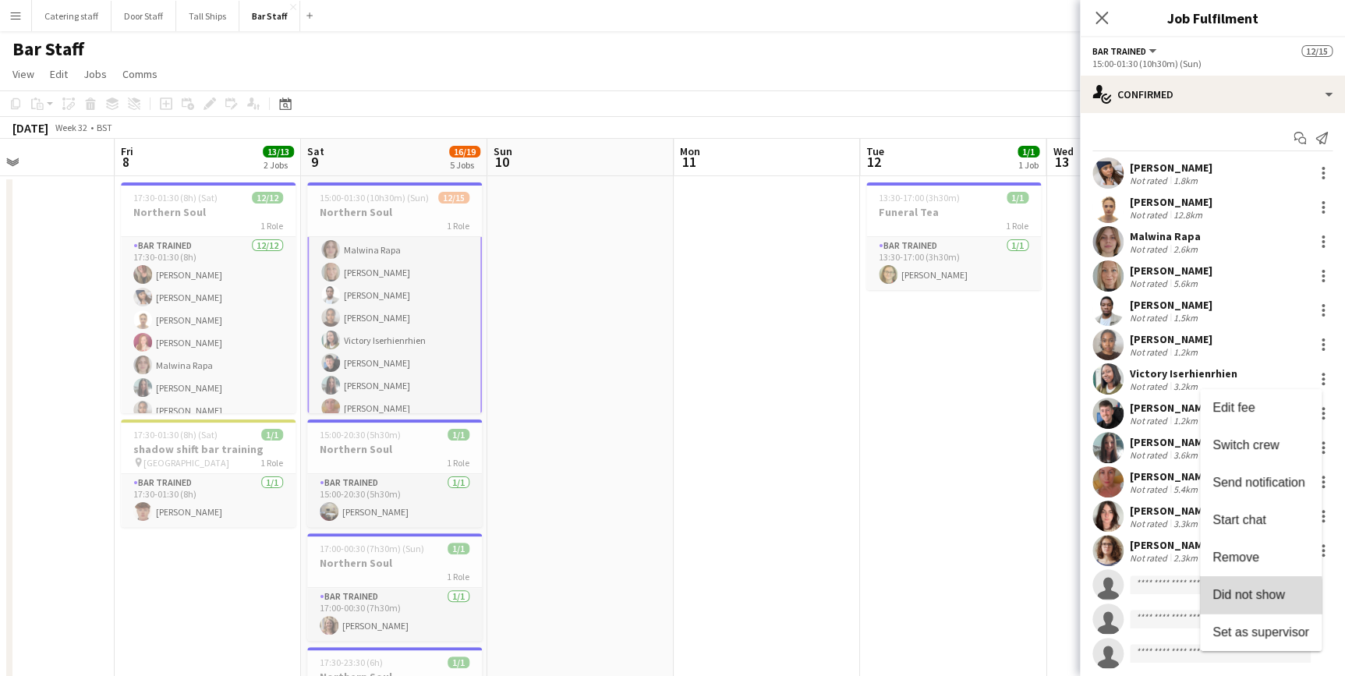
click at [1236, 597] on span "Did not show" at bounding box center [1248, 594] width 73 height 13
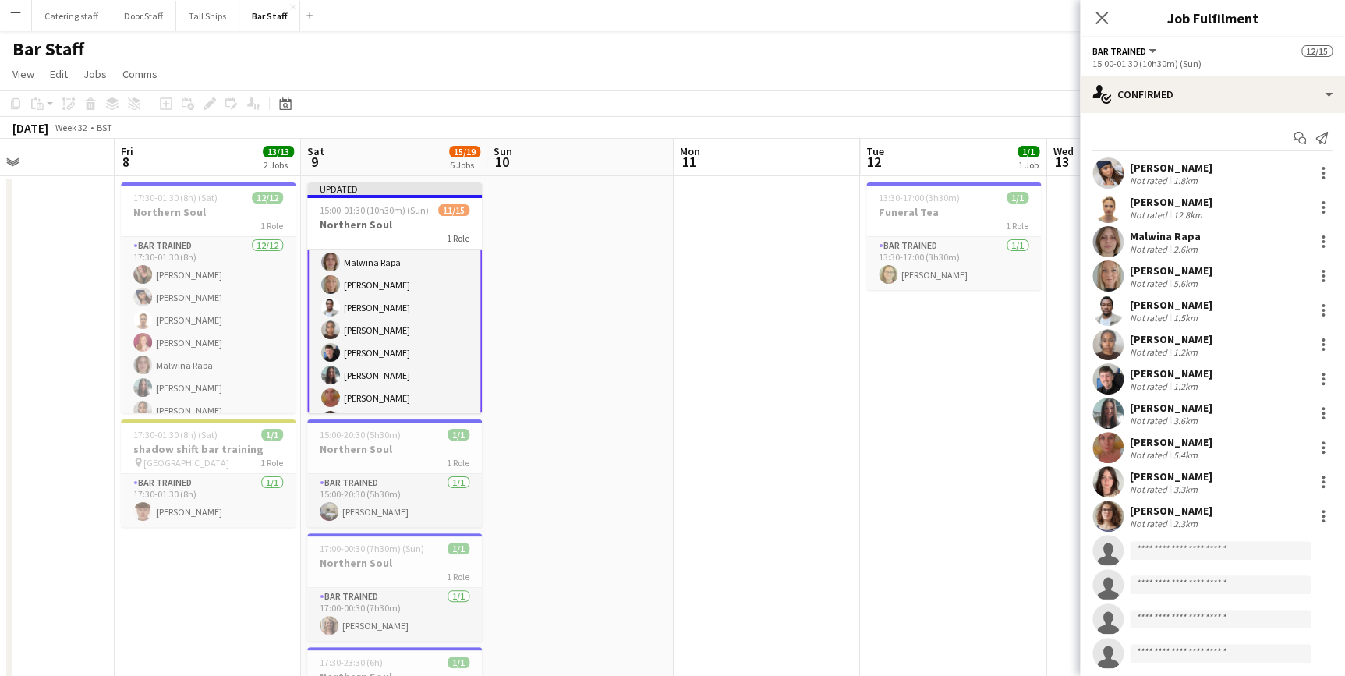
click at [646, 361] on app-date-cell at bounding box center [580, 540] width 186 height 728
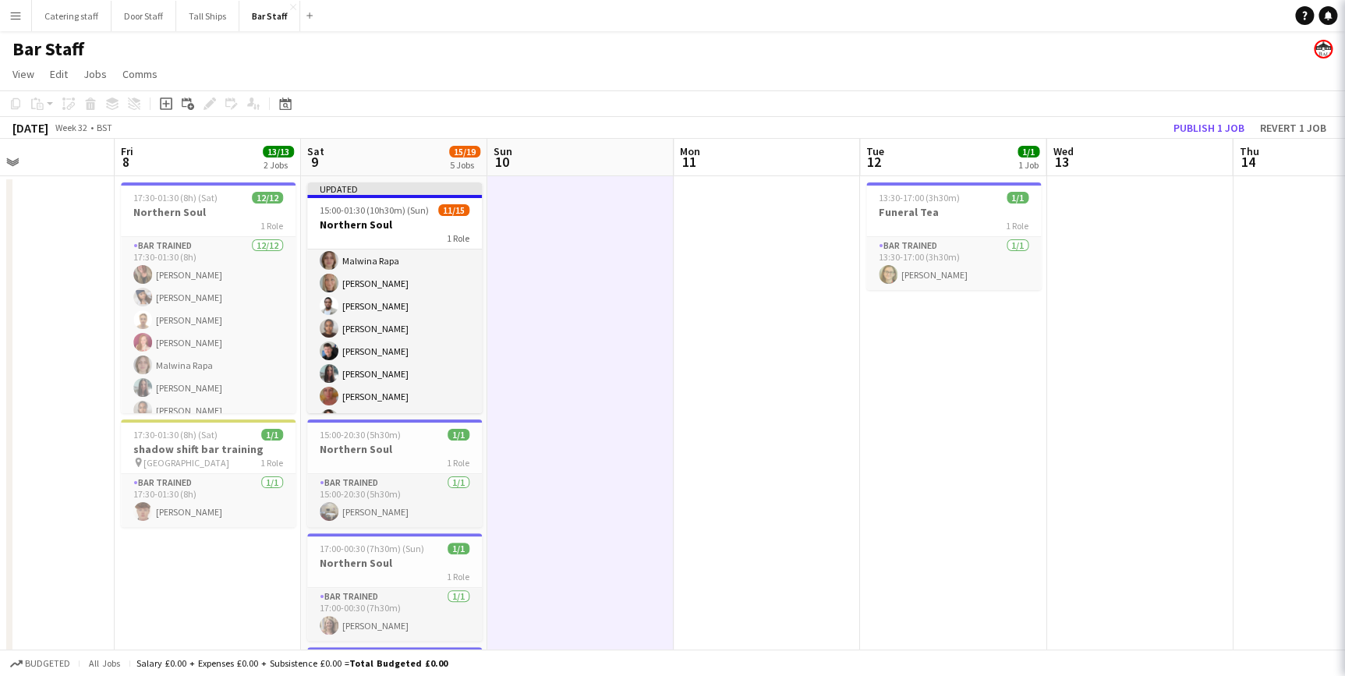
scroll to position [70, 0]
click at [1185, 122] on button "Publish 1 job" at bounding box center [1208, 128] width 83 height 20
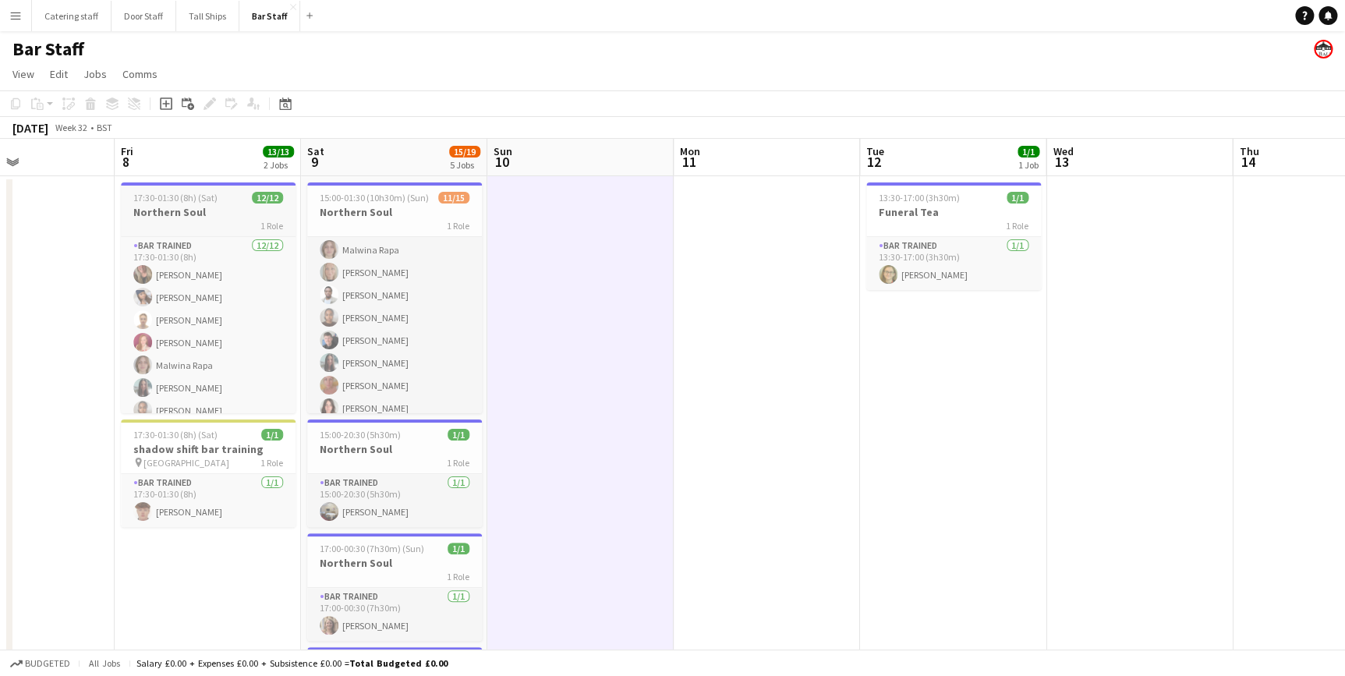
click at [199, 213] on h3 "Northern Soul" at bounding box center [208, 212] width 175 height 14
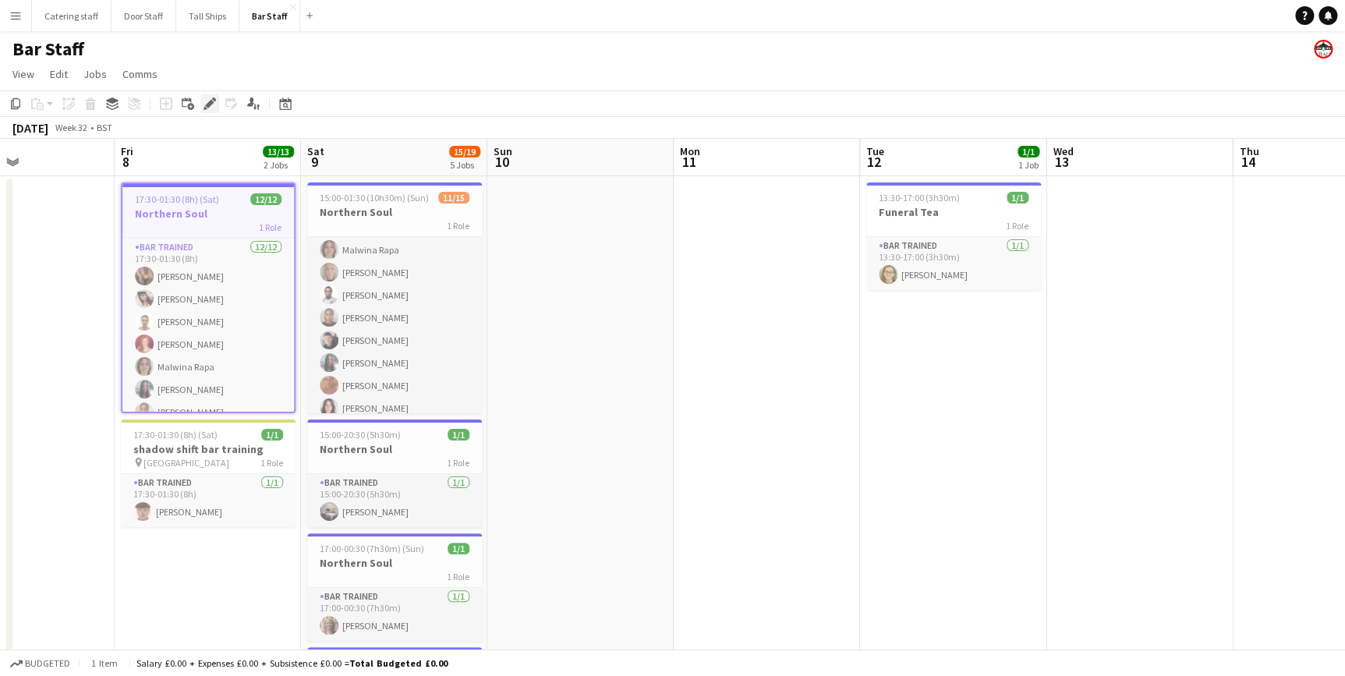
click at [210, 108] on icon "Edit" at bounding box center [209, 103] width 12 height 12
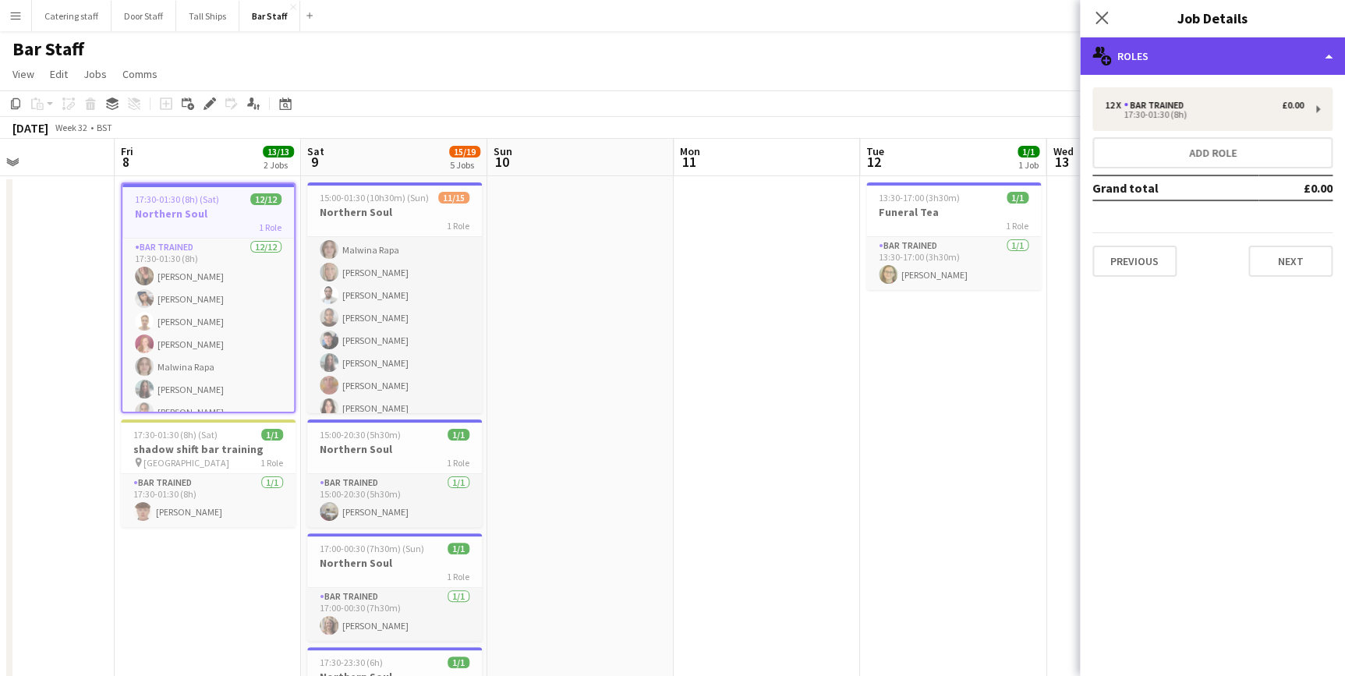
click at [1217, 62] on div "multiple-users-add Roles" at bounding box center [1212, 55] width 265 height 37
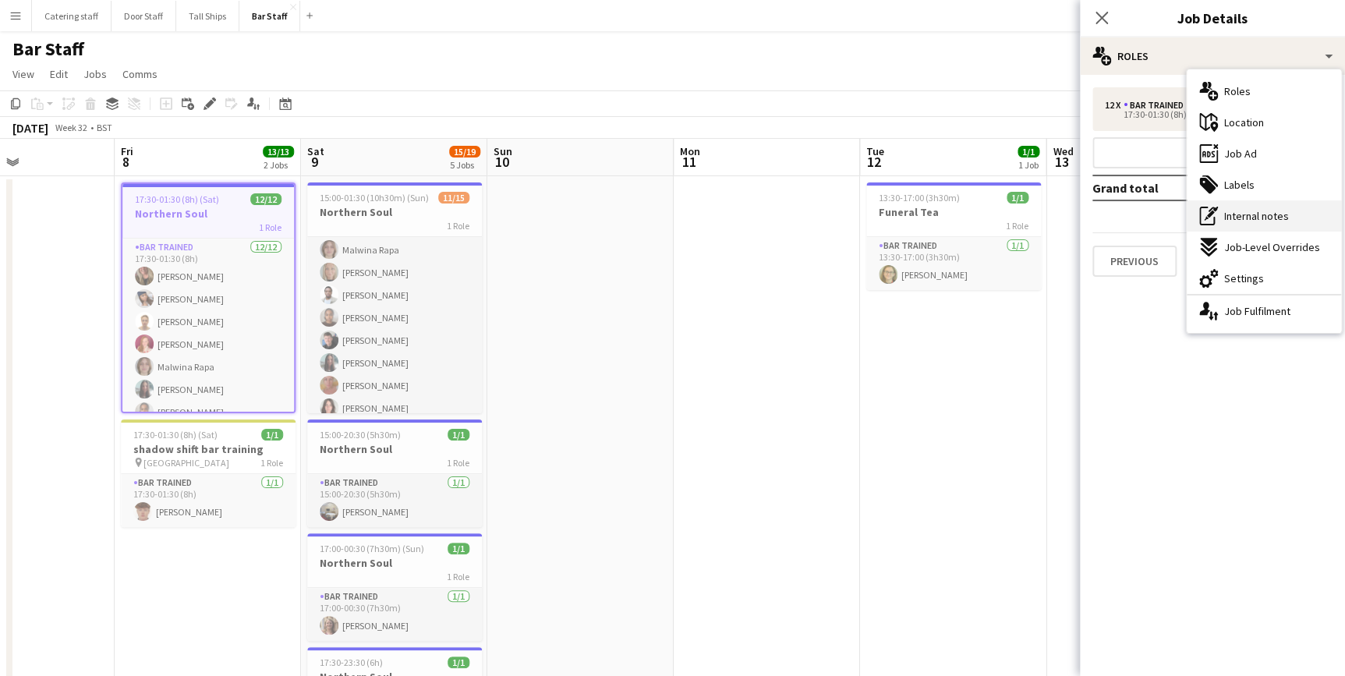
click at [1240, 211] on span "Internal notes" at bounding box center [1256, 216] width 65 height 14
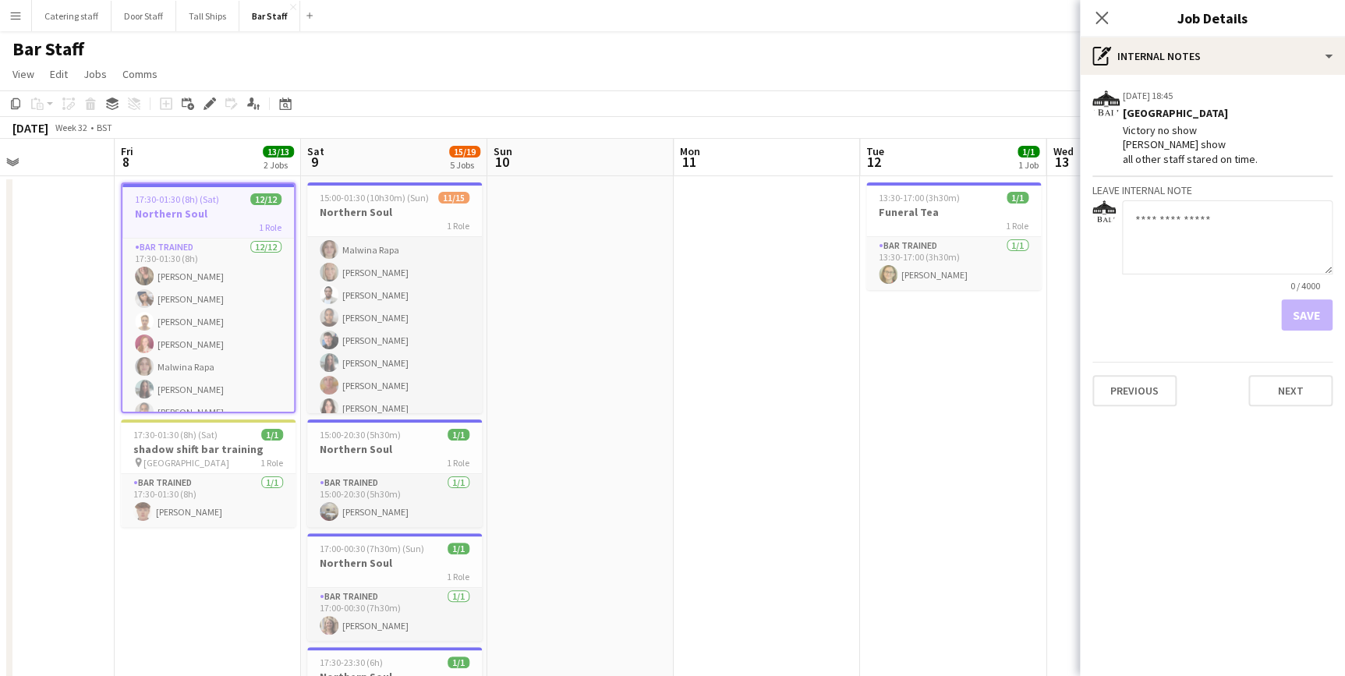
click at [225, 217] on h3 "Northern Soul" at bounding box center [208, 214] width 172 height 14
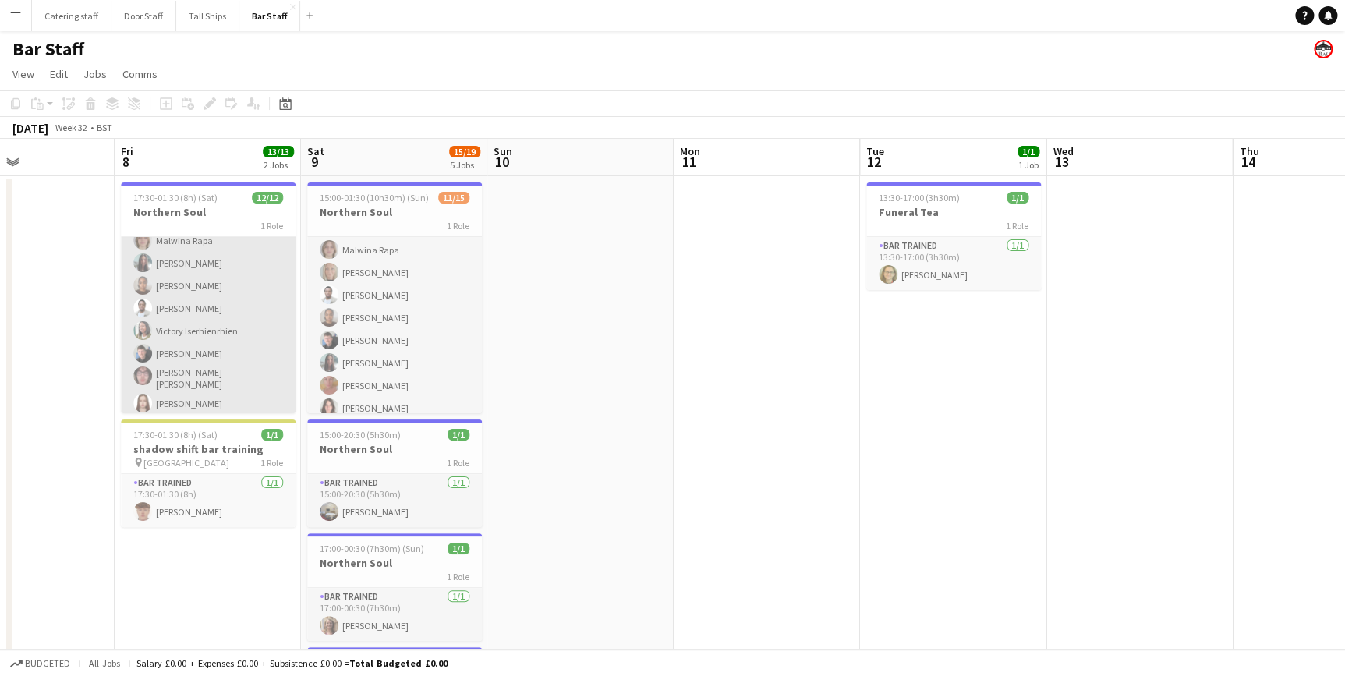
click at [218, 295] on app-card-role "Bar trained [DATE] 17:30-01:30 (8h) [PERSON_NAME] [PERSON_NAME] [PERSON_NAME] […" at bounding box center [208, 265] width 175 height 306
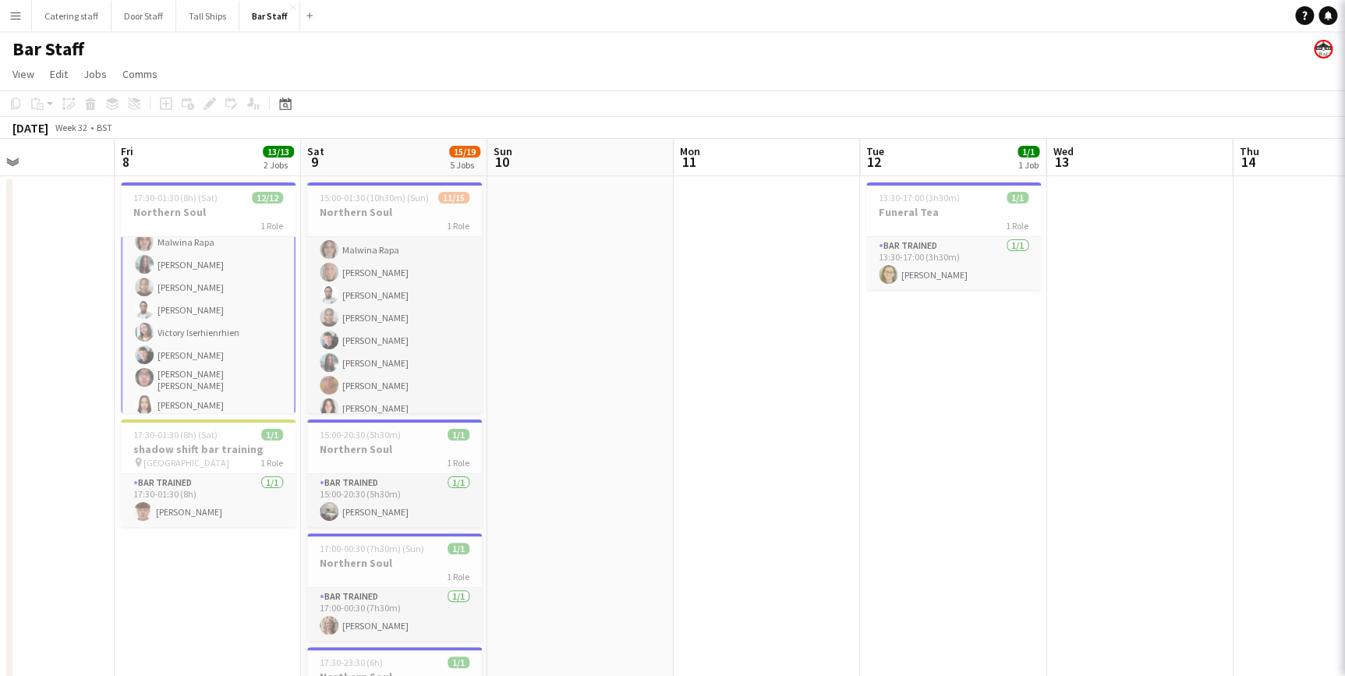
scroll to position [126, 0]
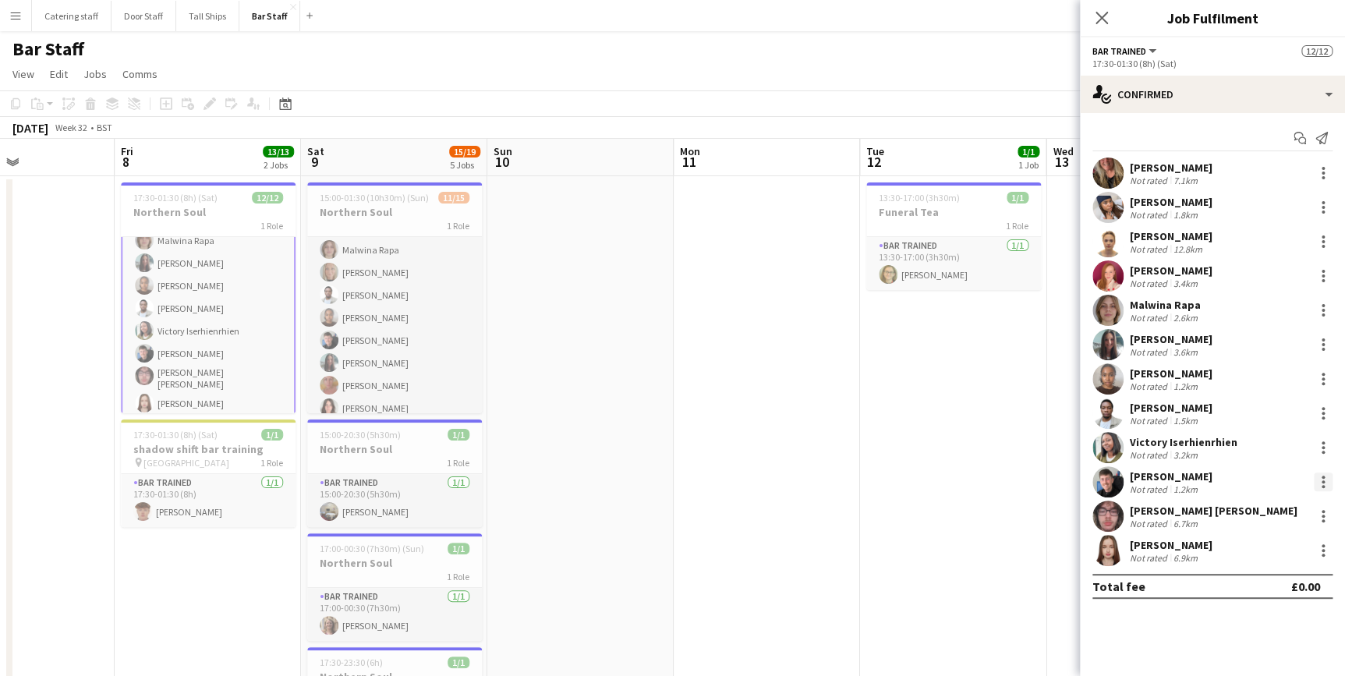
click at [1325, 486] on div at bounding box center [1323, 481] width 19 height 19
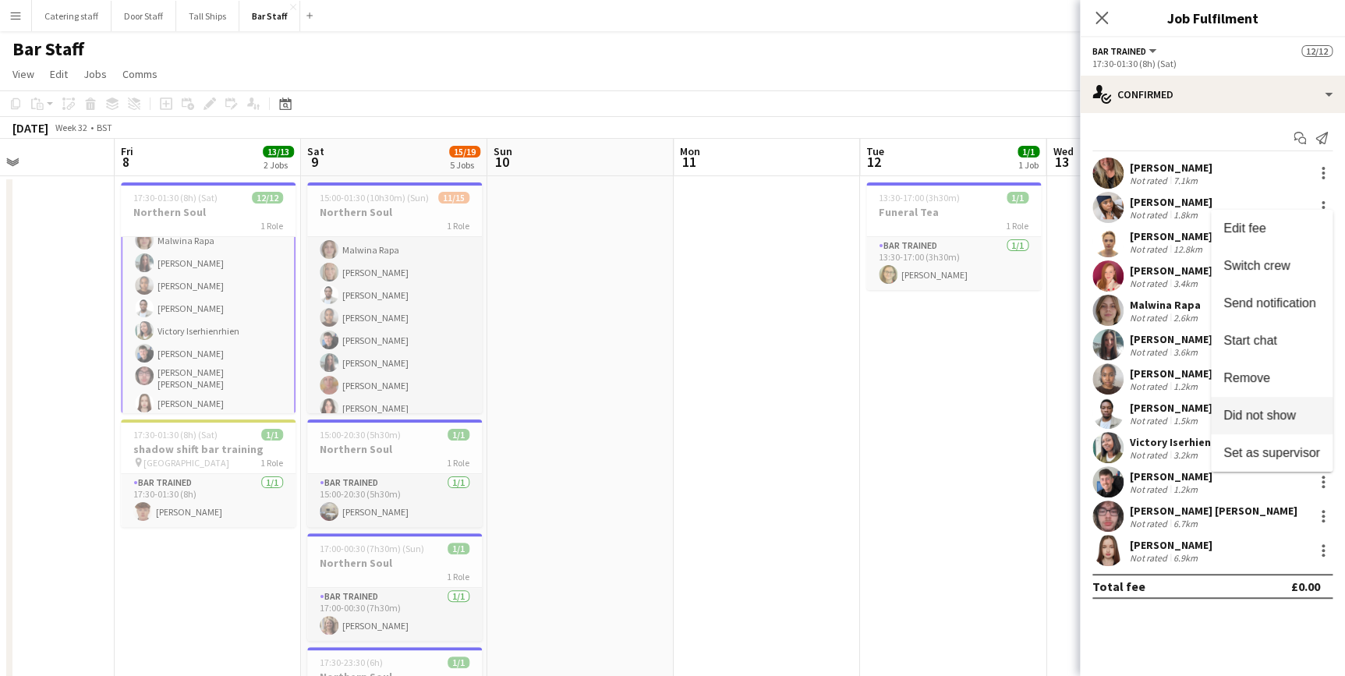
click at [1282, 416] on span "Did not show" at bounding box center [1259, 415] width 73 height 13
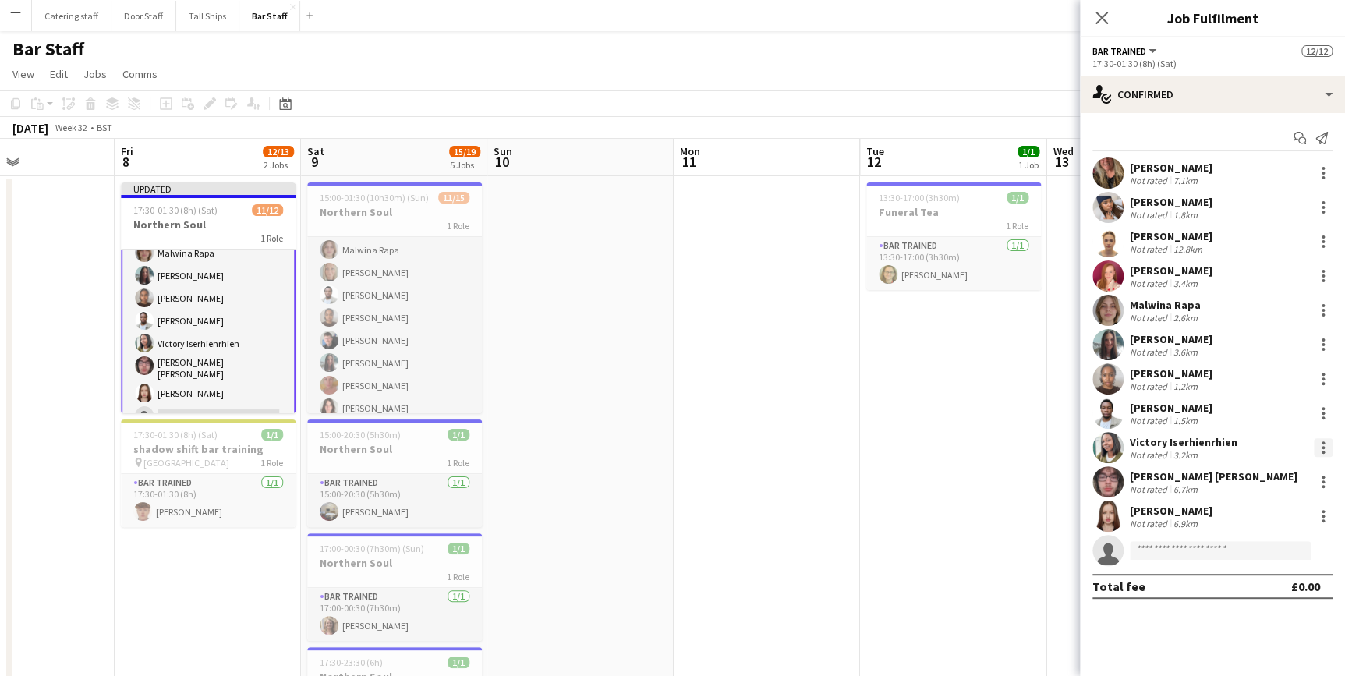
click at [1319, 447] on div at bounding box center [1323, 447] width 19 height 19
click at [1290, 387] on span "Did not show" at bounding box center [1259, 380] width 73 height 13
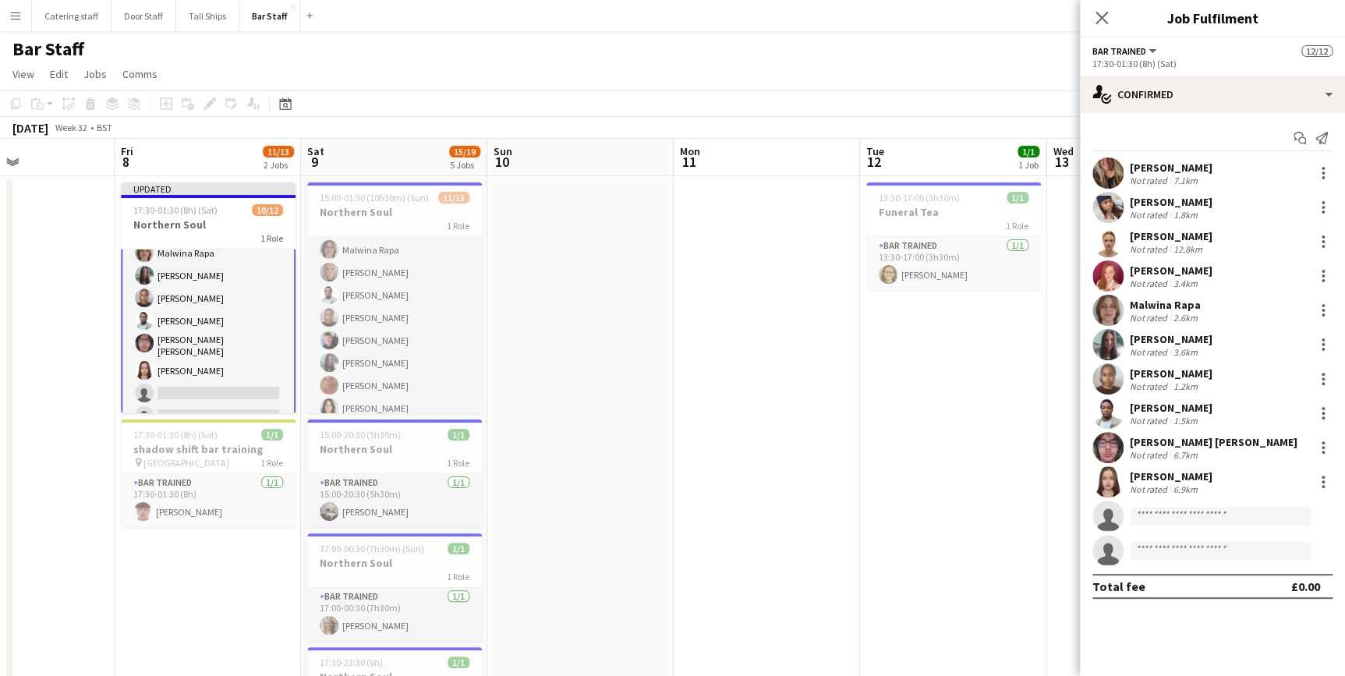
click at [1028, 440] on app-date-cell "13:30-17:00 (3h30m) 1/1 Funeral Tea 1 Role Bar trained [DATE] 13:30-17:00 (3h30…" at bounding box center [953, 540] width 186 height 728
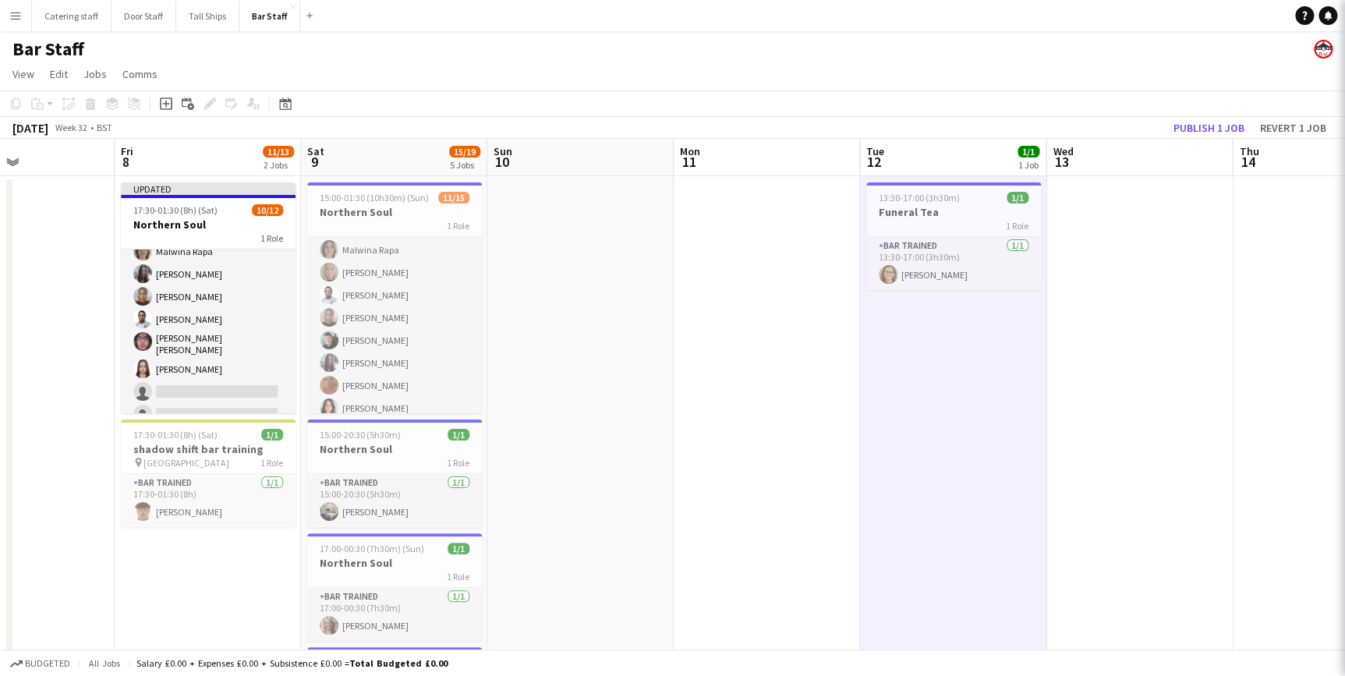
scroll to position [125, 0]
click at [1208, 121] on button "Publish 1 job" at bounding box center [1208, 128] width 83 height 20
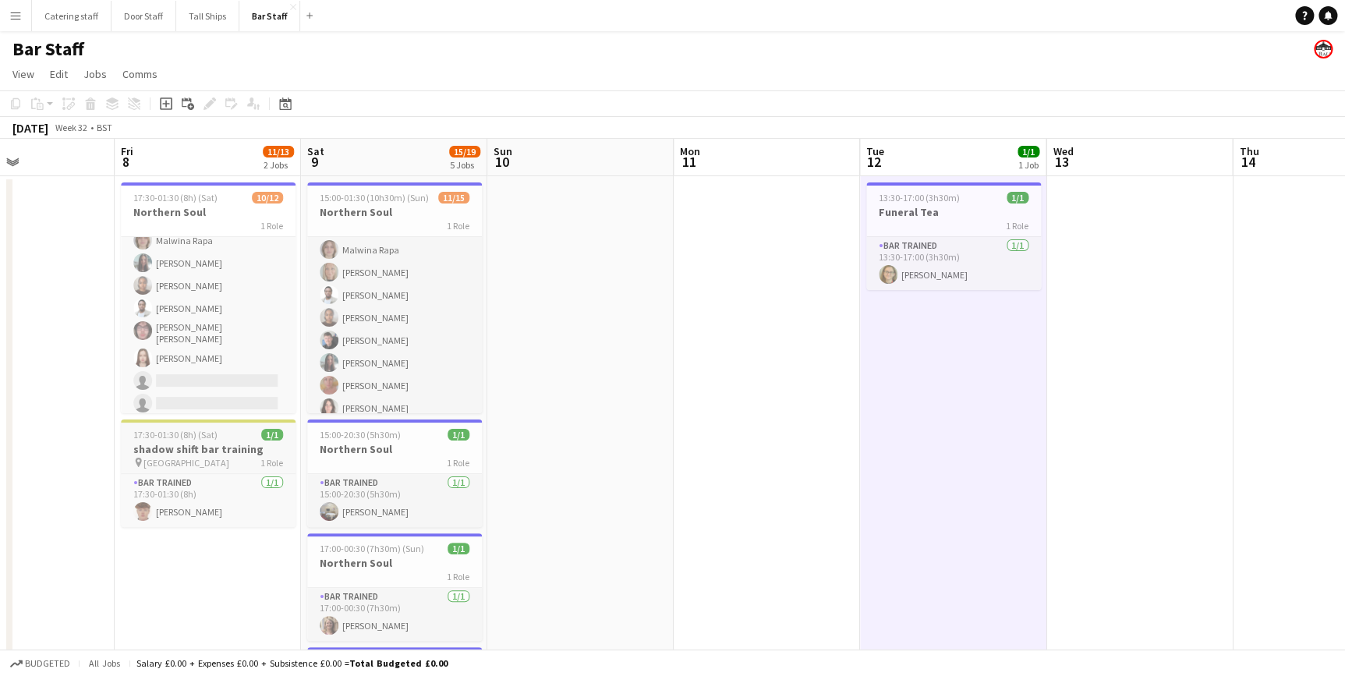
click at [192, 443] on h3 "shadow shift bar training" at bounding box center [208, 449] width 175 height 14
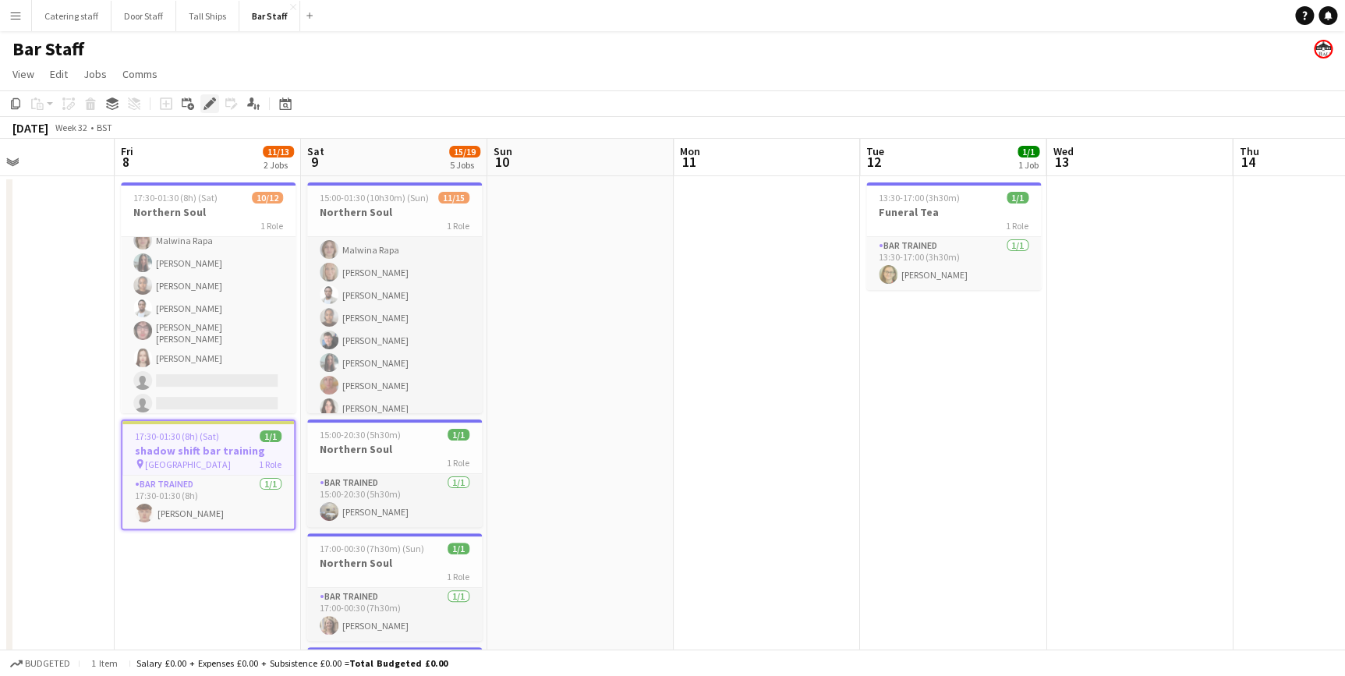
click at [205, 101] on icon "Edit" at bounding box center [209, 103] width 12 height 12
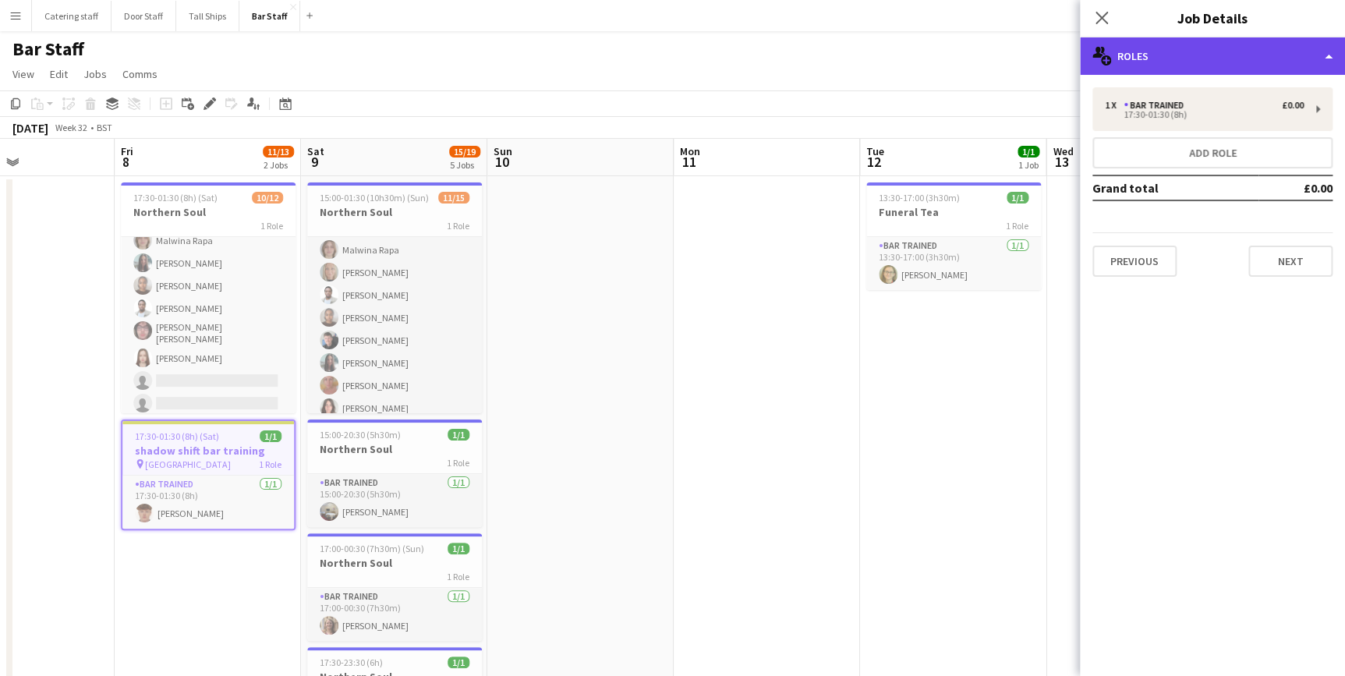
click at [1190, 72] on div "multiple-users-add Roles" at bounding box center [1212, 55] width 265 height 37
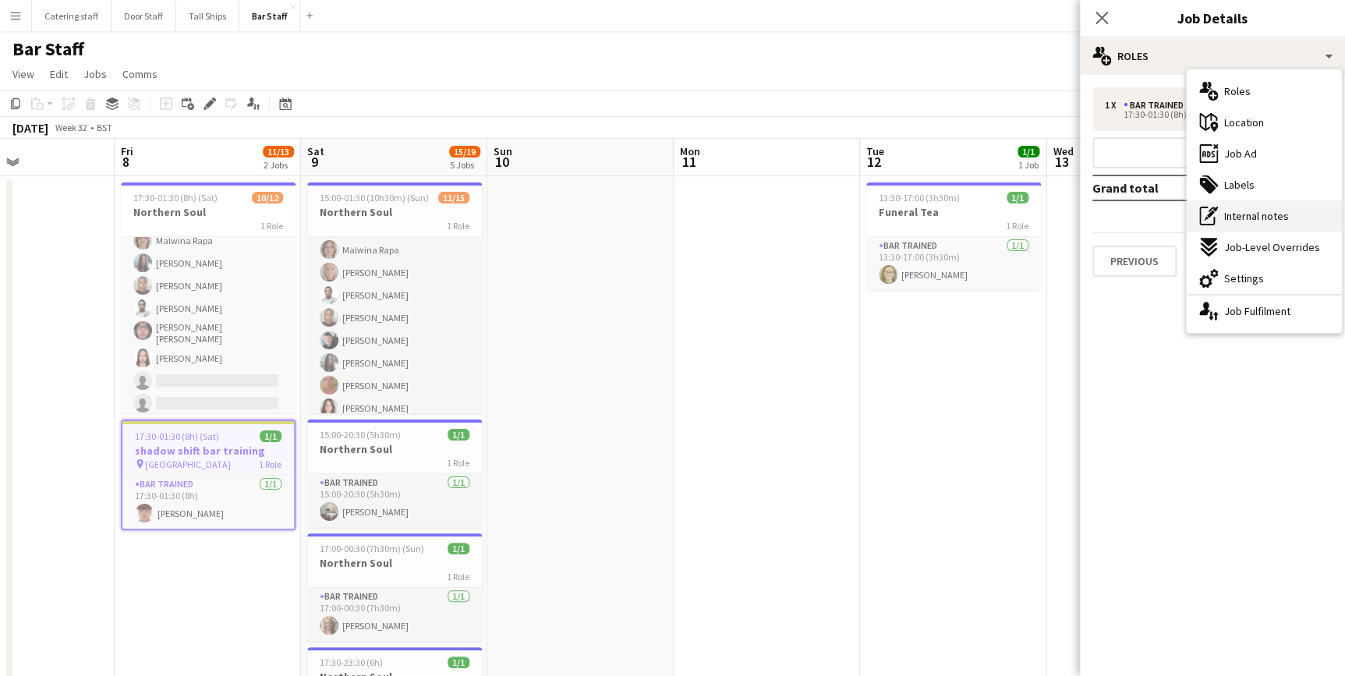
click at [1226, 219] on span "Internal notes" at bounding box center [1256, 216] width 65 height 14
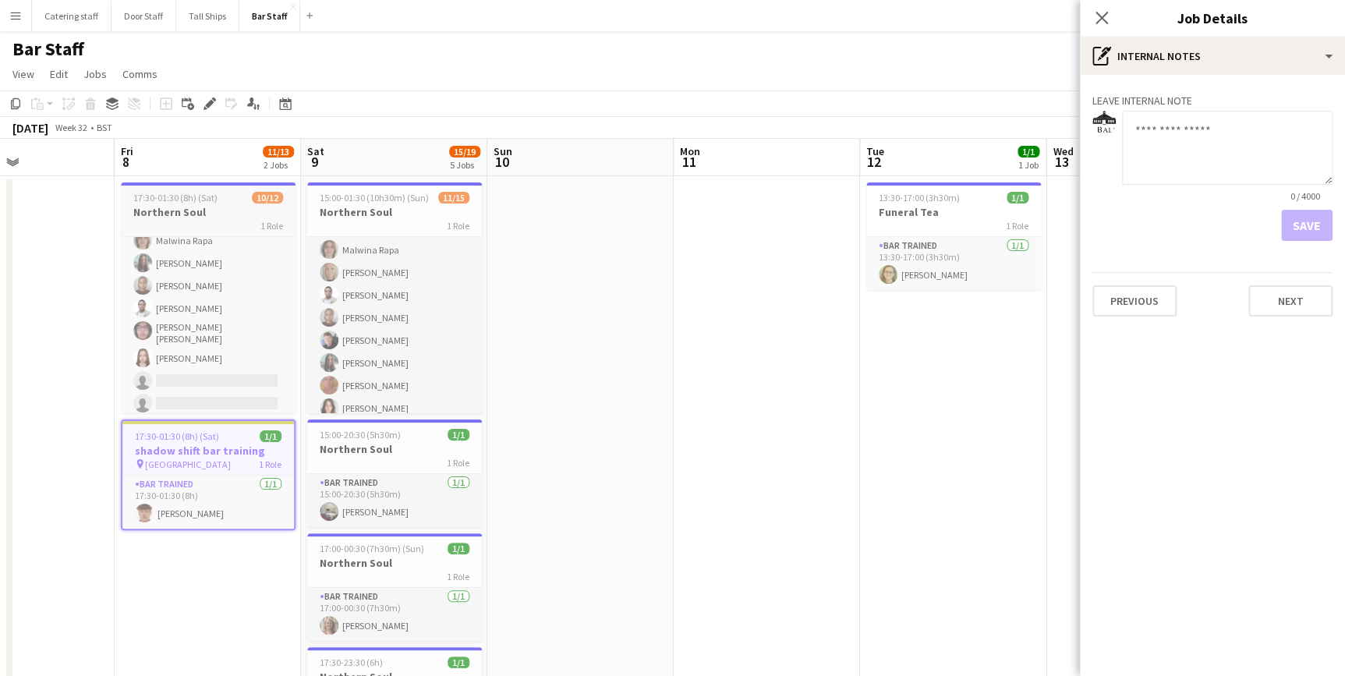
click at [196, 210] on h3 "Northern Soul" at bounding box center [208, 212] width 175 height 14
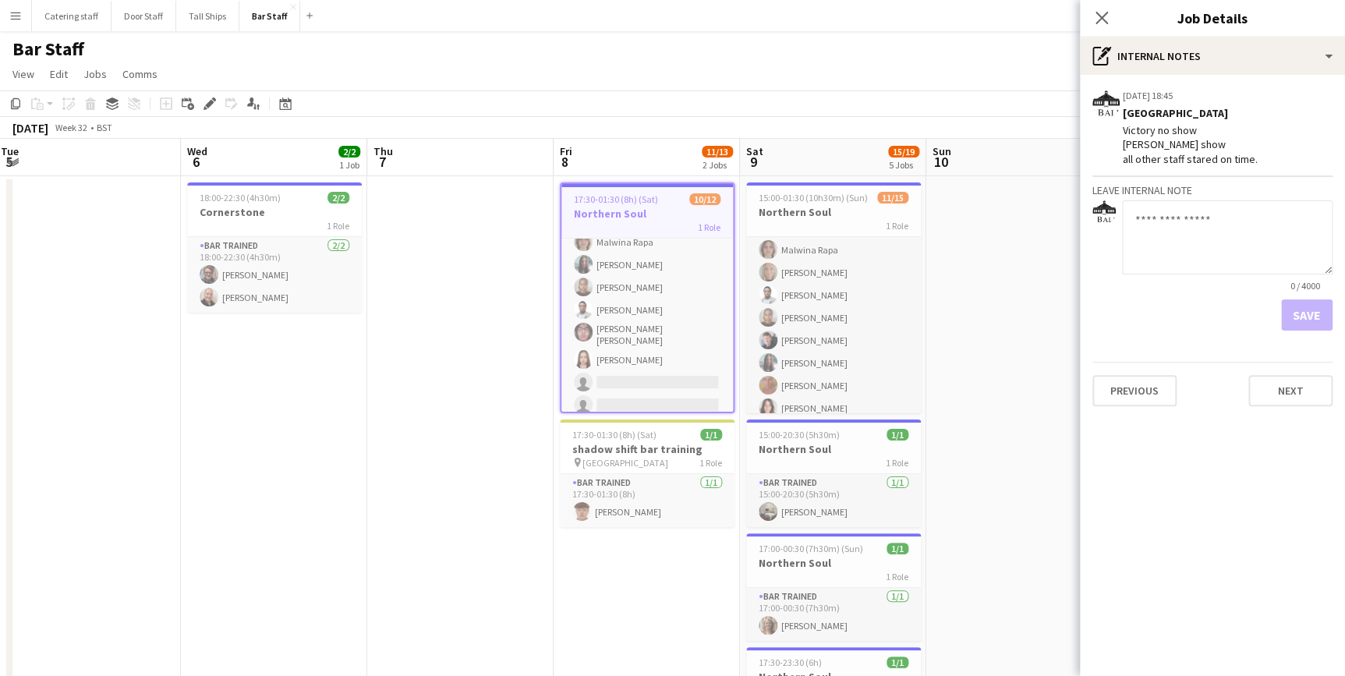
scroll to position [0, 437]
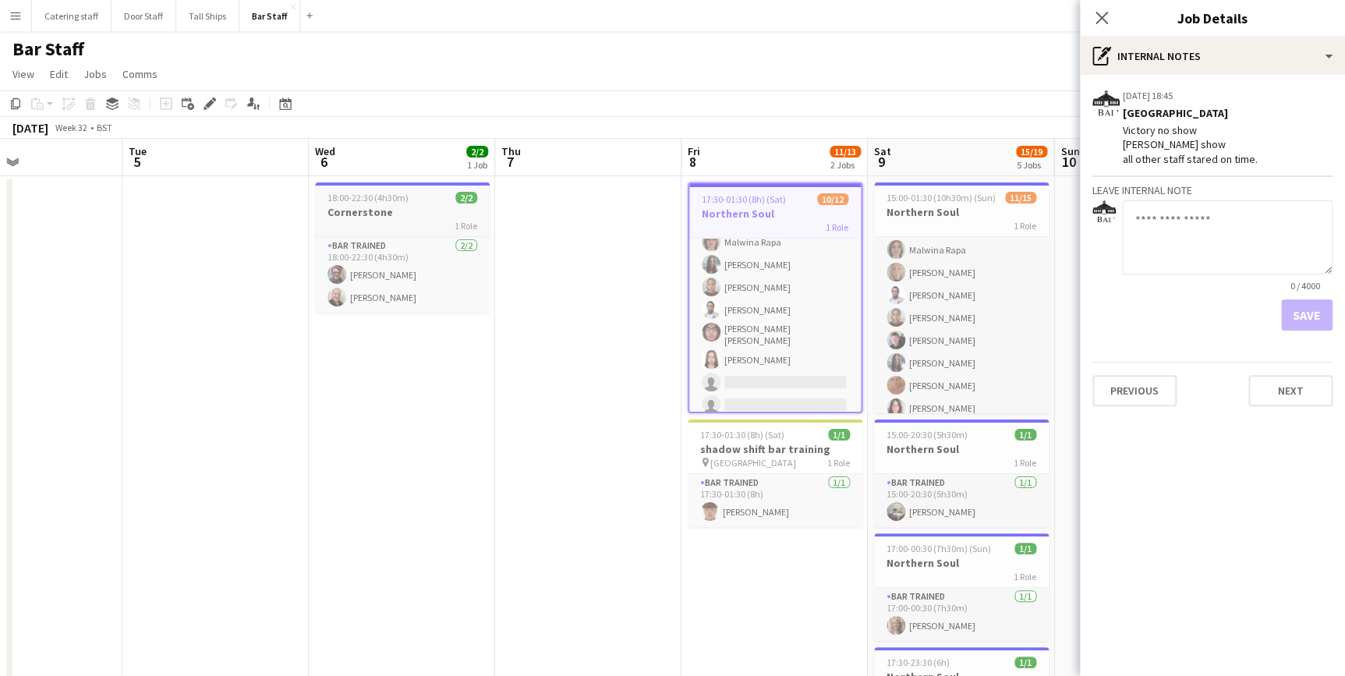
click at [430, 207] on h3 "Cornerstone" at bounding box center [402, 212] width 175 height 14
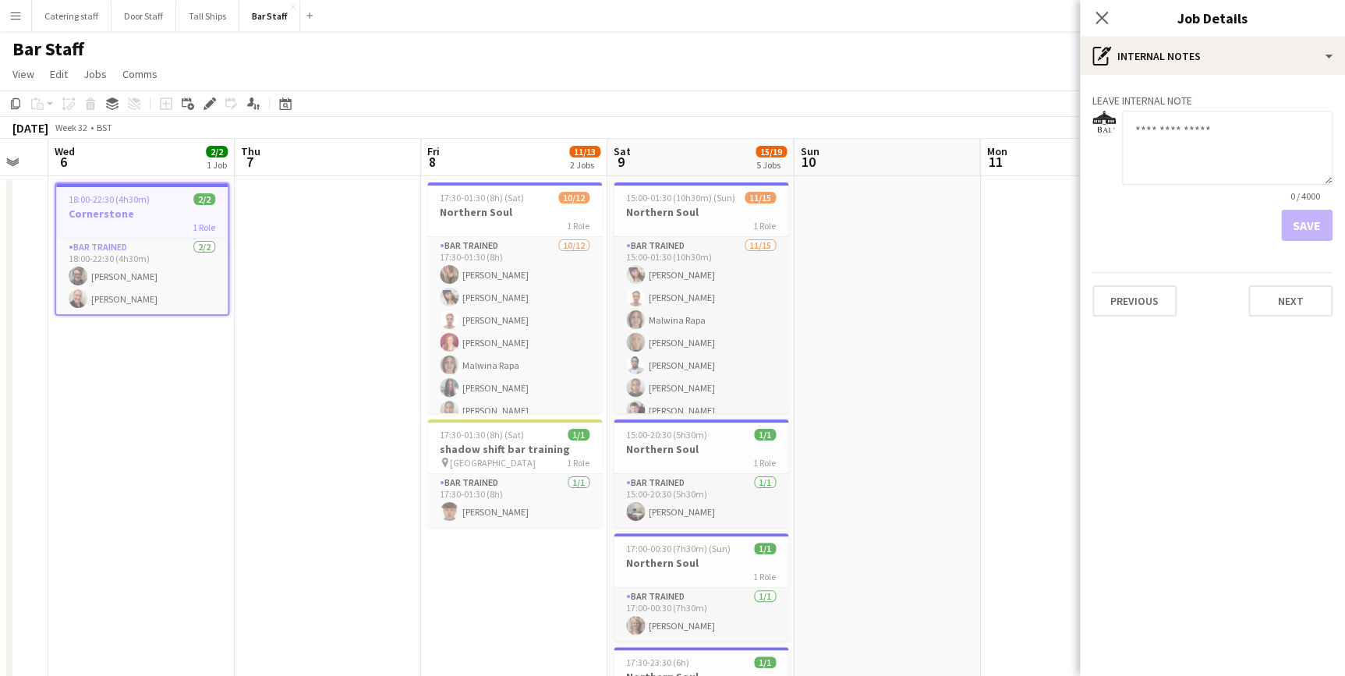
scroll to position [0, 720]
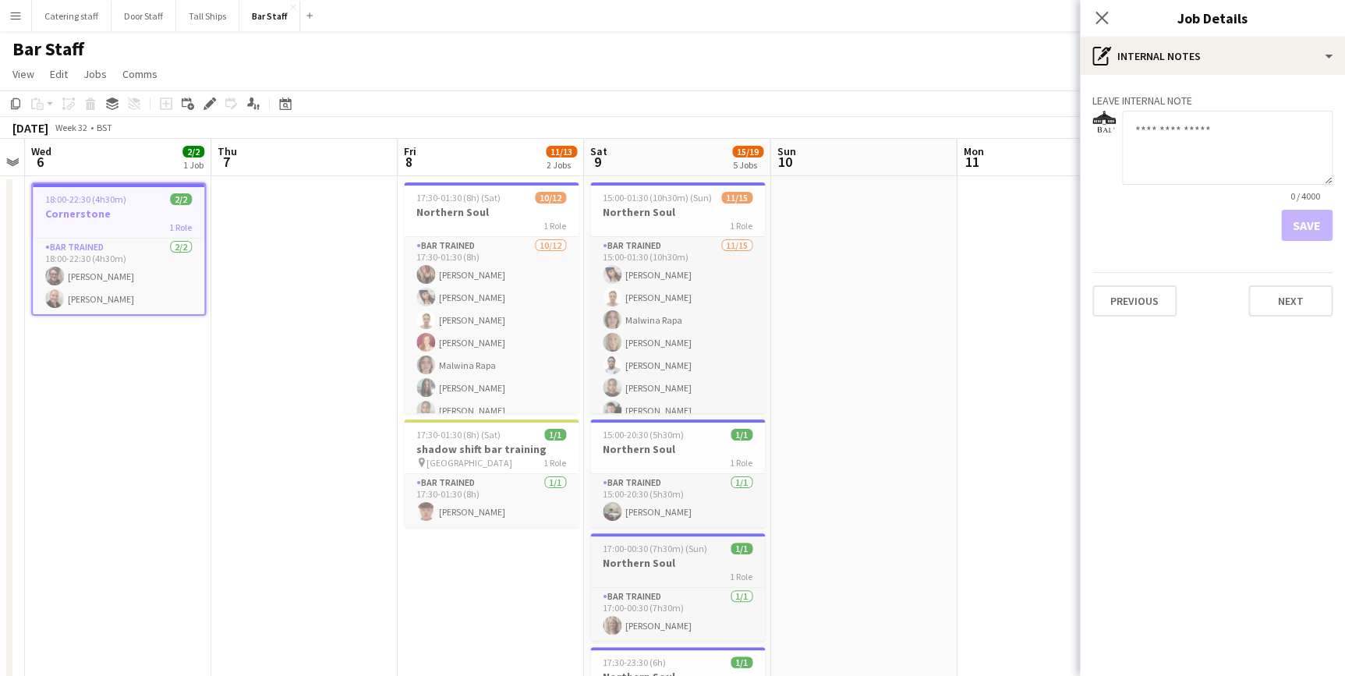
click at [667, 556] on h3 "Northern Soul" at bounding box center [677, 563] width 175 height 14
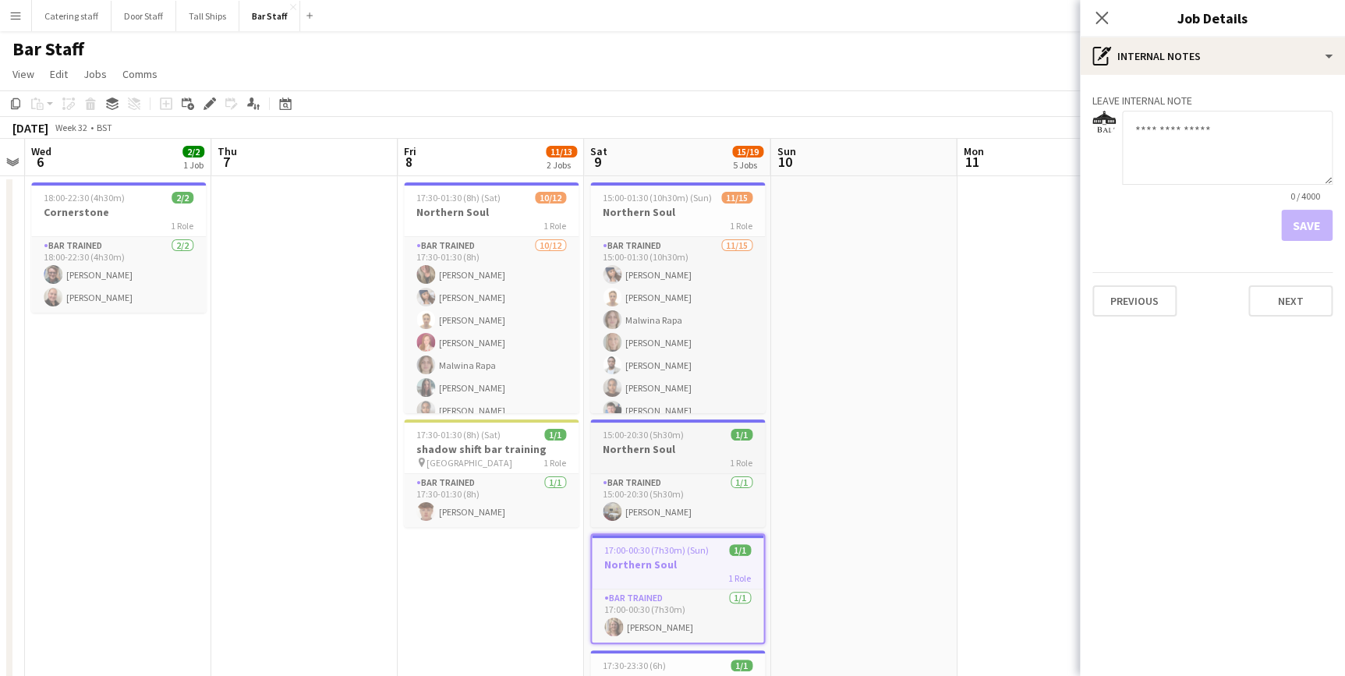
click at [685, 444] on h3 "Northern Soul" at bounding box center [677, 449] width 175 height 14
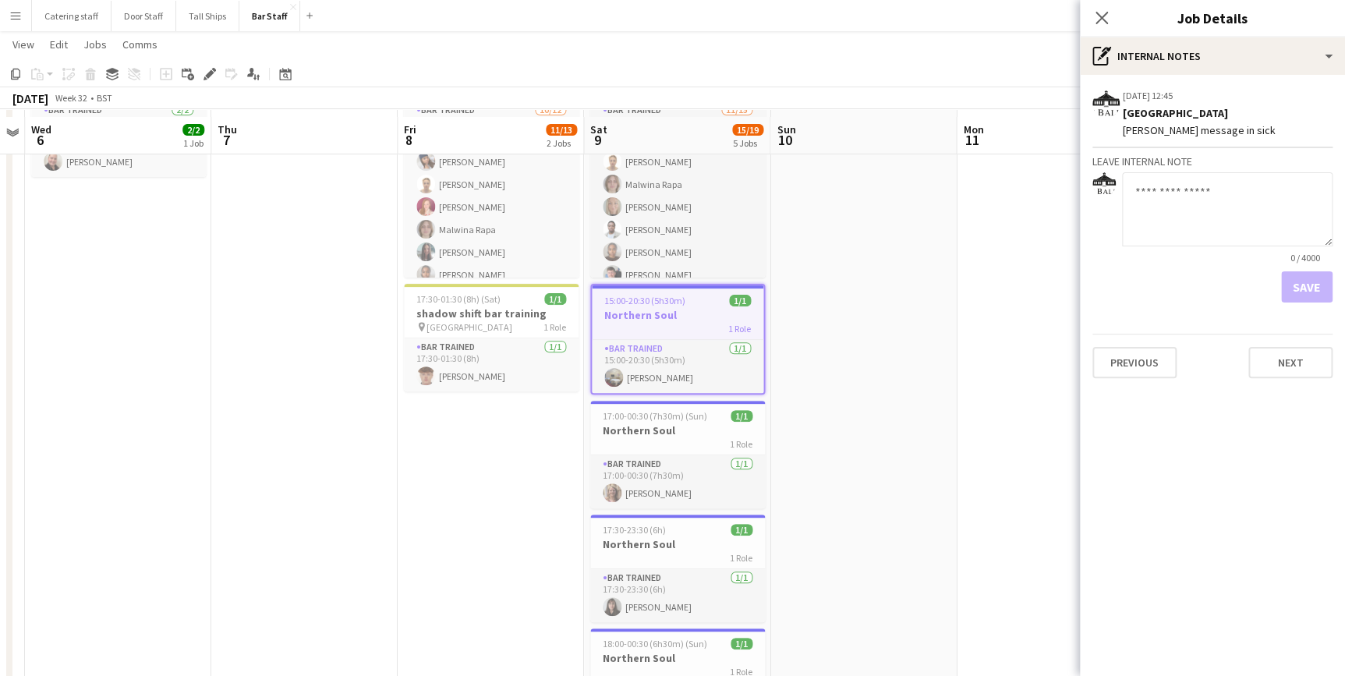
scroll to position [141, 0]
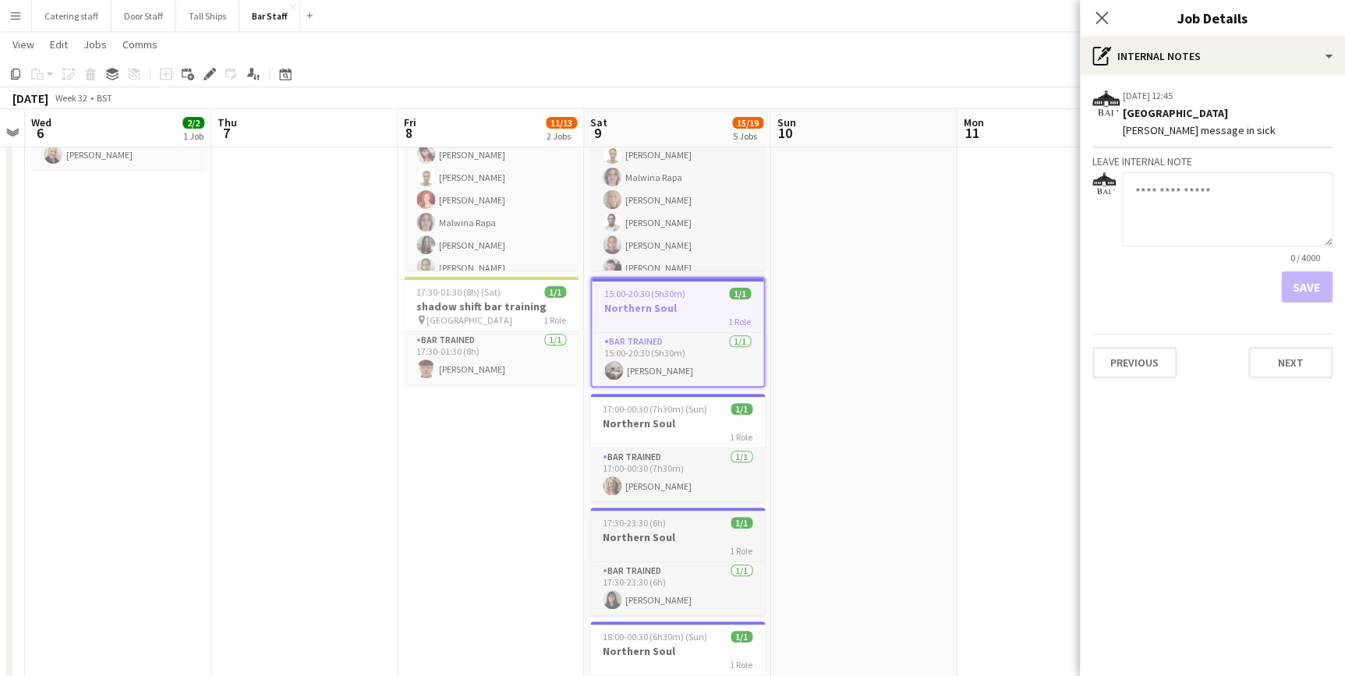
click at [693, 525] on div "17:30-23:30 (6h) 1/1" at bounding box center [677, 523] width 175 height 12
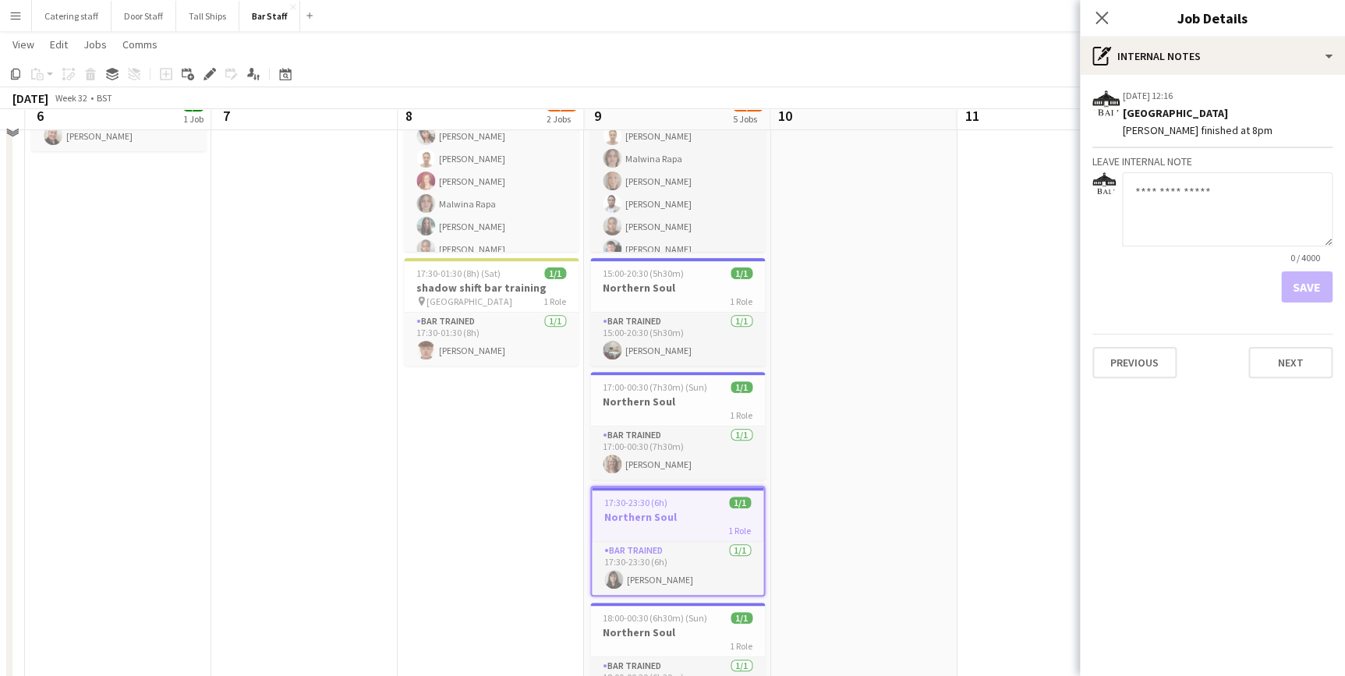
scroll to position [212, 0]
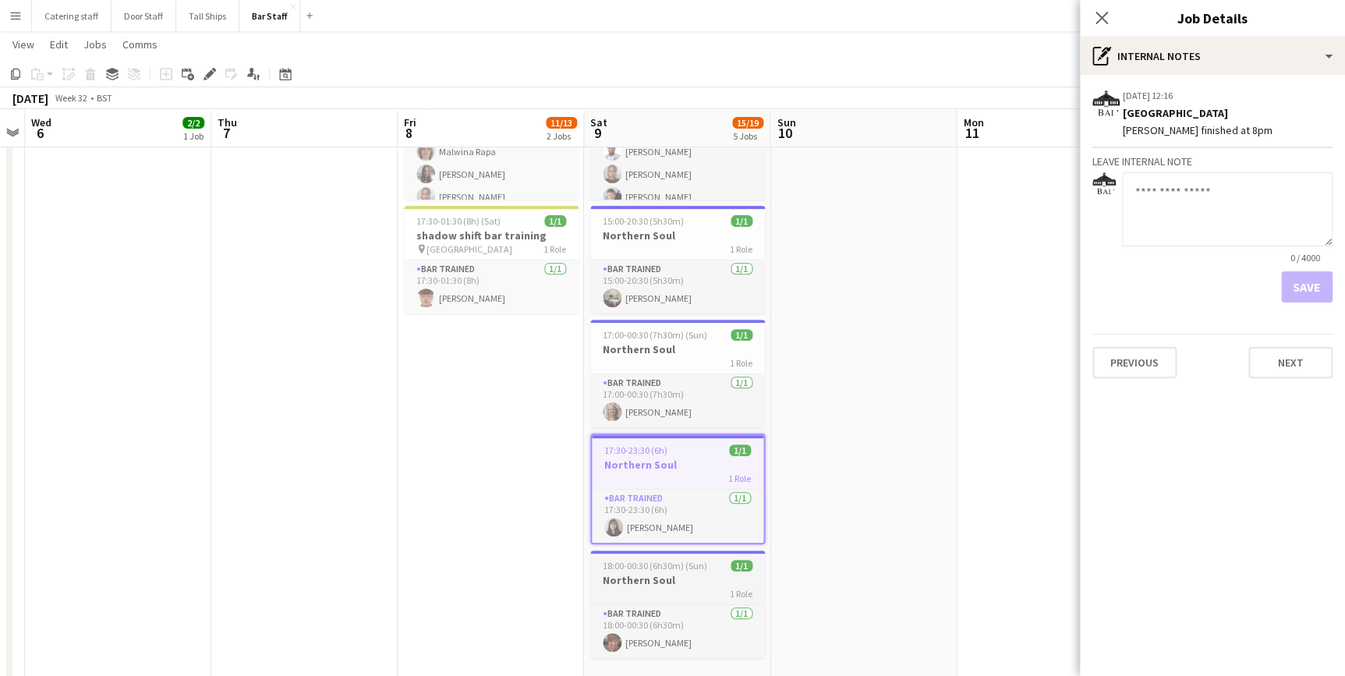
click at [688, 573] on h3 "Northern Soul" at bounding box center [677, 580] width 175 height 14
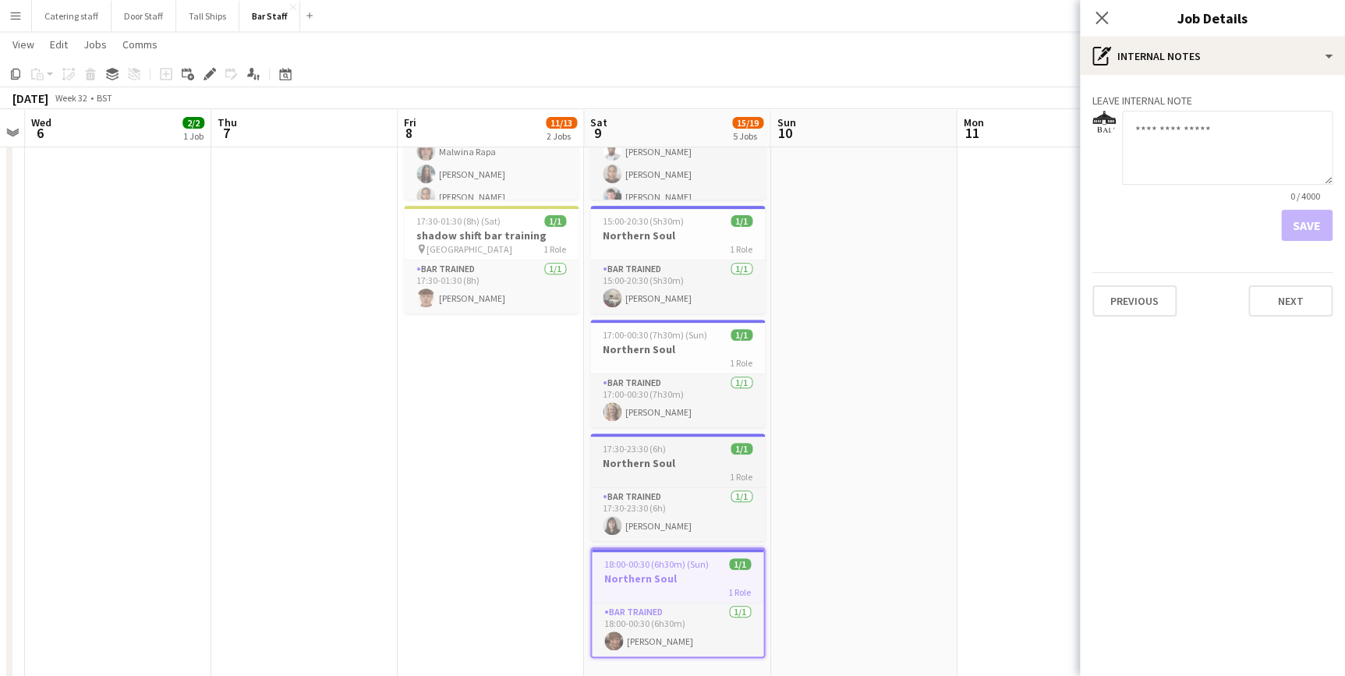
click at [670, 462] on h3 "Northern Soul" at bounding box center [677, 463] width 175 height 14
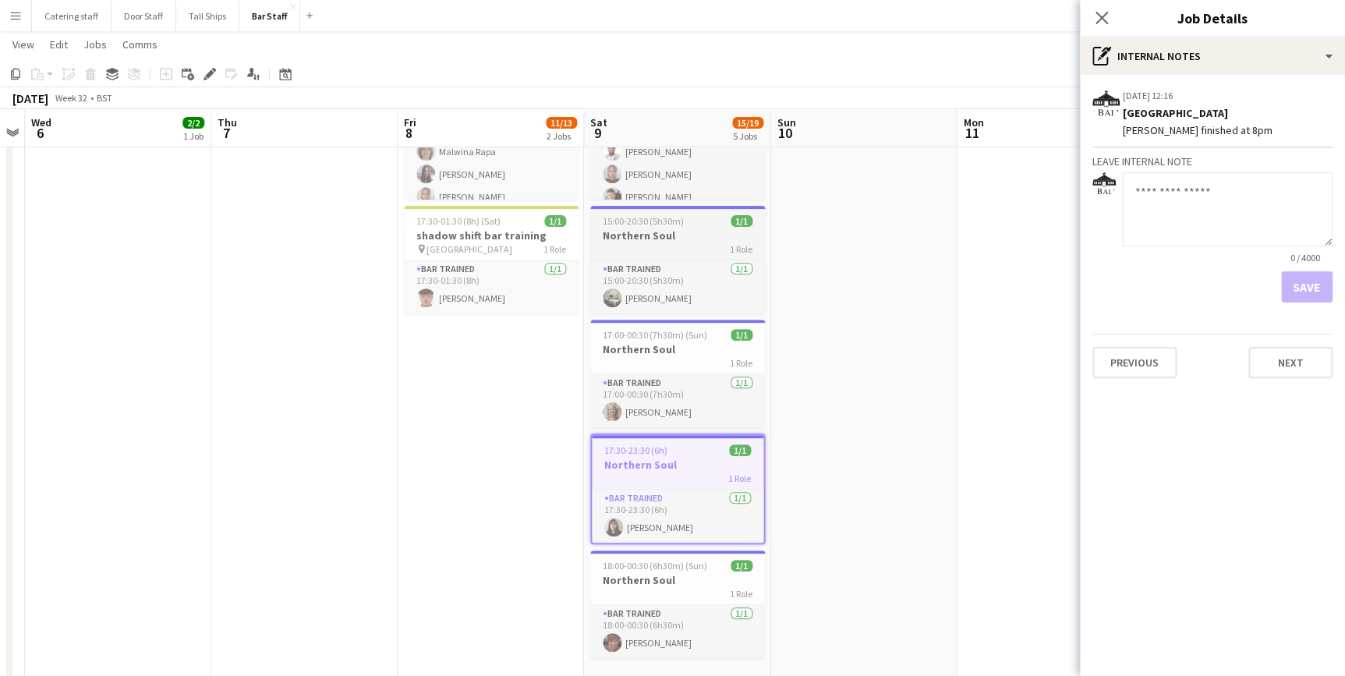
click at [681, 244] on div "1 Role" at bounding box center [677, 248] width 175 height 12
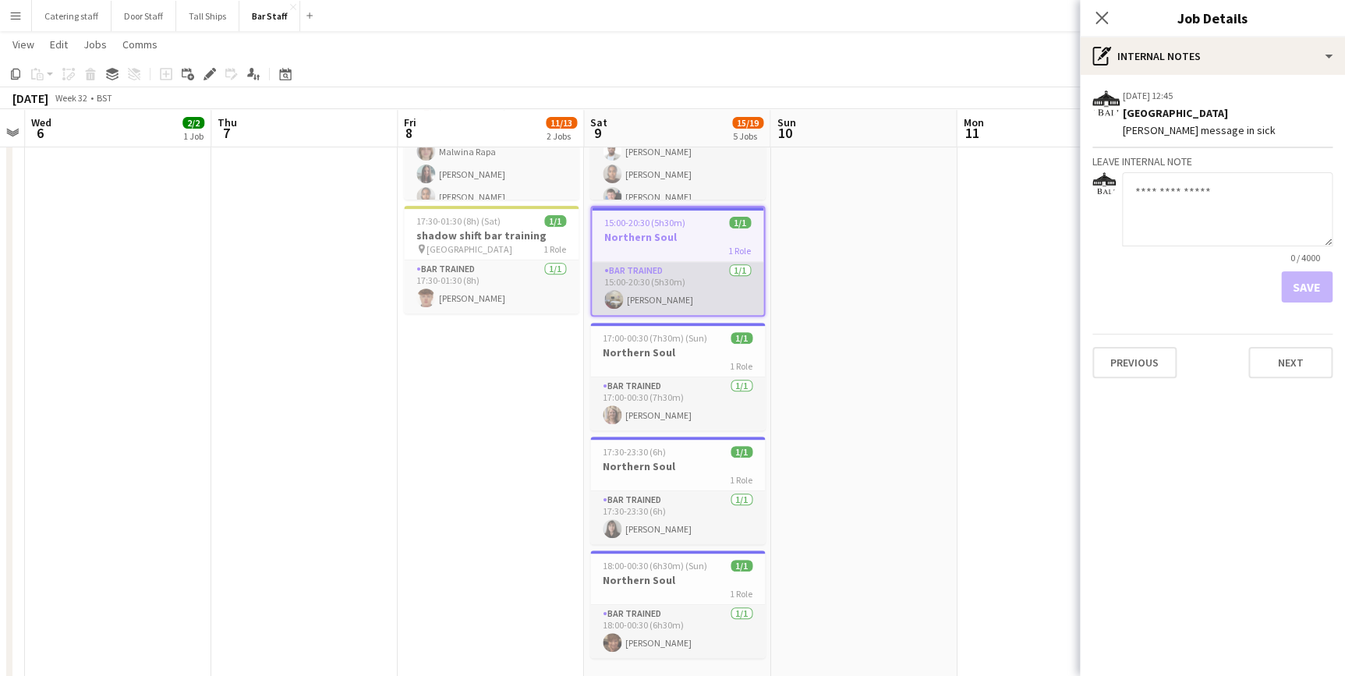
click at [681, 271] on app-card-role "Bar trained [DATE] 15:00-20:30 (5h30m) [PERSON_NAME]" at bounding box center [678, 288] width 172 height 53
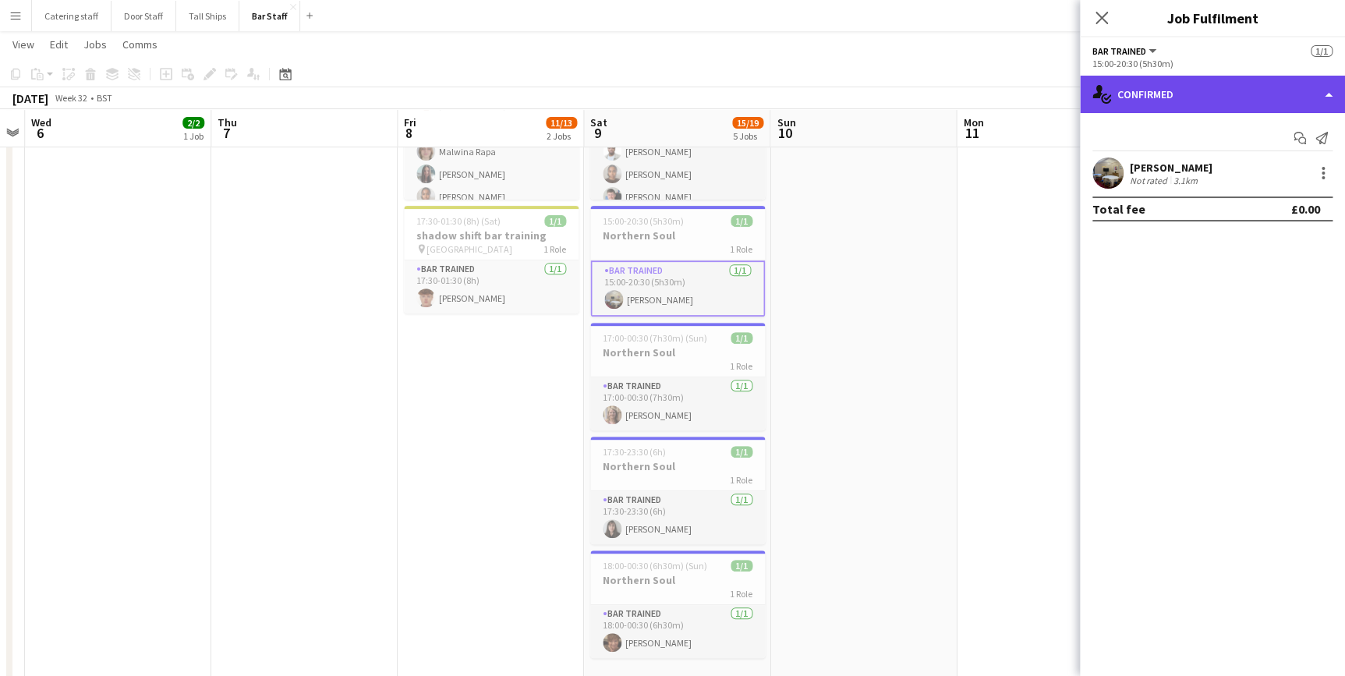
click at [1188, 94] on div "single-neutral-actions-check-2 Confirmed" at bounding box center [1212, 94] width 265 height 37
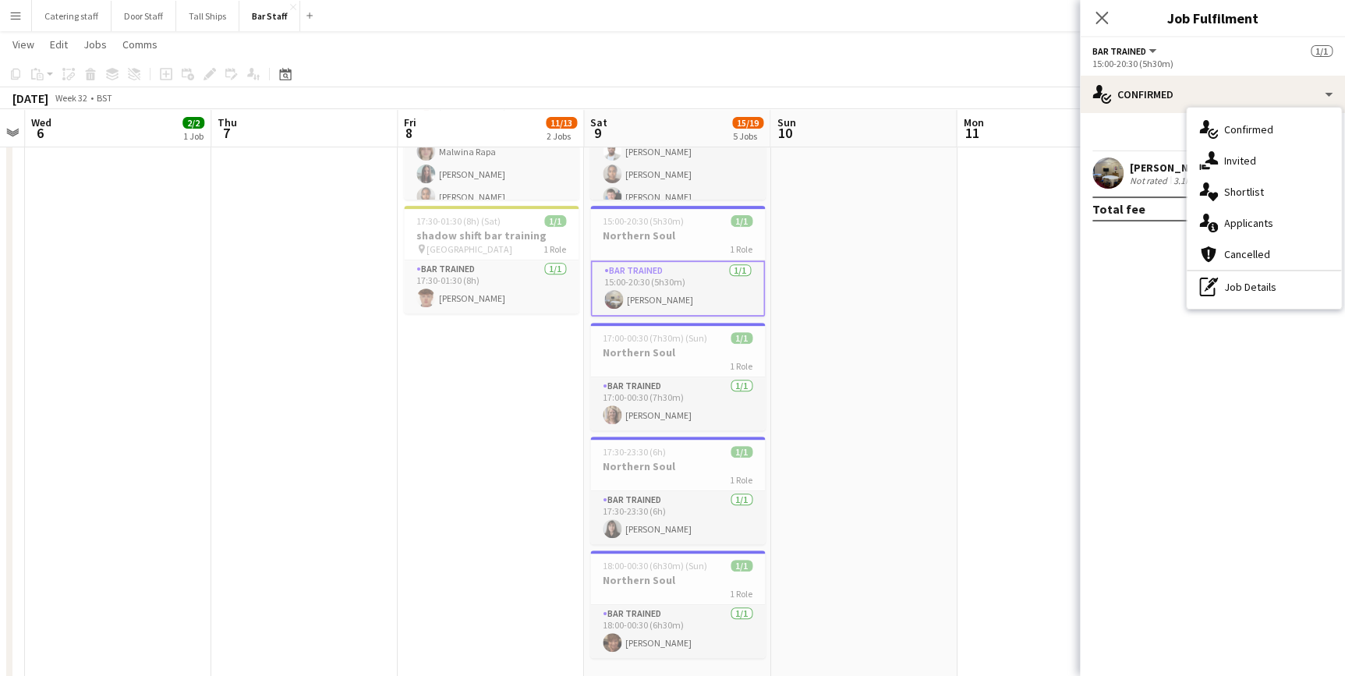
click at [1159, 170] on div "[PERSON_NAME]" at bounding box center [1171, 168] width 83 height 14
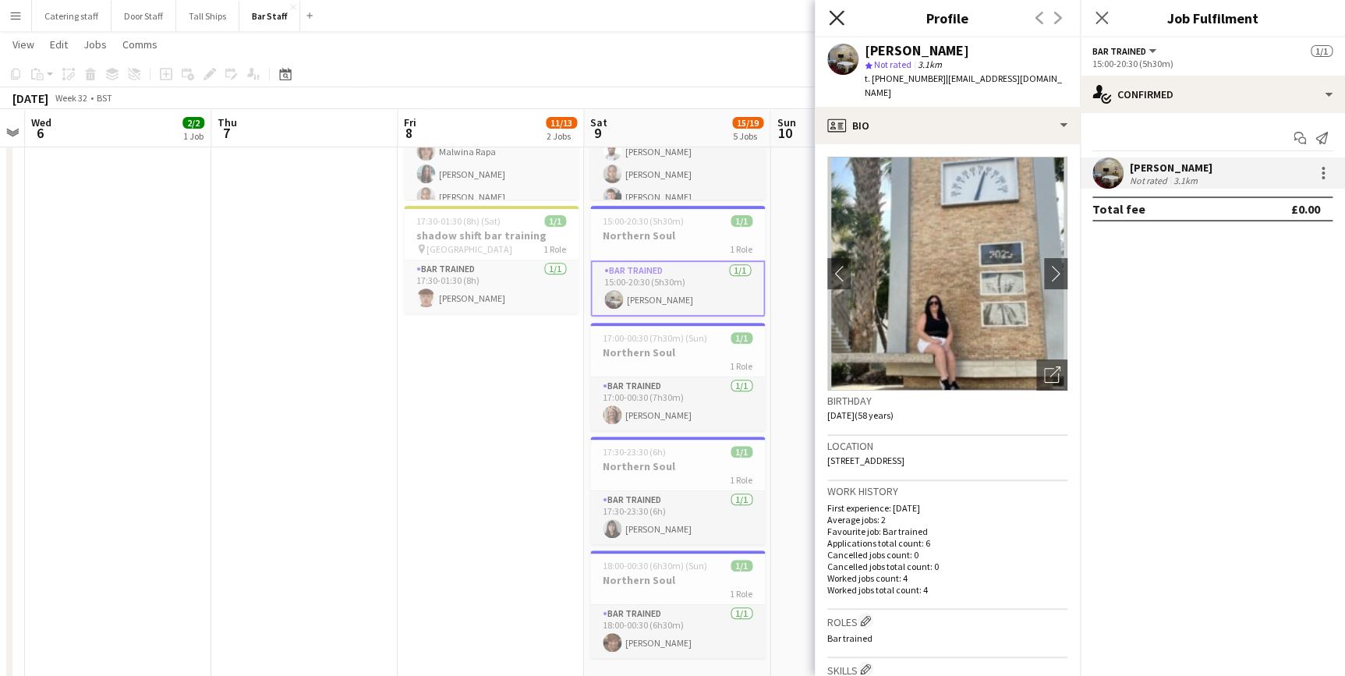
click at [833, 19] on icon at bounding box center [836, 17] width 15 height 15
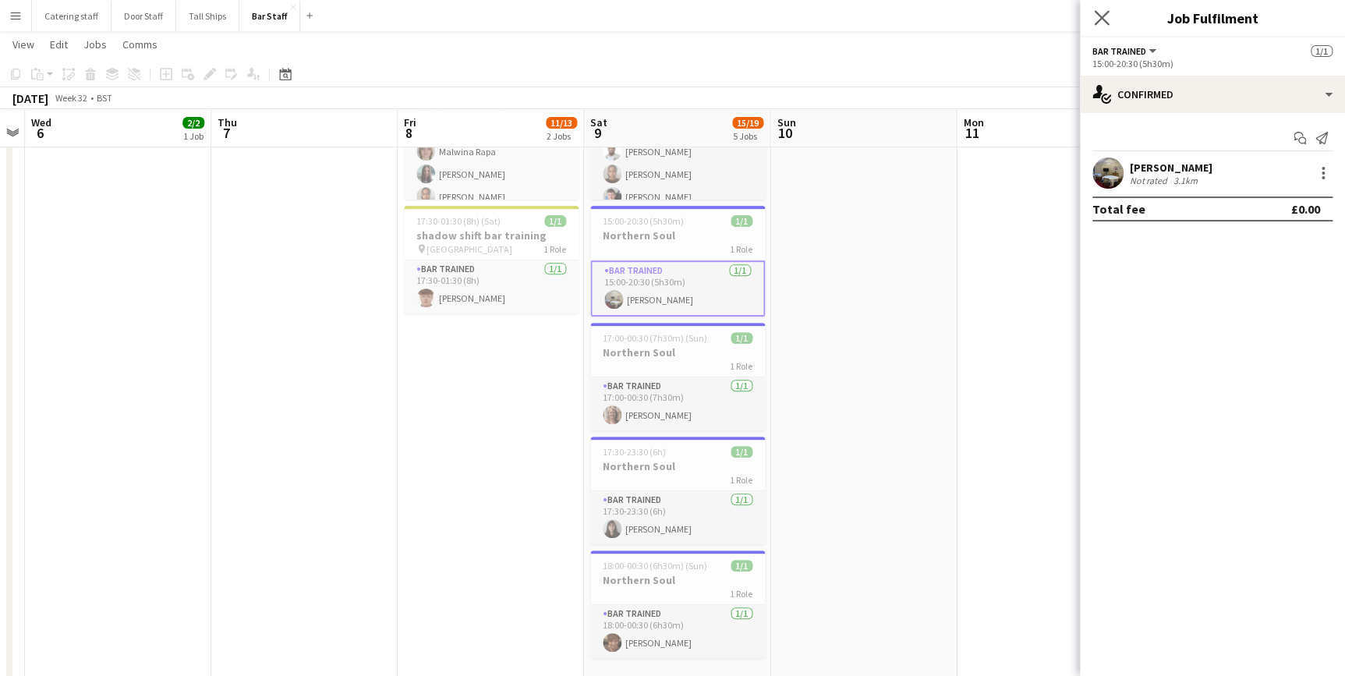
click at [1095, 26] on app-icon "Close pop-in" at bounding box center [1102, 18] width 23 height 23
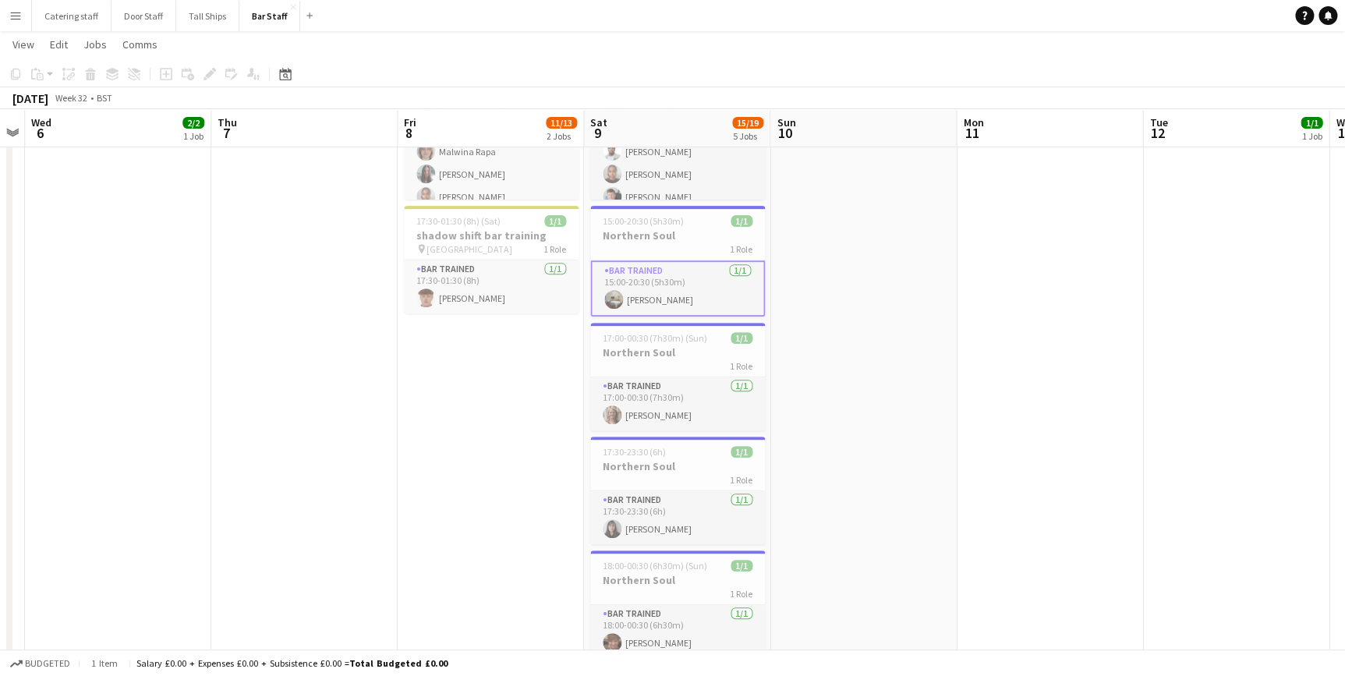
click at [696, 284] on app-card-role "Bar trained [DATE] 15:00-20:30 (5h30m) [PERSON_NAME]" at bounding box center [677, 288] width 175 height 56
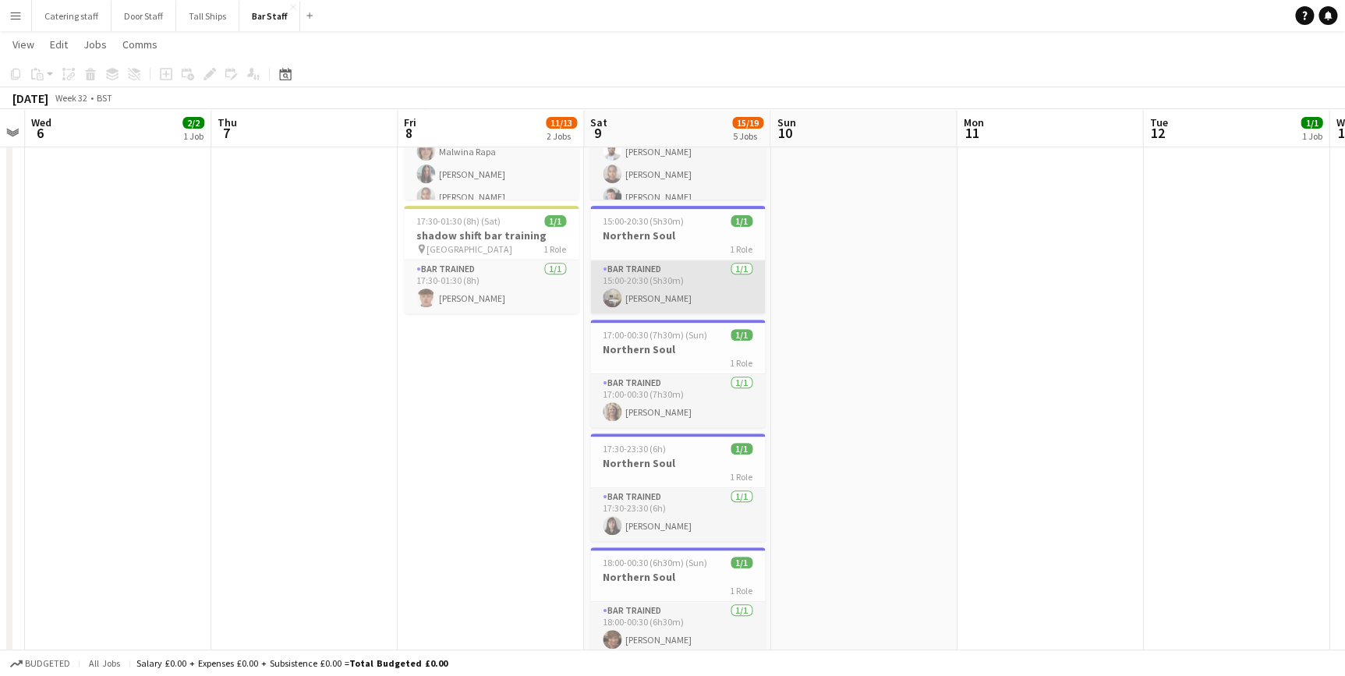
click at [693, 287] on app-card-role "Bar trained [DATE] 15:00-20:30 (5h30m) [PERSON_NAME]" at bounding box center [677, 286] width 175 height 53
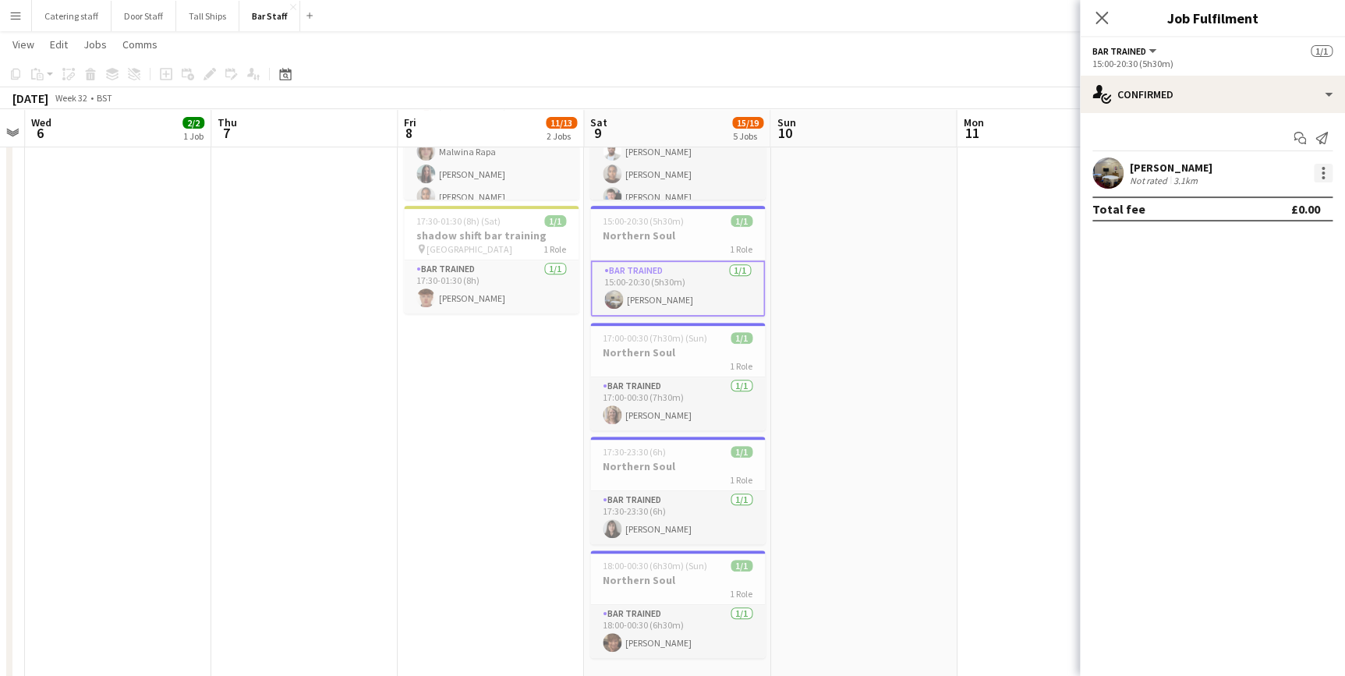
click at [1323, 172] on div at bounding box center [1322, 173] width 3 height 3
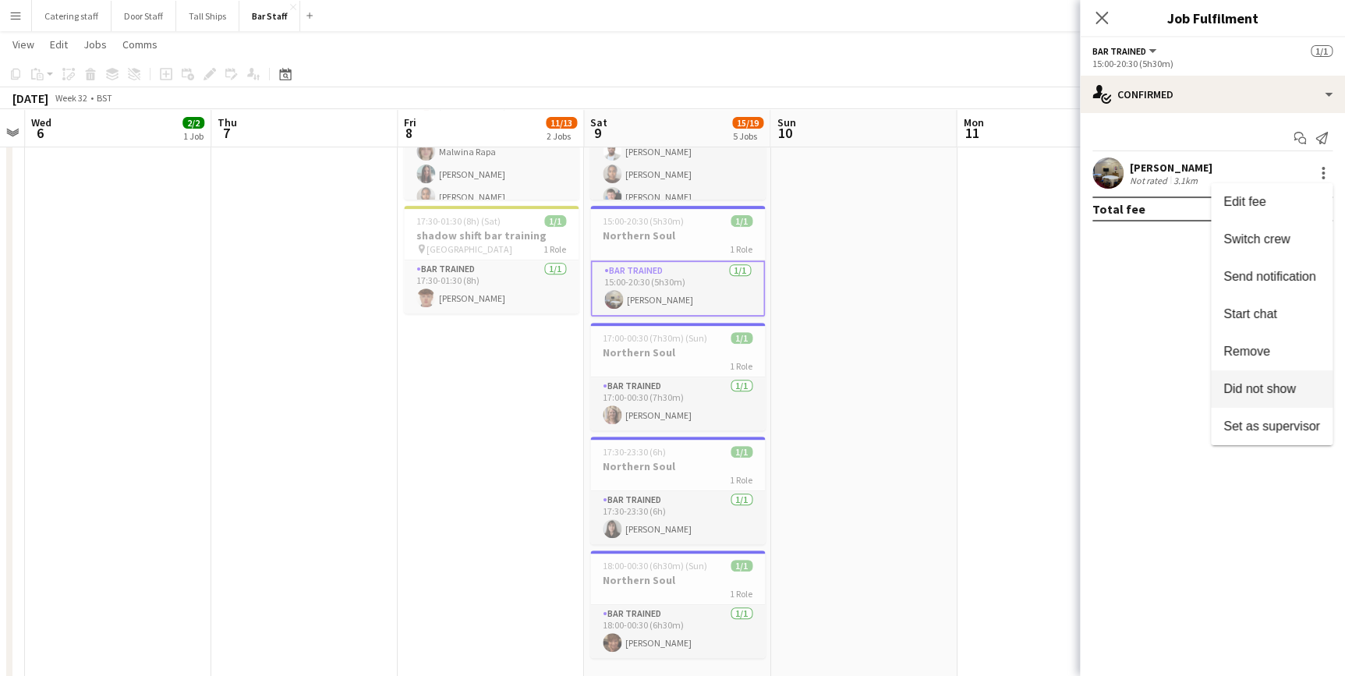
click at [1286, 378] on button "Did not show" at bounding box center [1272, 388] width 122 height 37
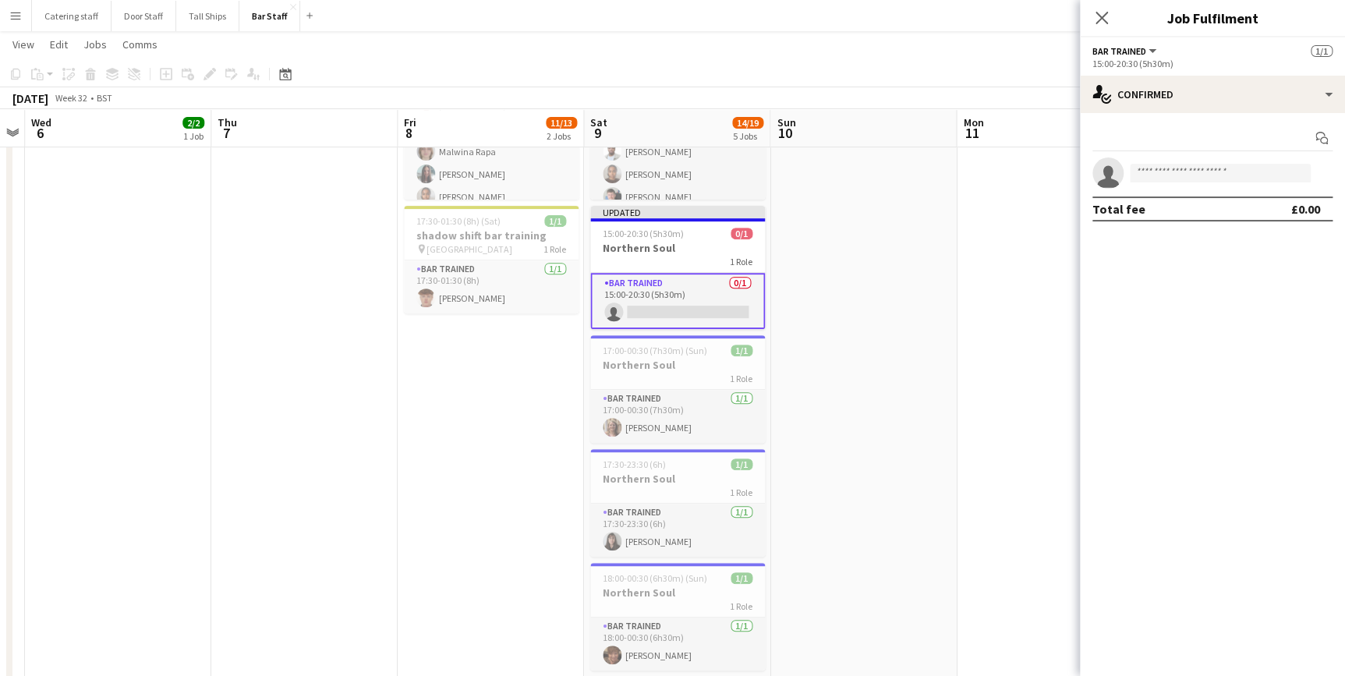
click at [889, 334] on app-date-cell at bounding box center [863, 327] width 186 height 728
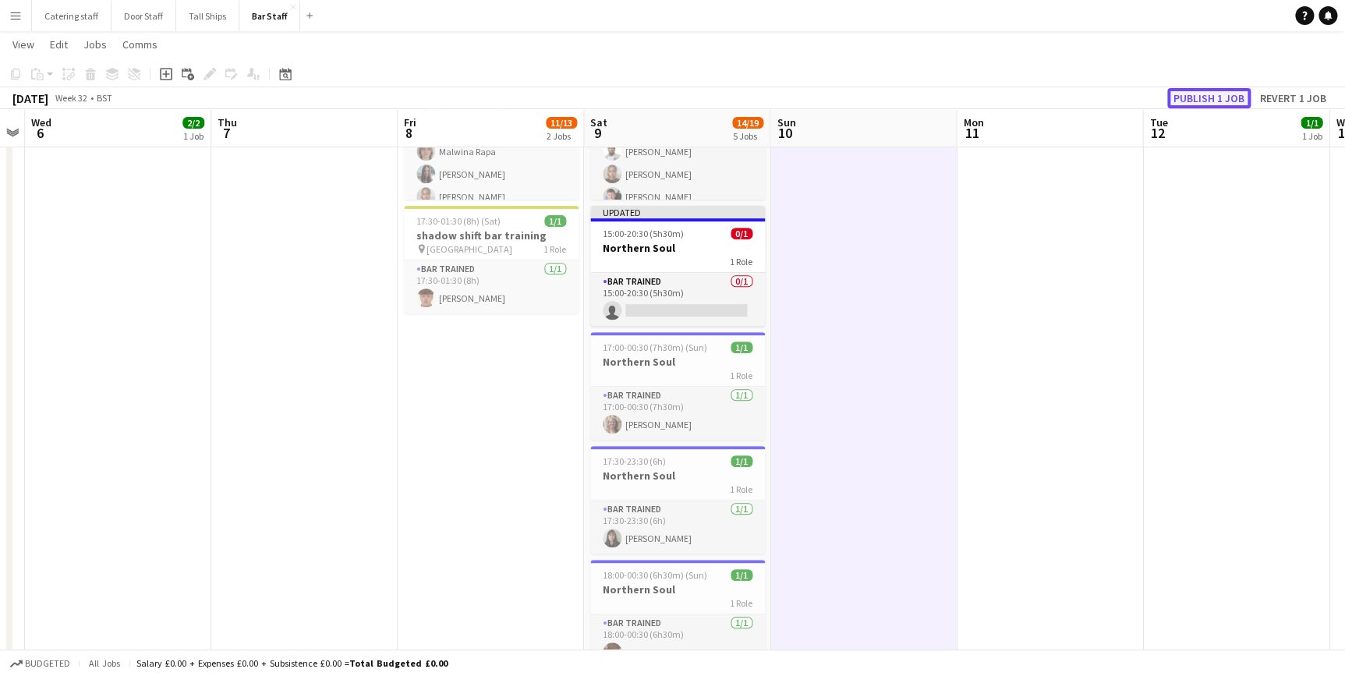
click at [1173, 93] on button "Publish 1 job" at bounding box center [1208, 98] width 83 height 20
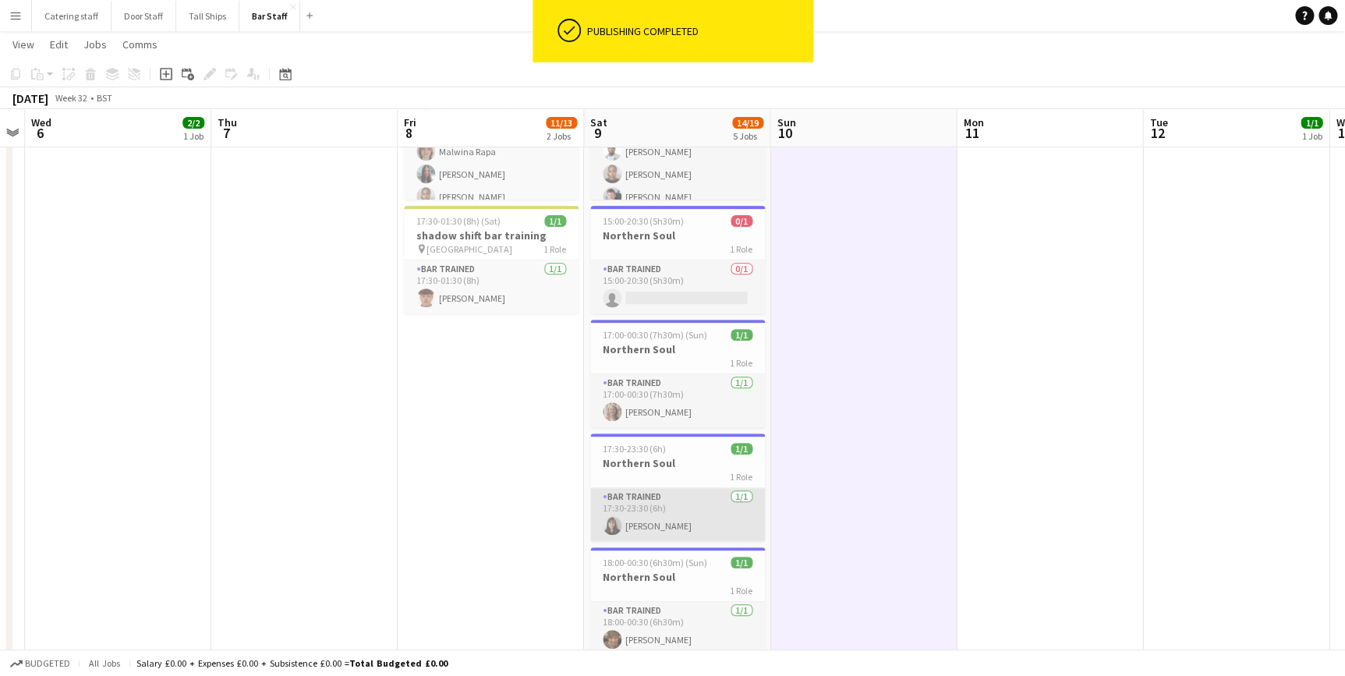
click at [681, 499] on app-card-role "Bar trained [DATE] 17:30-23:30 (6h) [PERSON_NAME]" at bounding box center [677, 514] width 175 height 53
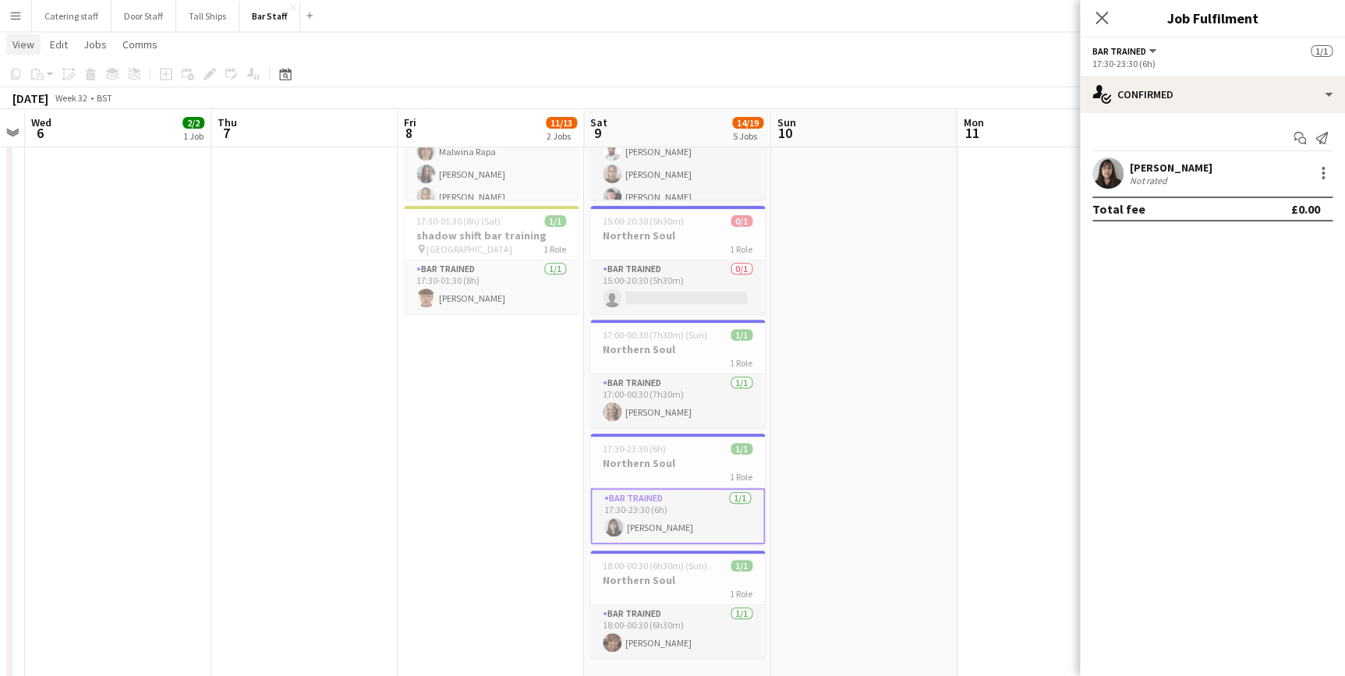
click at [17, 47] on span "View" at bounding box center [23, 44] width 22 height 14
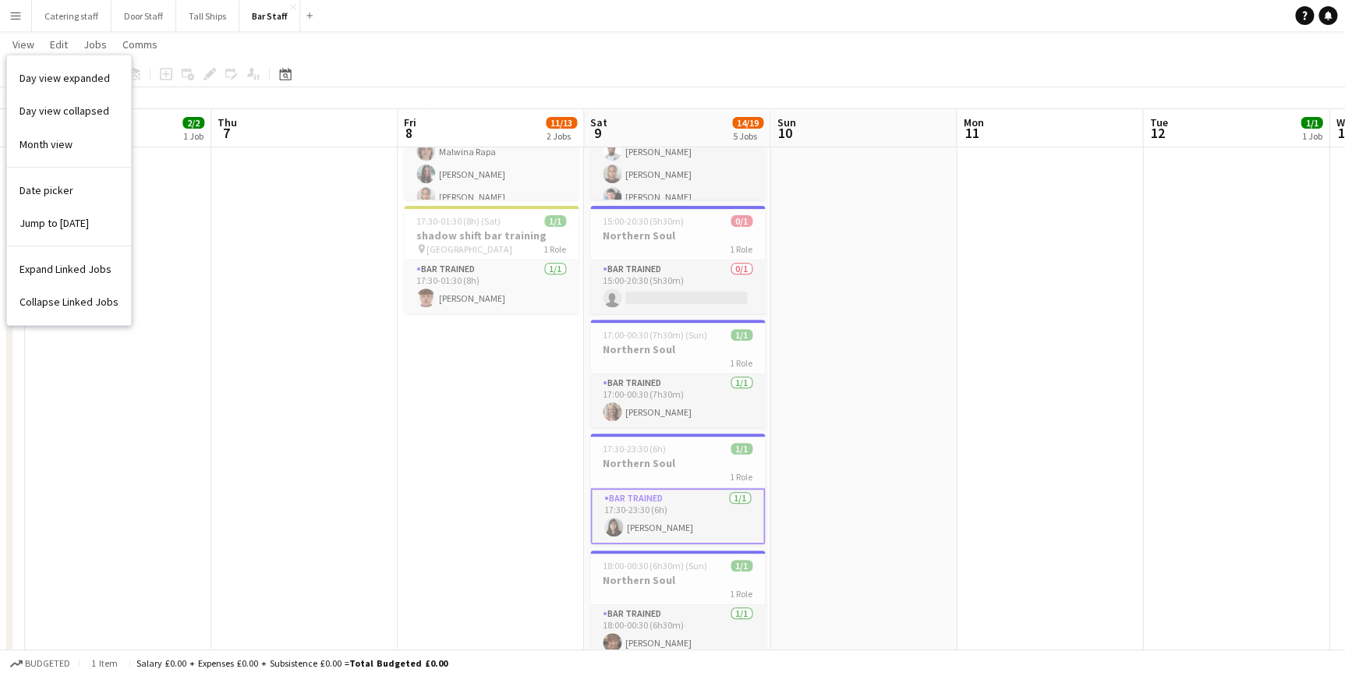
click at [348, 51] on app-page-menu "View Day view expanded Day view collapsed Month view Date picker Jump to [DATE]…" at bounding box center [672, 46] width 1345 height 30
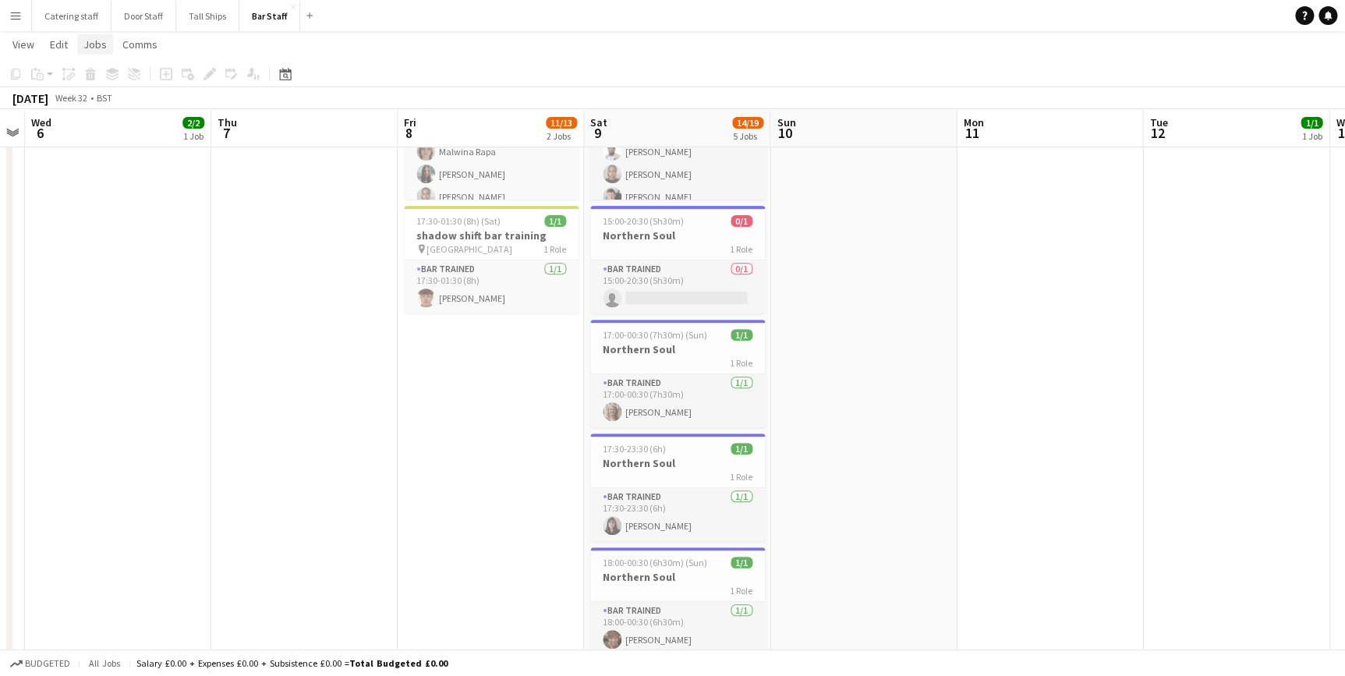
click at [97, 48] on span "Jobs" at bounding box center [94, 44] width 23 height 14
click at [62, 45] on span "Edit" at bounding box center [59, 44] width 18 height 14
click at [145, 41] on span "Comms" at bounding box center [139, 44] width 35 height 14
click at [23, 52] on link "View" at bounding box center [23, 44] width 34 height 20
click at [189, 38] on app-page-menu "View Day view expanded Day view collapsed Month view Date picker Jump to [DATE]…" at bounding box center [672, 46] width 1345 height 30
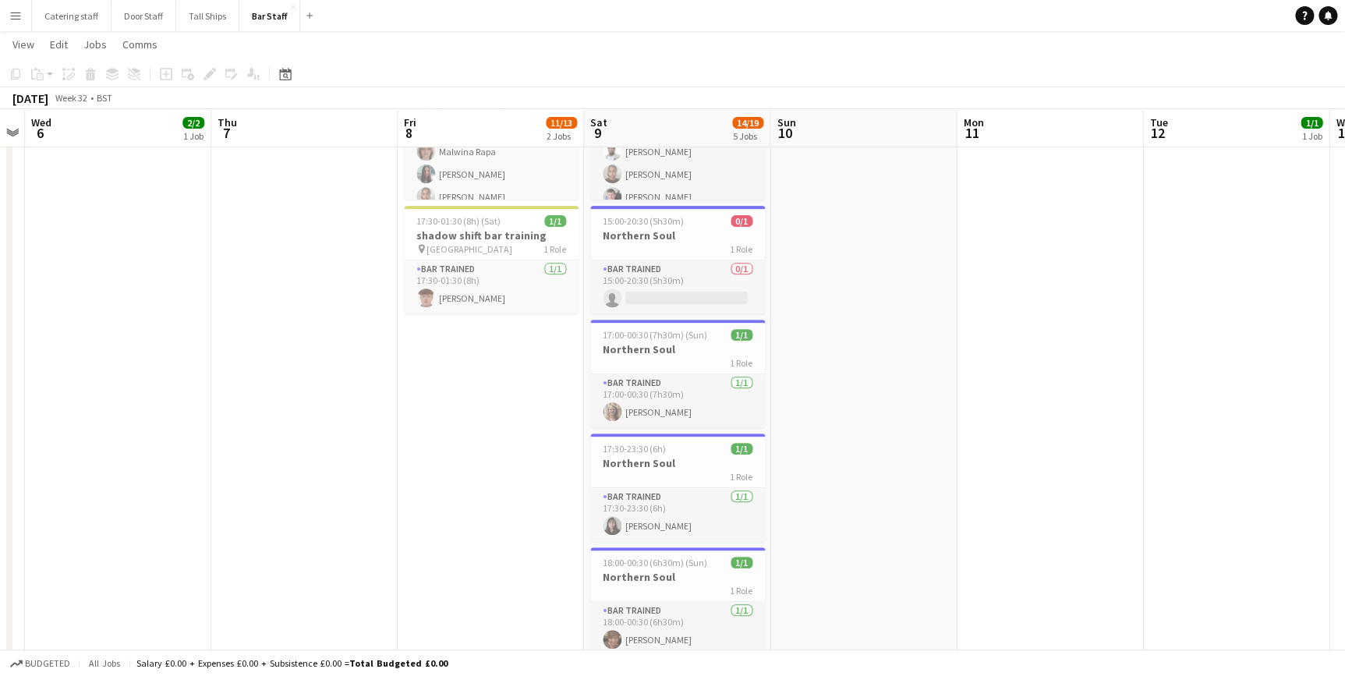
click at [19, 21] on app-icon "Menu" at bounding box center [15, 15] width 12 height 12
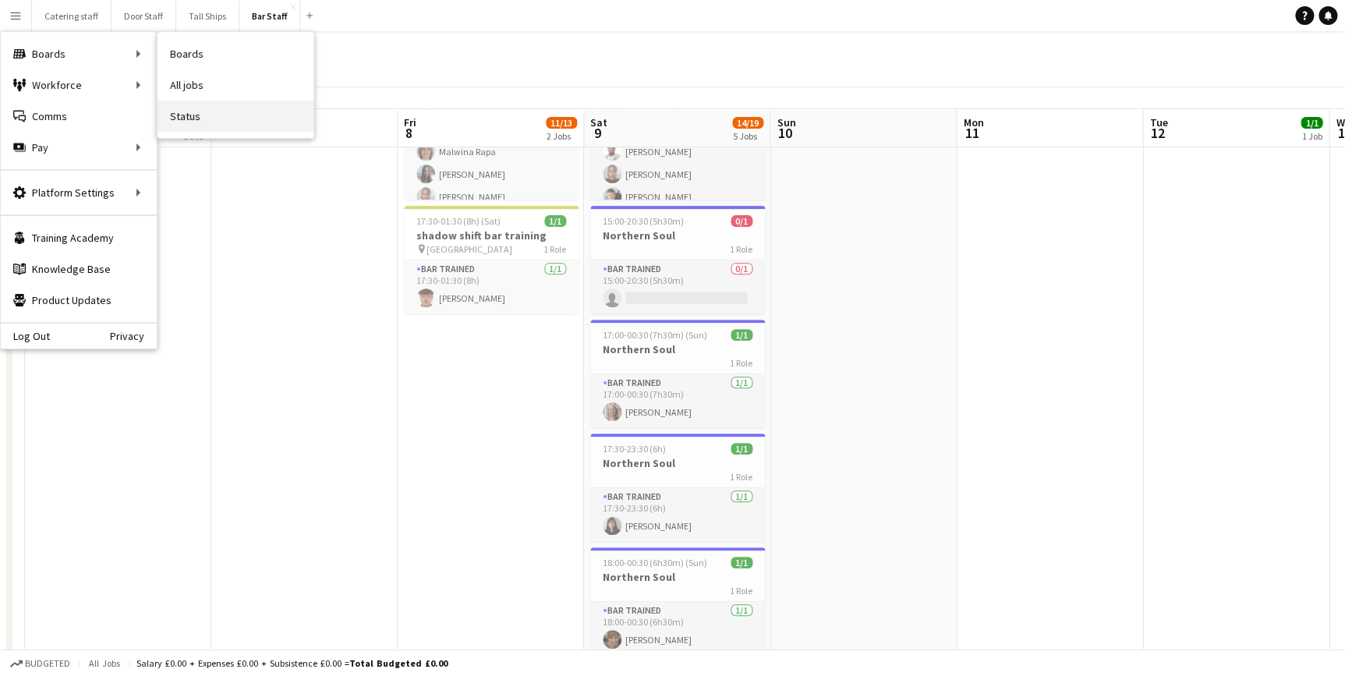
click at [278, 119] on link "Status" at bounding box center [235, 116] width 156 height 31
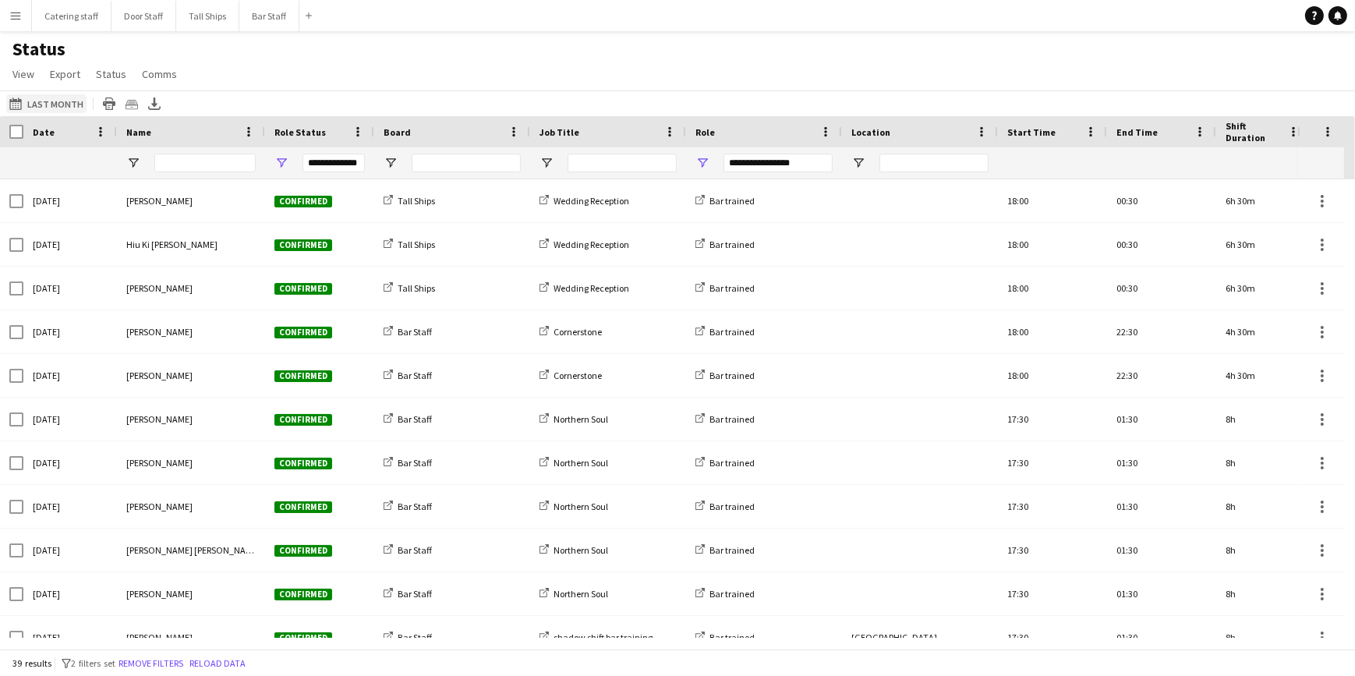
click at [60, 100] on button "Last Month Last Month" at bounding box center [46, 103] width 80 height 19
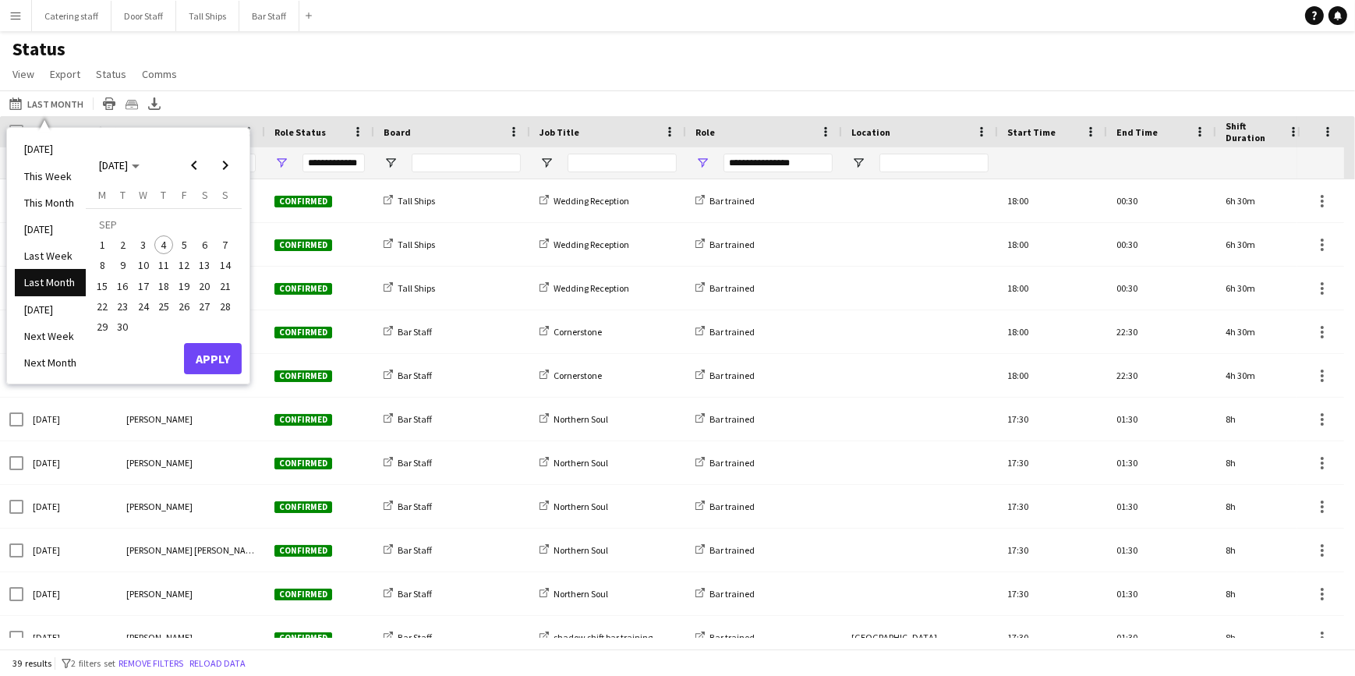
click at [46, 278] on li "Last Month" at bounding box center [50, 282] width 71 height 27
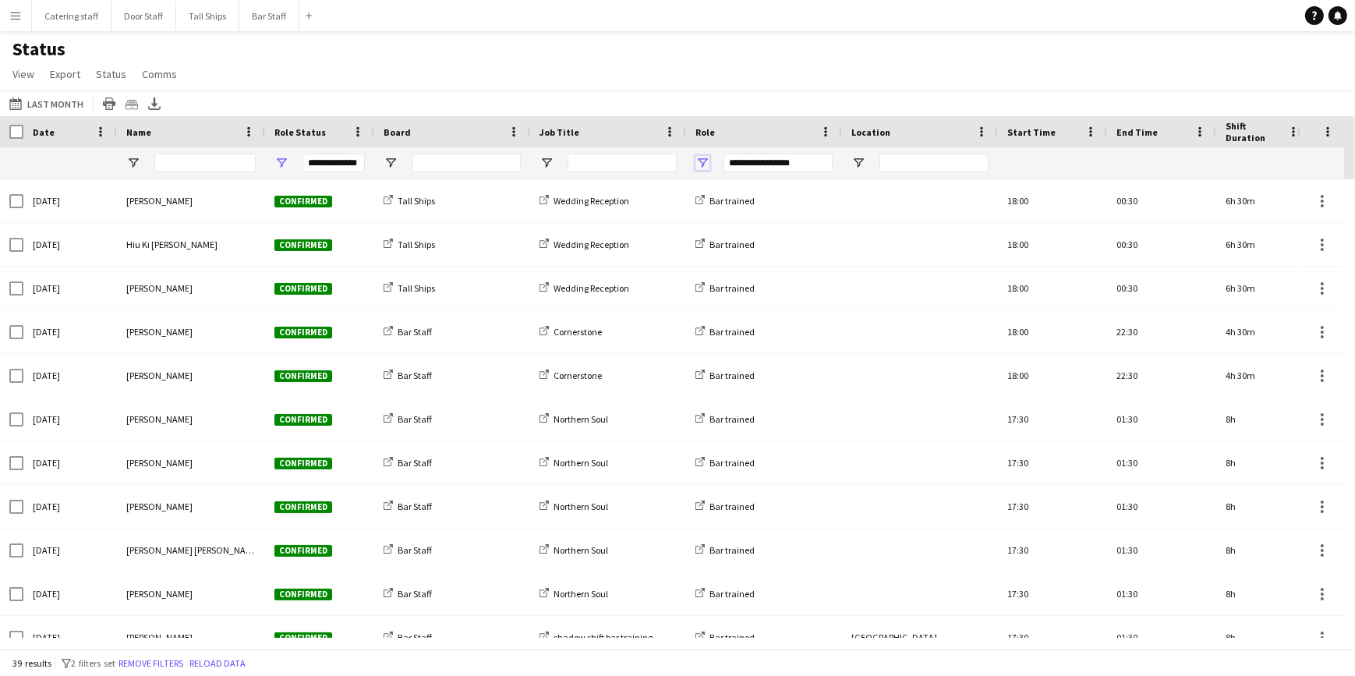
click at [700, 162] on span "Open Filter Menu" at bounding box center [702, 163] width 14 height 14
click at [762, 83] on div "Status View Views Default view New view Update view Delete view Edit name Custo…" at bounding box center [677, 63] width 1355 height 53
click at [148, 102] on icon "Export XLSX" at bounding box center [154, 103] width 12 height 12
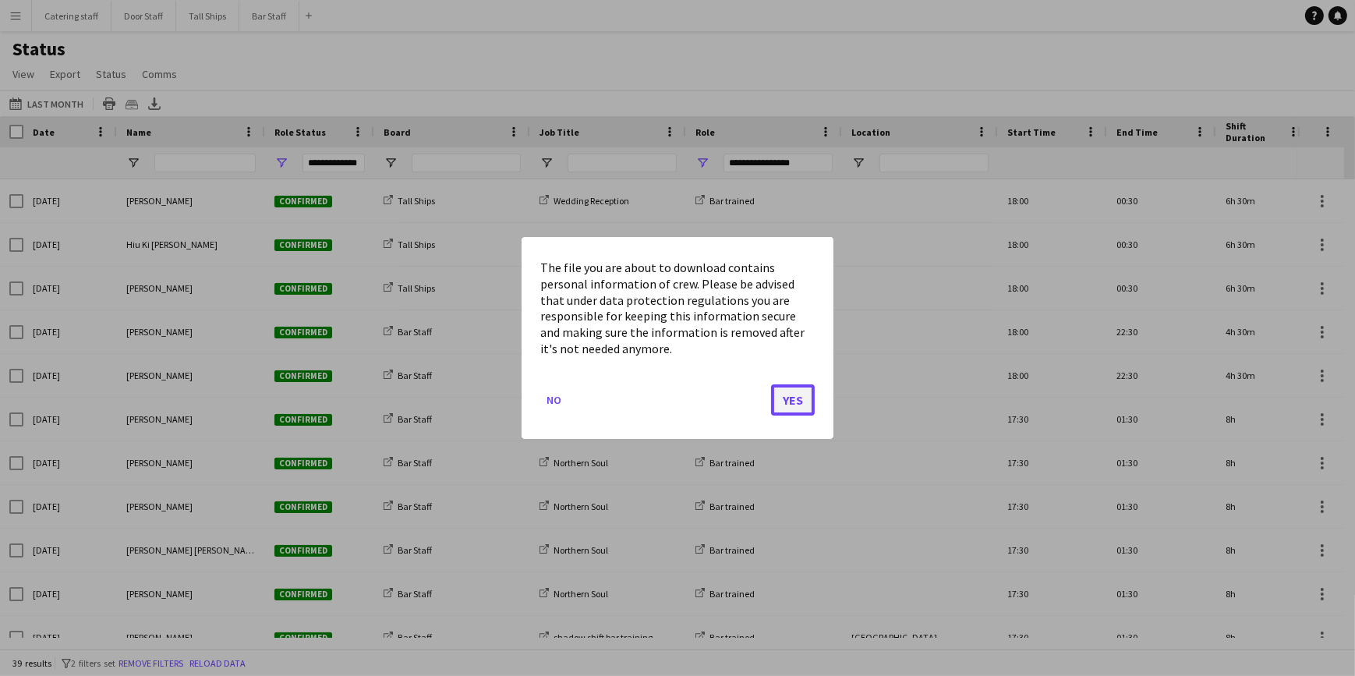
click at [794, 391] on button "Yes" at bounding box center [793, 399] width 44 height 31
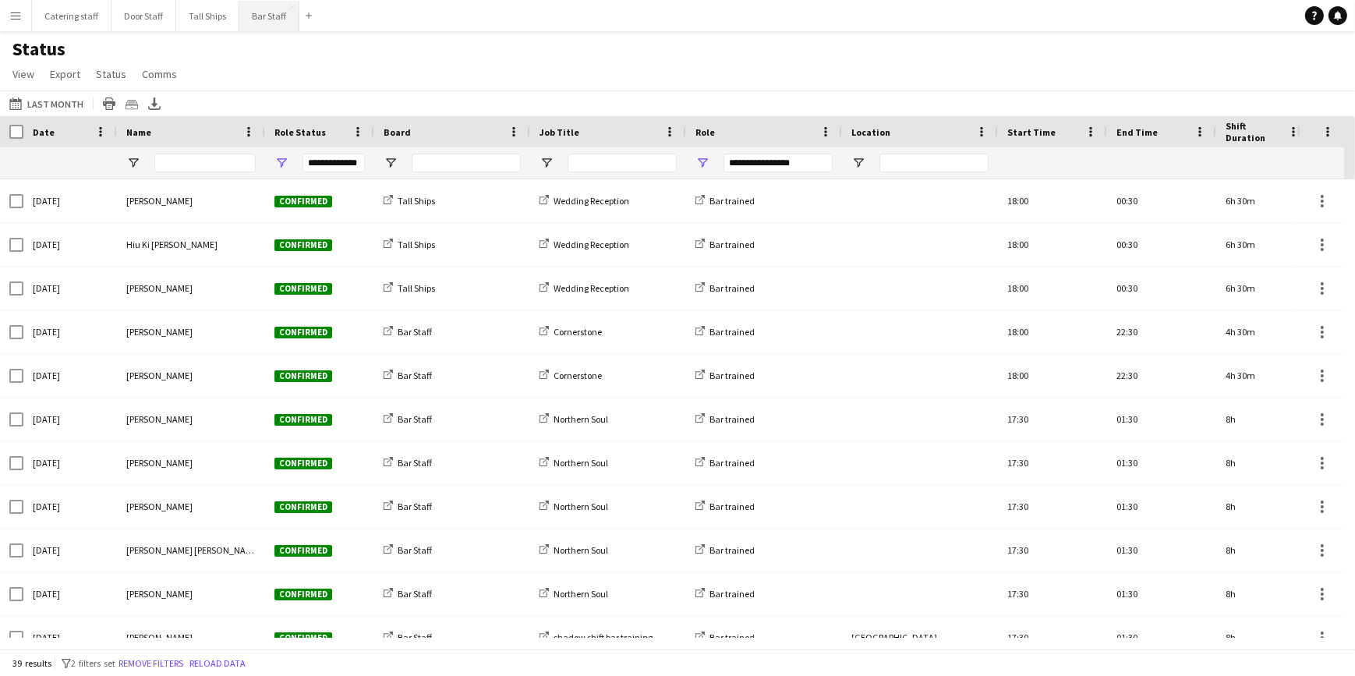
click at [256, 20] on button "Bar Staff Close" at bounding box center [269, 16] width 60 height 30
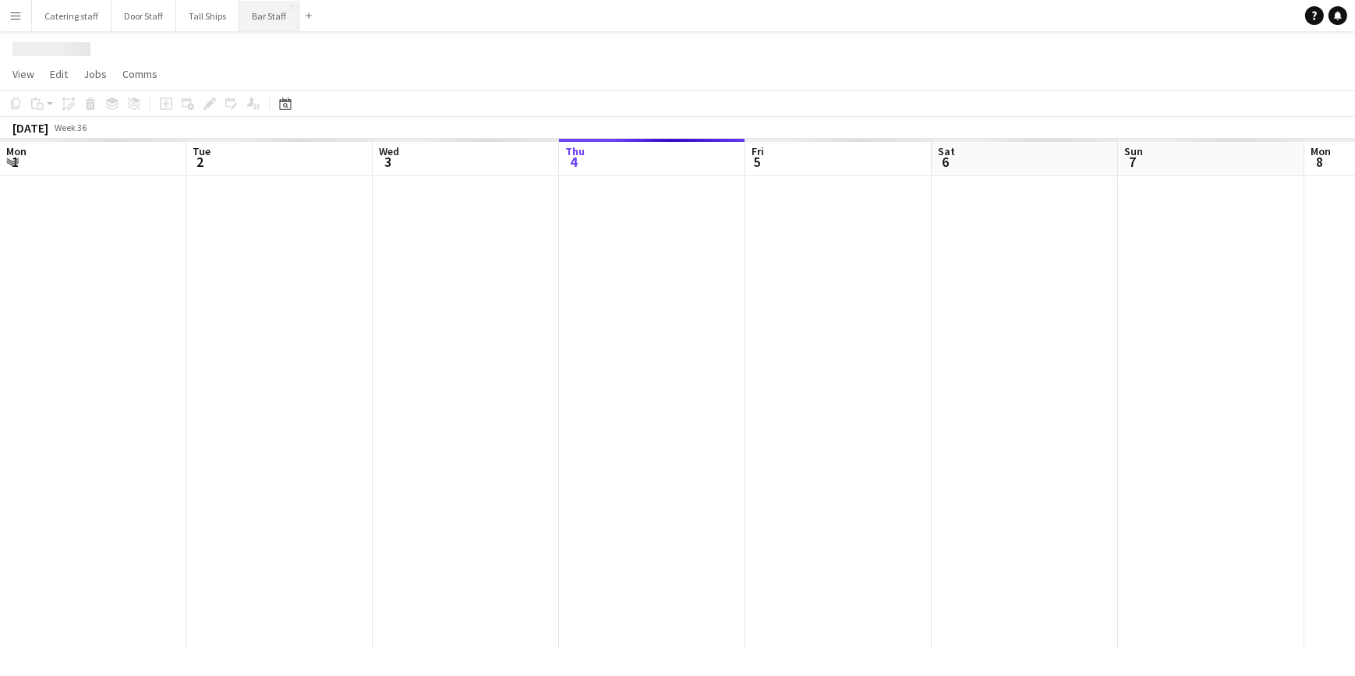
scroll to position [0, 373]
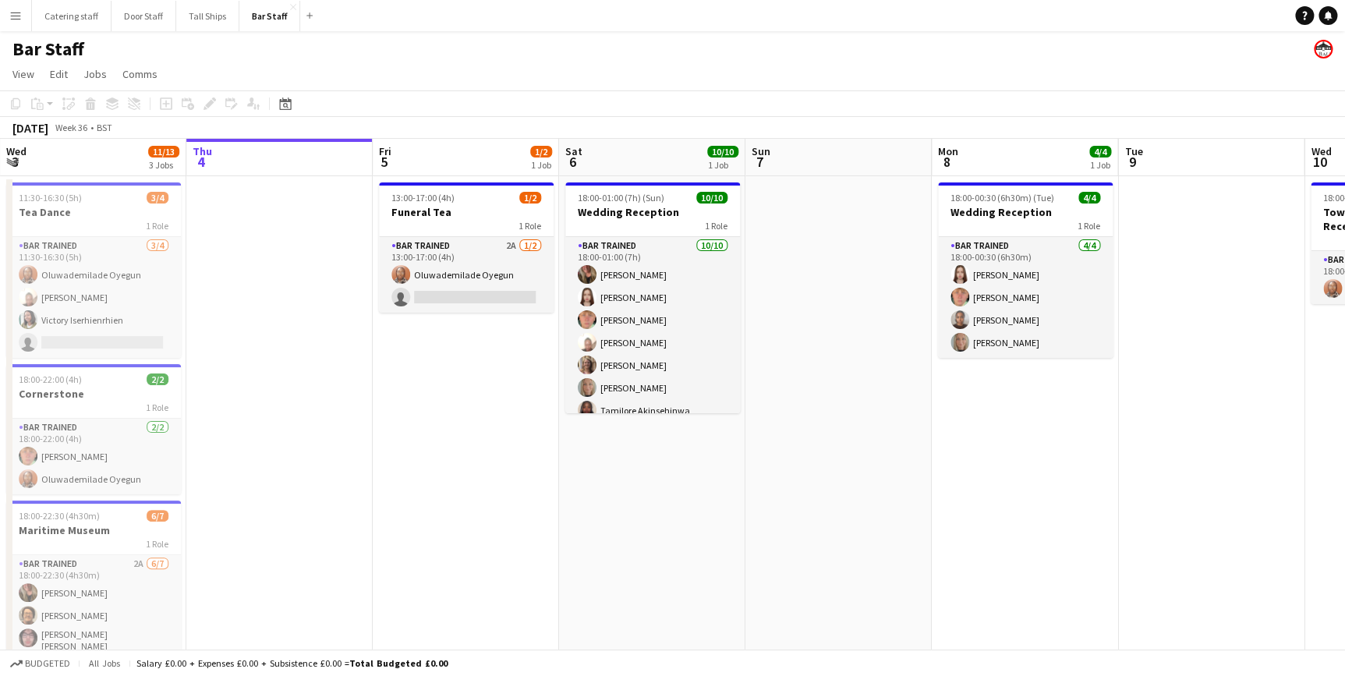
click at [14, 19] on app-icon "Menu" at bounding box center [15, 15] width 12 height 12
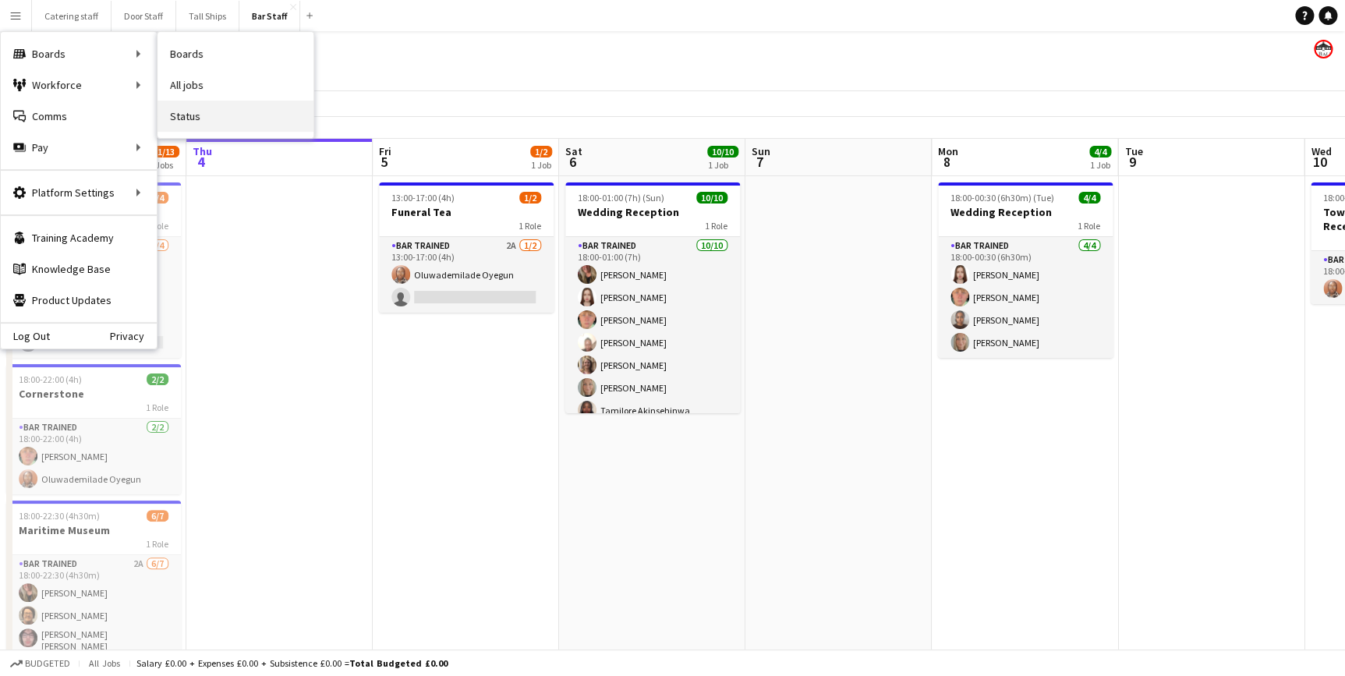
click at [233, 119] on link "Status" at bounding box center [235, 116] width 156 height 31
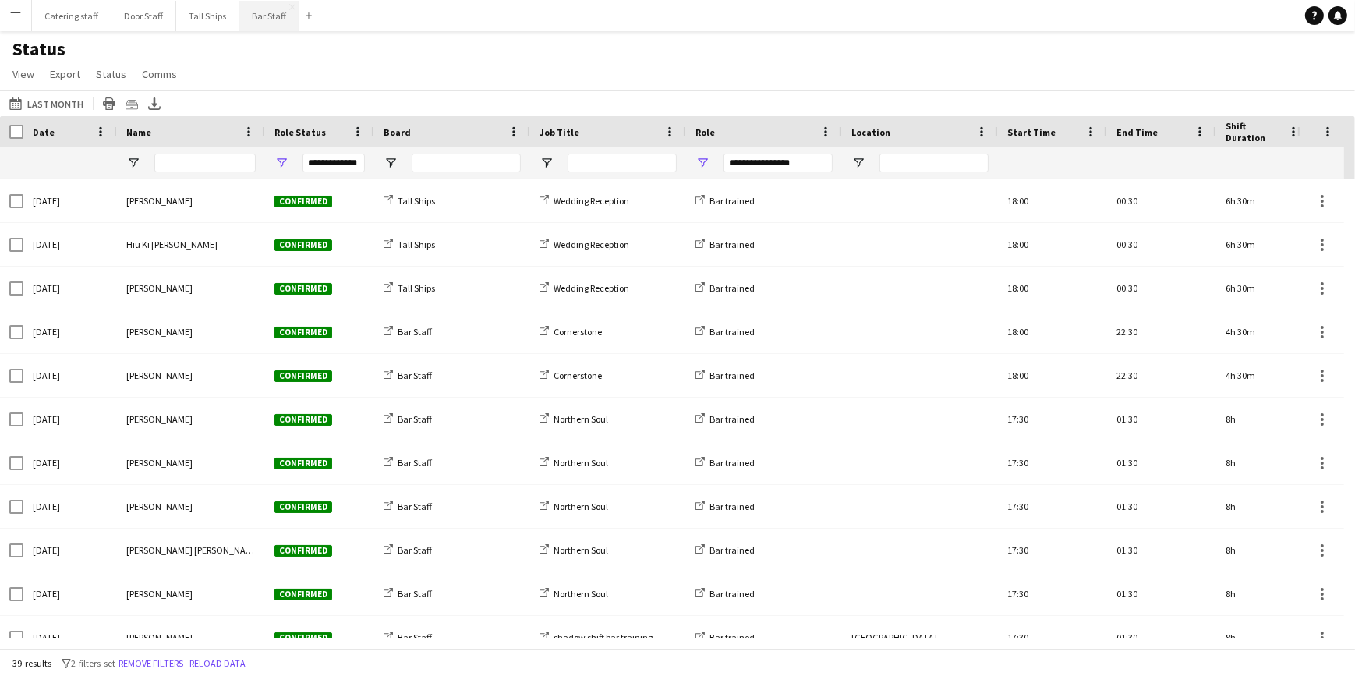
click at [268, 19] on button "Bar Staff Close" at bounding box center [269, 16] width 60 height 30
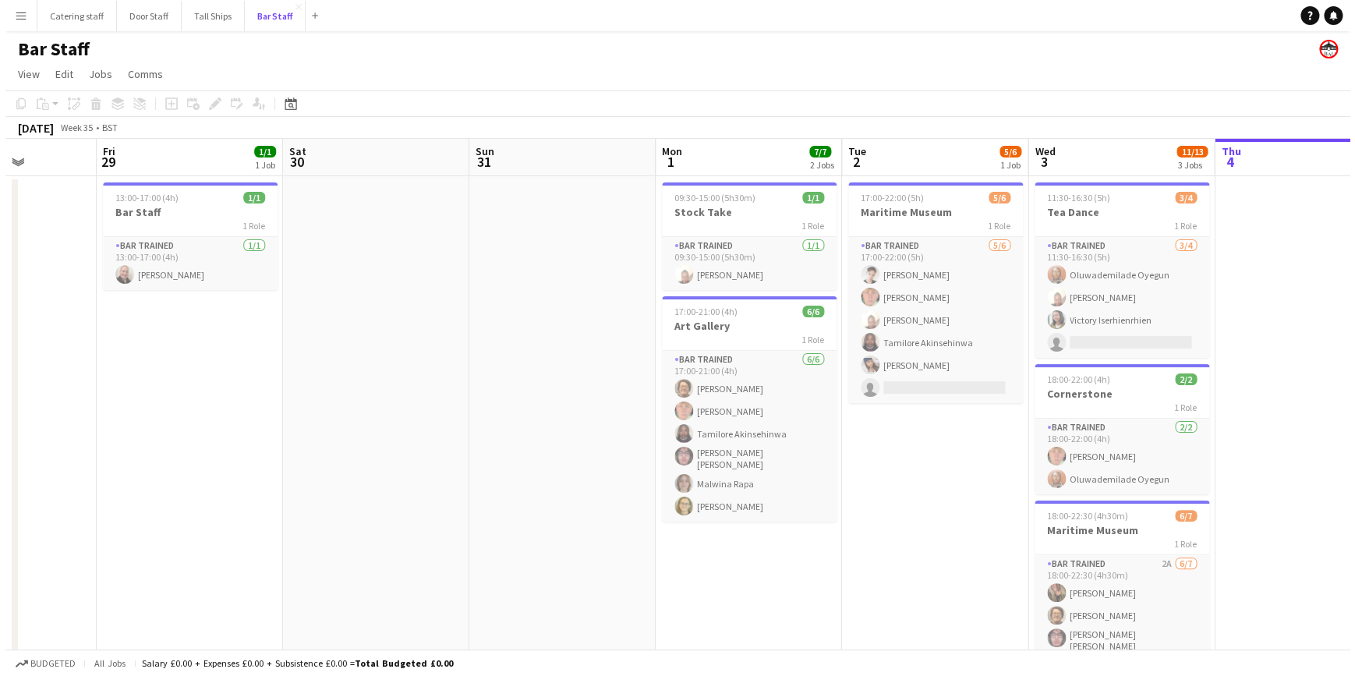
scroll to position [0, 331]
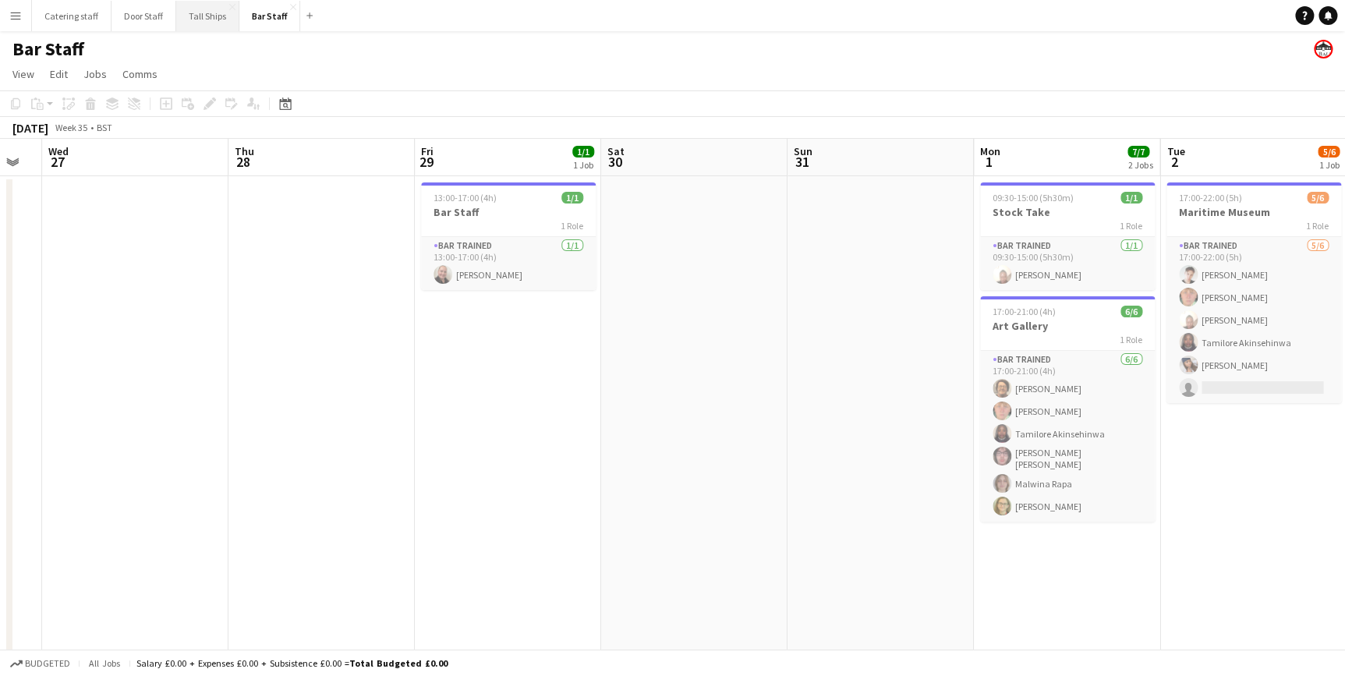
click at [210, 18] on button "Tall Ships Close" at bounding box center [207, 16] width 63 height 30
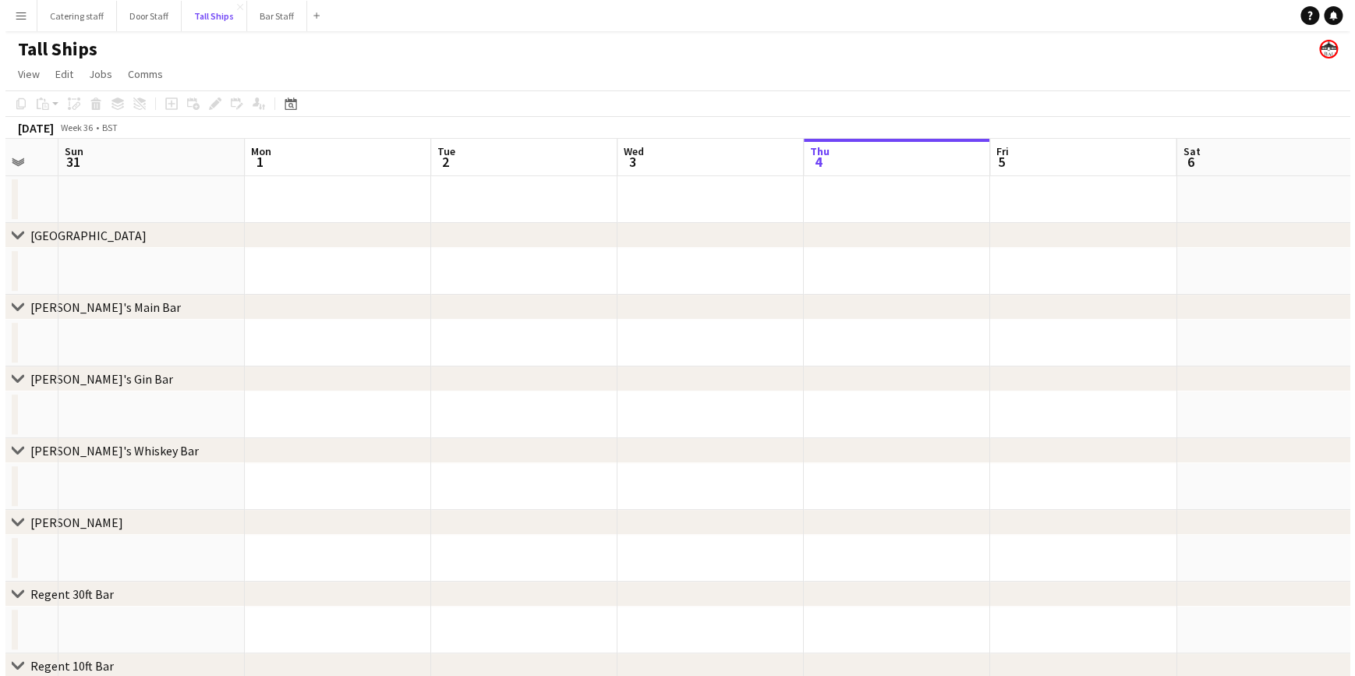
scroll to position [0, 383]
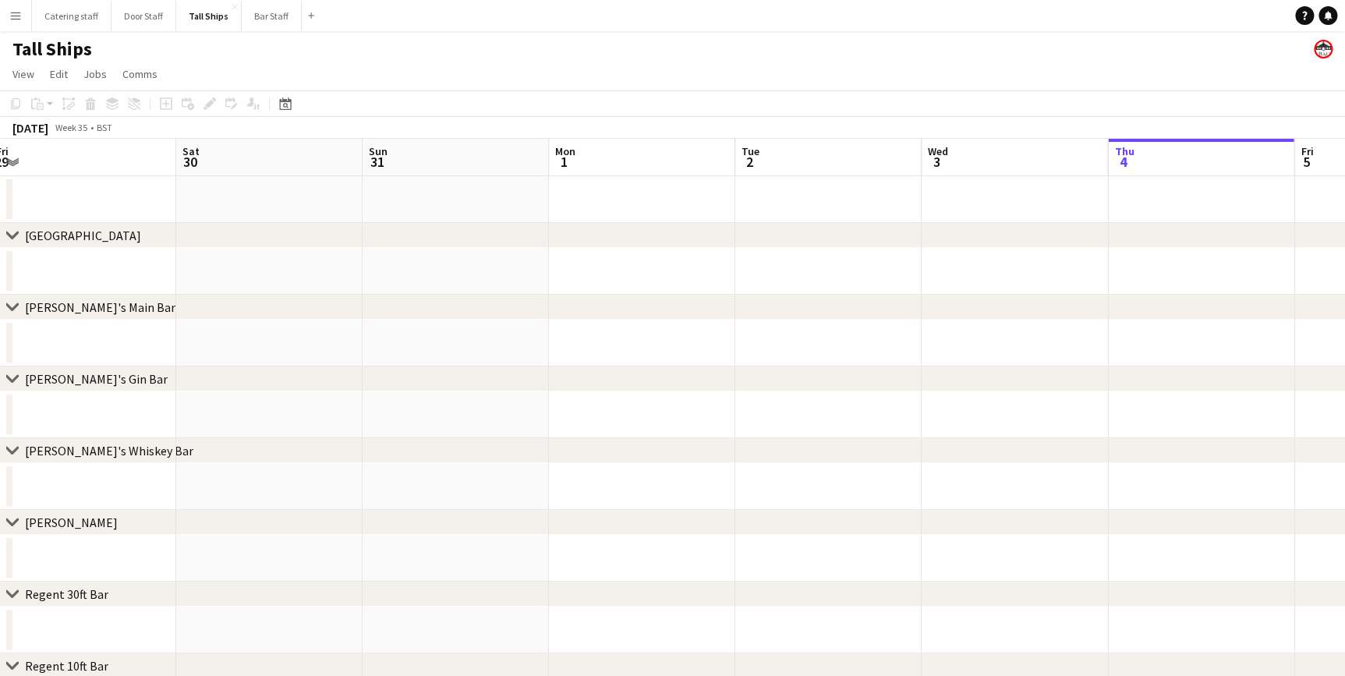
click at [461, 94] on app-toolbar "Copy Paste Paste Ctrl+V Paste with crew Ctrl+Shift+V Paste linked Job [GEOGRAPH…" at bounding box center [672, 103] width 1345 height 27
click at [249, 22] on button "Bar Staff Close" at bounding box center [272, 16] width 60 height 30
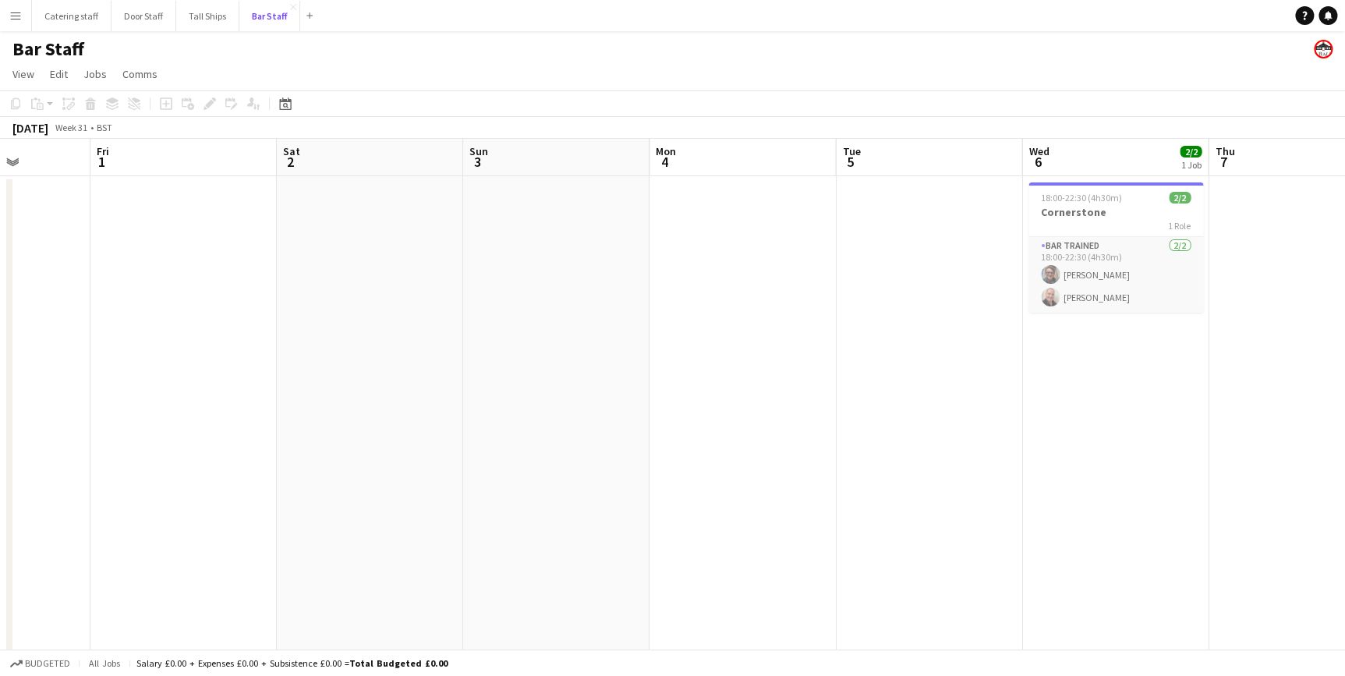
scroll to position [0, 730]
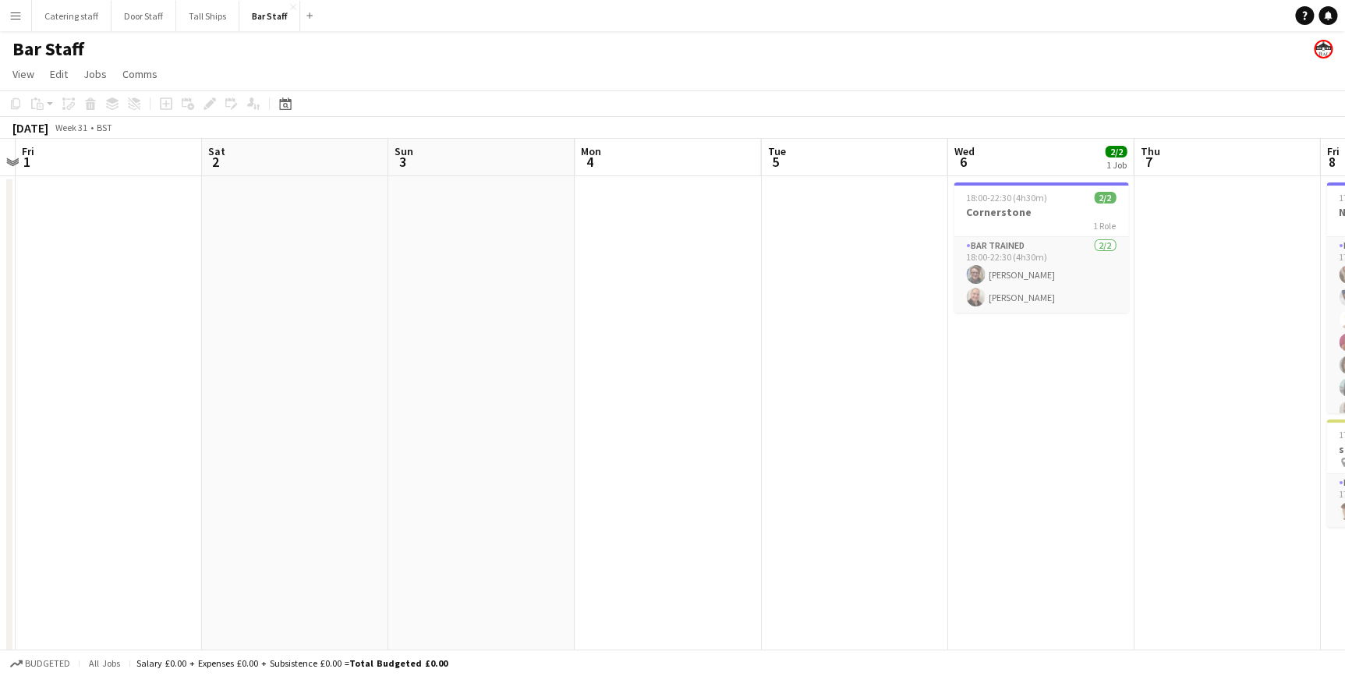
click at [15, 20] on app-icon "Menu" at bounding box center [15, 15] width 12 height 12
